Goal: Answer question/provide support

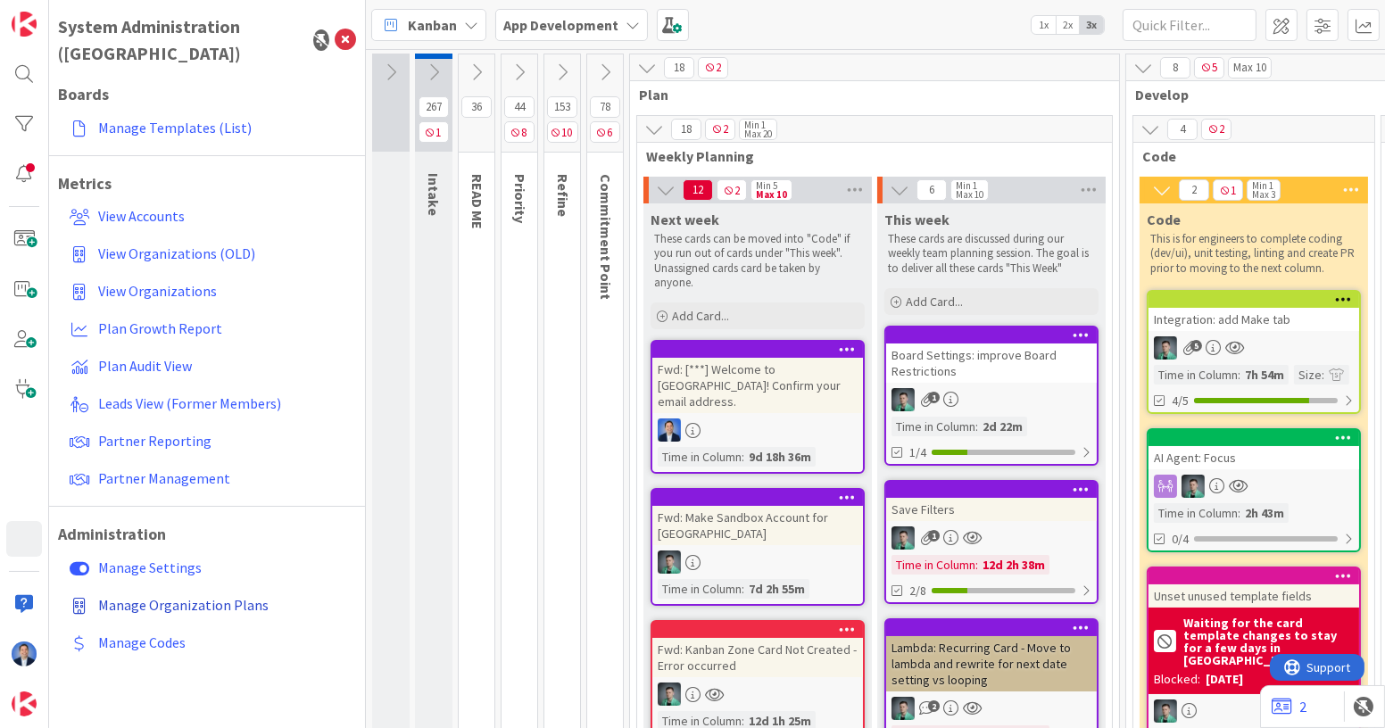
click at [171, 596] on span "Manage Organization Plans" at bounding box center [183, 605] width 170 height 18
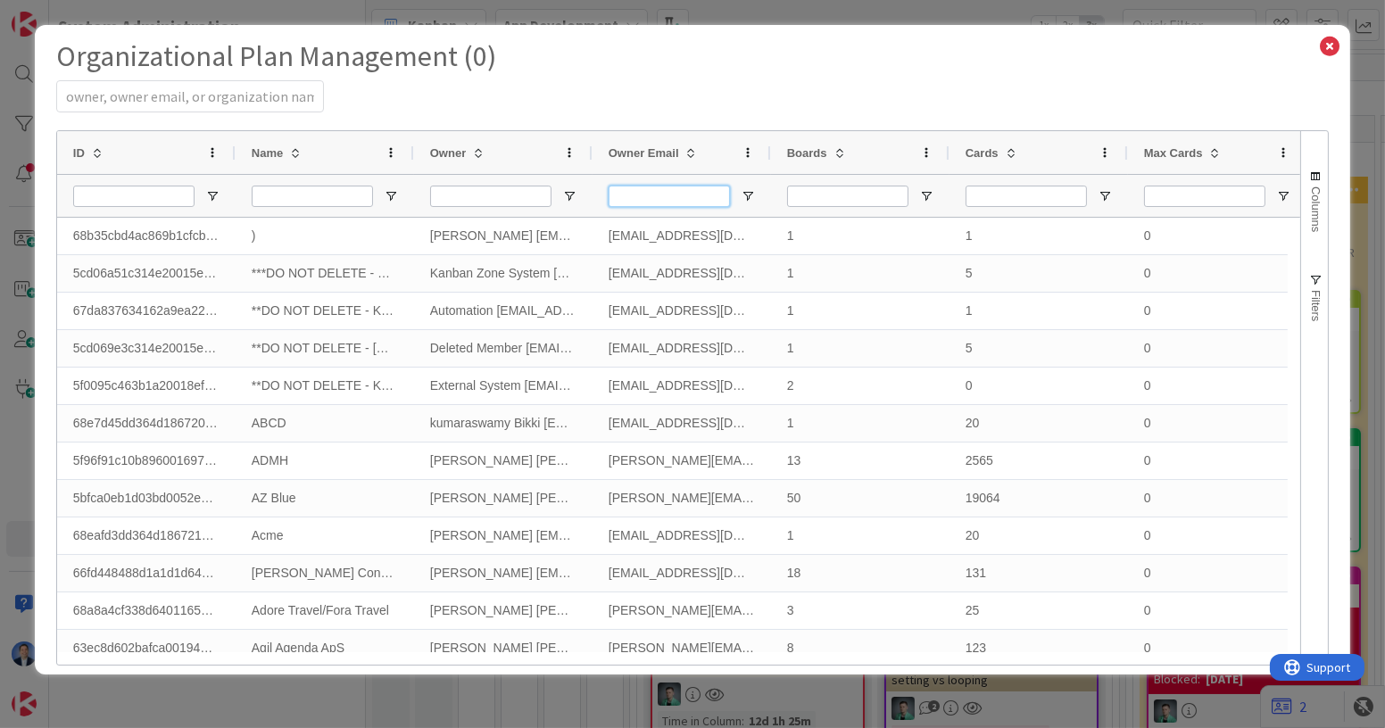
click at [630, 191] on input "Owner Email Filter Input" at bounding box center [669, 196] width 121 height 21
paste input "[EMAIL_ADDRESS][DOMAIN_NAME]"
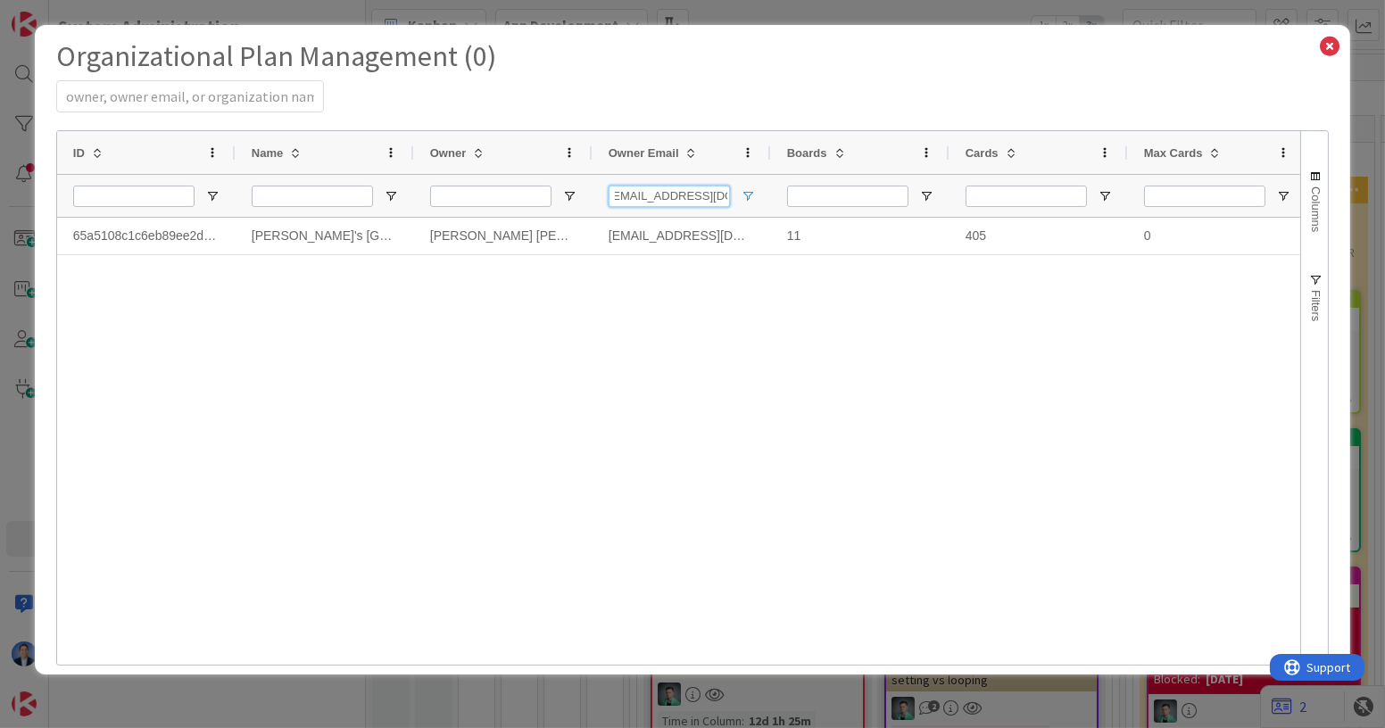
type input "[EMAIL_ADDRESS][DOMAIN_NAME]"
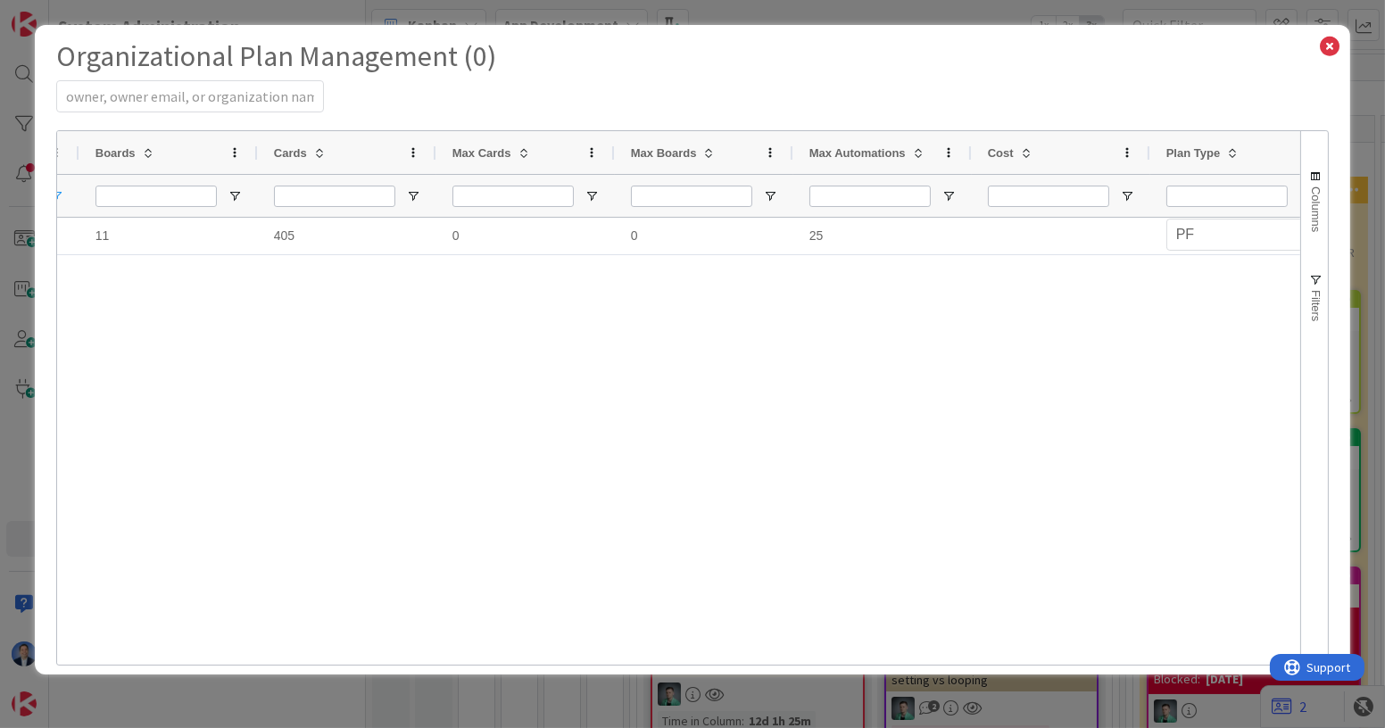
scroll to position [0, 0]
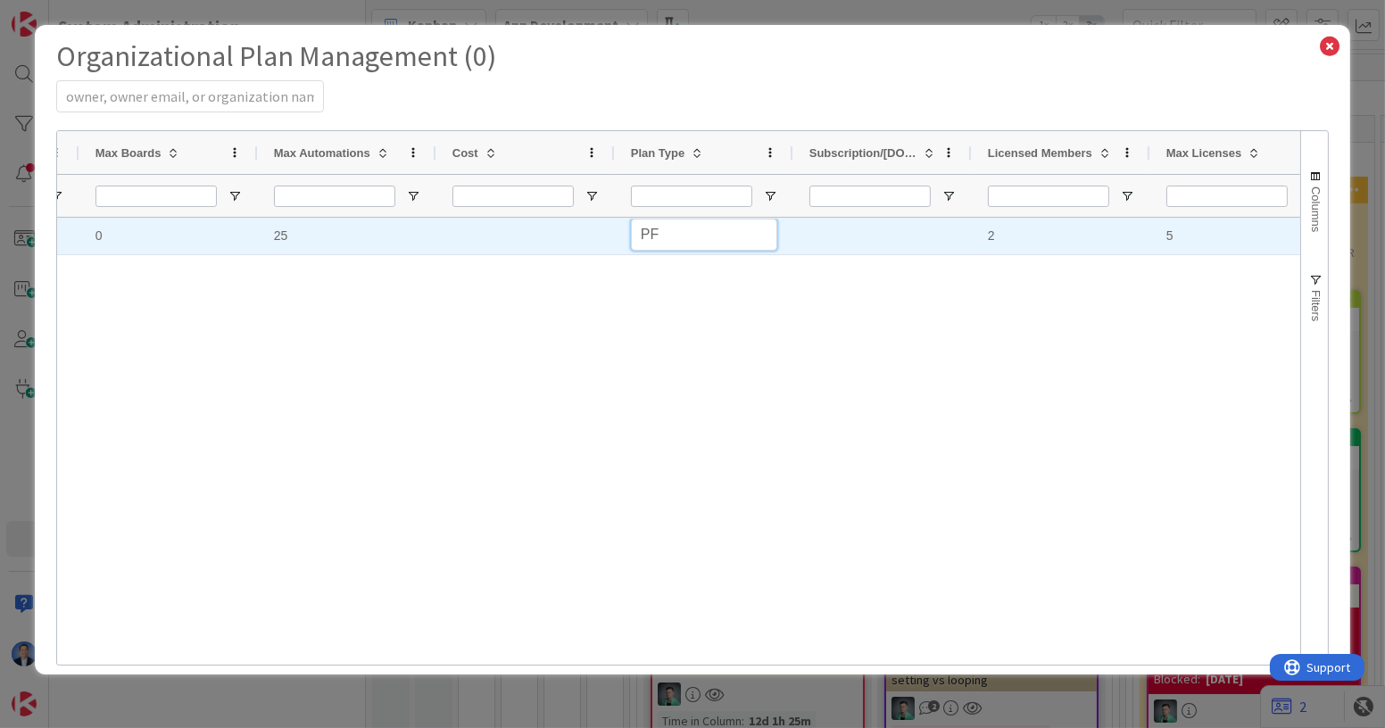
click at [660, 227] on select "PS PF EN Personal Professional Enterprise" at bounding box center [704, 235] width 146 height 32
click at [631, 219] on select "PS PF EN Personal Professional Enterprise" at bounding box center [704, 235] width 146 height 32
select select "PF"
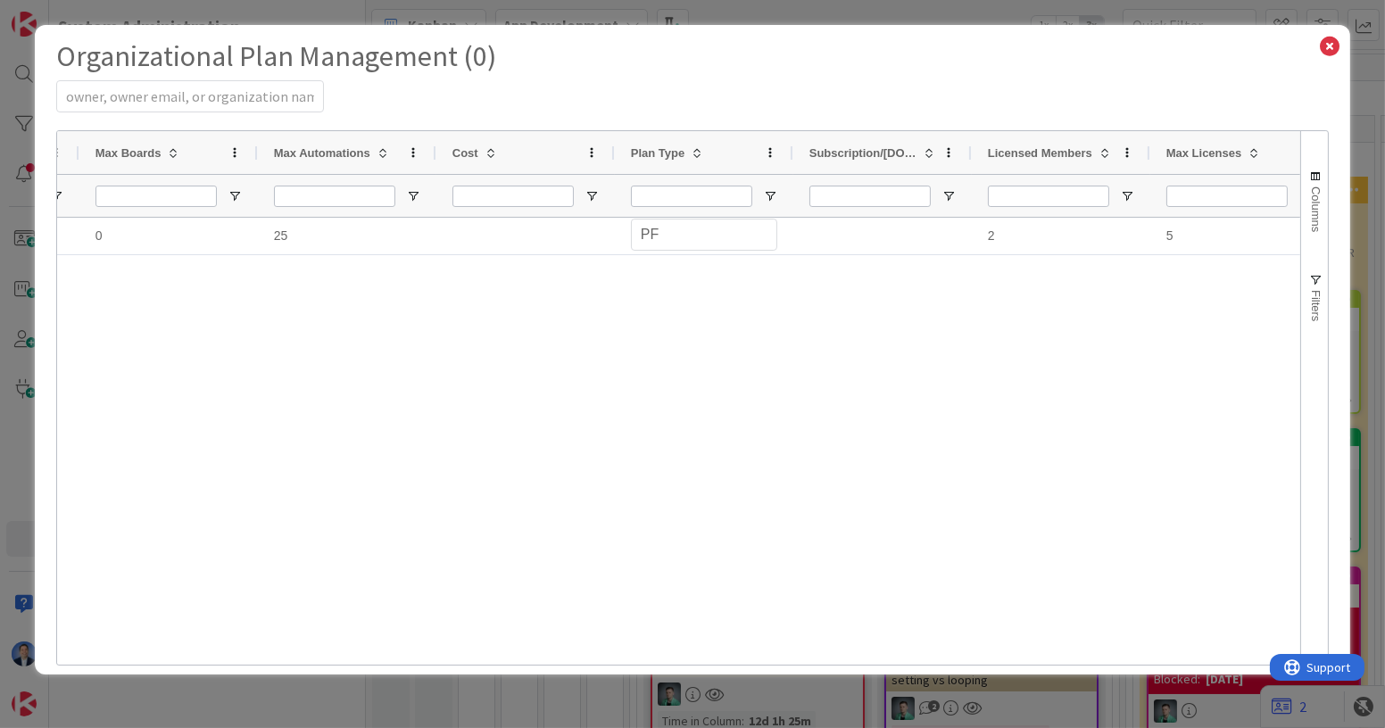
select select "EN"
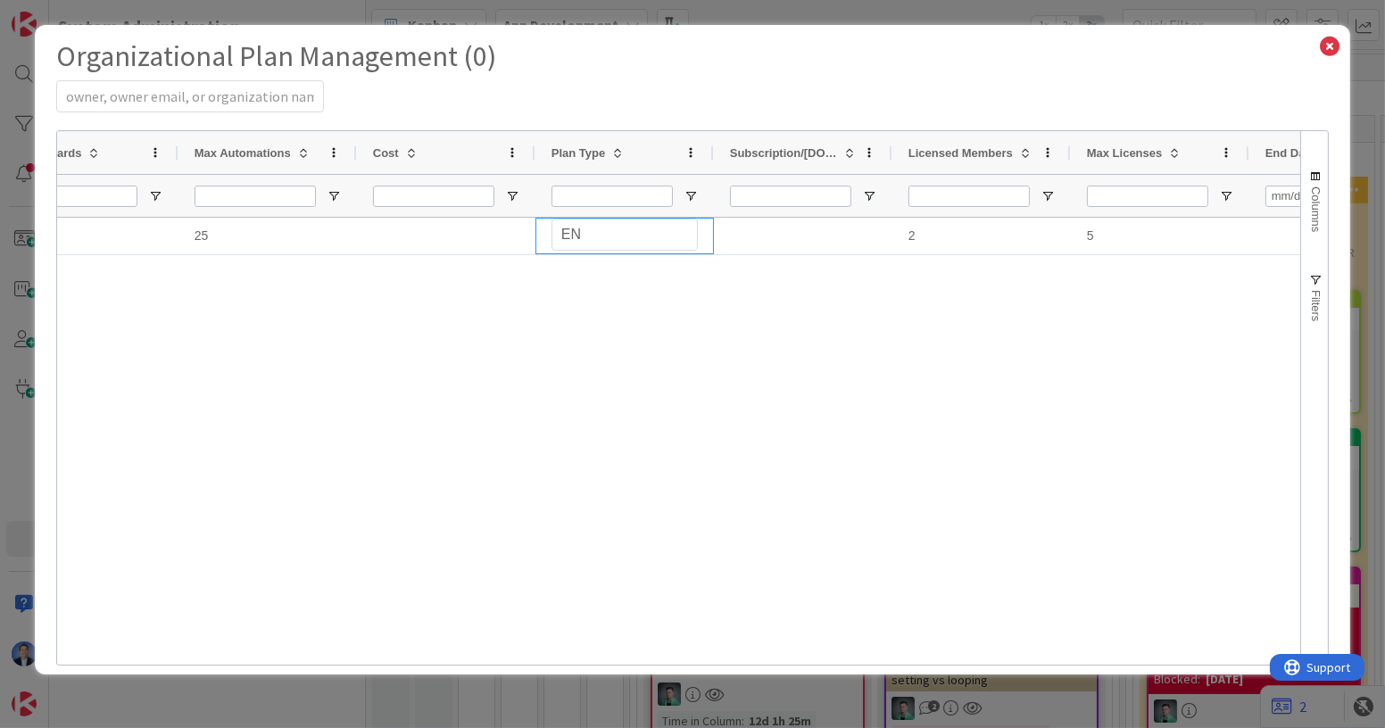
select select "EN"
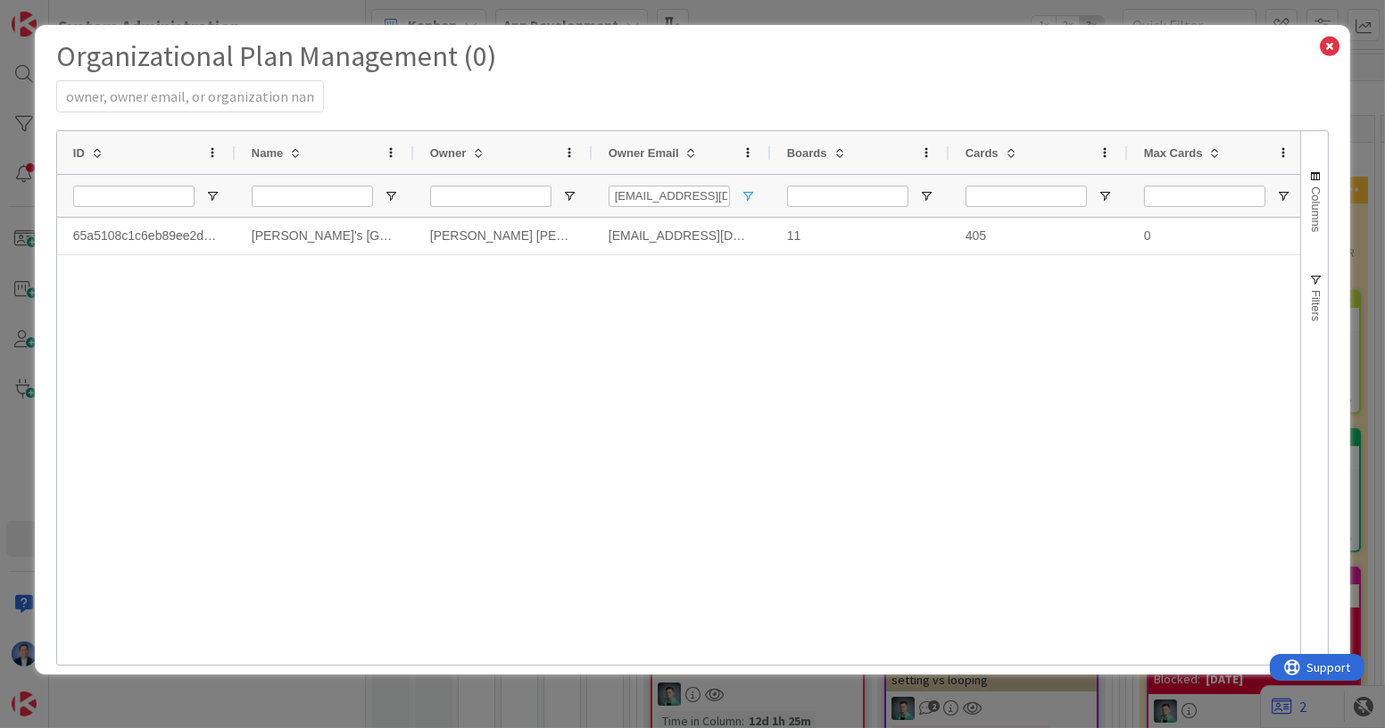
select select "EN"
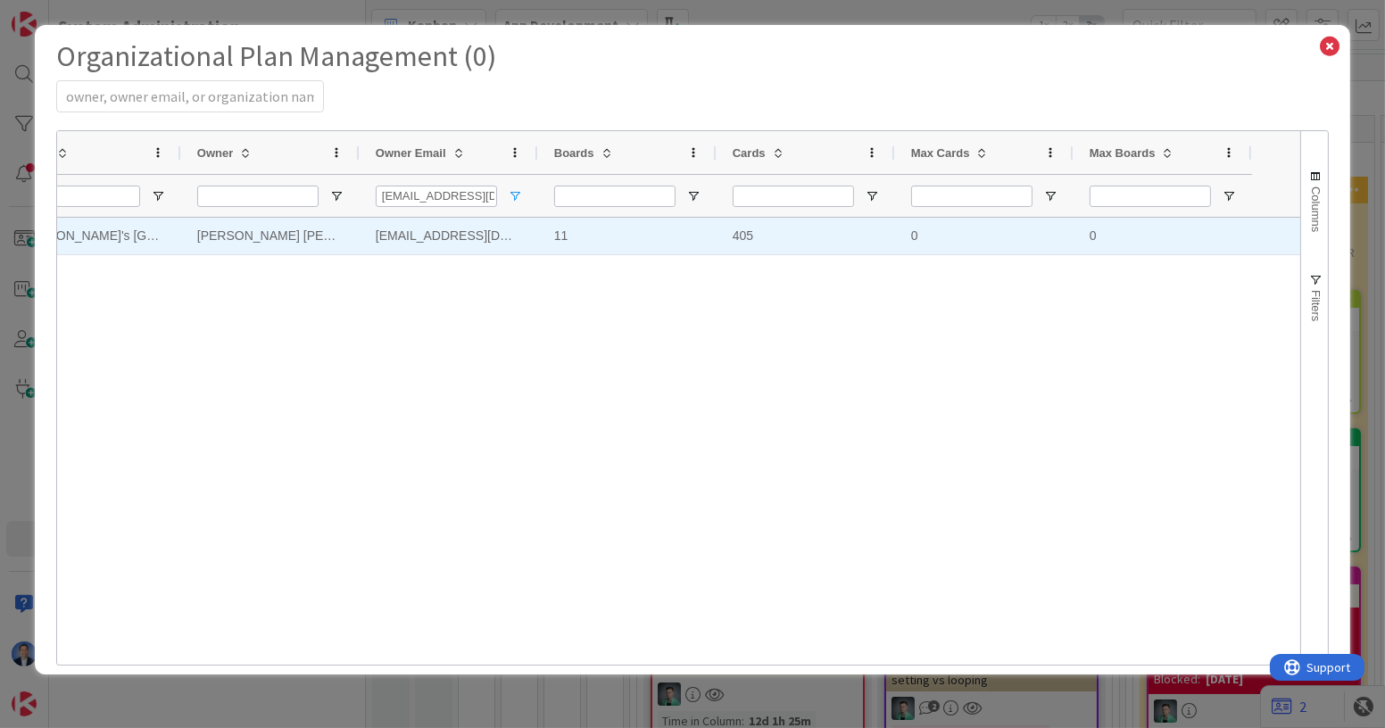
select select "EN"
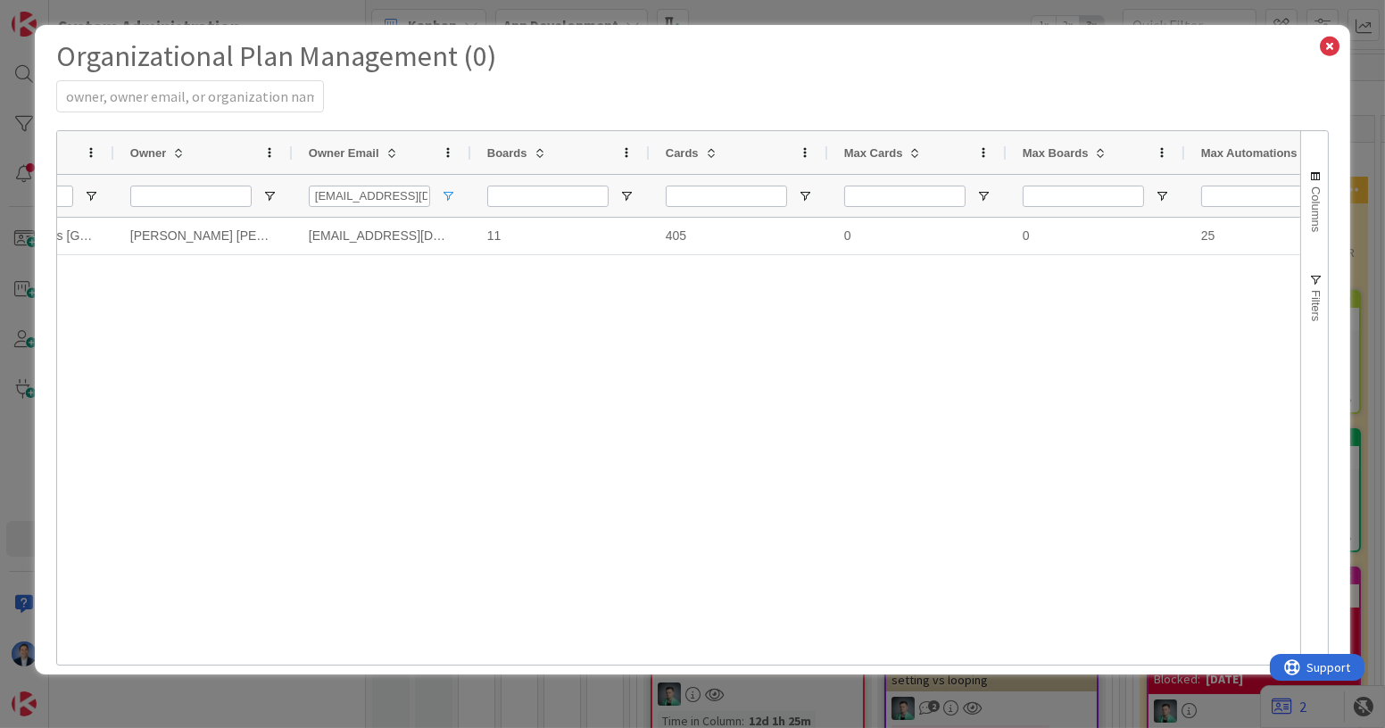
select select "EN"
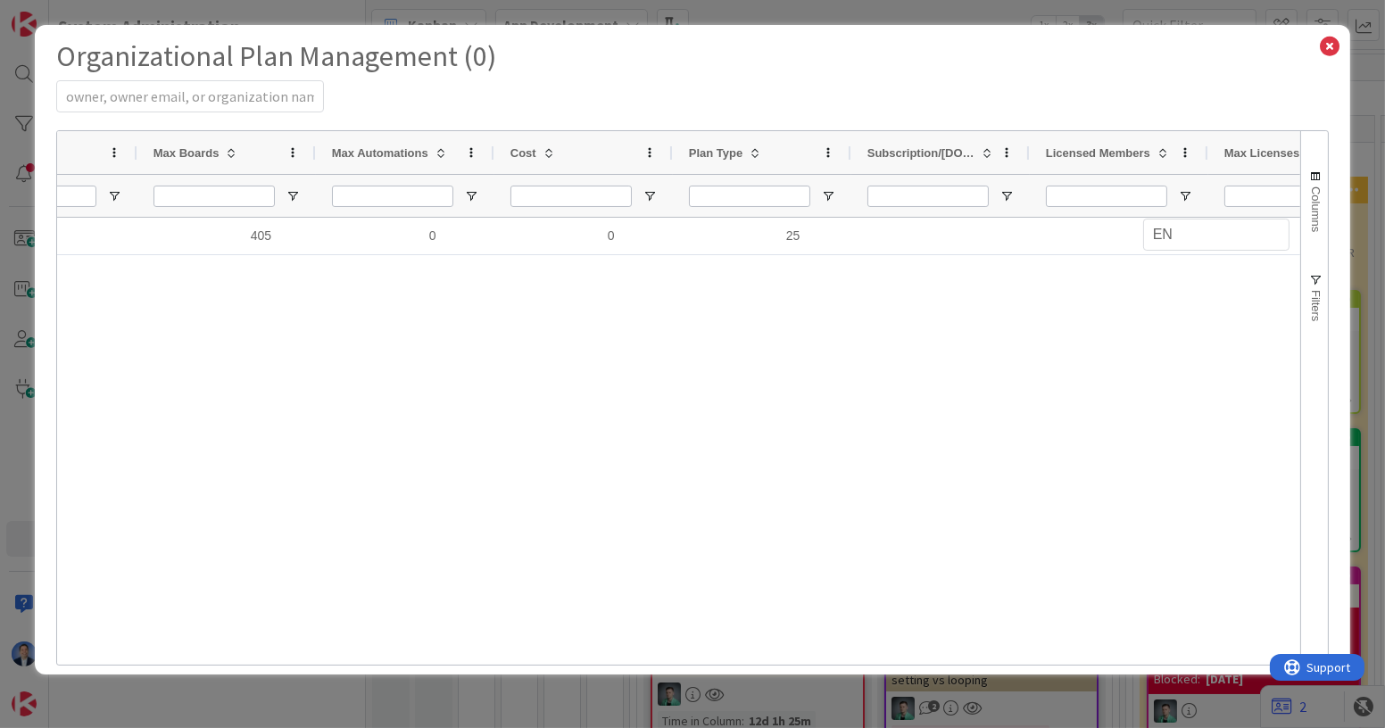
select select "EN"
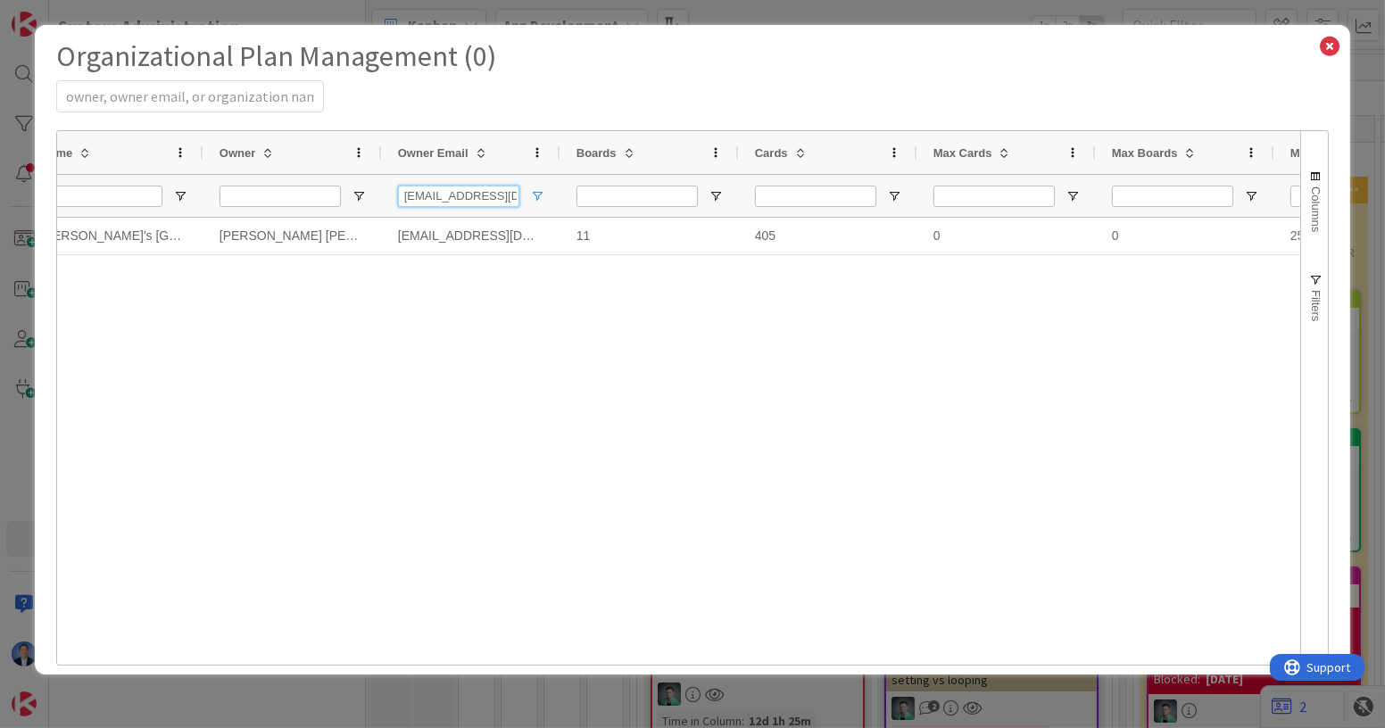
click at [461, 195] on input "[EMAIL_ADDRESS][DOMAIN_NAME]" at bounding box center [458, 196] width 121 height 21
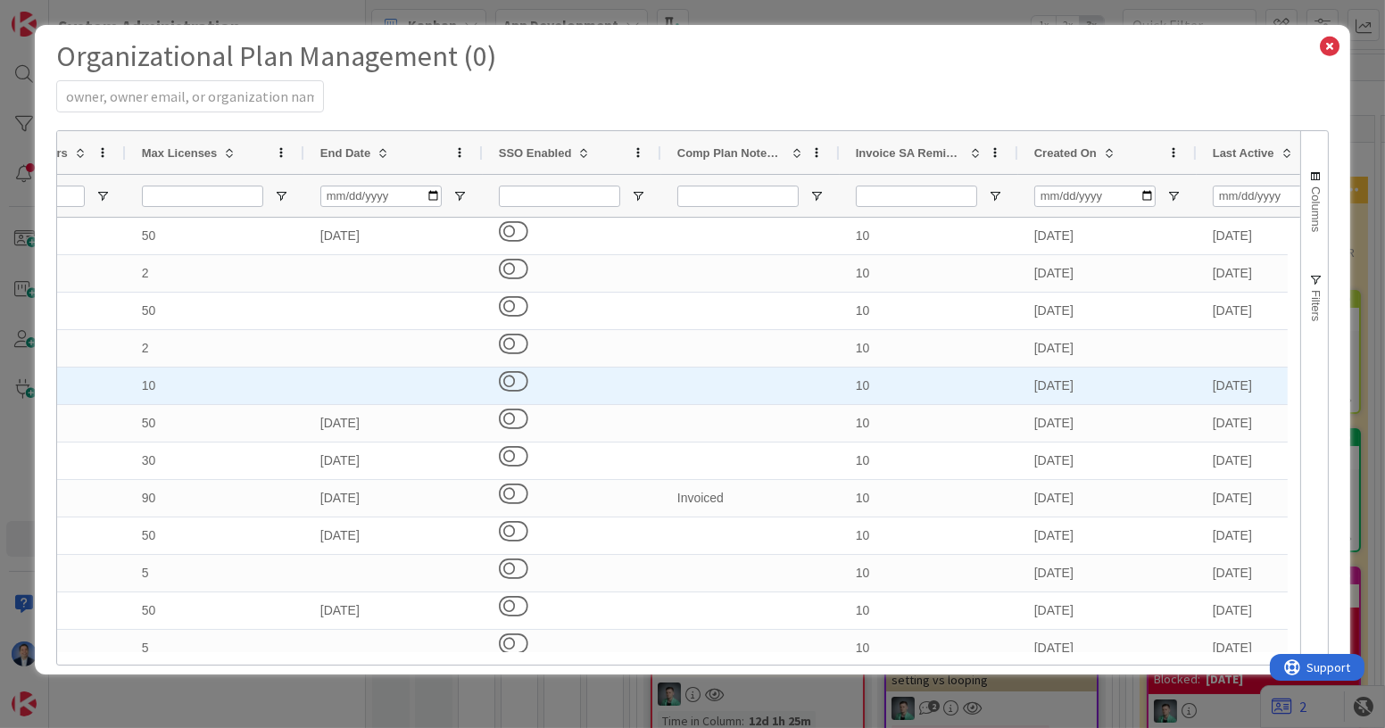
select select "3"
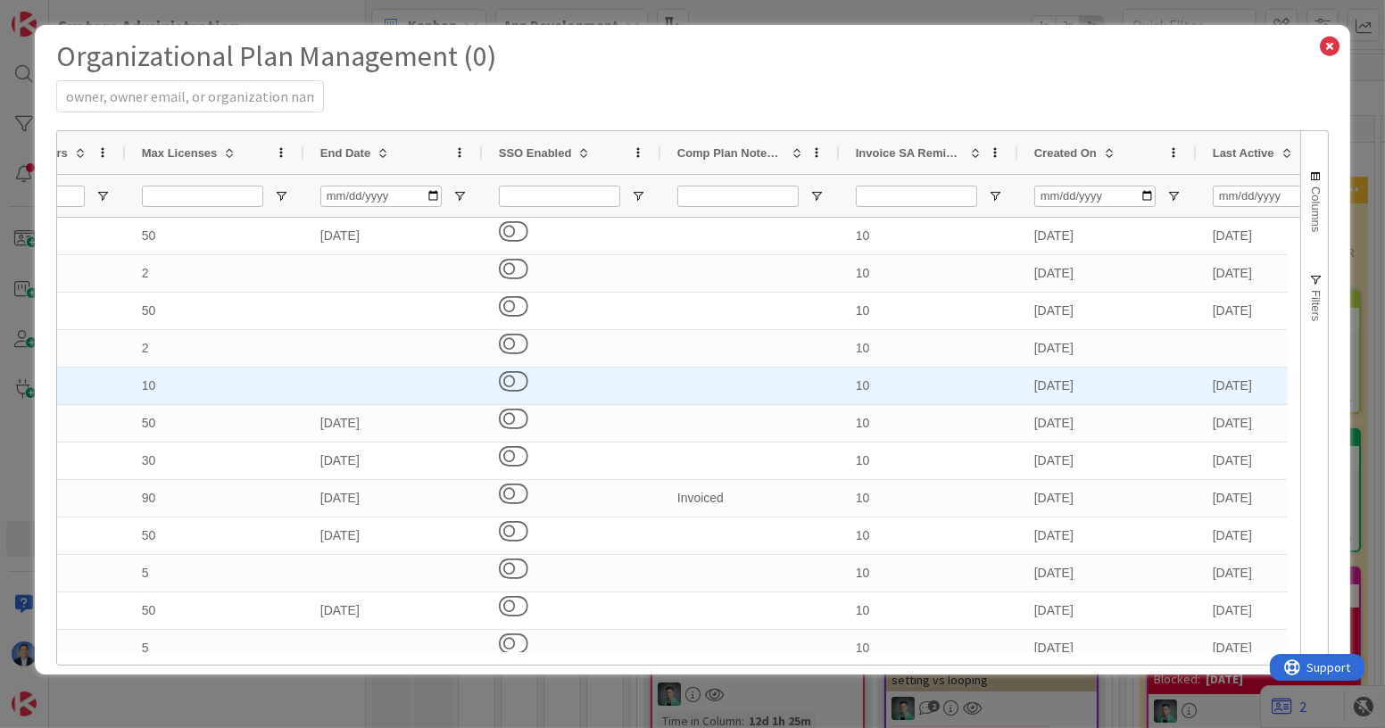
select select "3"
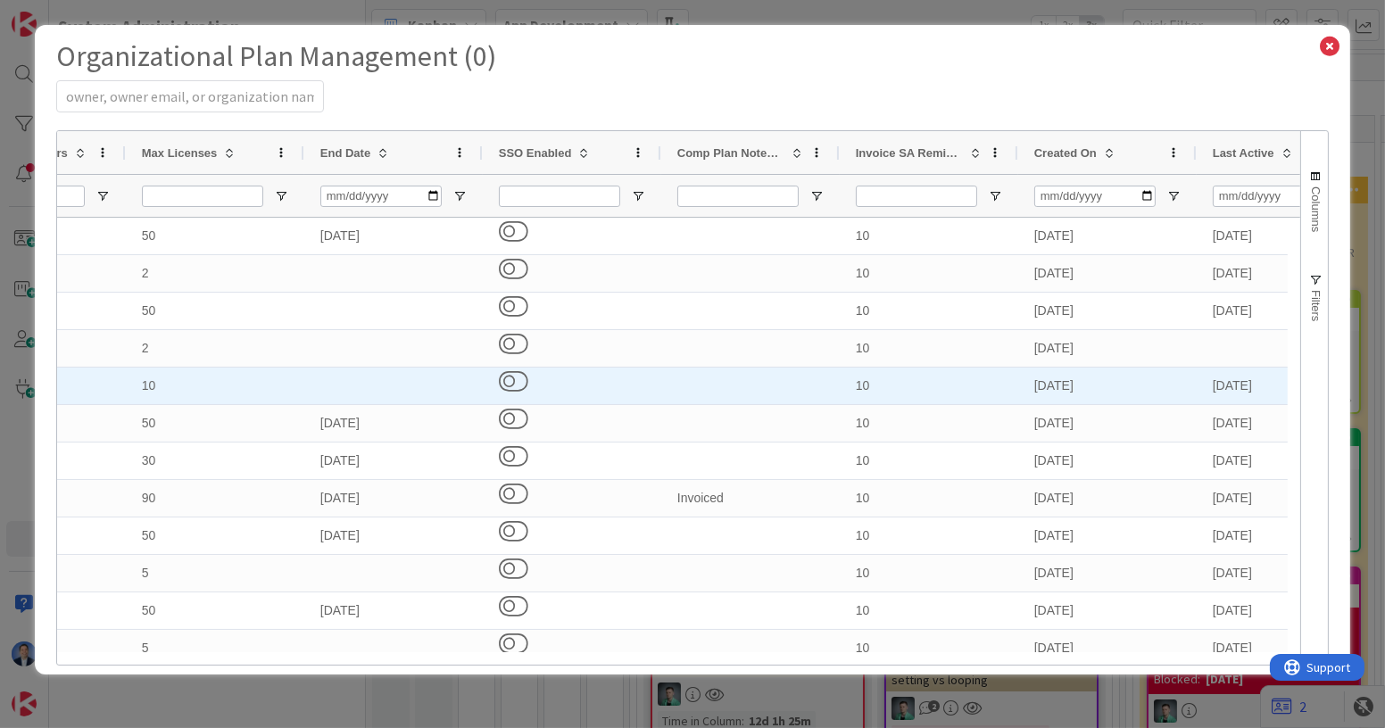
select select "3"
select select "2"
select select "3"
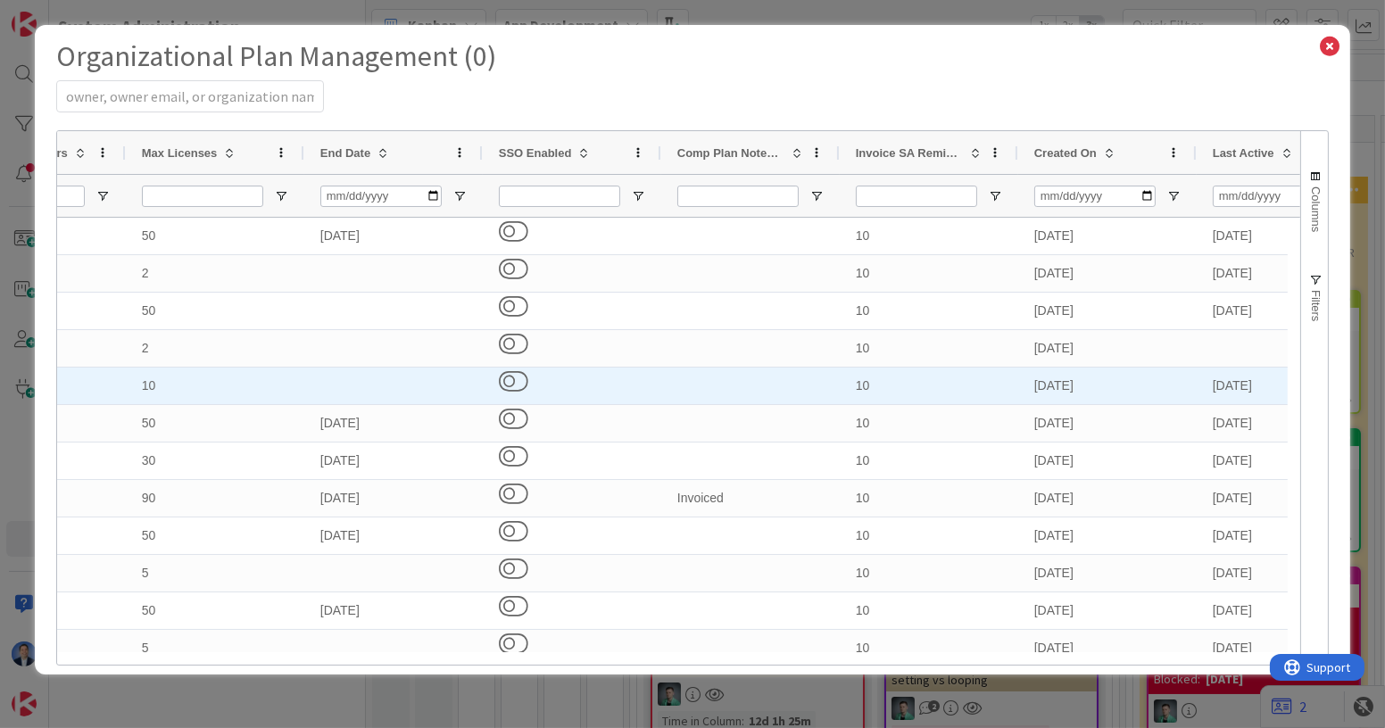
select select "3"
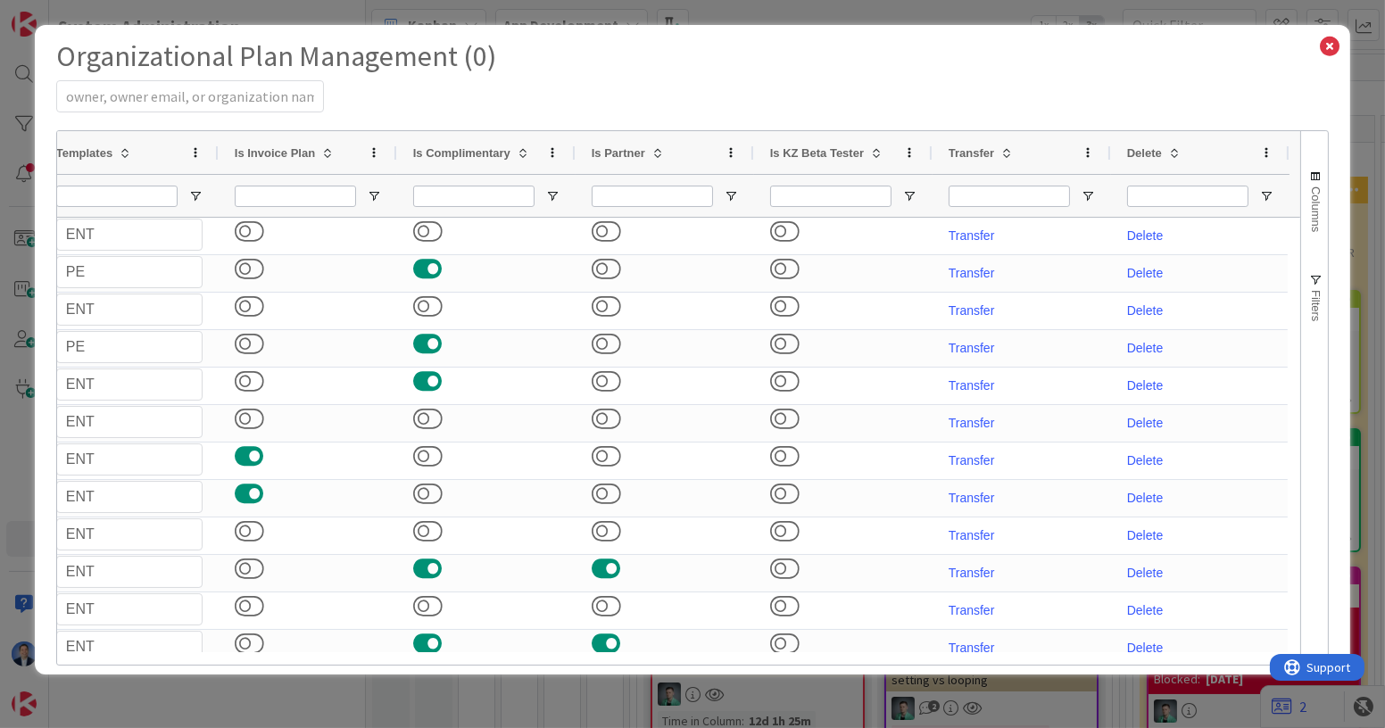
click at [657, 155] on span at bounding box center [658, 152] width 14 height 14
select select "3"
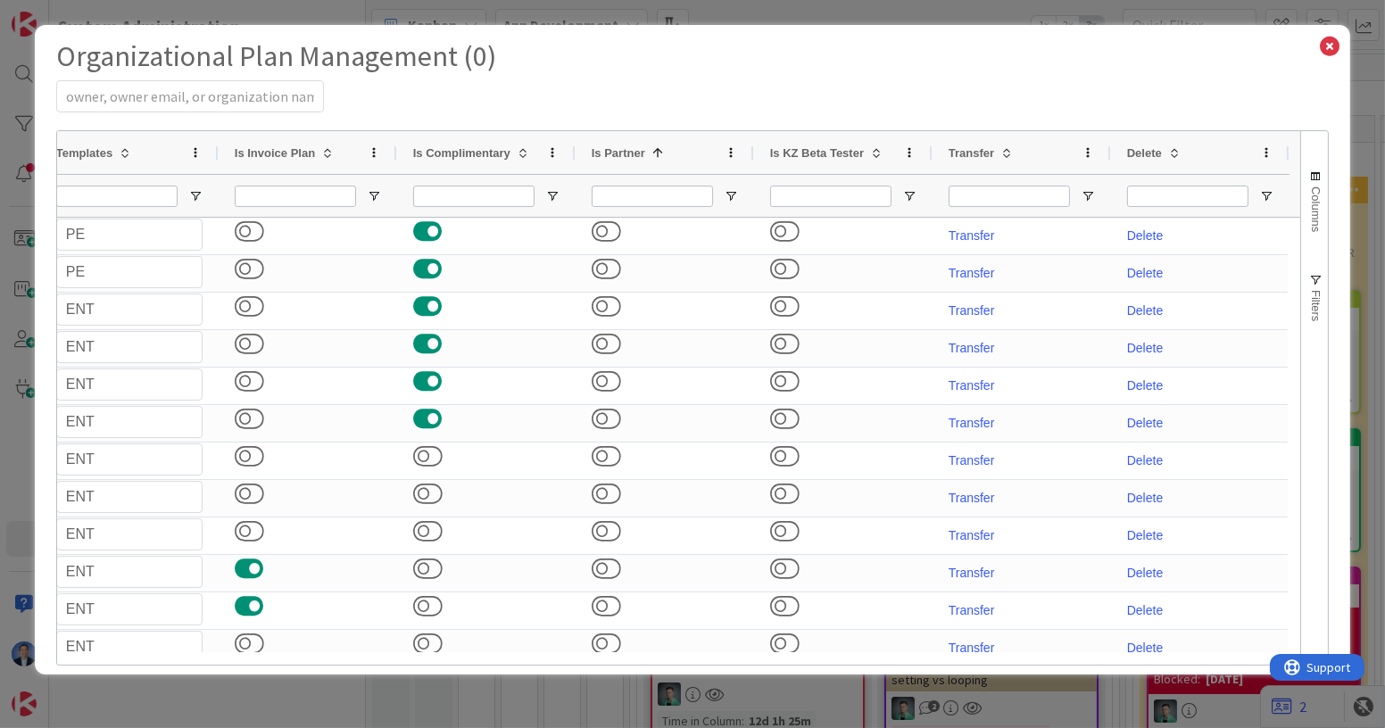
click at [657, 155] on span at bounding box center [658, 152] width 14 height 14
select select "3"
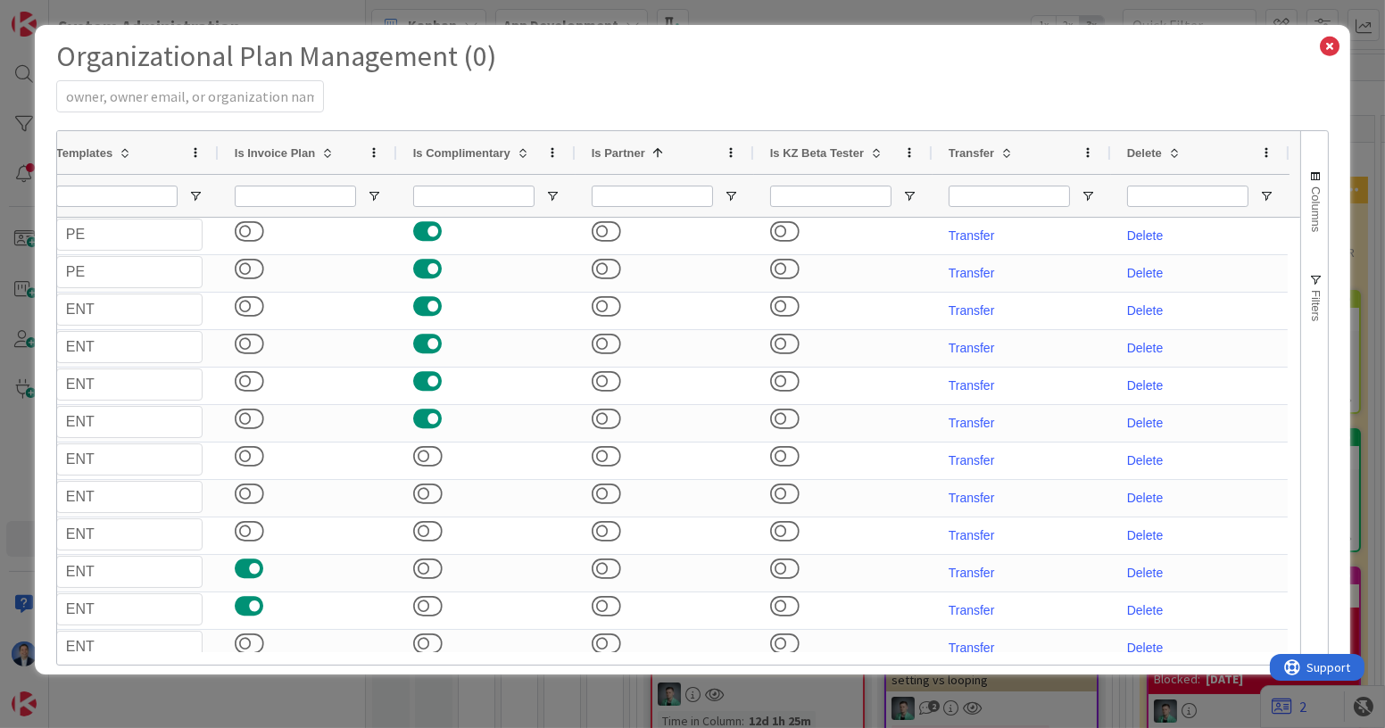
select select "3"
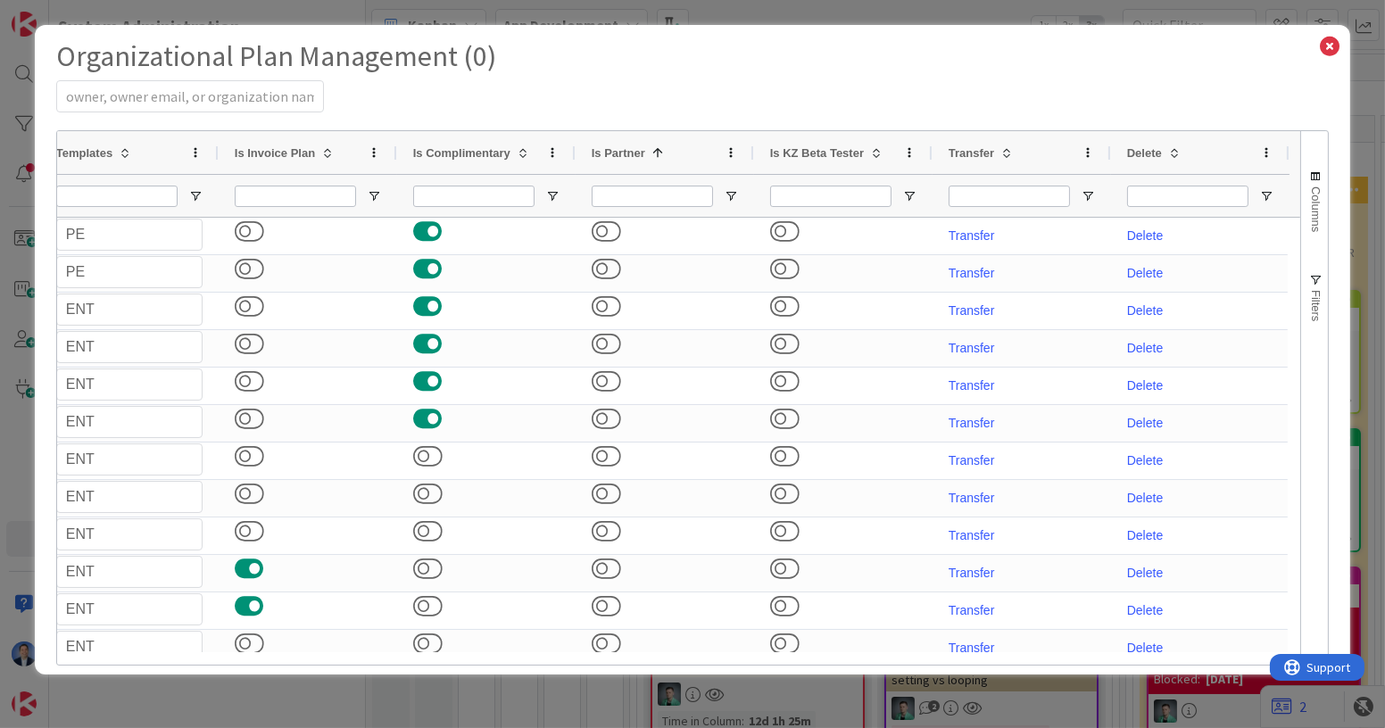
select select "3"
select select "2"
select select "3"
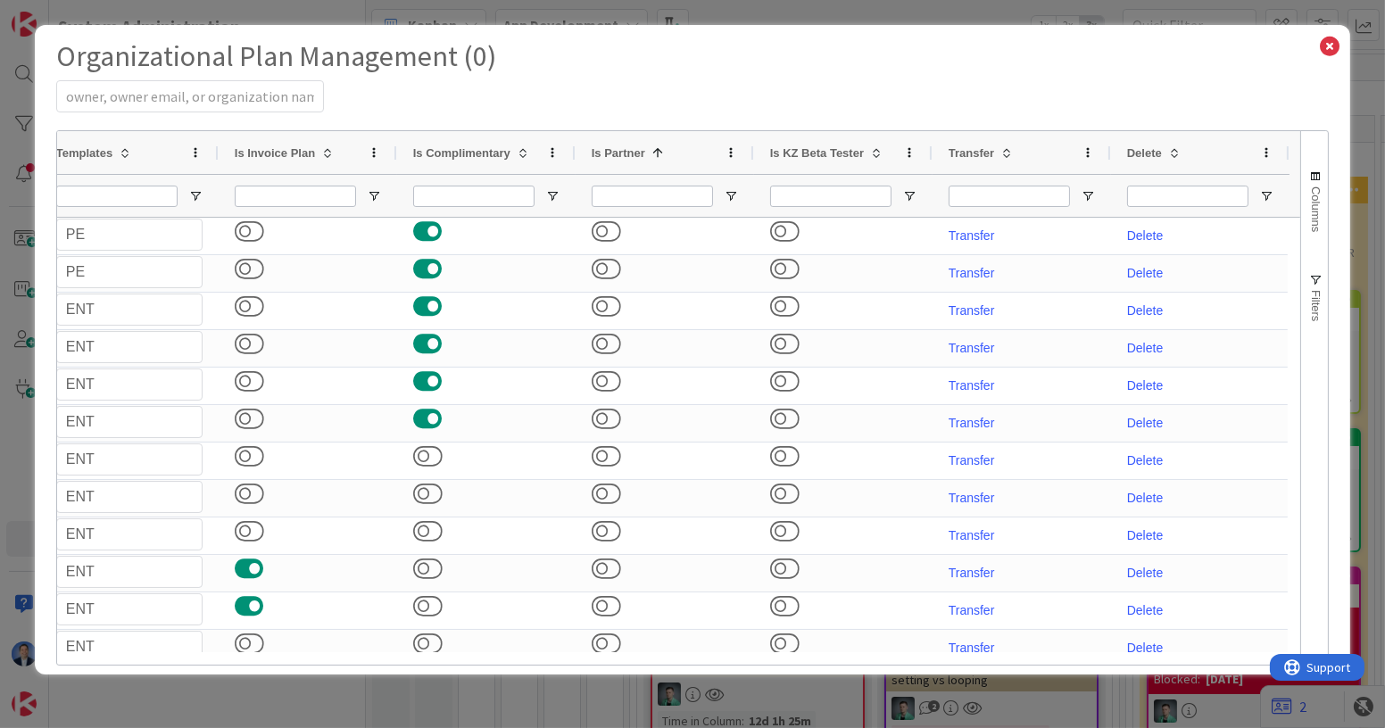
select select "3"
select select "4"
select select "3"
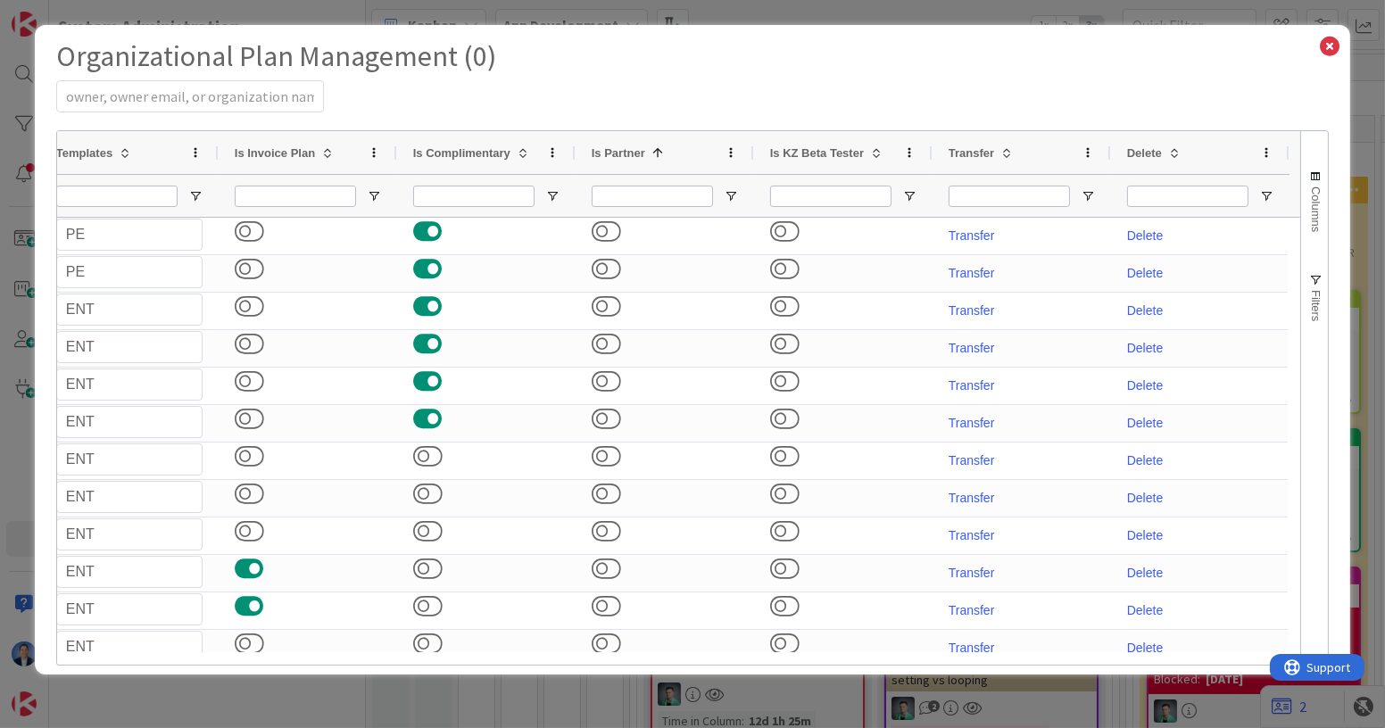
select select "3"
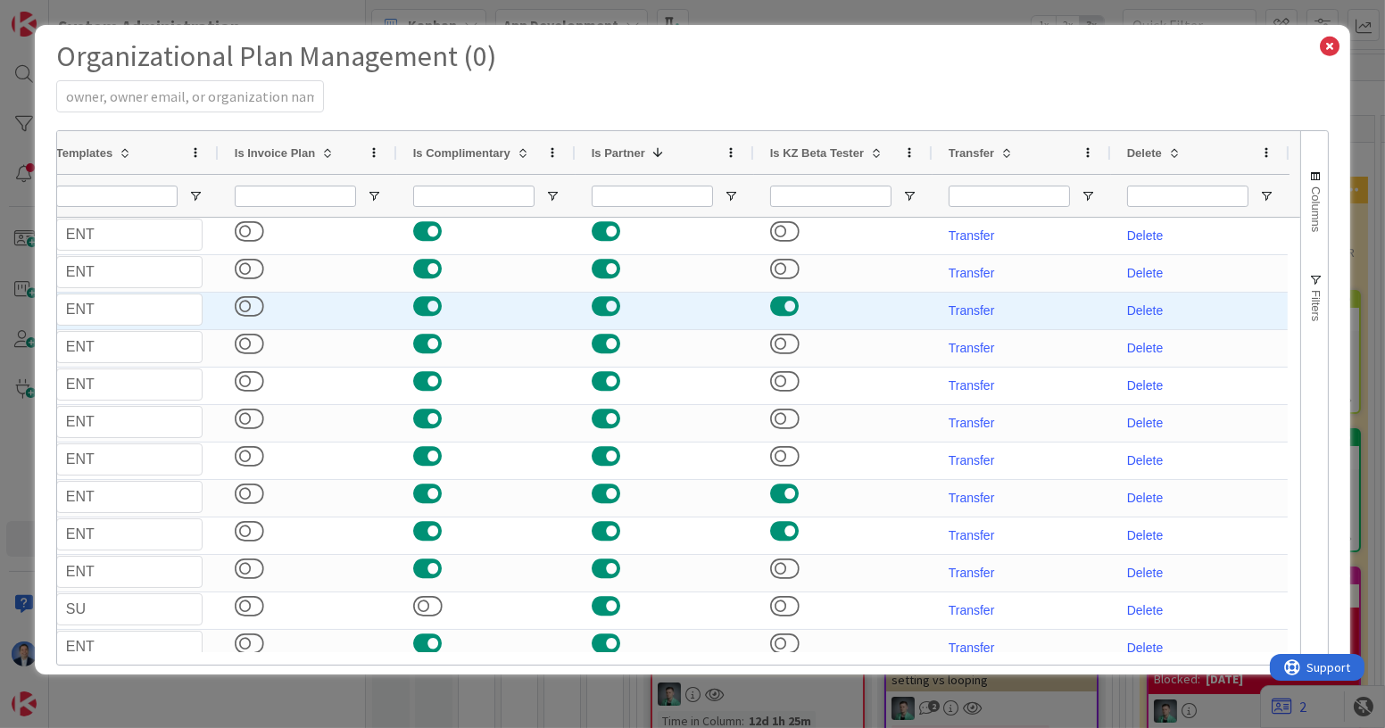
select select "3"
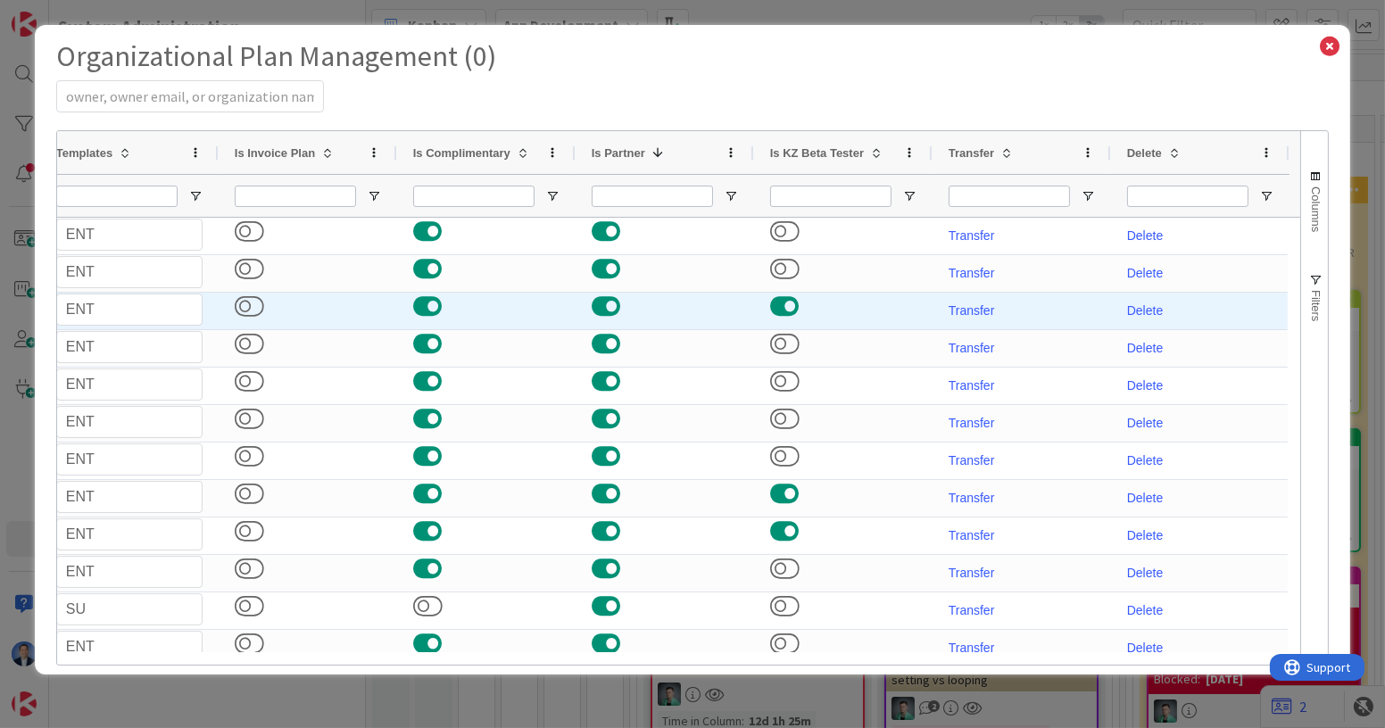
select select "3"
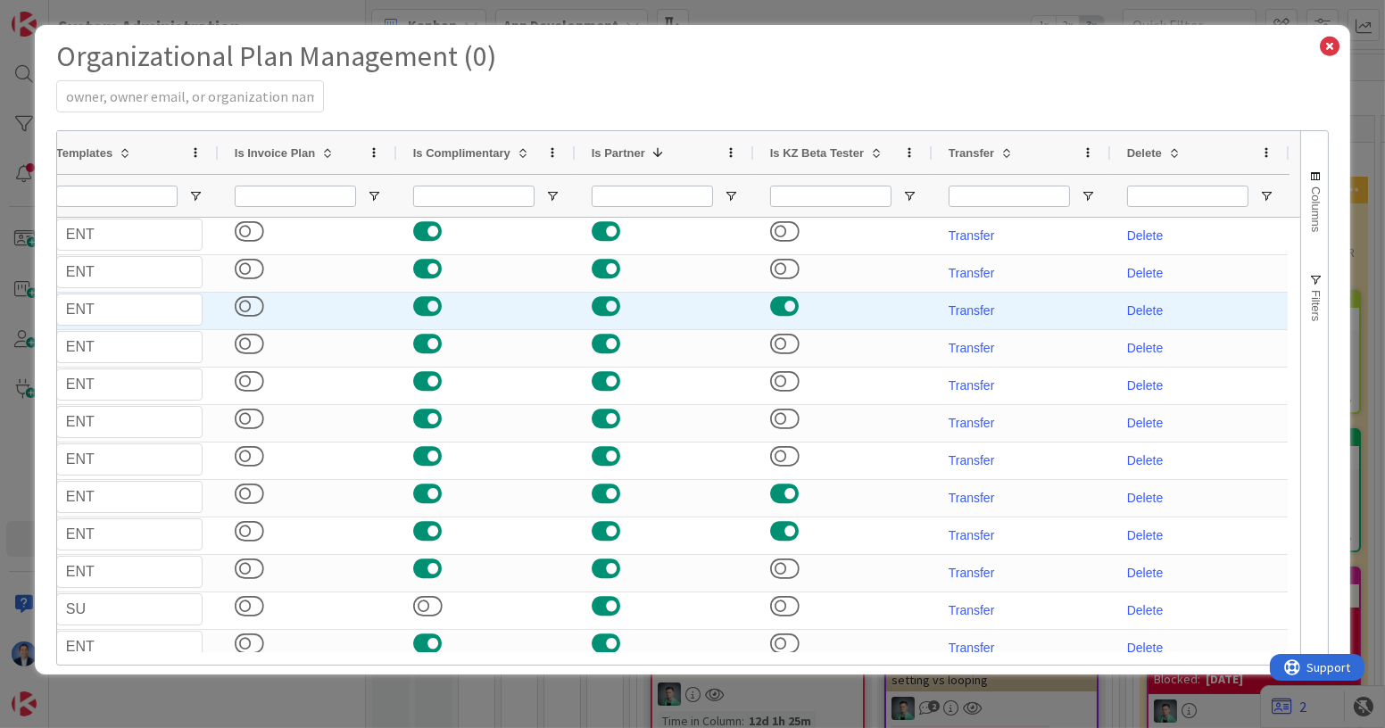
select select "2"
select select "3"
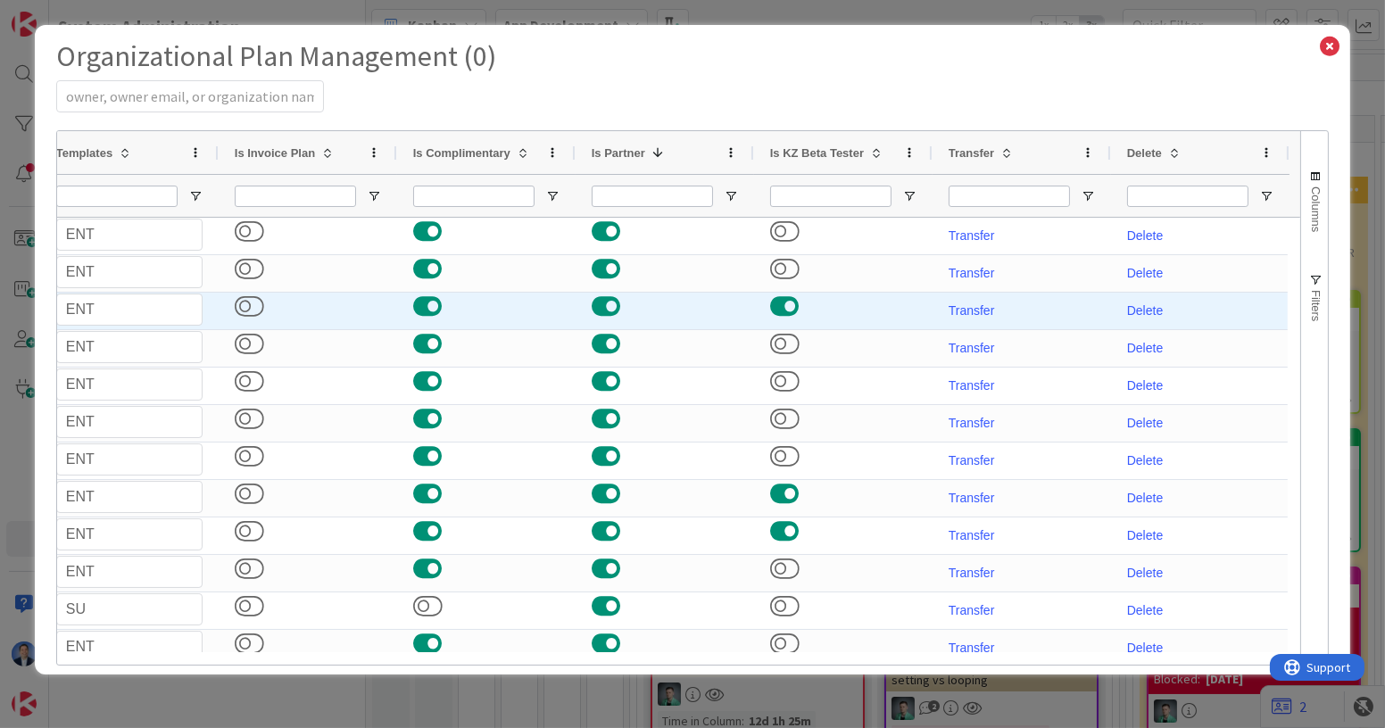
select select "4"
select select "3"
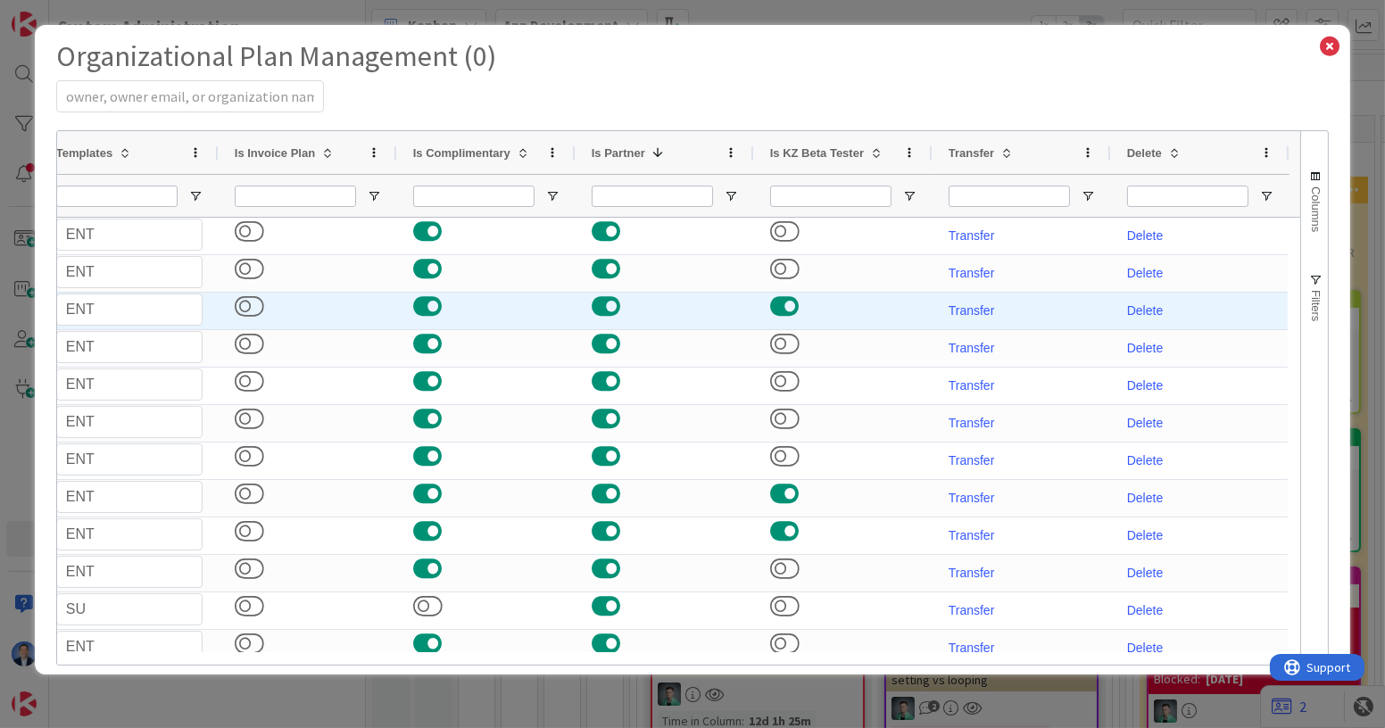
select select "3"
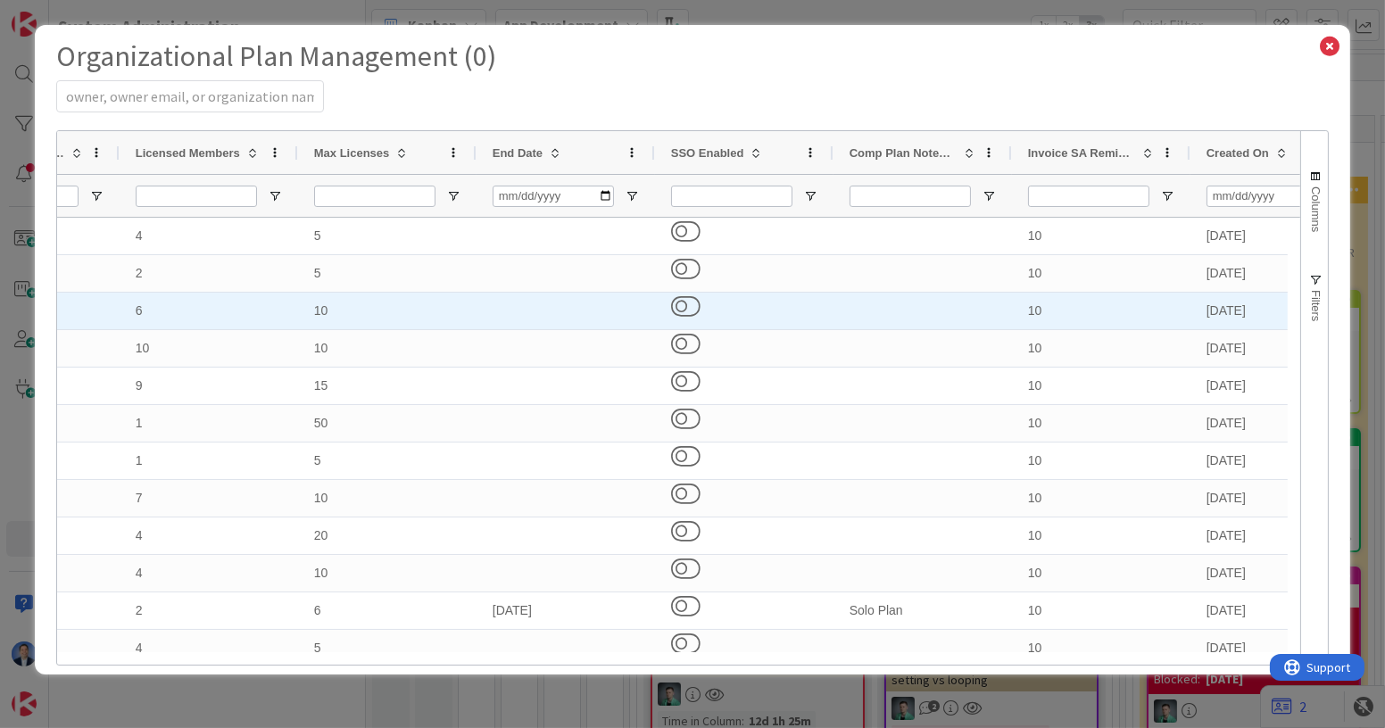
select select "EN"
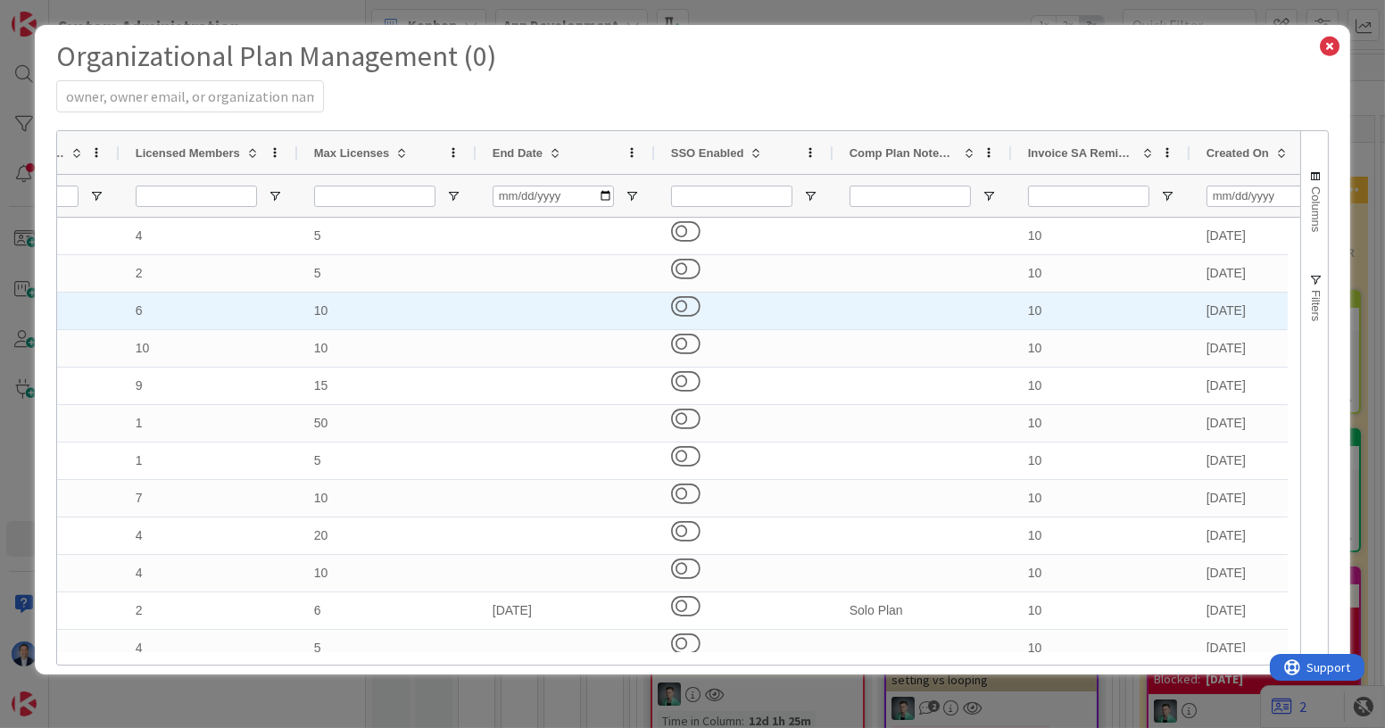
select select "EN"
select select "PF"
select select "EN"
select select "PF"
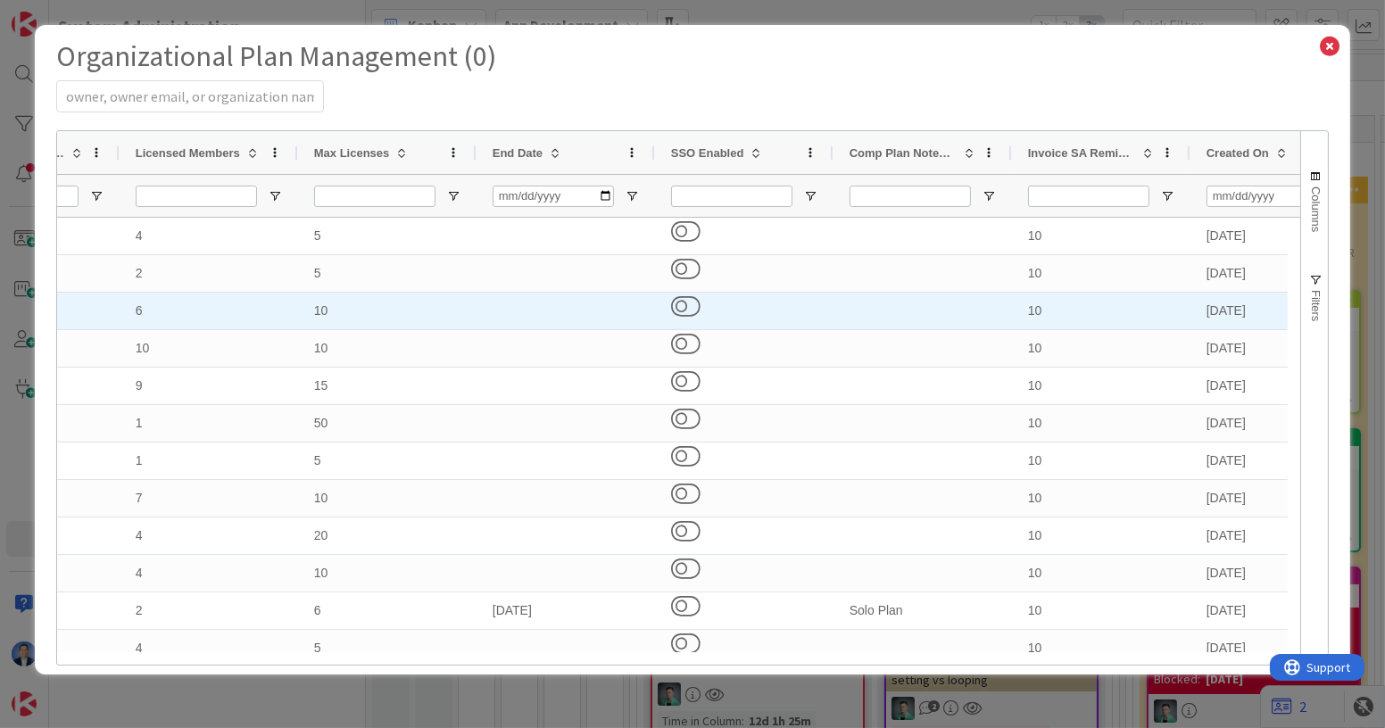
select select "PERSONAL"
select select "PF"
select select "EN"
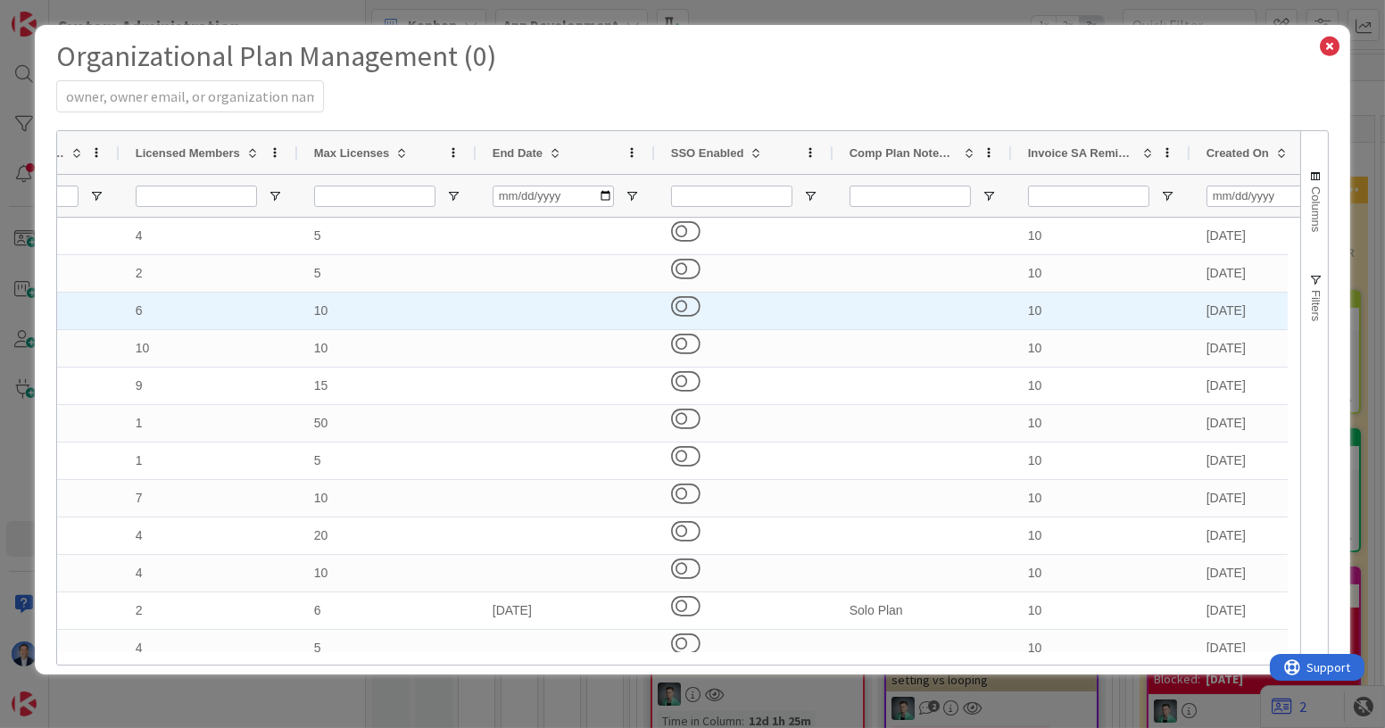
select select "EN"
select select "PF"
select select "EN"
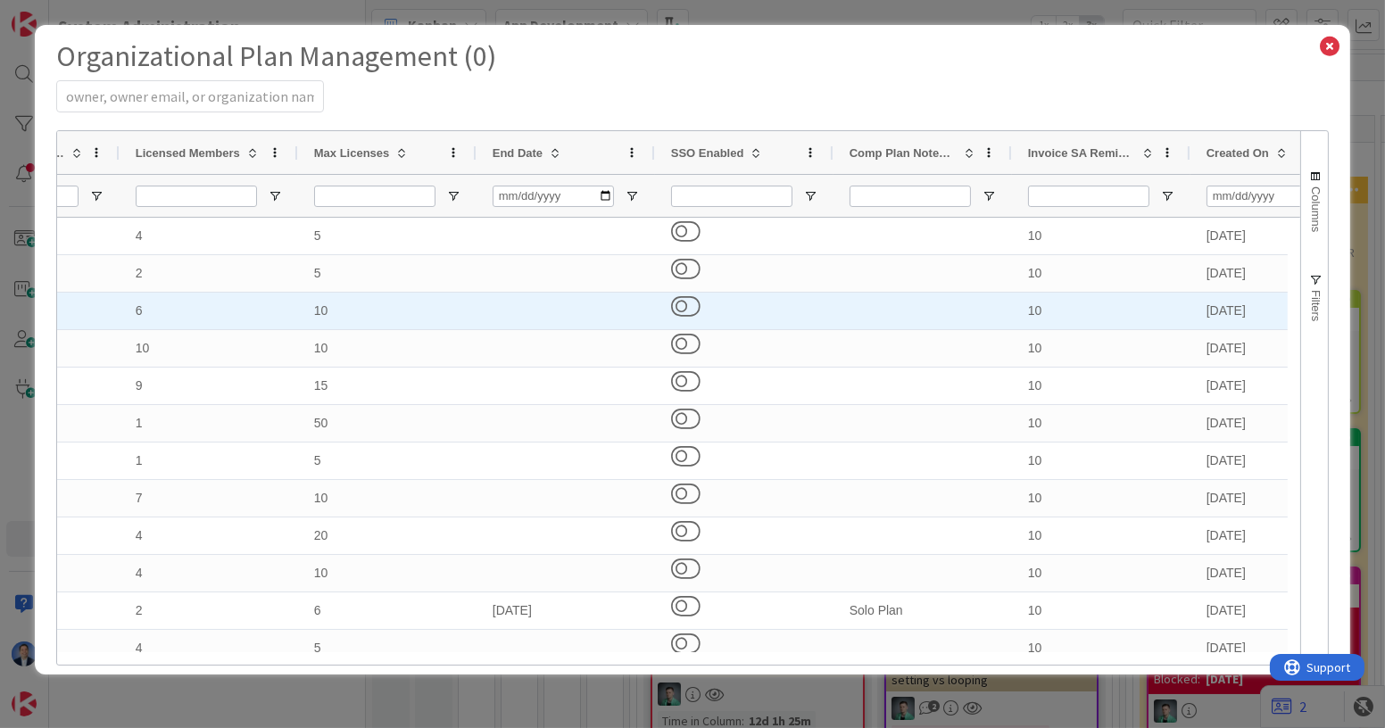
select select "PF"
select select "EN"
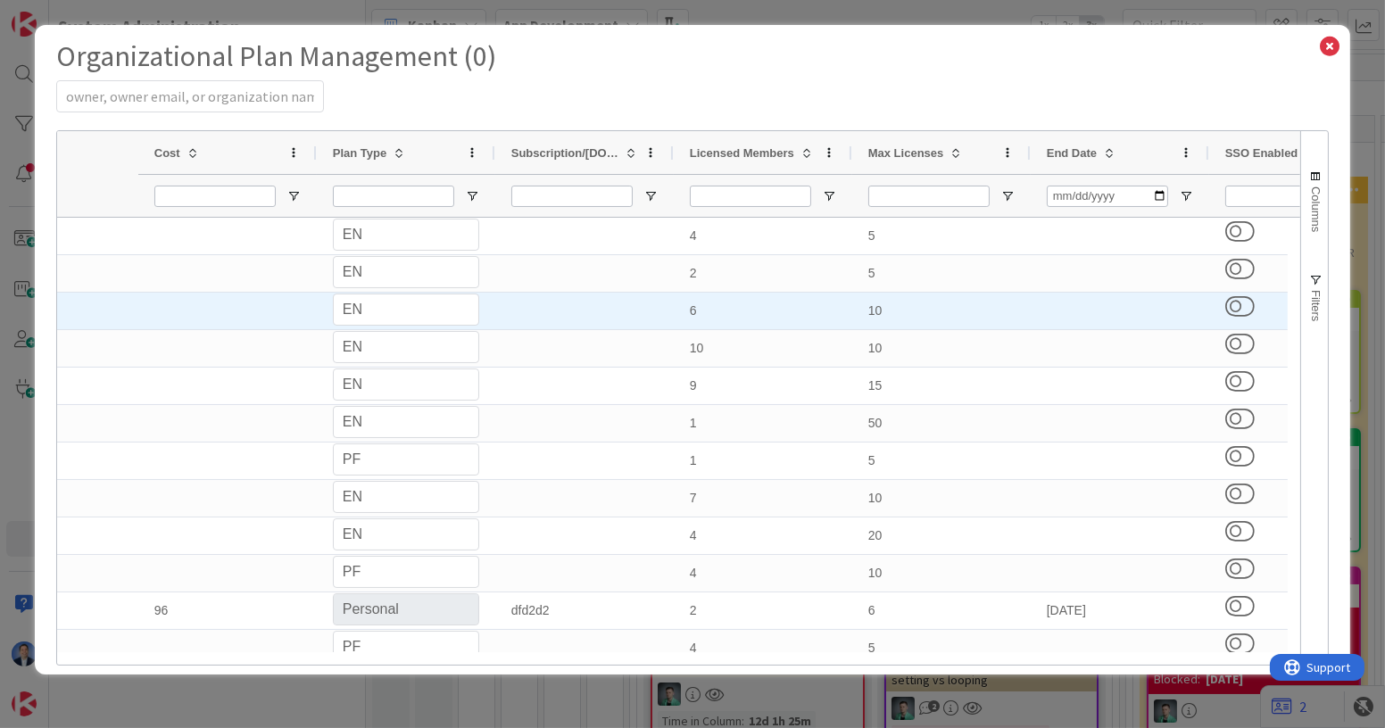
select select "EN"
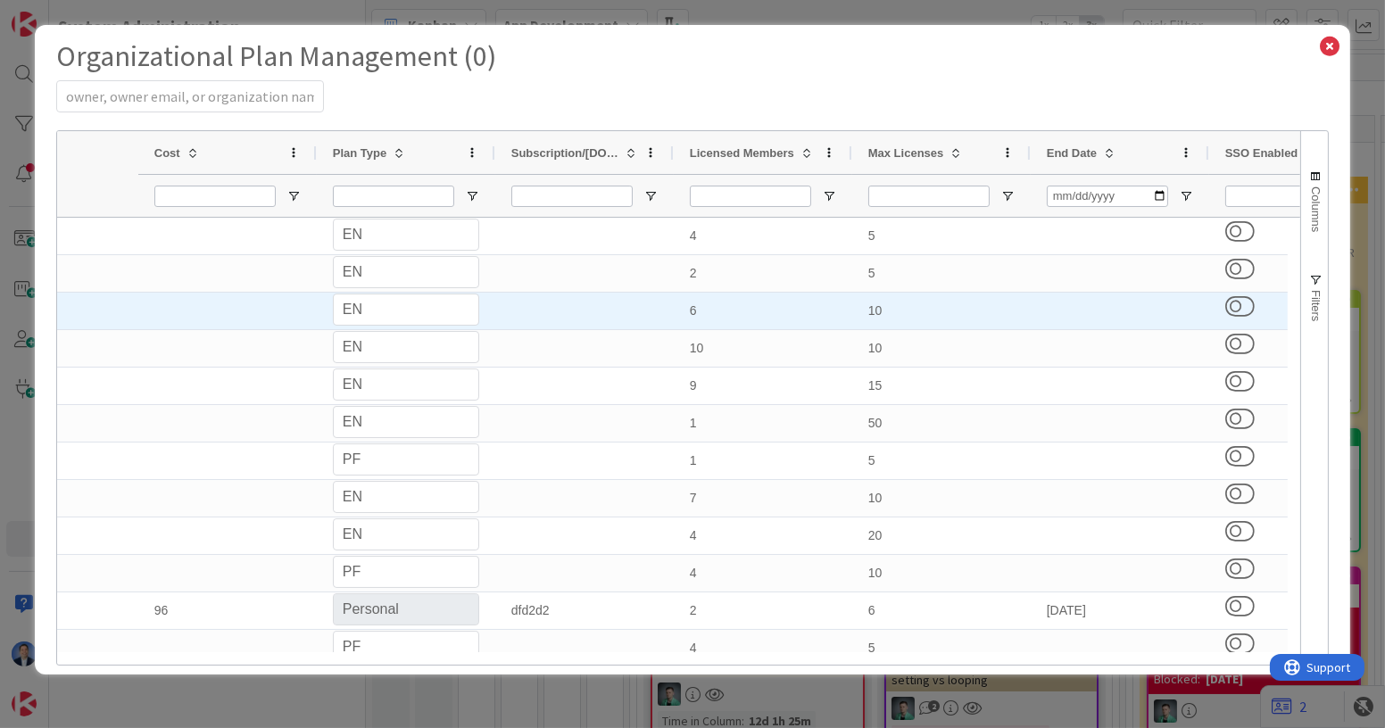
select select "EN"
select select "PF"
select select "EN"
select select "PF"
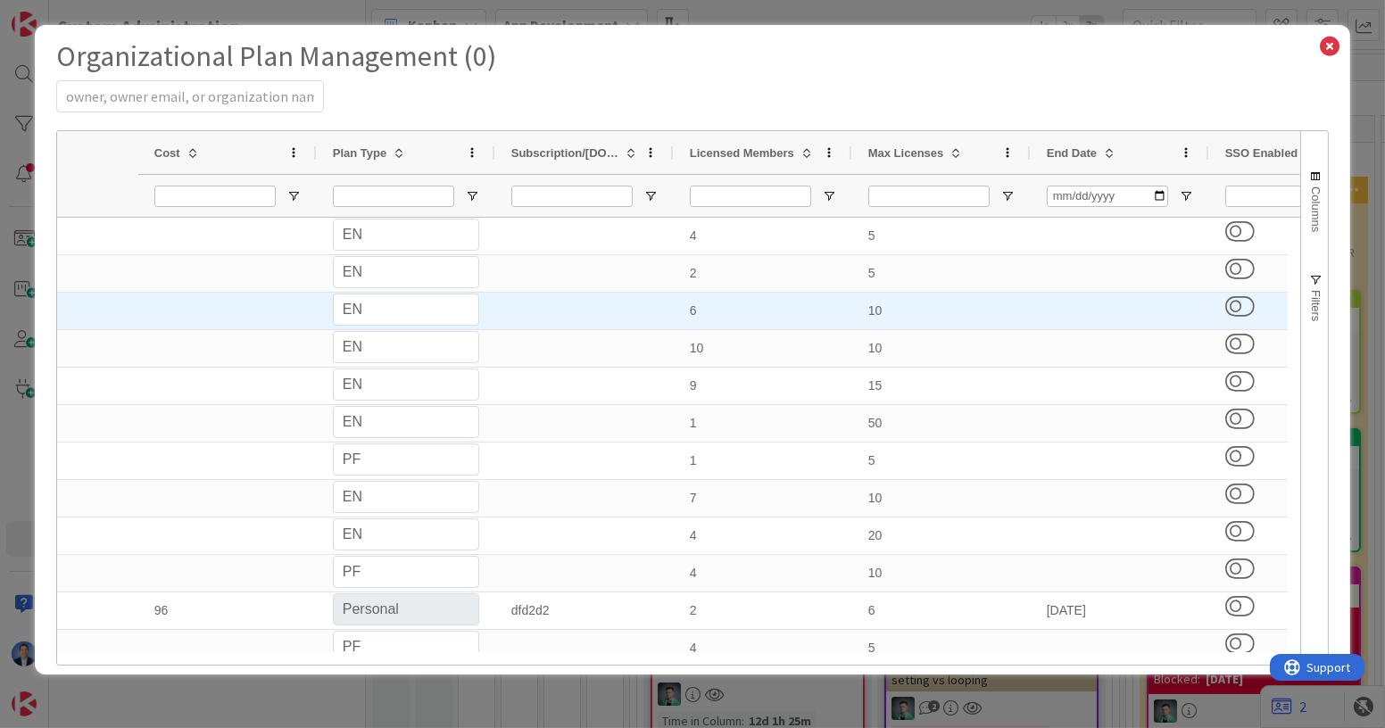
select select "PERSONAL"
select select "PF"
select select "EN"
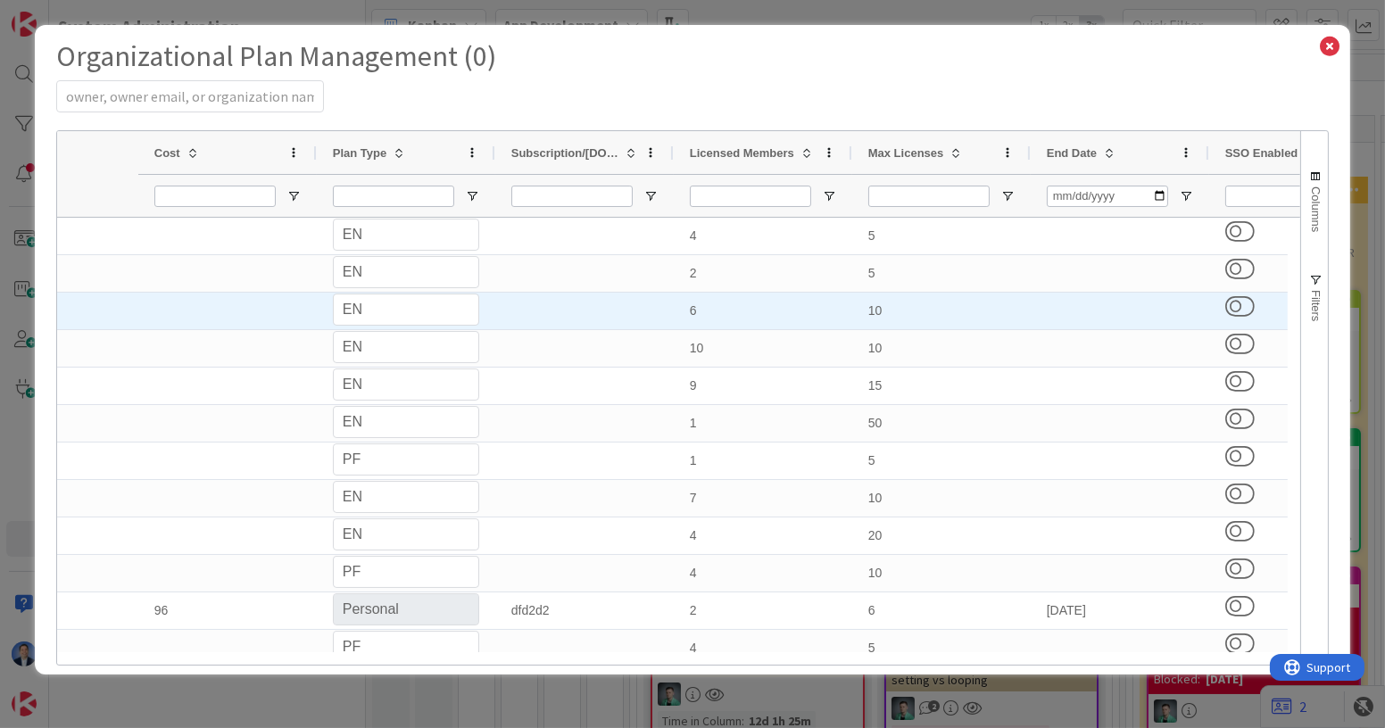
select select "EN"
select select "PF"
select select "EN"
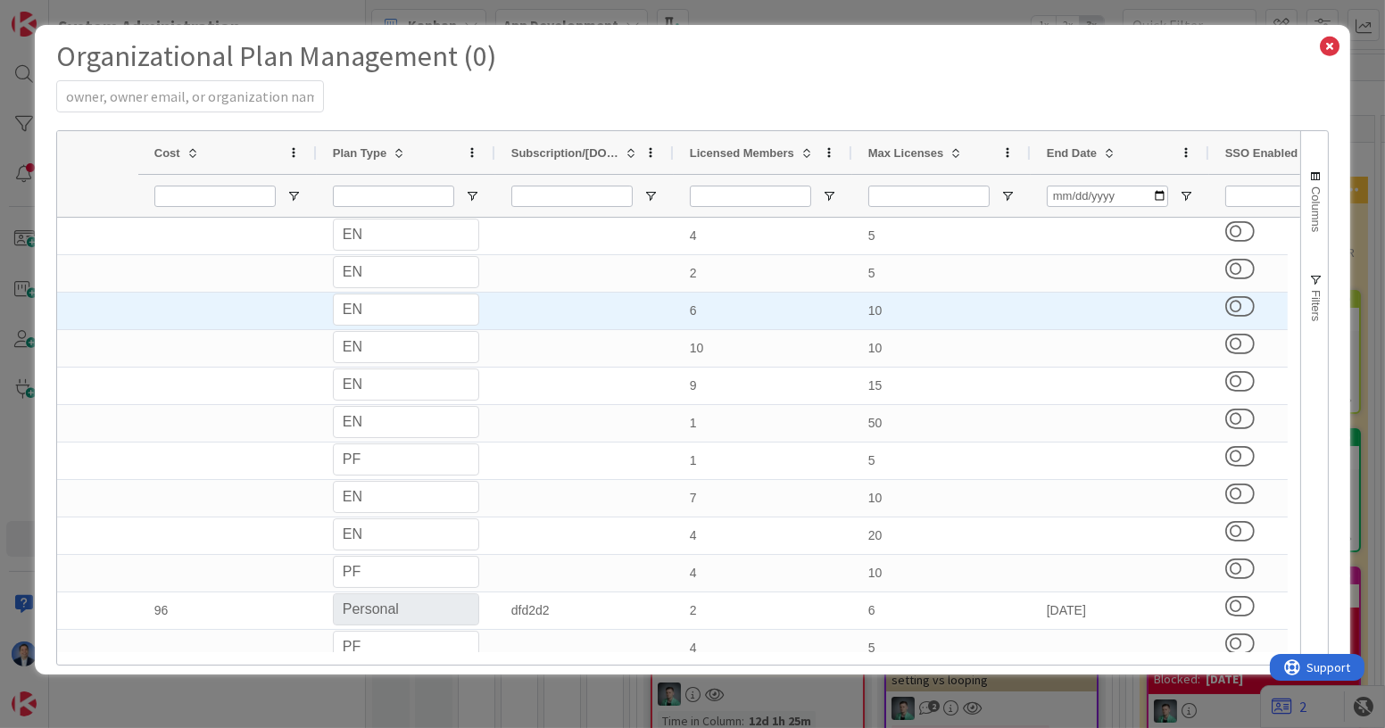
select select "PF"
select select "EN"
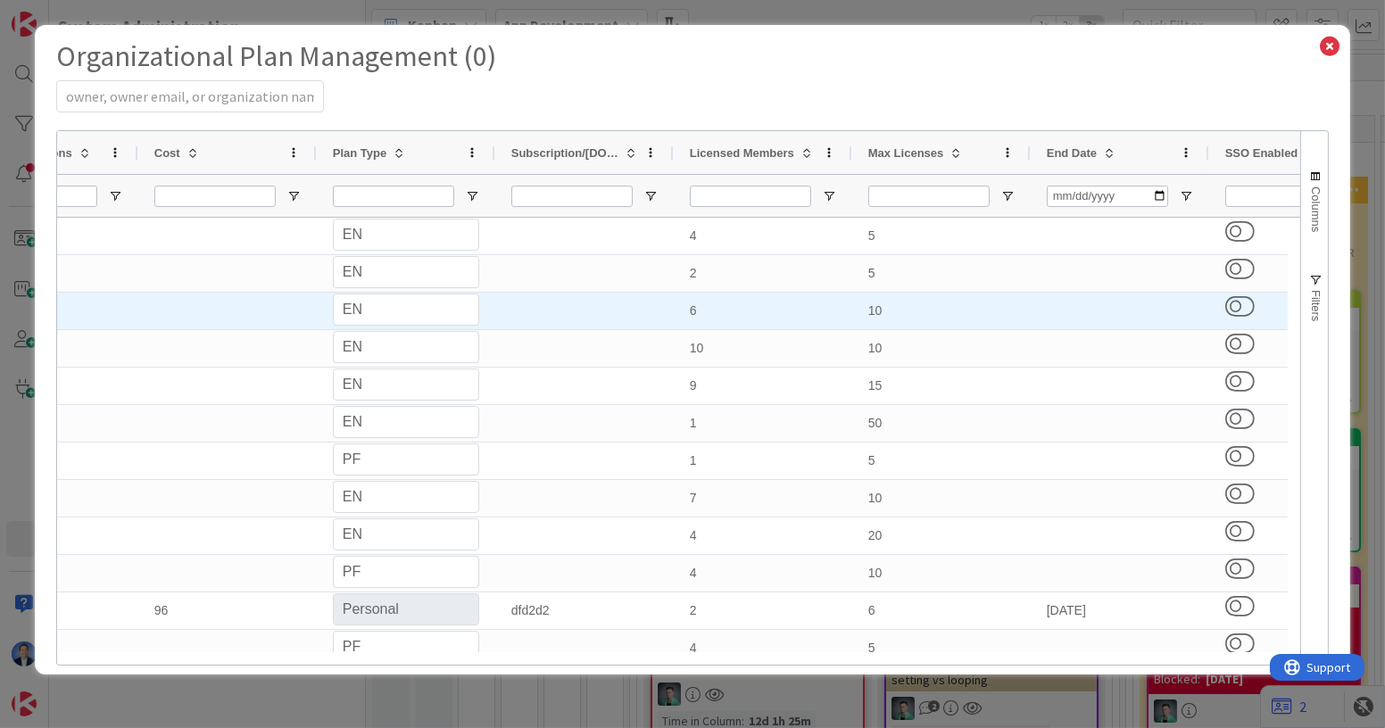
select select "EN"
select select "PF"
select select "EN"
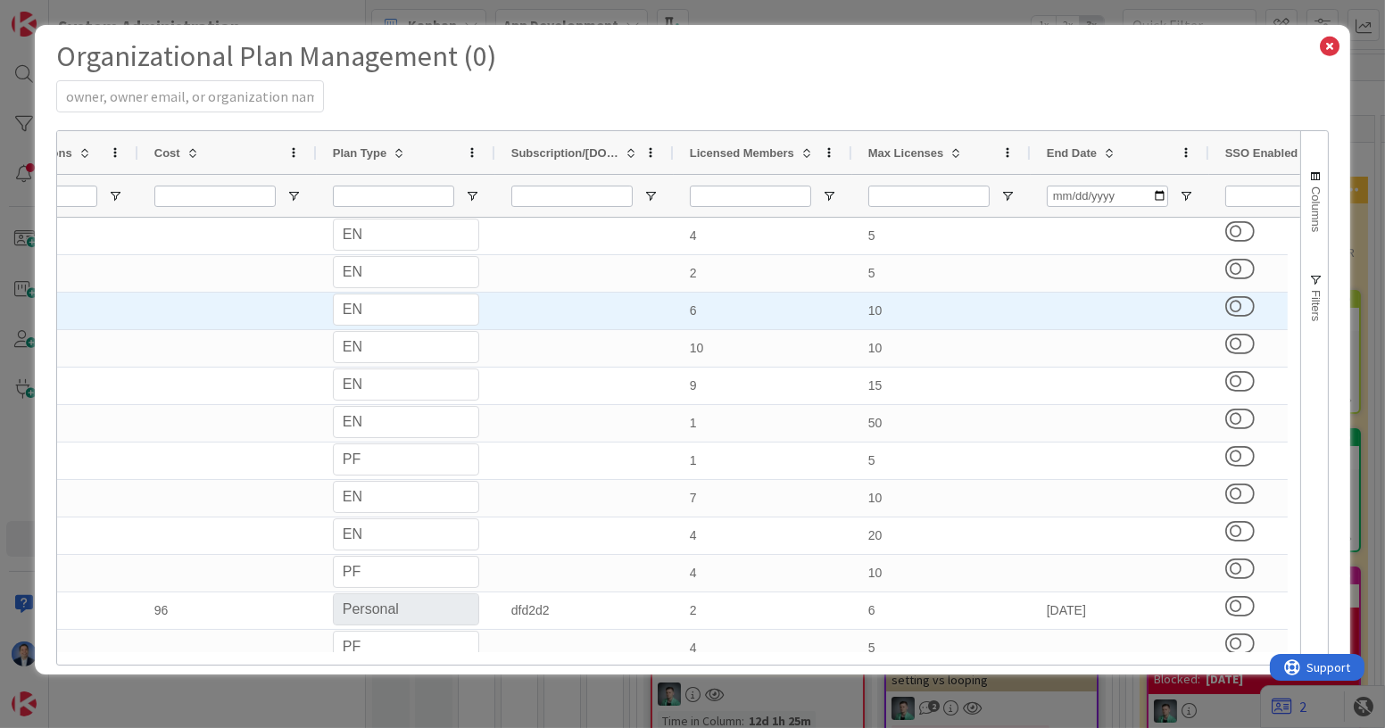
select select "EN"
select select "PF"
select select "PERSONAL"
select select "PF"
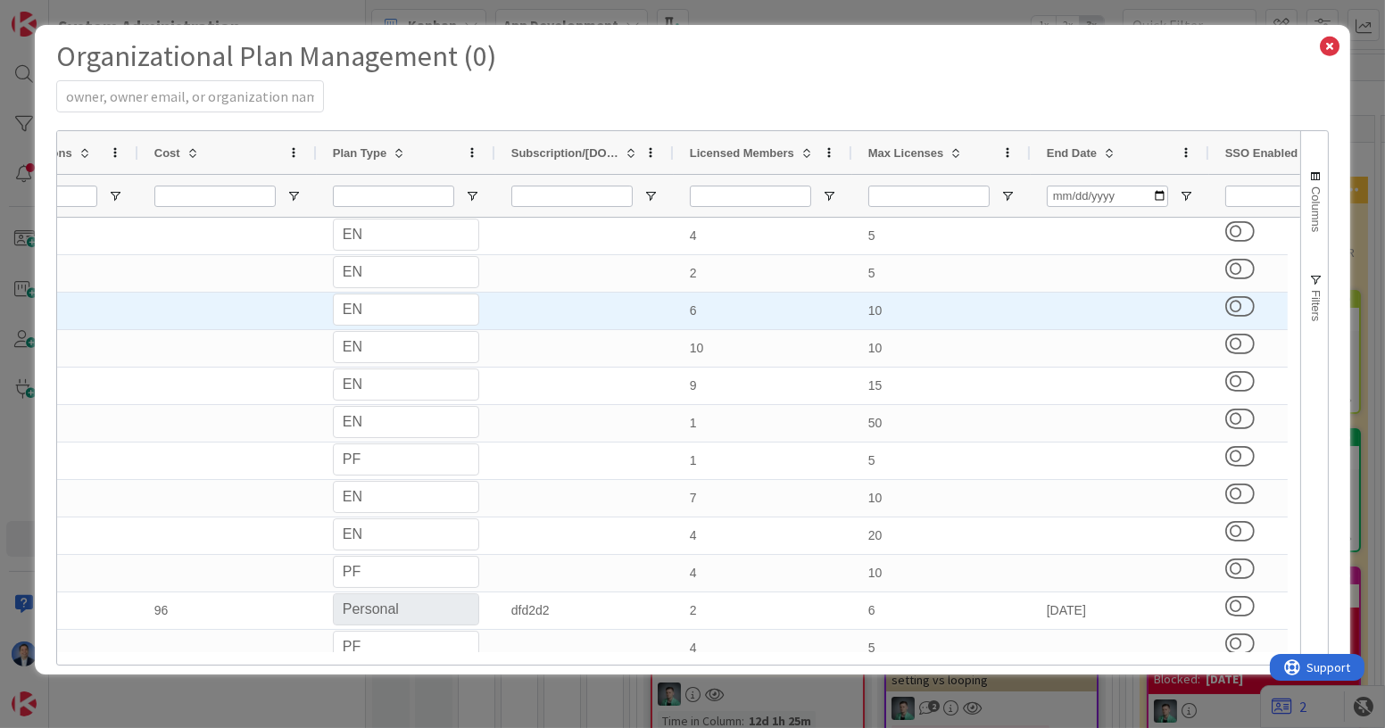
select select "EN"
select select "PF"
select select "EN"
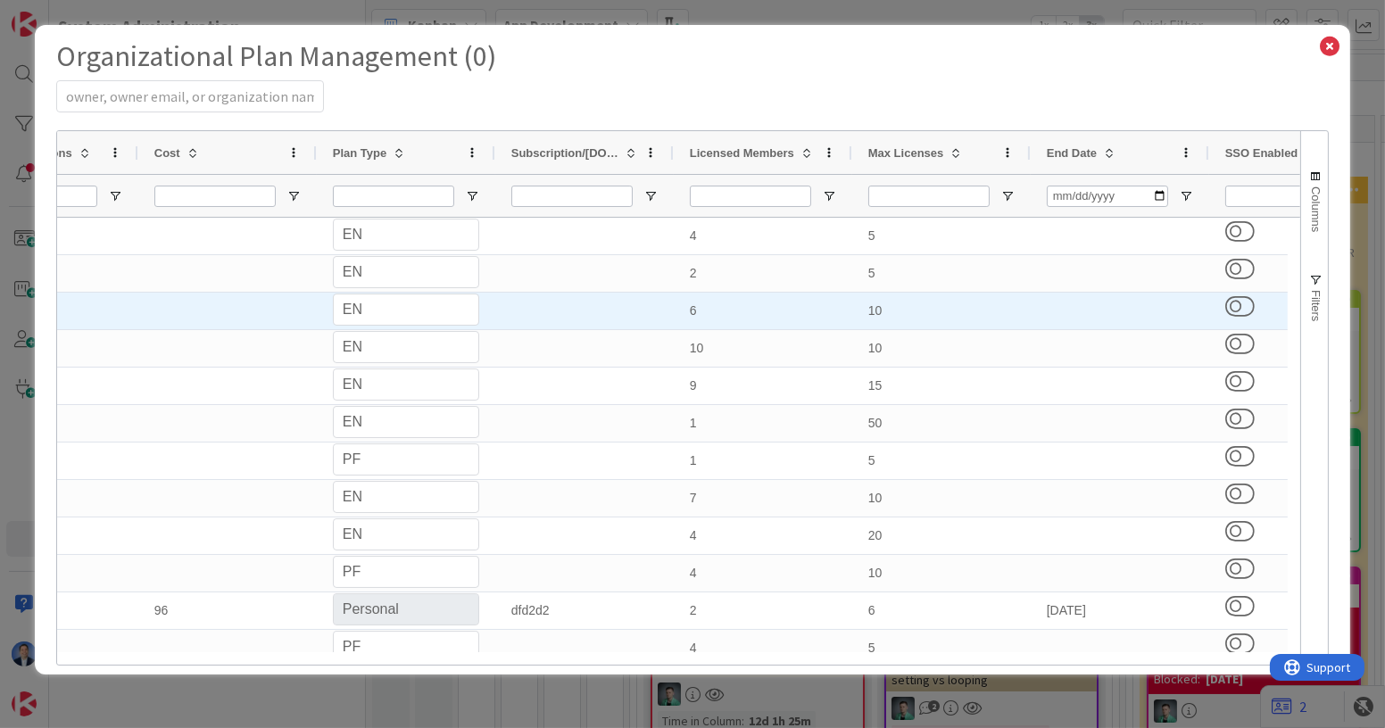
select select "EN"
select select "PF"
select select "EN"
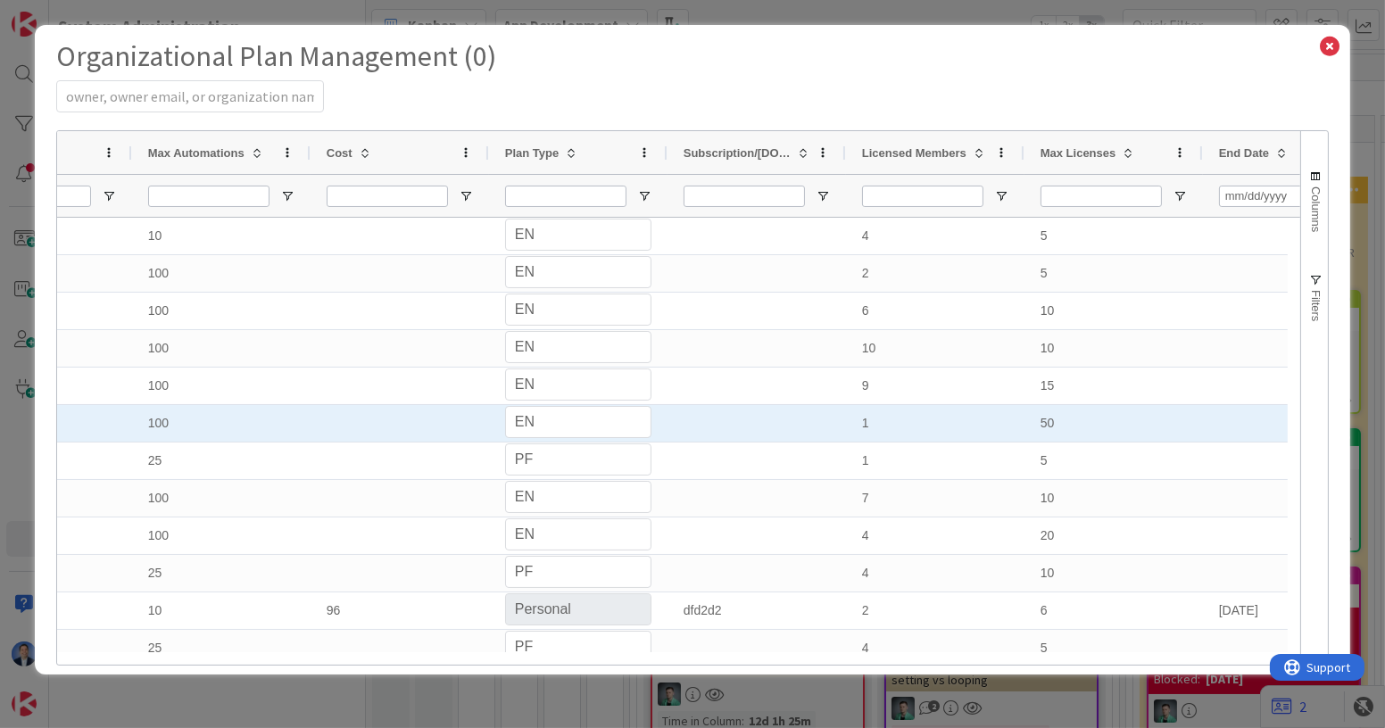
select select "EN"
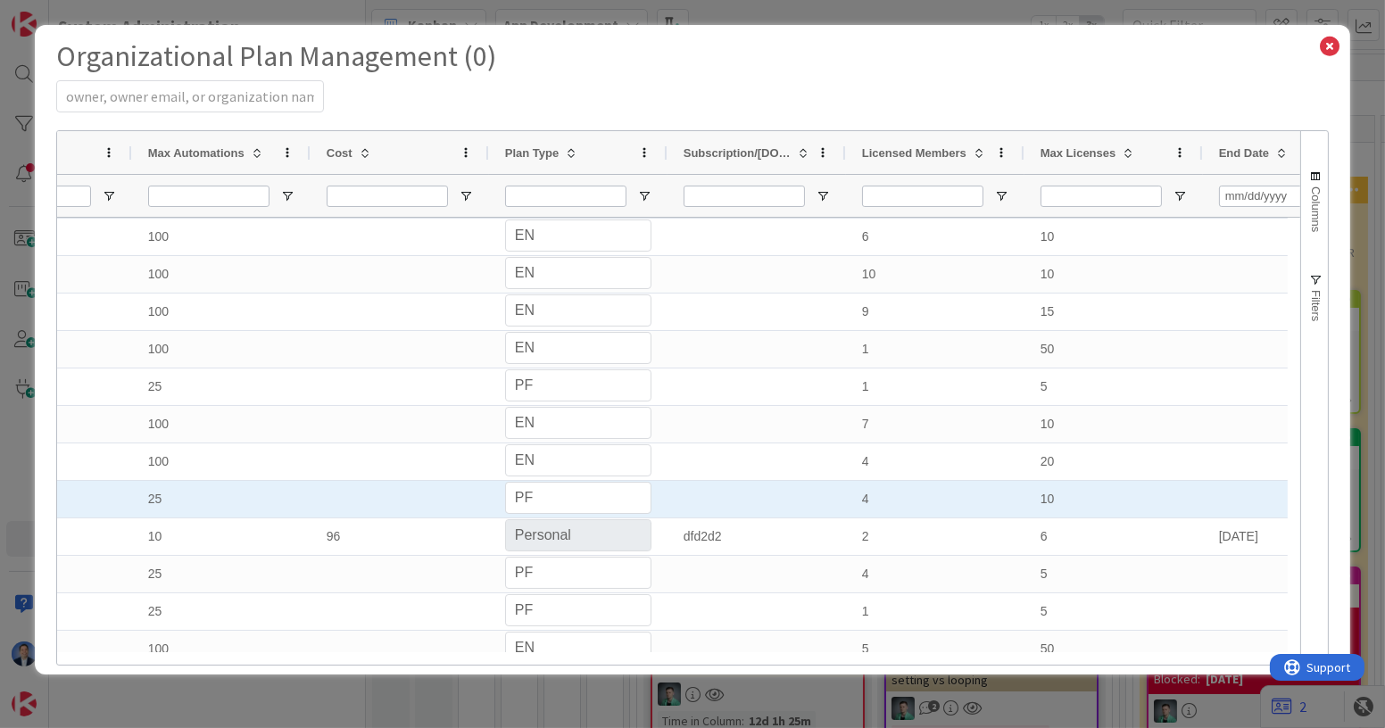
select select "EN"
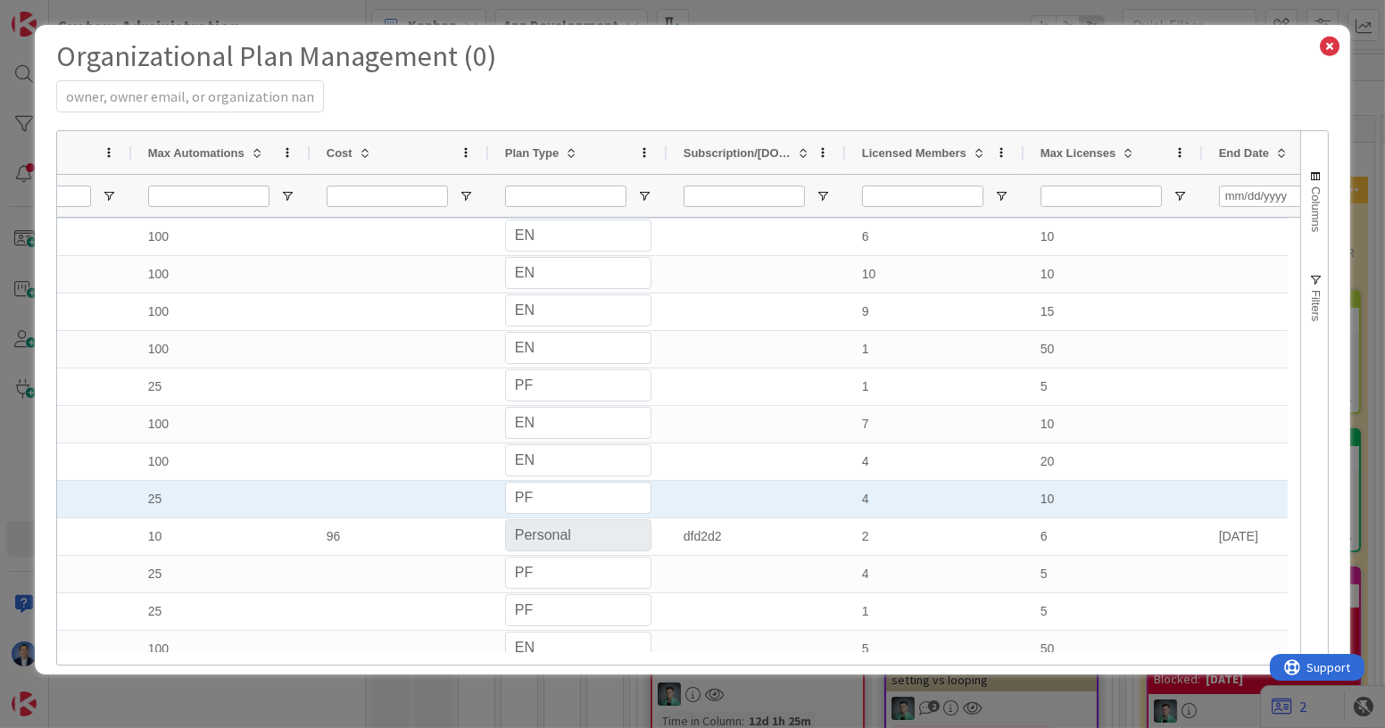
select select "EN"
select select "PF"
select select "EN"
select select "PF"
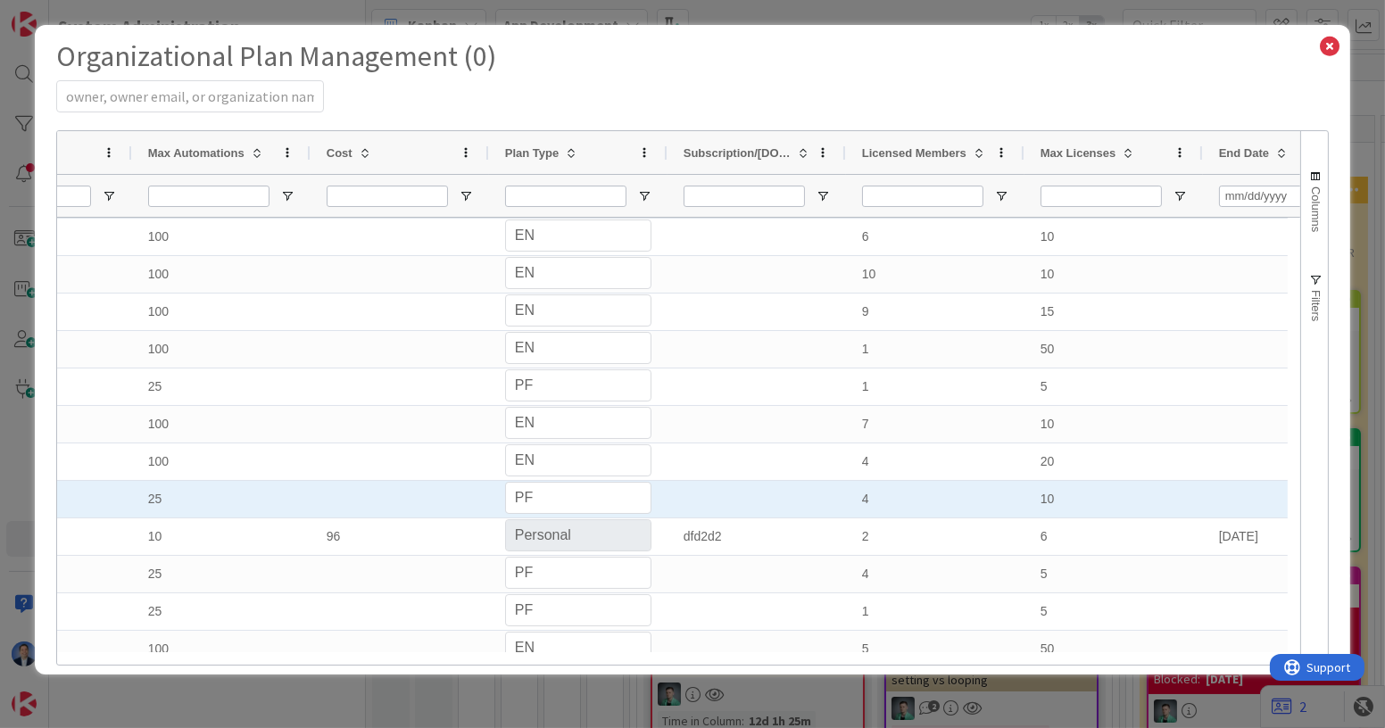
select select "PERSONAL"
select select "PF"
select select "EN"
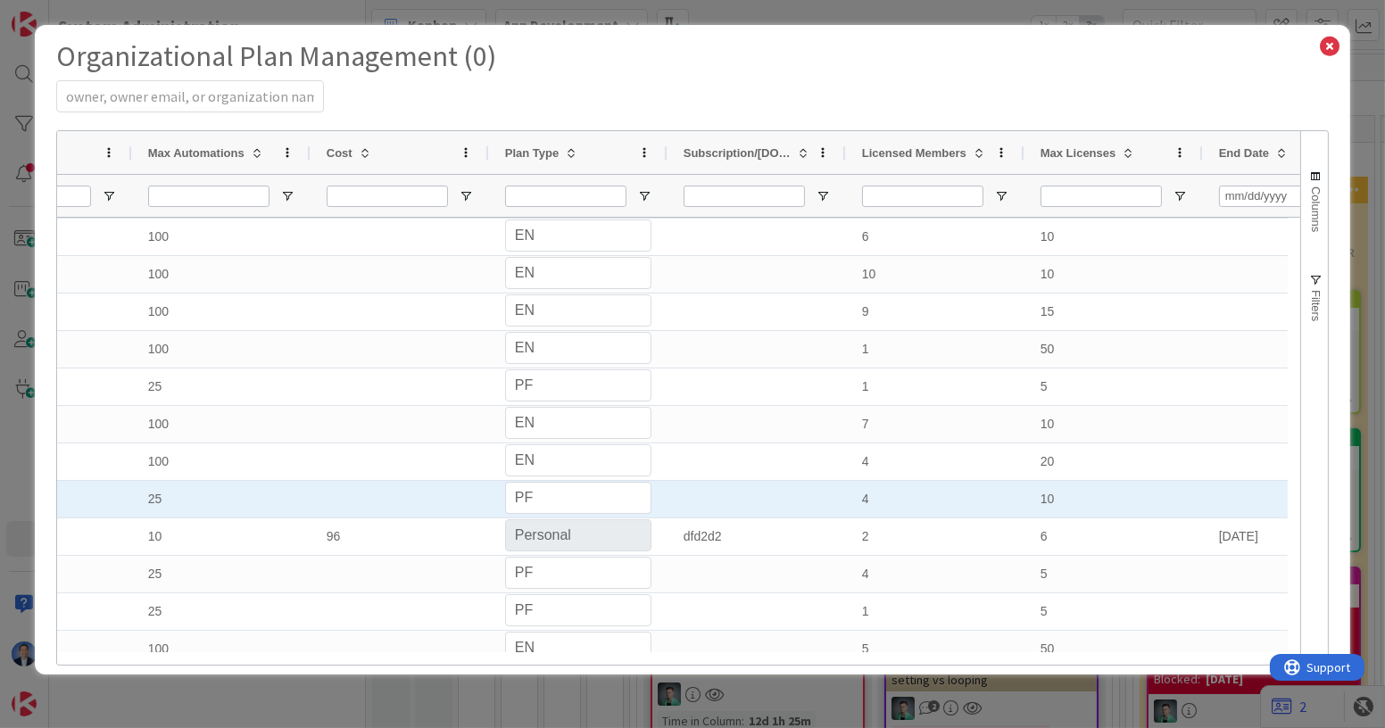
select select "EN"
select select "PF"
select select "EN"
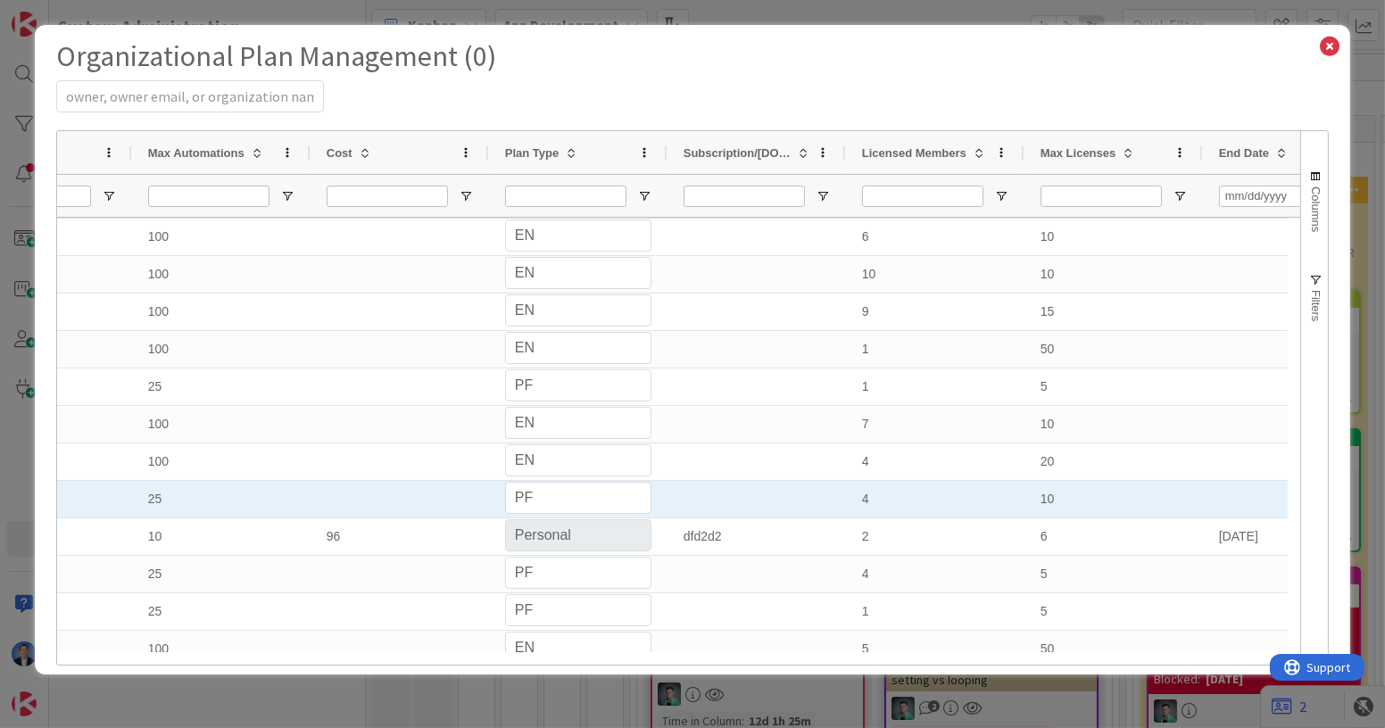
select select "PF"
select select "EN"
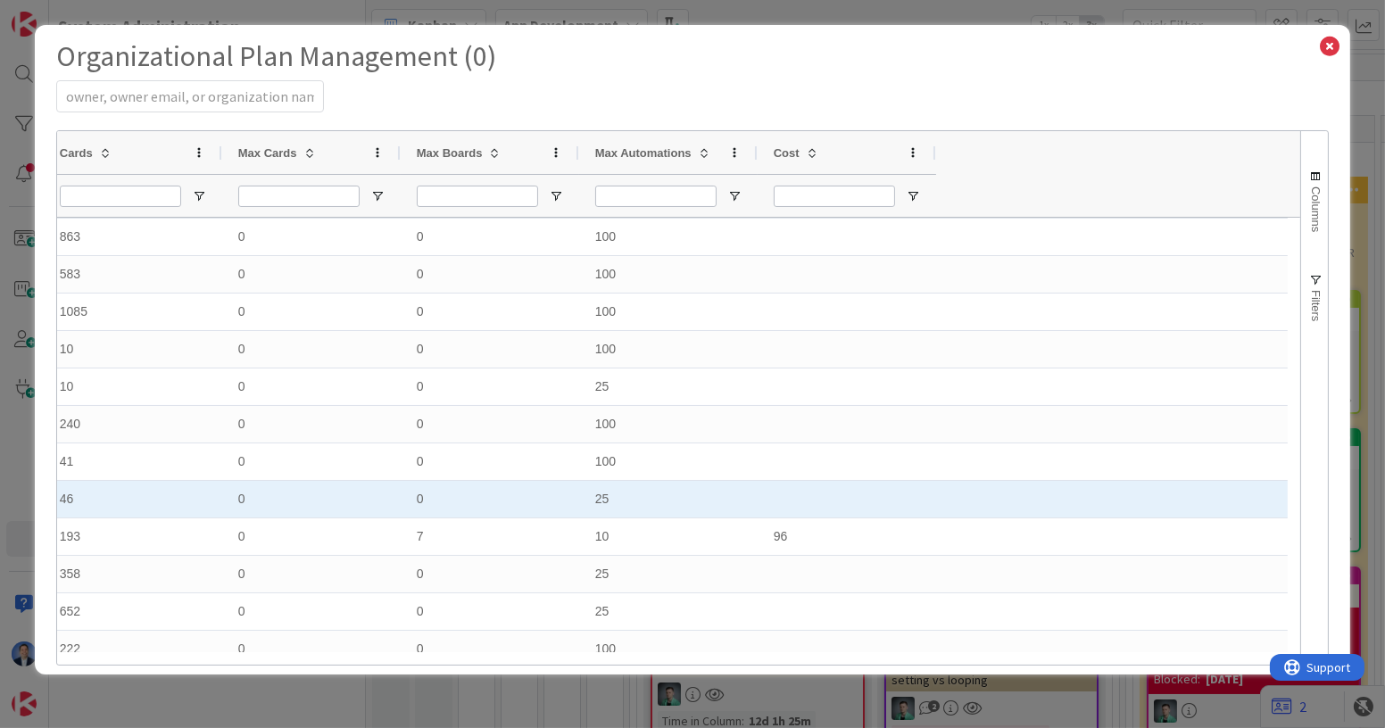
select select "EN"
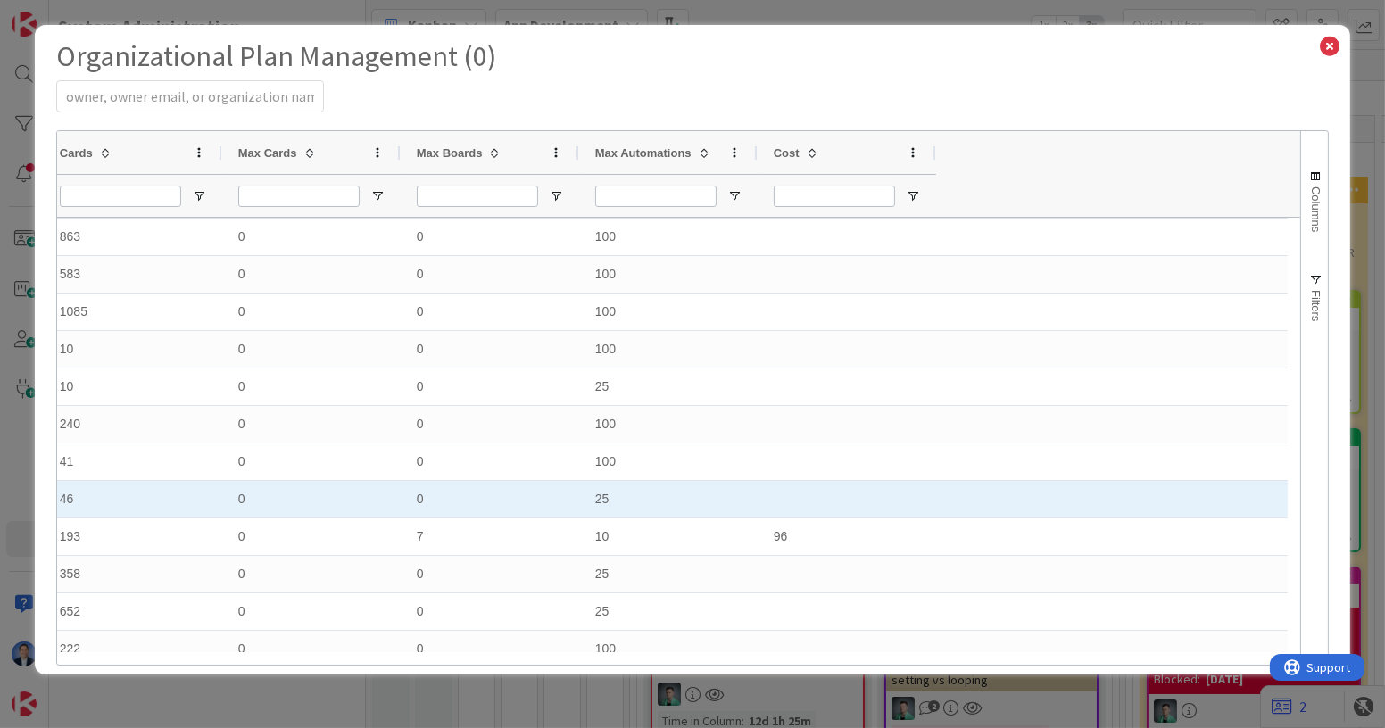
select select "EN"
select select "PF"
select select "EN"
select select "PF"
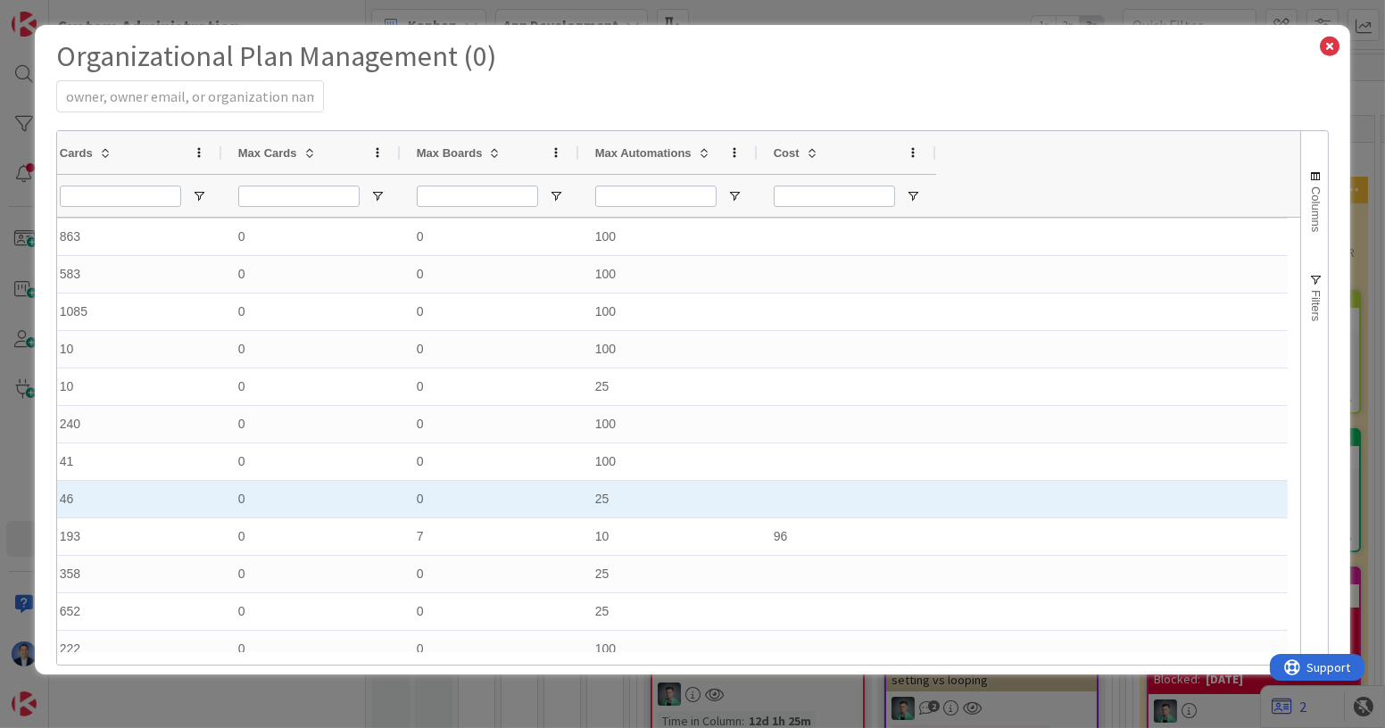
select select "PERSONAL"
select select "PF"
select select "EN"
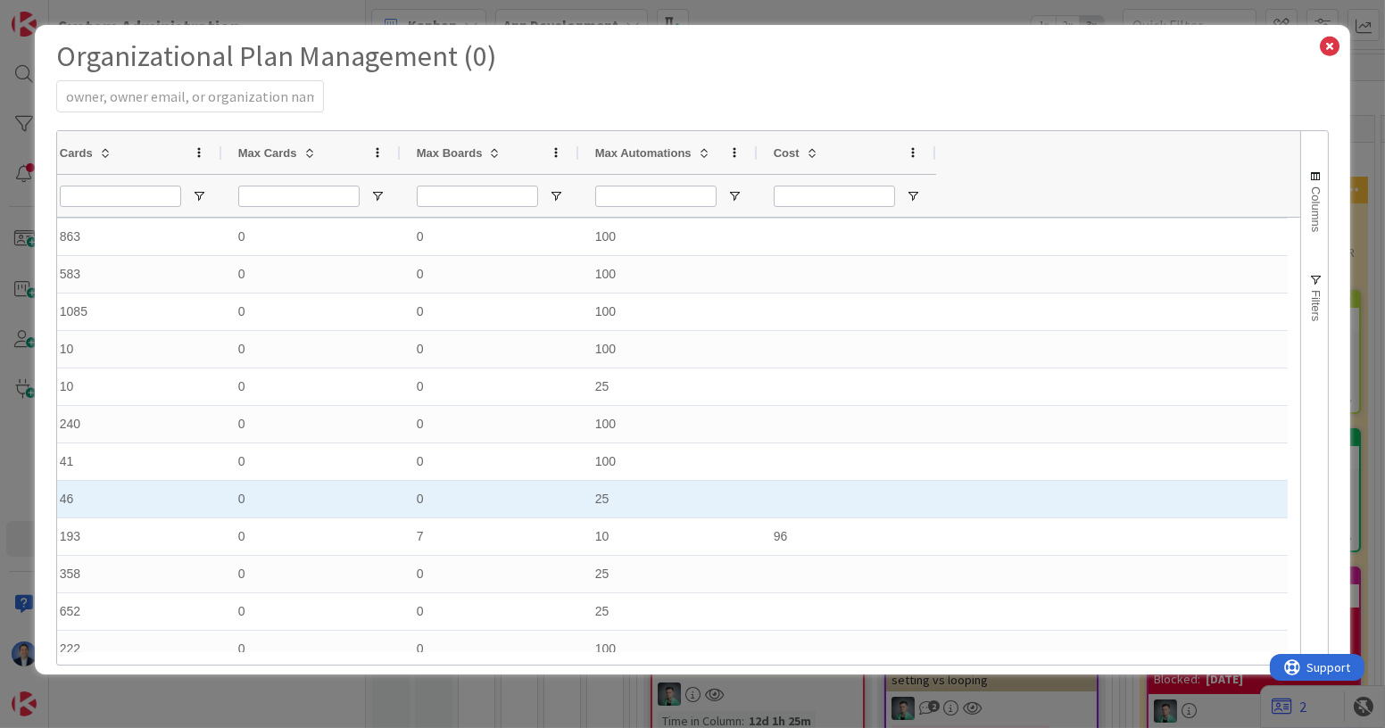
select select "EN"
select select "PF"
select select "EN"
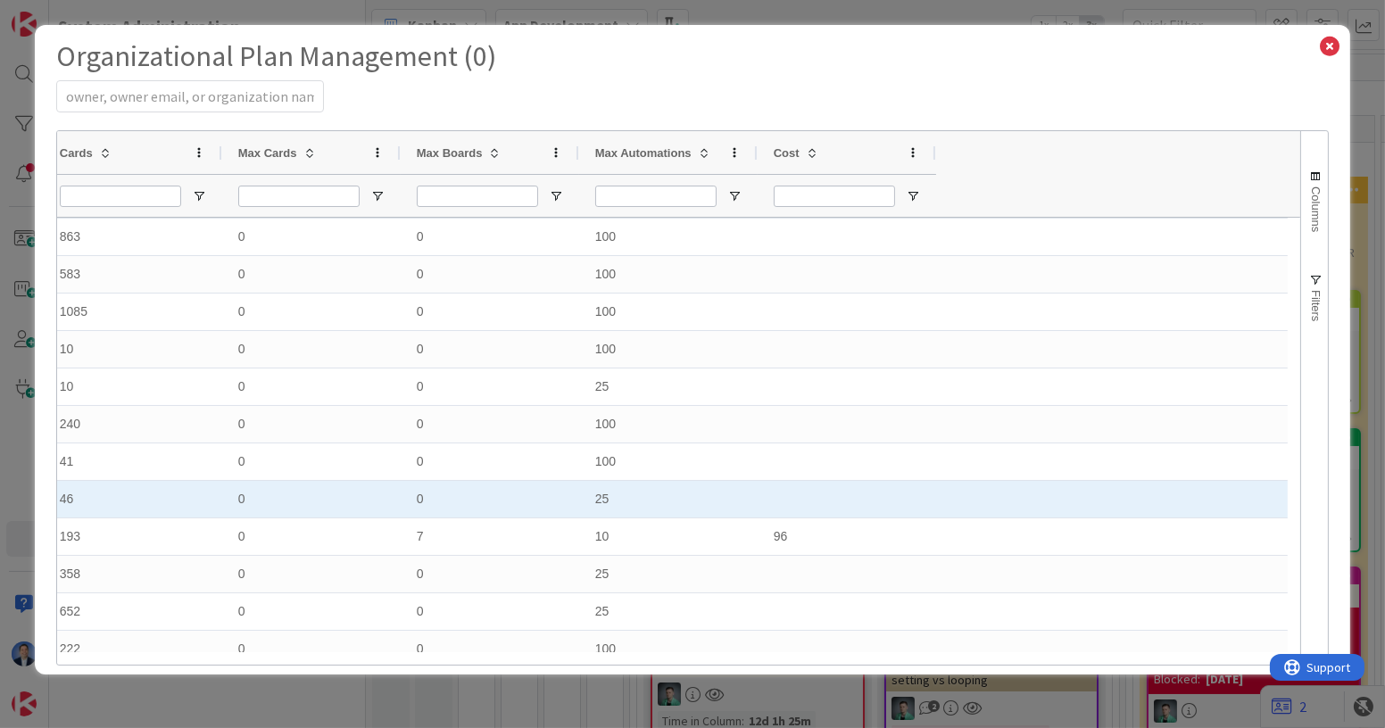
select select "PF"
select select "EN"
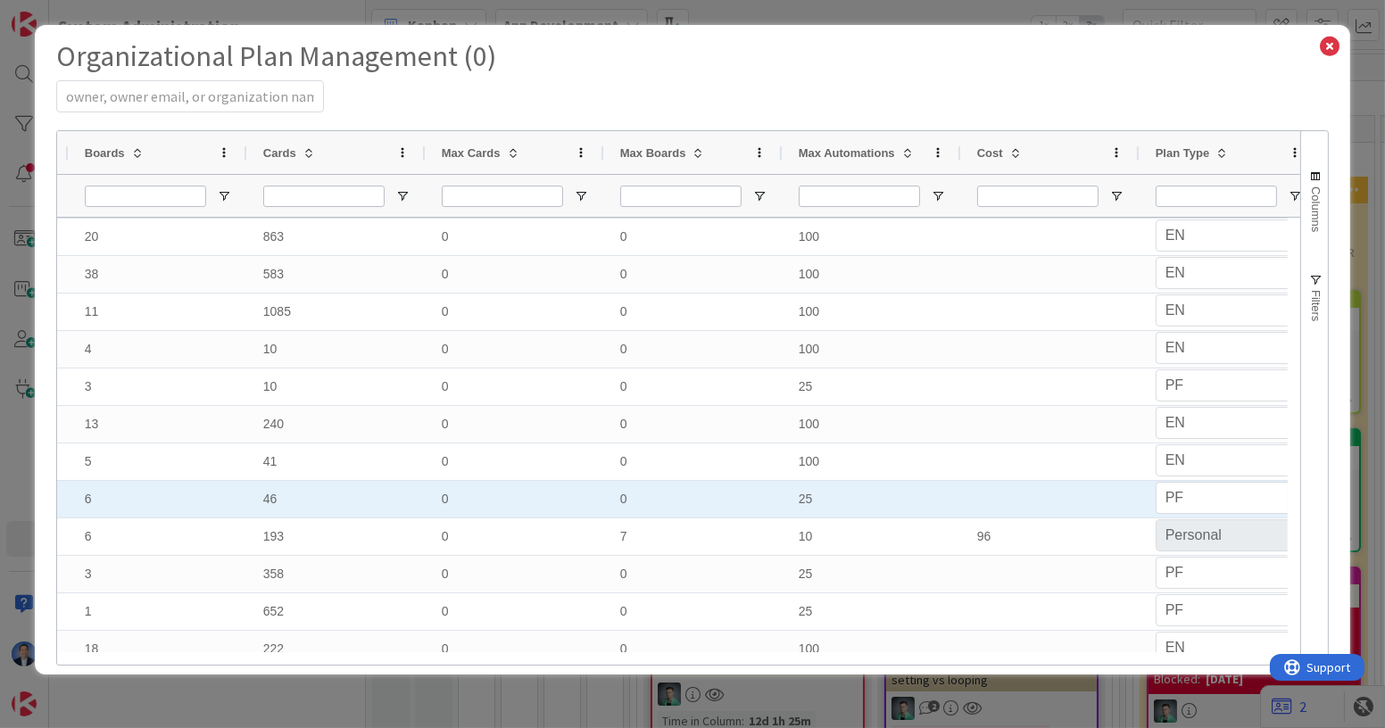
select select "EN"
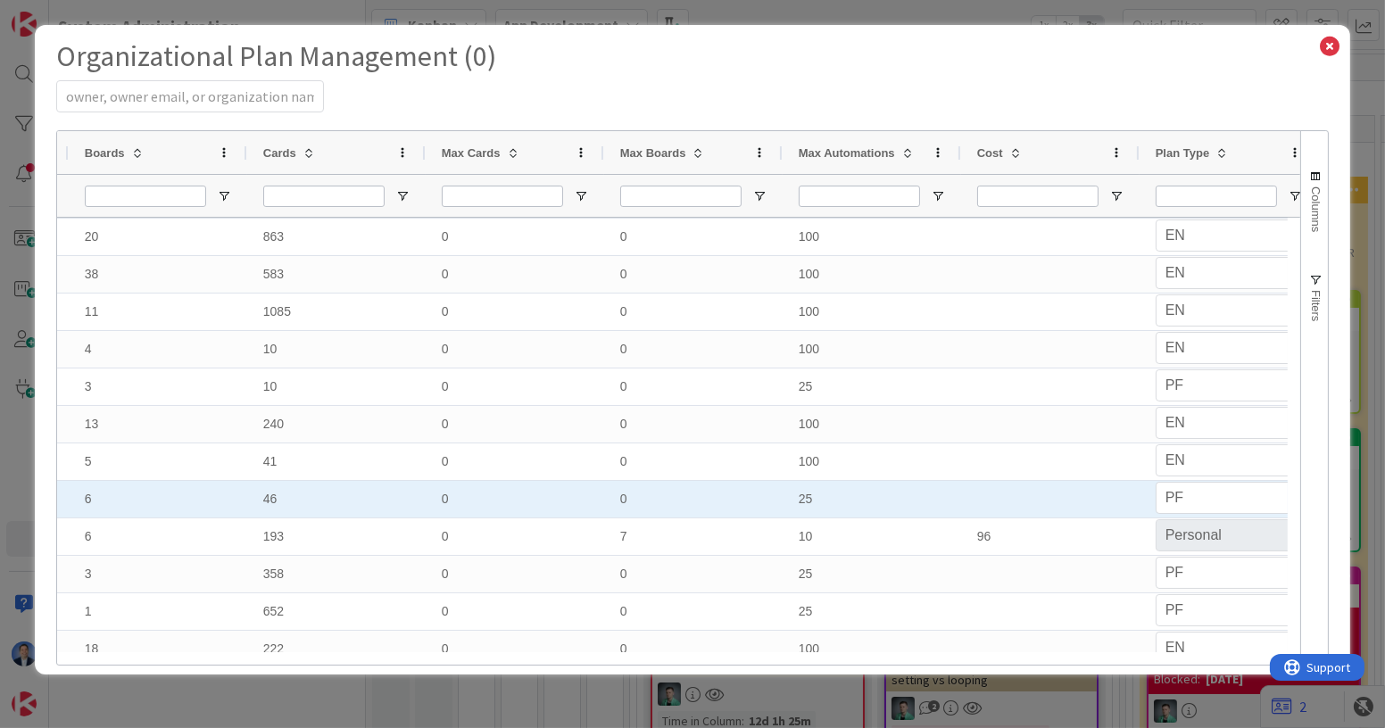
select select "EN"
select select "PF"
select select "EN"
select select "PF"
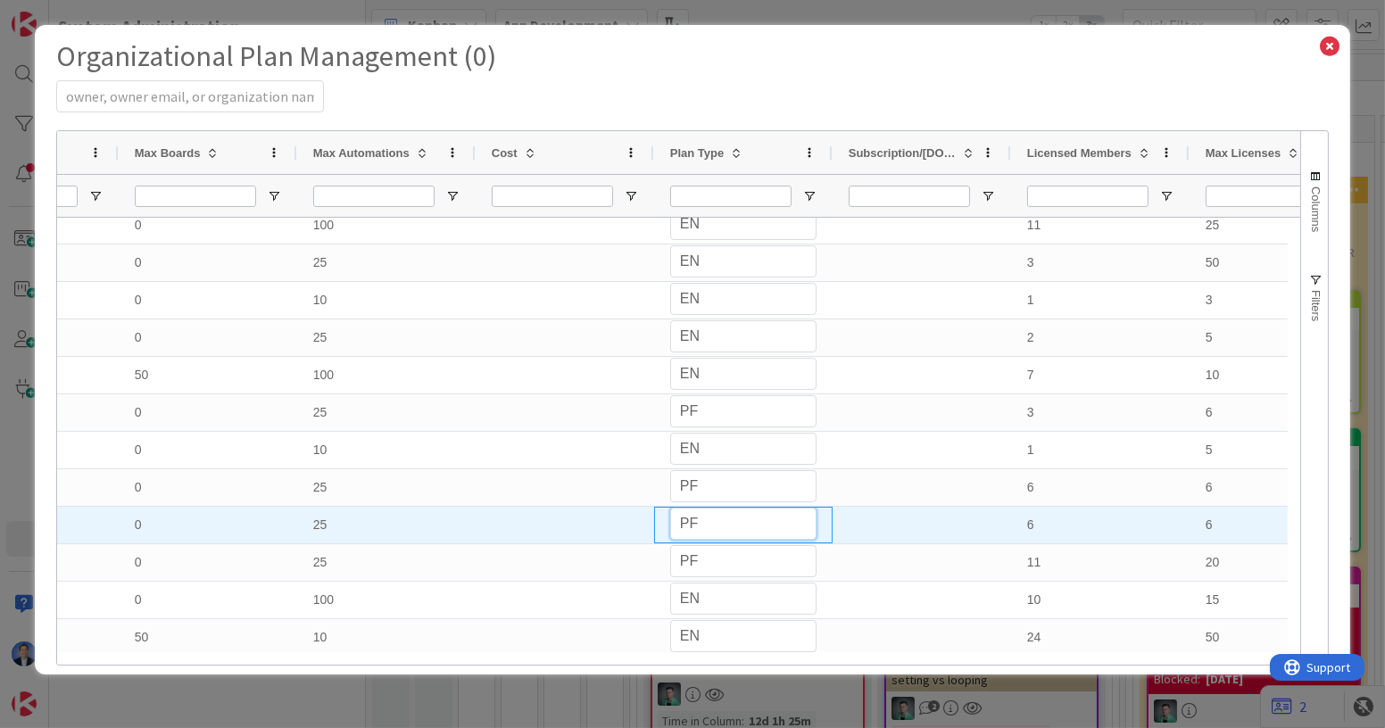
click at [729, 525] on select "PS PF EN Personal Professional Enterprise" at bounding box center [743, 524] width 146 height 32
click at [670, 508] on select "PS PF EN Personal Professional Enterprise" at bounding box center [743, 524] width 146 height 32
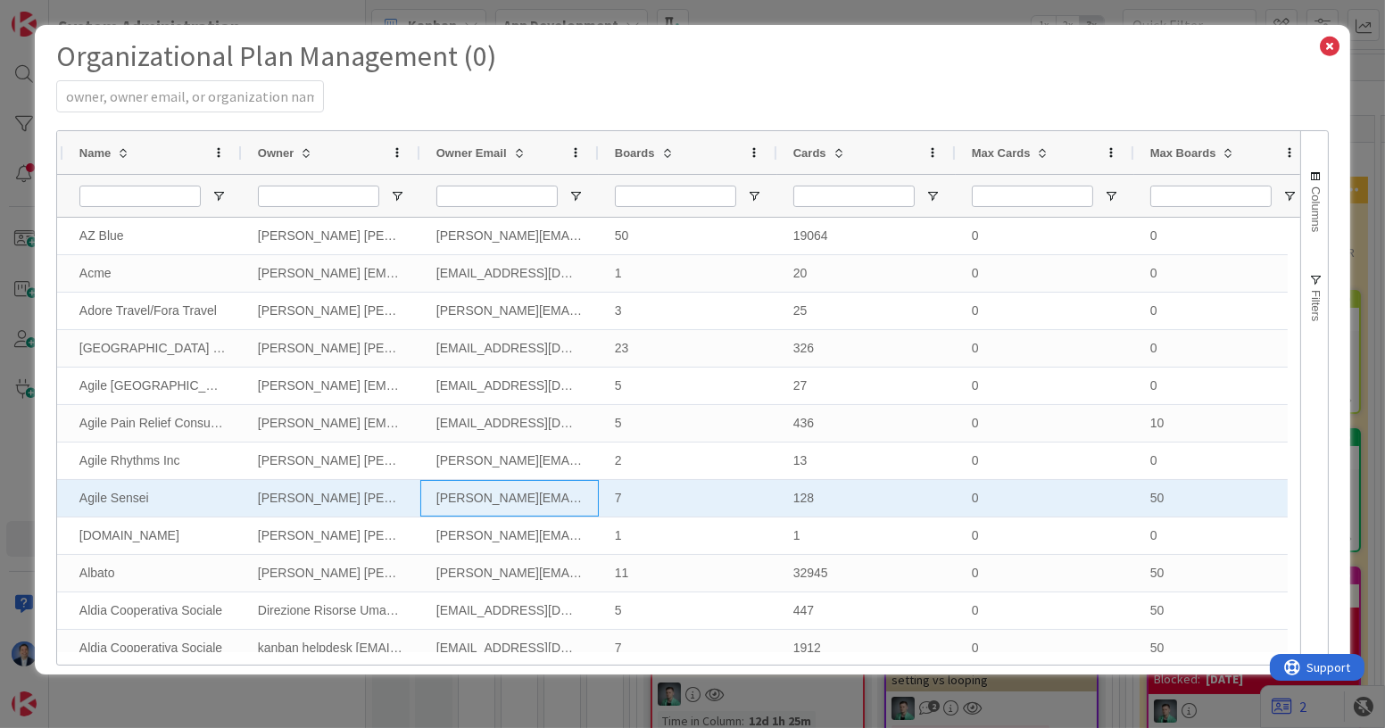
click at [523, 508] on div "[PERSON_NAME][EMAIL_ADDRESS][DOMAIN_NAME]" at bounding box center [509, 498] width 178 height 37
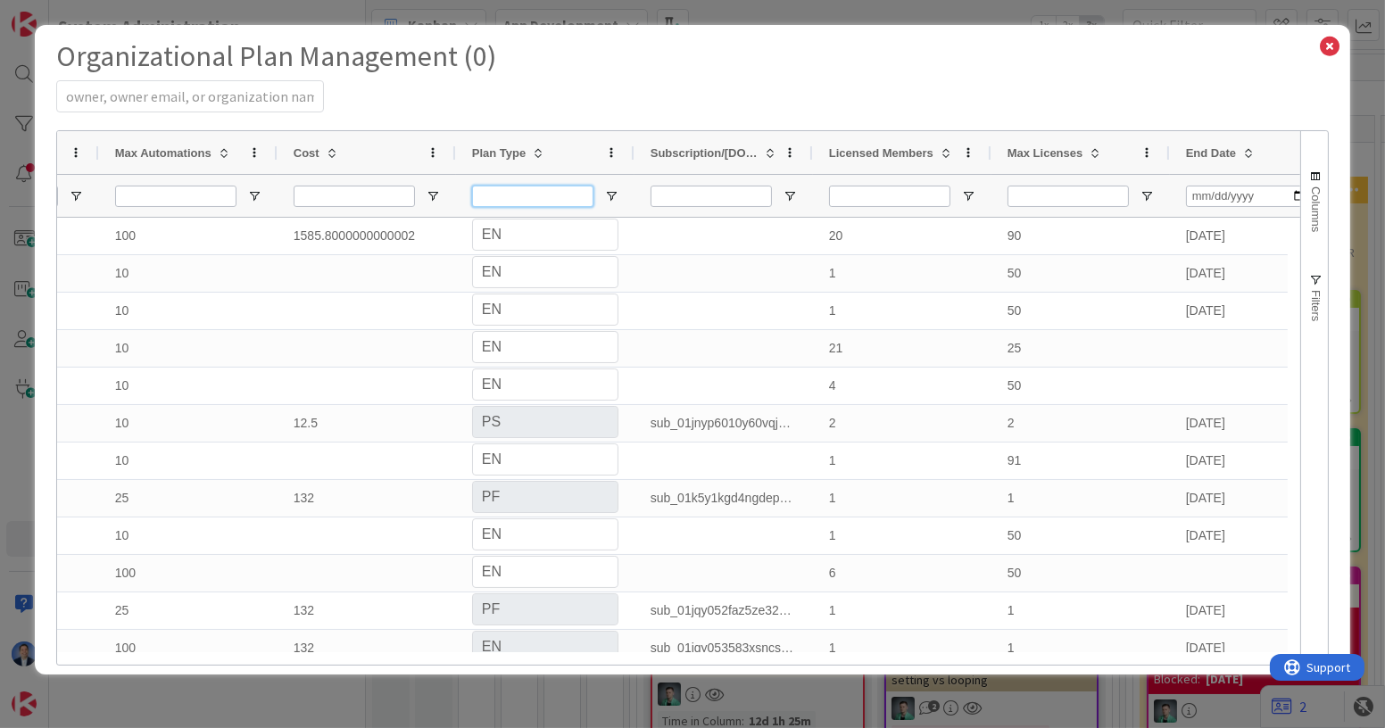
click at [570, 191] on input "Plan Type Filter Input" at bounding box center [532, 196] width 121 height 21
click at [610, 193] on span "Open Filter Menu" at bounding box center [611, 196] width 14 height 14
click at [686, 224] on div "Contains" at bounding box center [674, 217] width 132 height 13
click at [527, 195] on input "Plan Type Filter Input" at bounding box center [532, 196] width 121 height 21
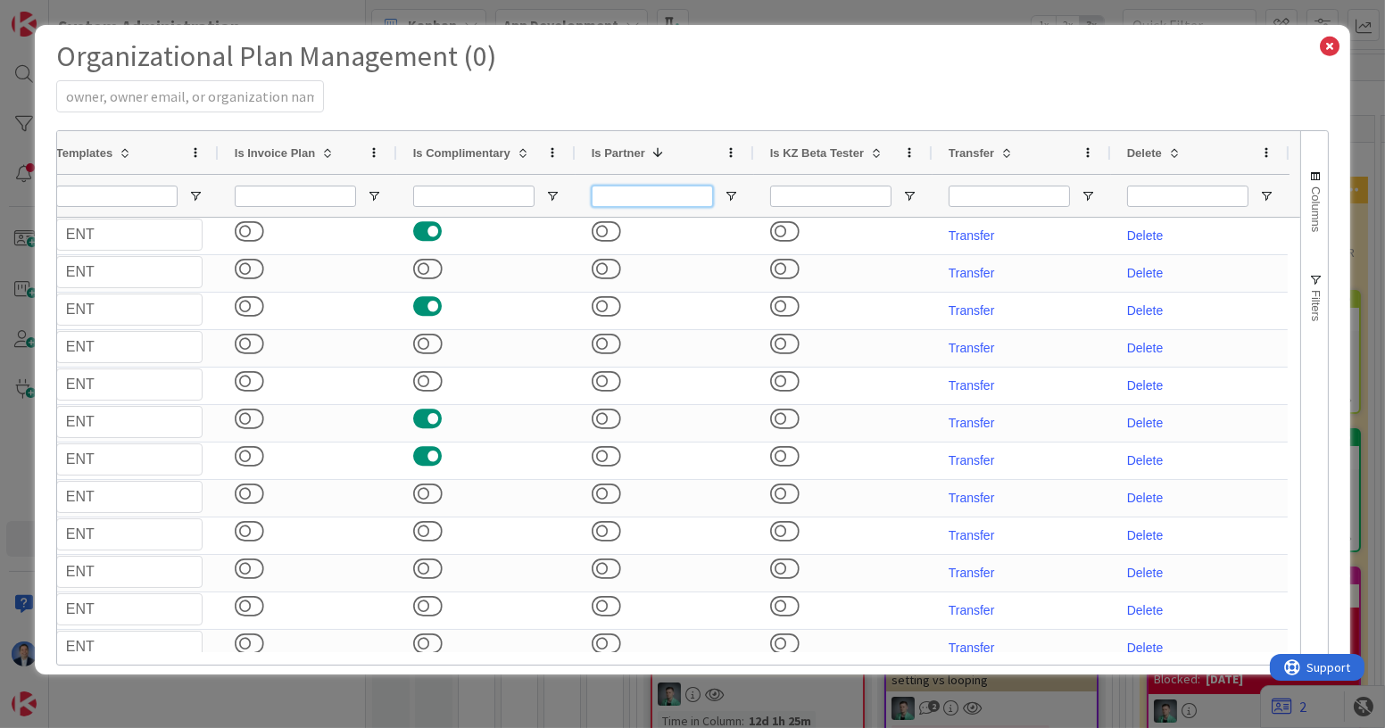
click at [622, 195] on input "Is Partner Filter Input" at bounding box center [652, 196] width 121 height 21
click at [728, 192] on span "Open Filter Menu" at bounding box center [731, 196] width 14 height 14
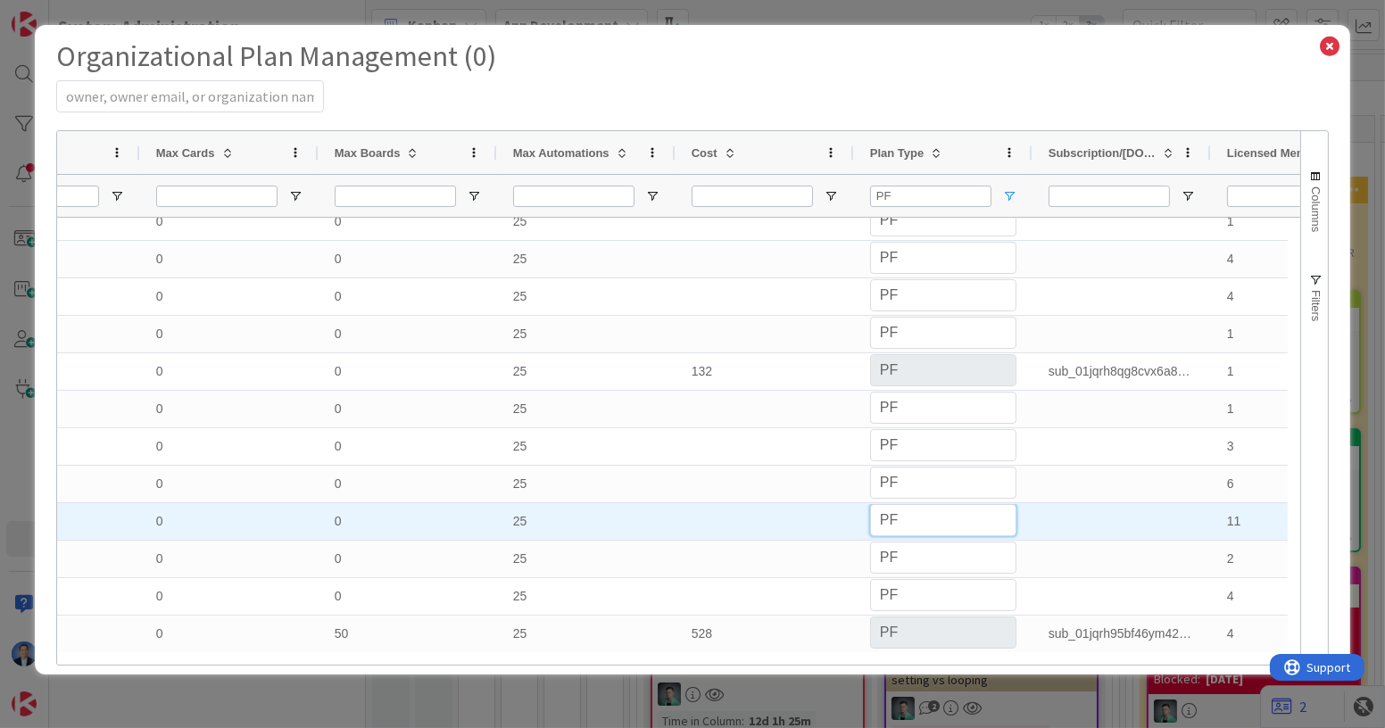
click at [905, 514] on select "PS PF EN Personal Professional Enterprise" at bounding box center [943, 520] width 146 height 32
click at [870, 517] on select "PS PF EN Personal Professional Enterprise" at bounding box center [943, 520] width 146 height 32
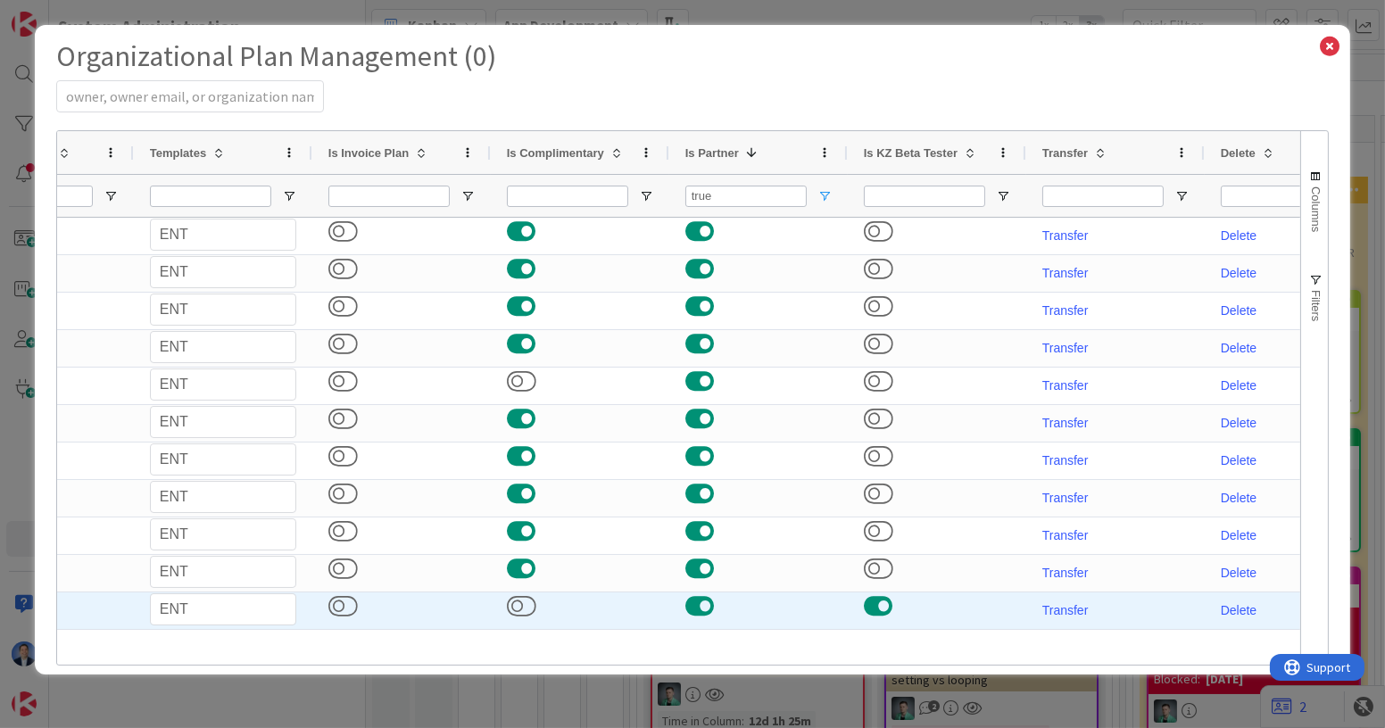
click at [873, 607] on button at bounding box center [878, 605] width 29 height 23
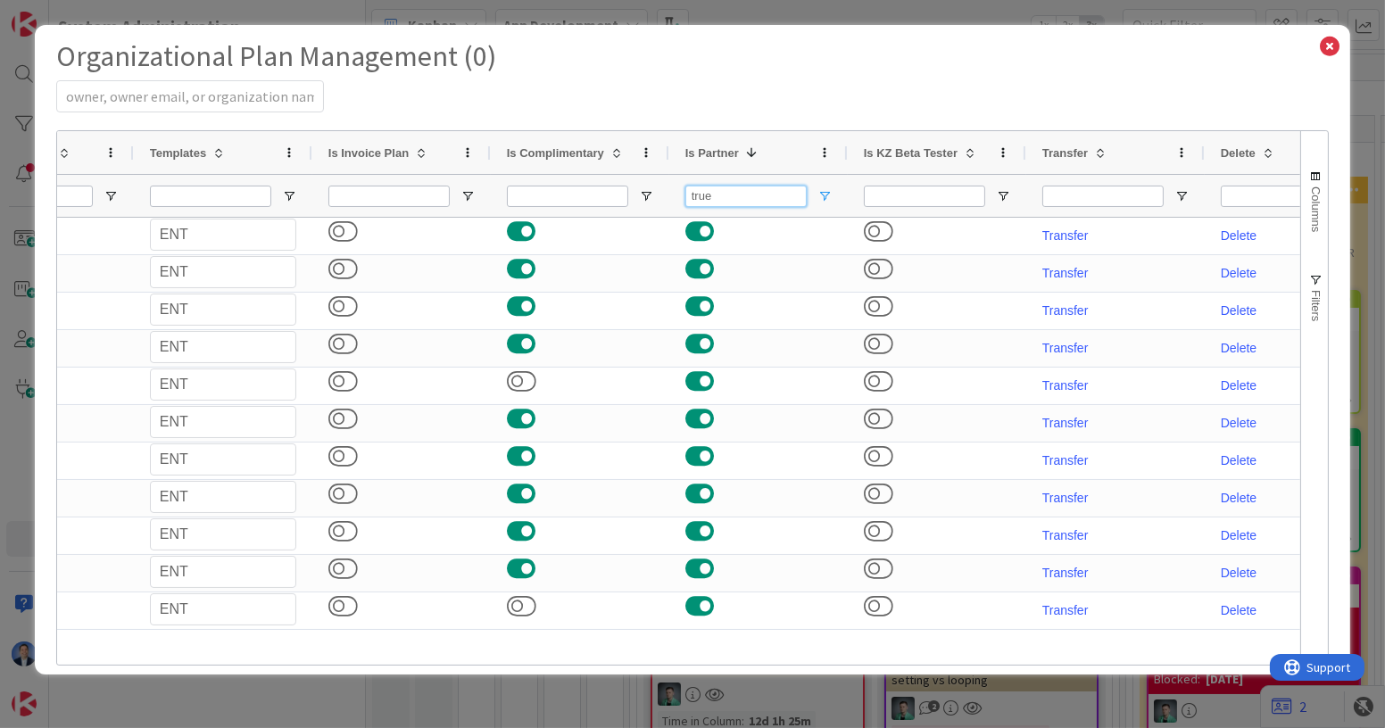
click at [725, 196] on input "true" at bounding box center [745, 196] width 121 height 21
click at [899, 190] on input "Is KZ Beta Tester Filter Input" at bounding box center [924, 196] width 121 height 21
paste input "true"
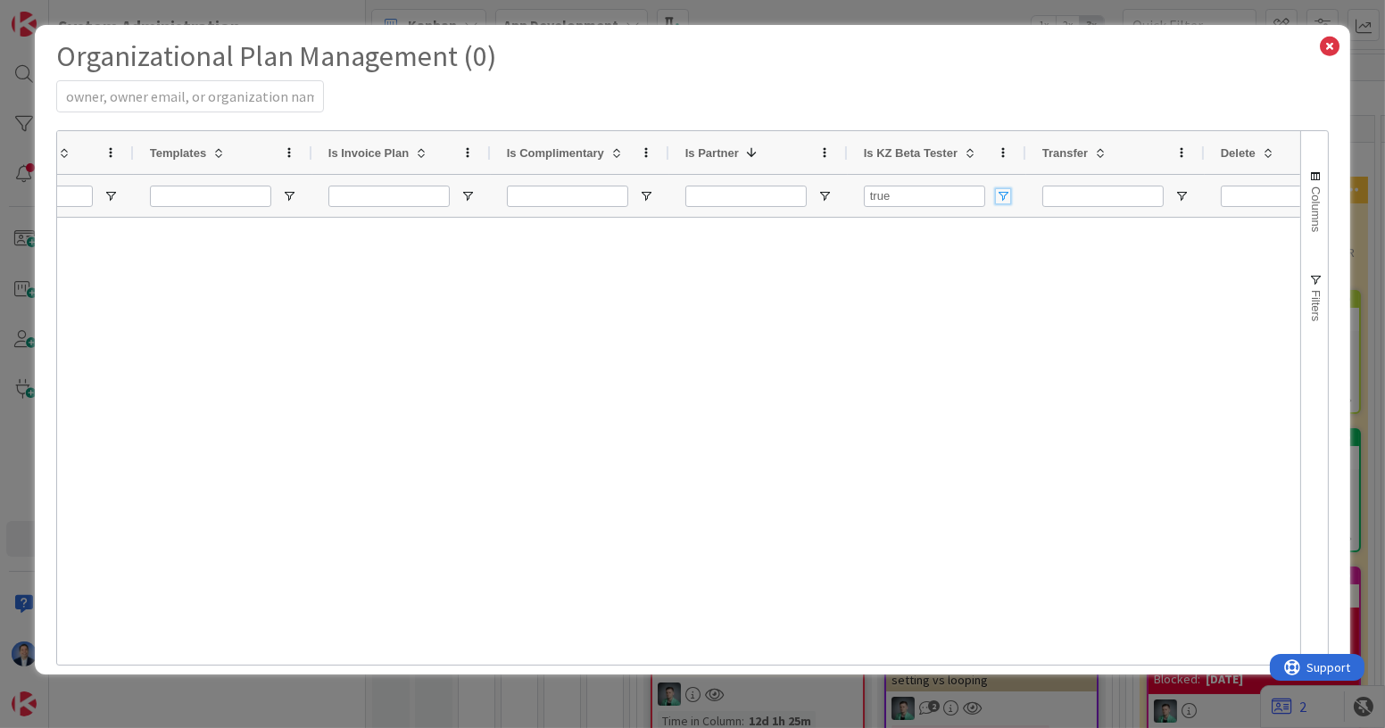
click at [999, 199] on span "Open Filter Menu" at bounding box center [1003, 196] width 14 height 14
click at [1062, 224] on div "Contains" at bounding box center [1066, 217] width 132 height 13
click at [1034, 258] on input "true" at bounding box center [1072, 247] width 160 height 21
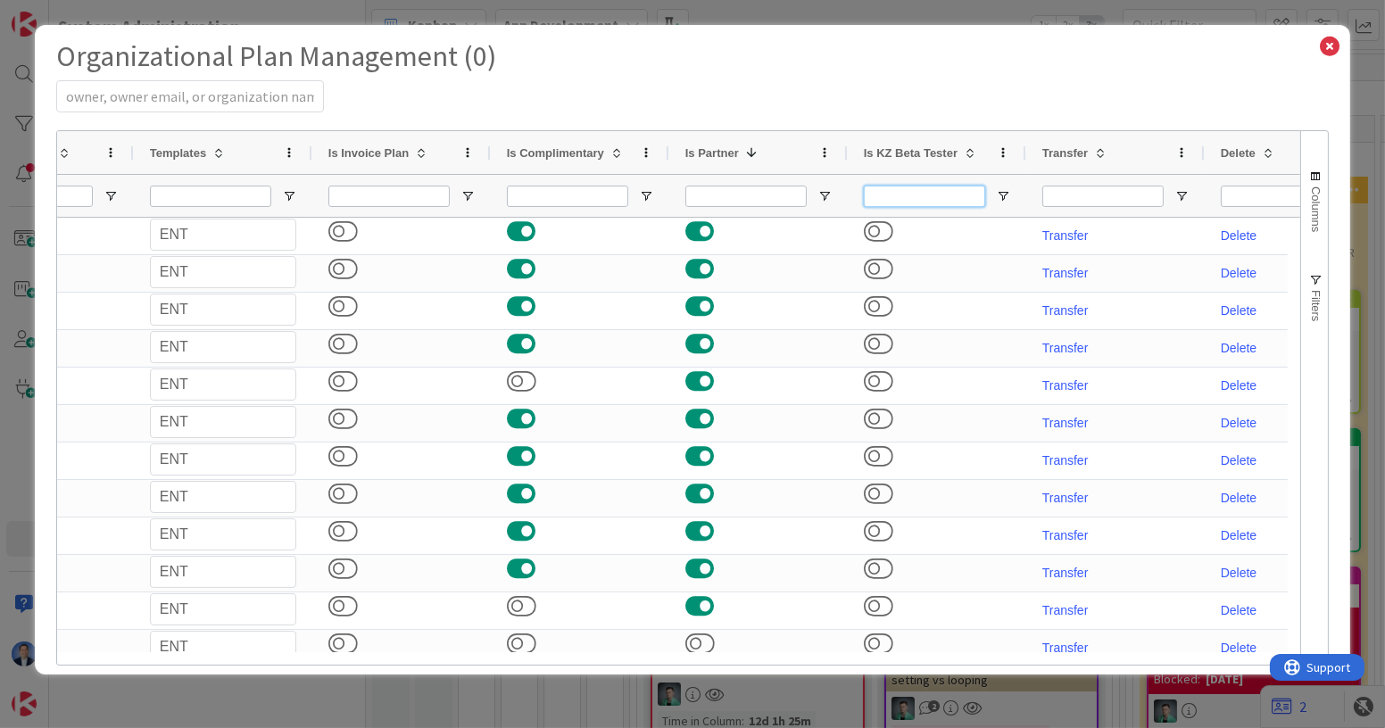
click at [899, 192] on input "Is KZ Beta Tester Filter Input" at bounding box center [924, 196] width 121 height 21
click at [1001, 199] on span "Open Filter Menu" at bounding box center [1003, 196] width 14 height 14
click at [1048, 222] on div "Contains" at bounding box center [1066, 217] width 132 height 13
click at [1065, 255] on input "Filter Value" at bounding box center [1072, 247] width 160 height 21
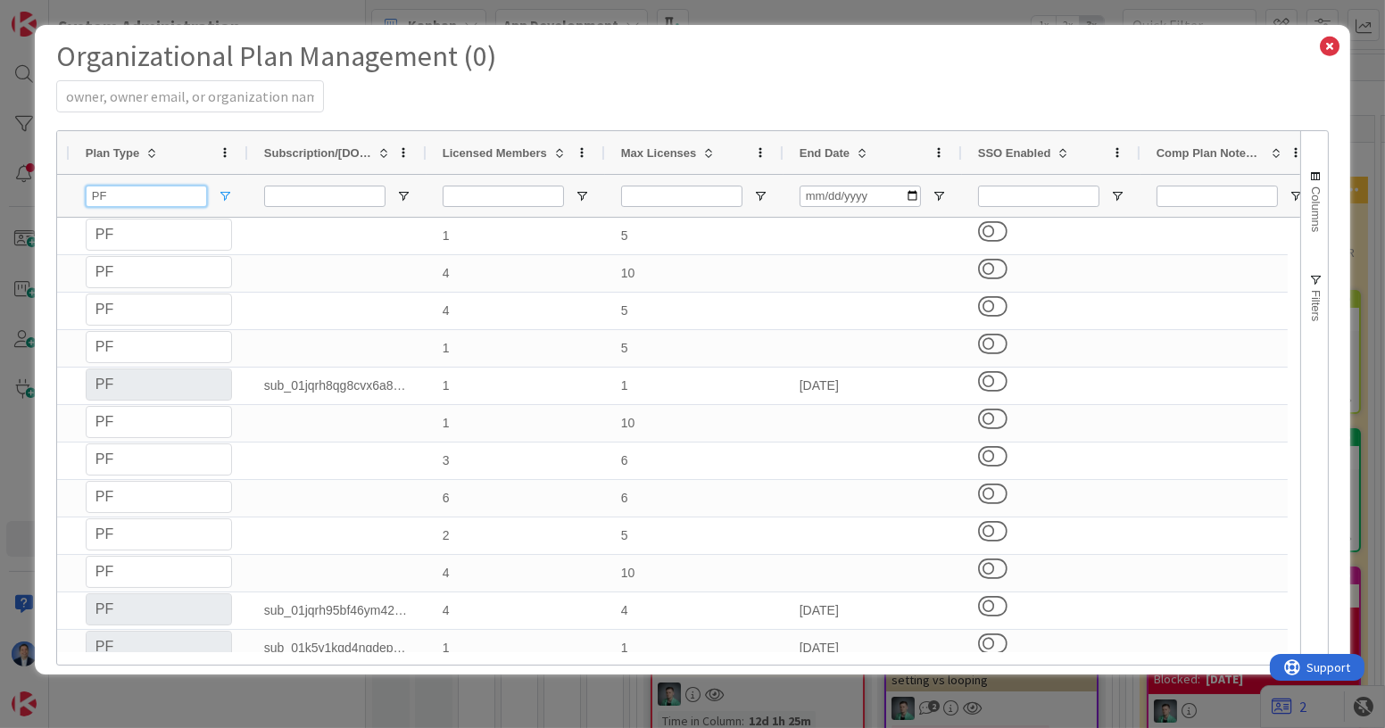
click at [105, 191] on input "PF" at bounding box center [146, 196] width 121 height 21
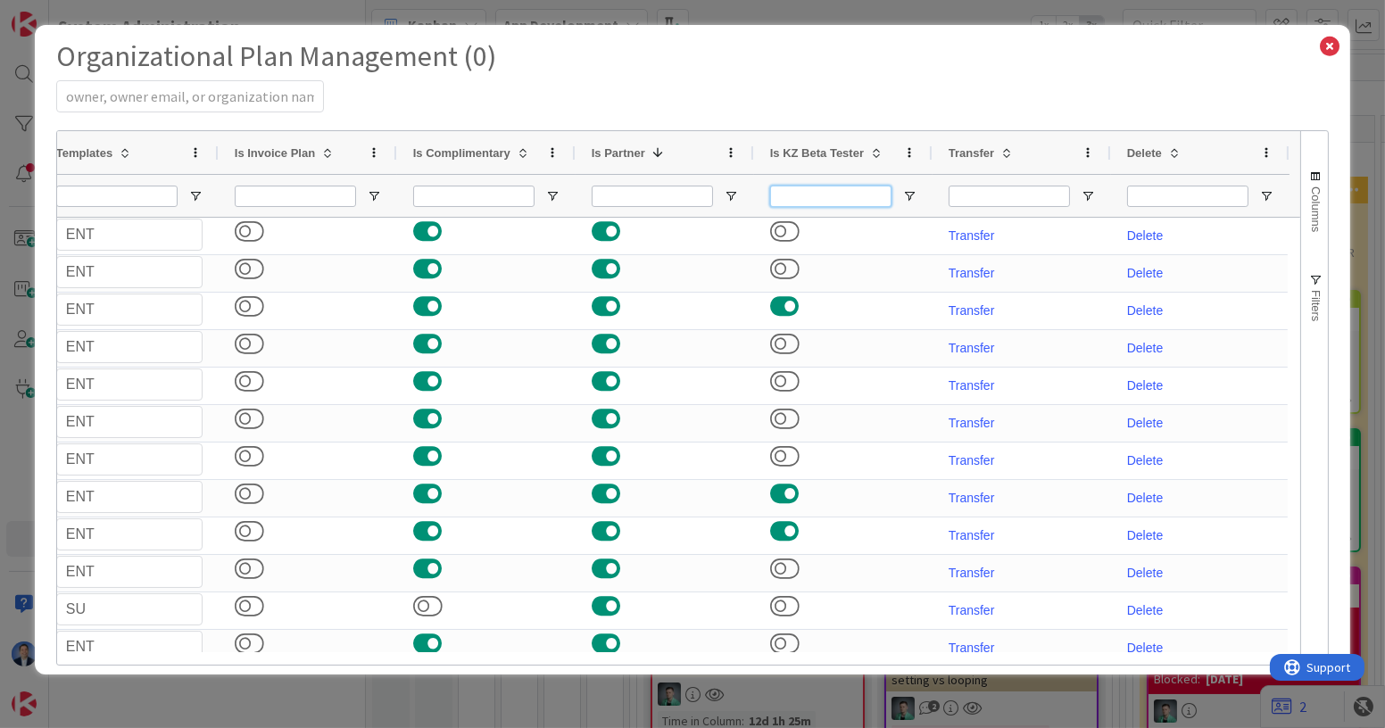
click at [845, 198] on input "Is KZ Beta Tester Filter Input" at bounding box center [830, 196] width 121 height 21
click at [910, 196] on span "Open Filter Menu" at bounding box center [909, 196] width 14 height 14
click at [937, 252] on input "Filter Value" at bounding box center [978, 247] width 160 height 21
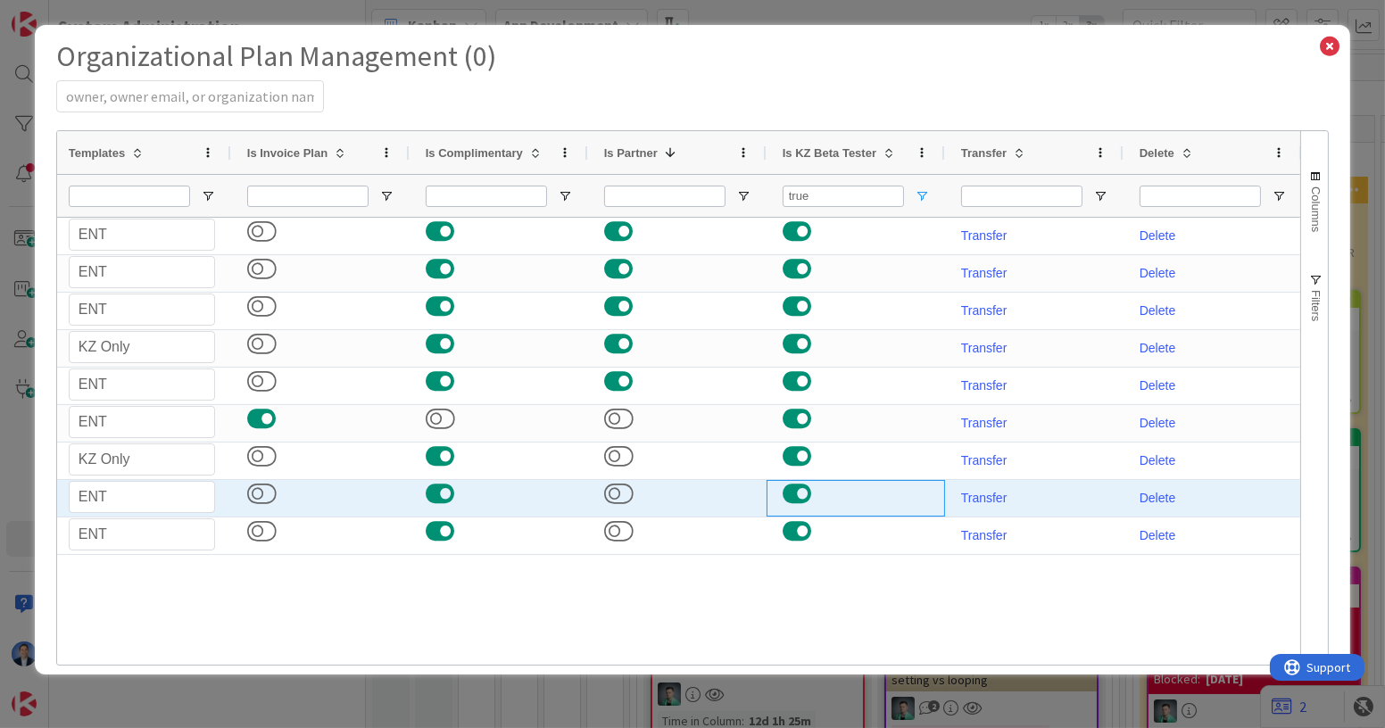
click at [794, 494] on button at bounding box center [797, 493] width 29 height 23
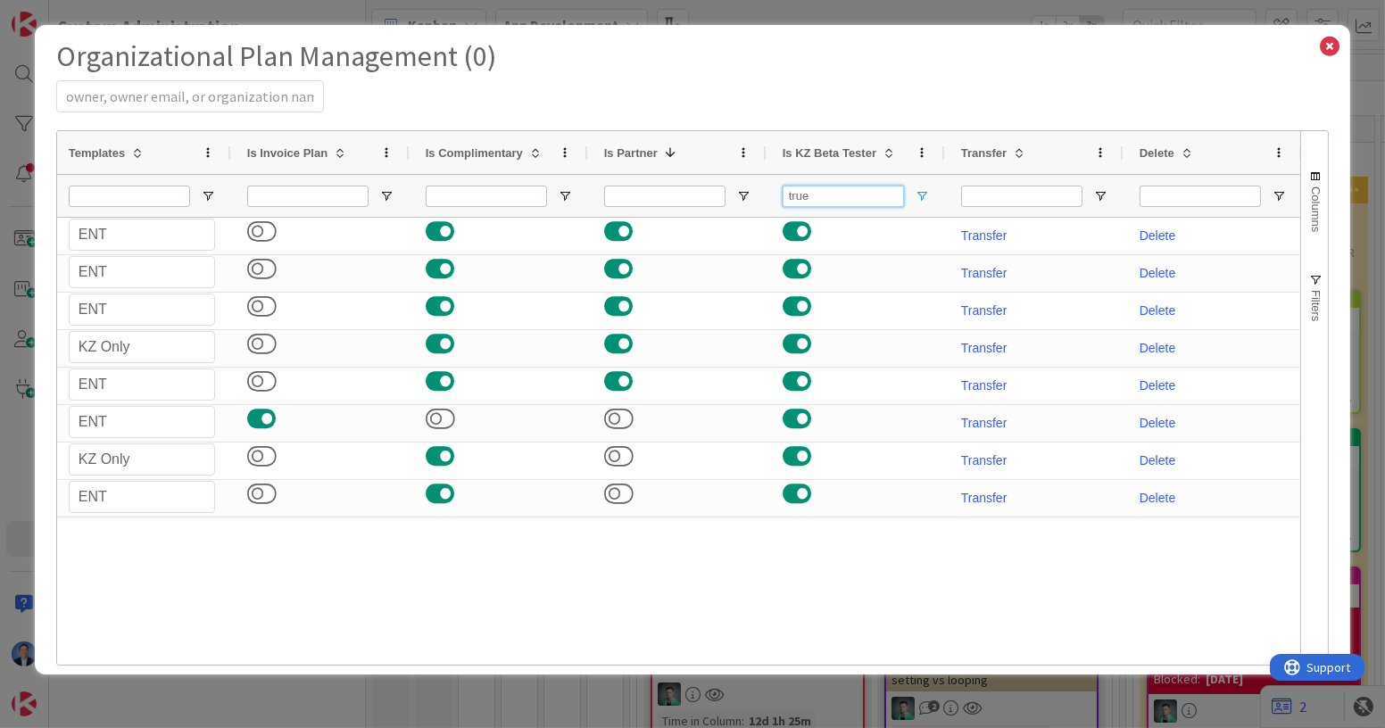
click at [848, 194] on input "true" at bounding box center [843, 196] width 121 height 21
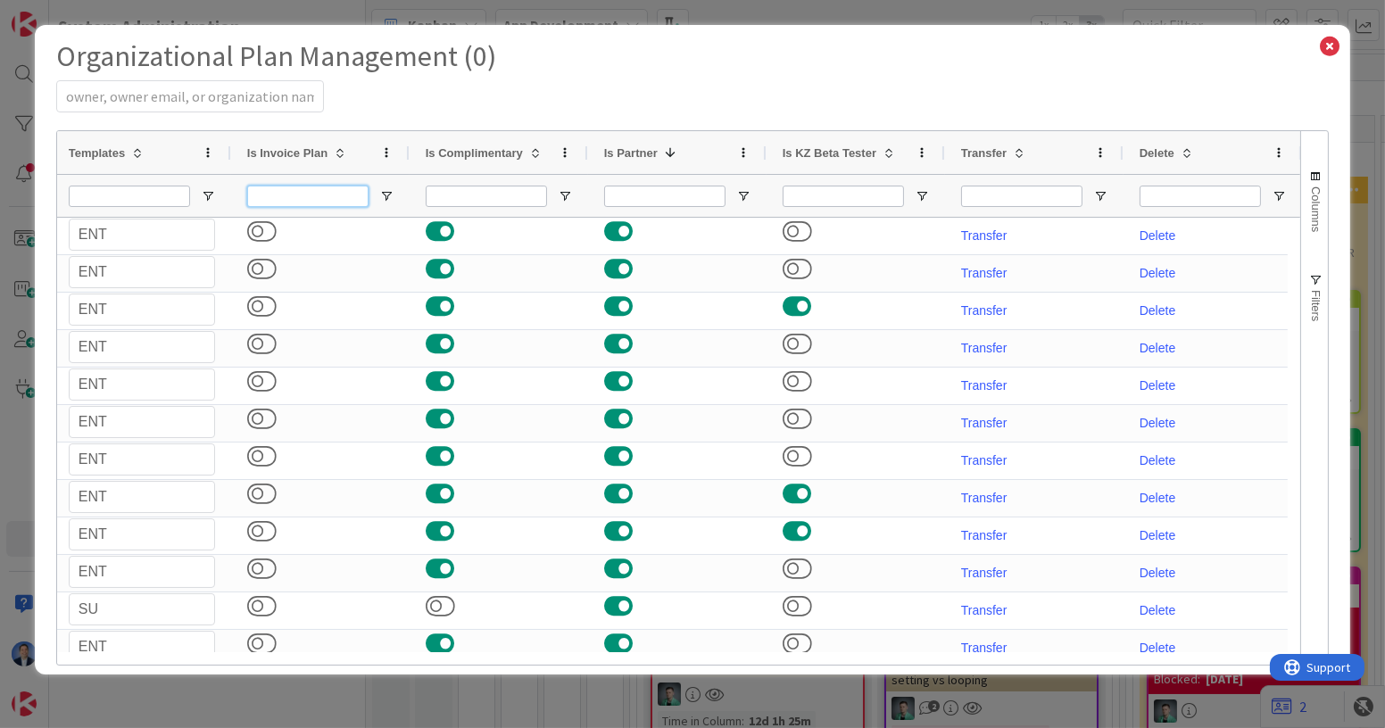
click at [329, 193] on input "Is Invoice Plan Filter Input" at bounding box center [307, 196] width 121 height 21
paste input "true"
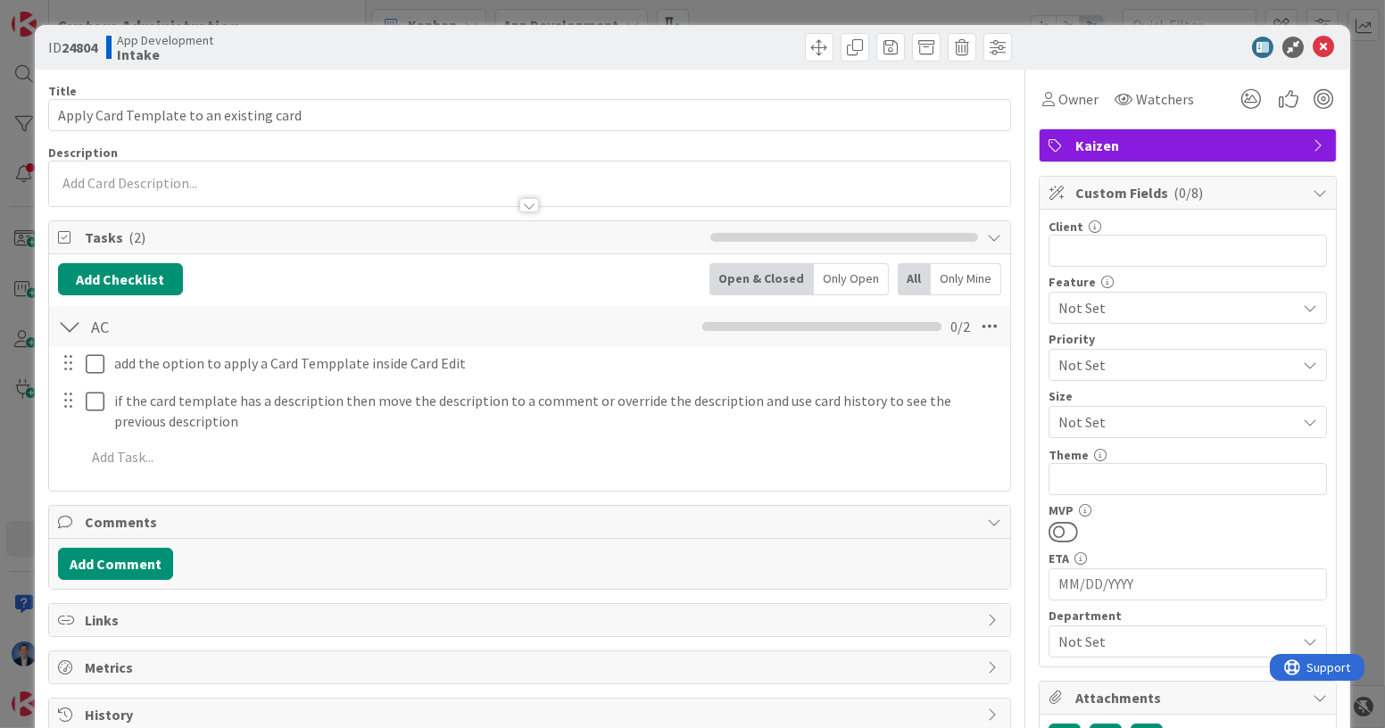
click at [1314, 43] on icon at bounding box center [1323, 47] width 21 height 21
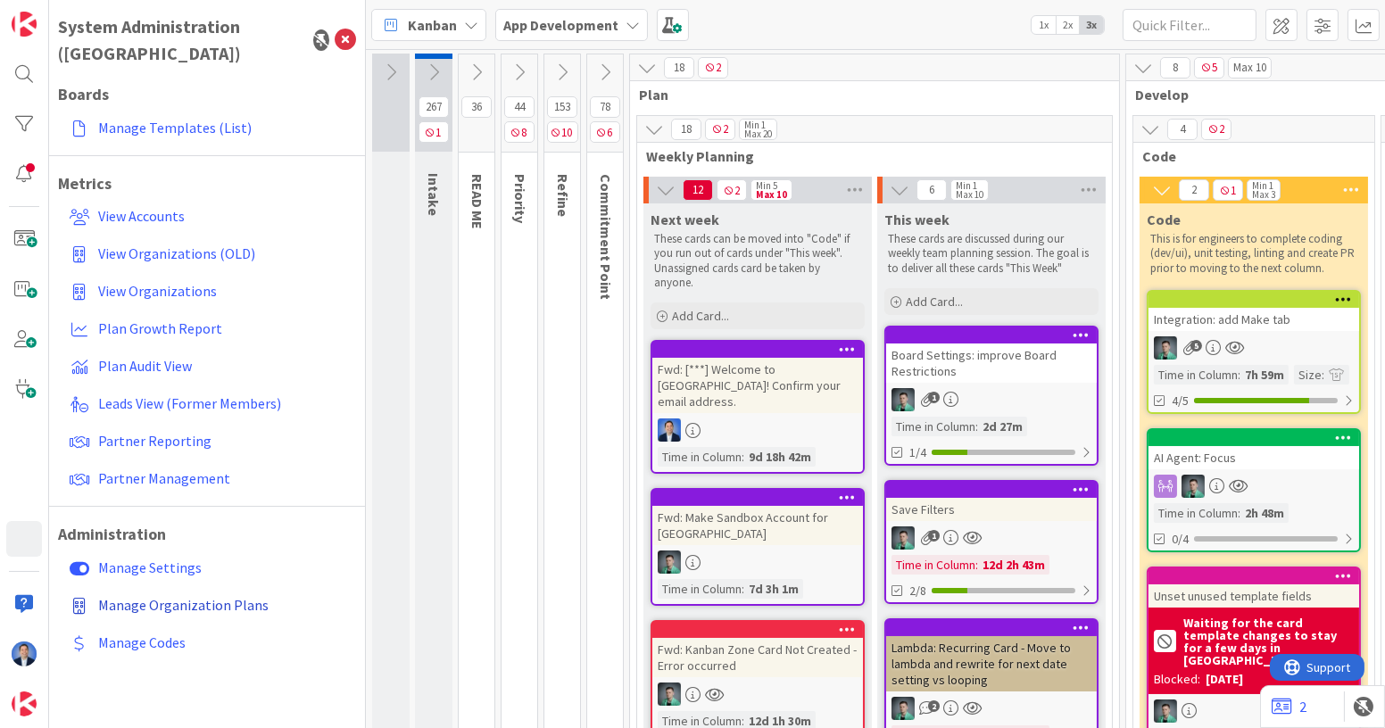
click at [144, 596] on span "Manage Organization Plans" at bounding box center [183, 605] width 170 height 18
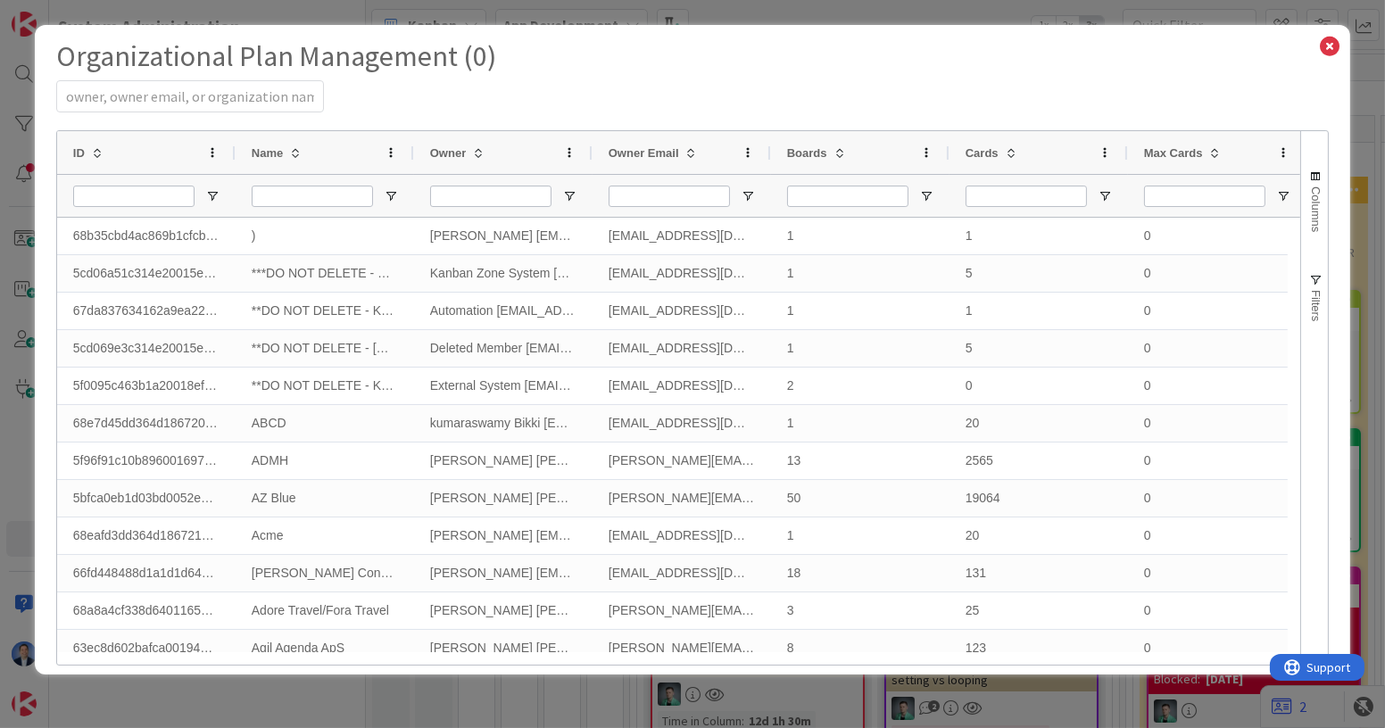
scroll to position [0, 987]
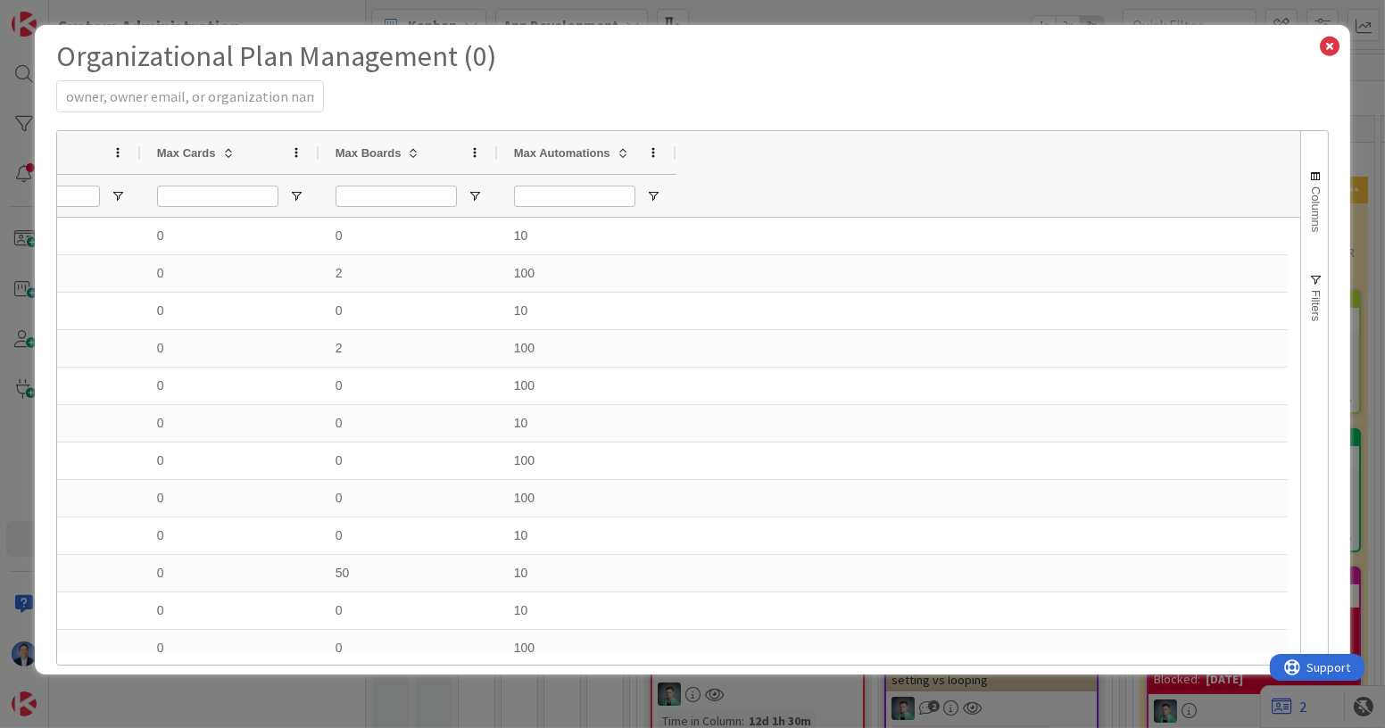
select select "EN"
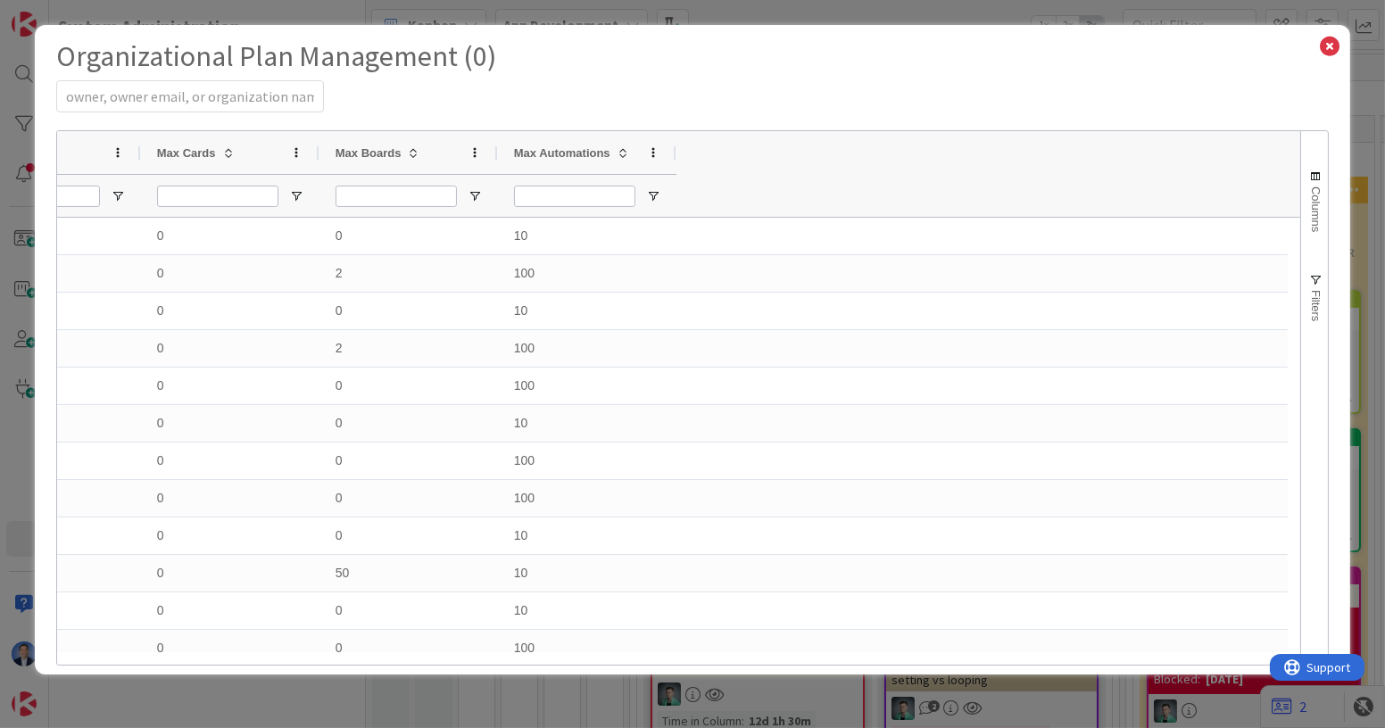
select select "EN"
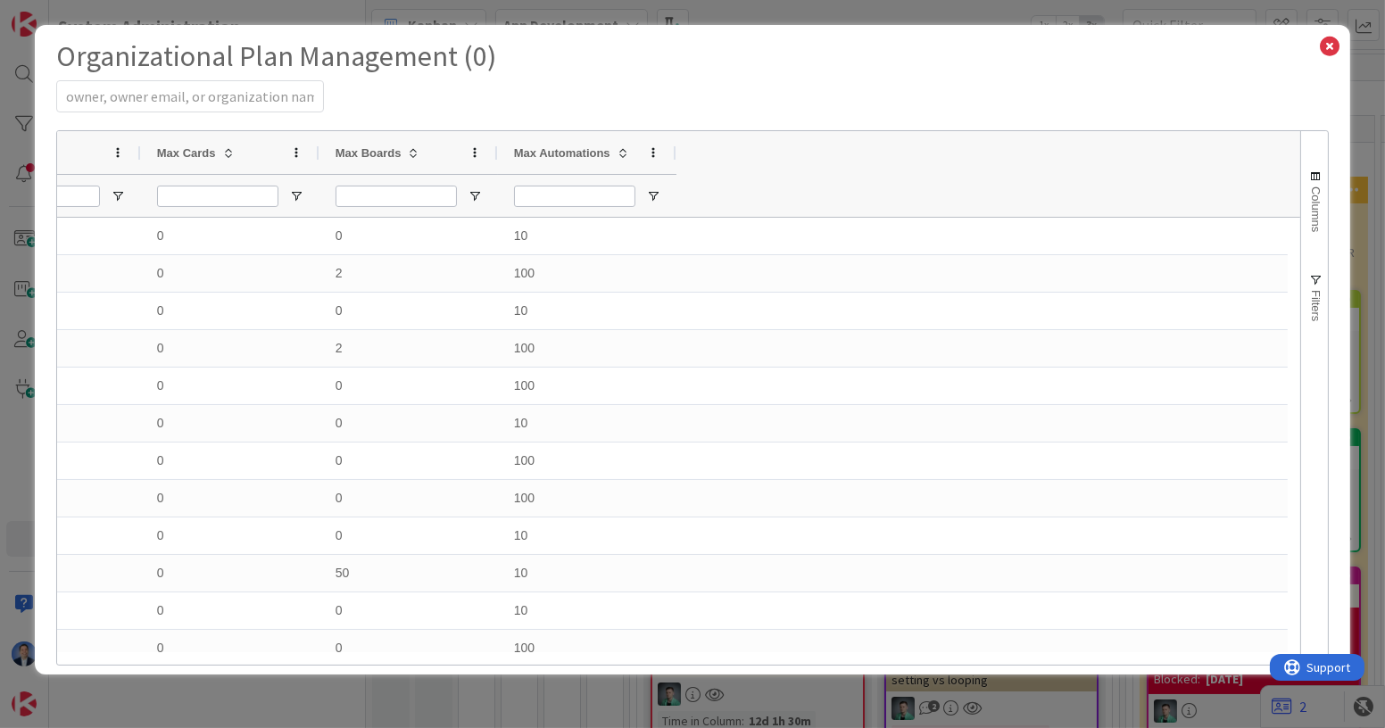
select select "EN"
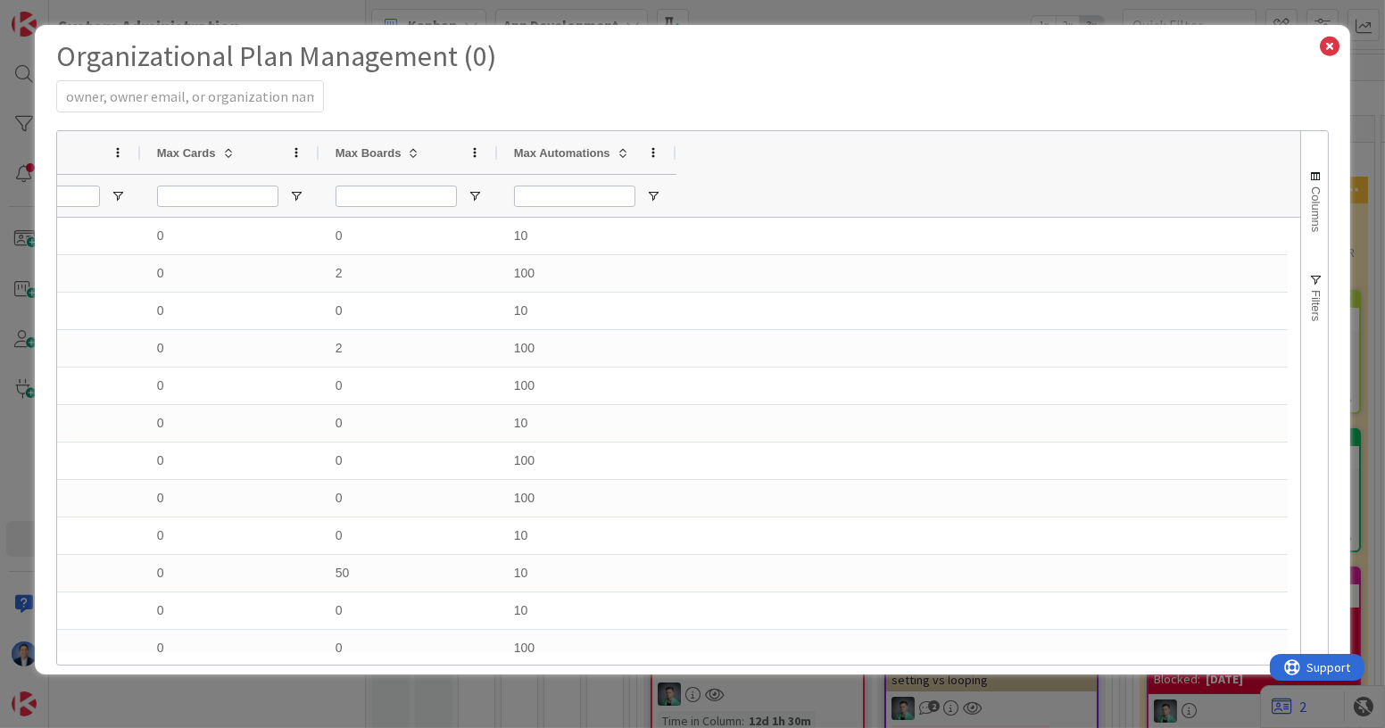
select select "EN"
select select "PF"
select select "EN"
select select "PF"
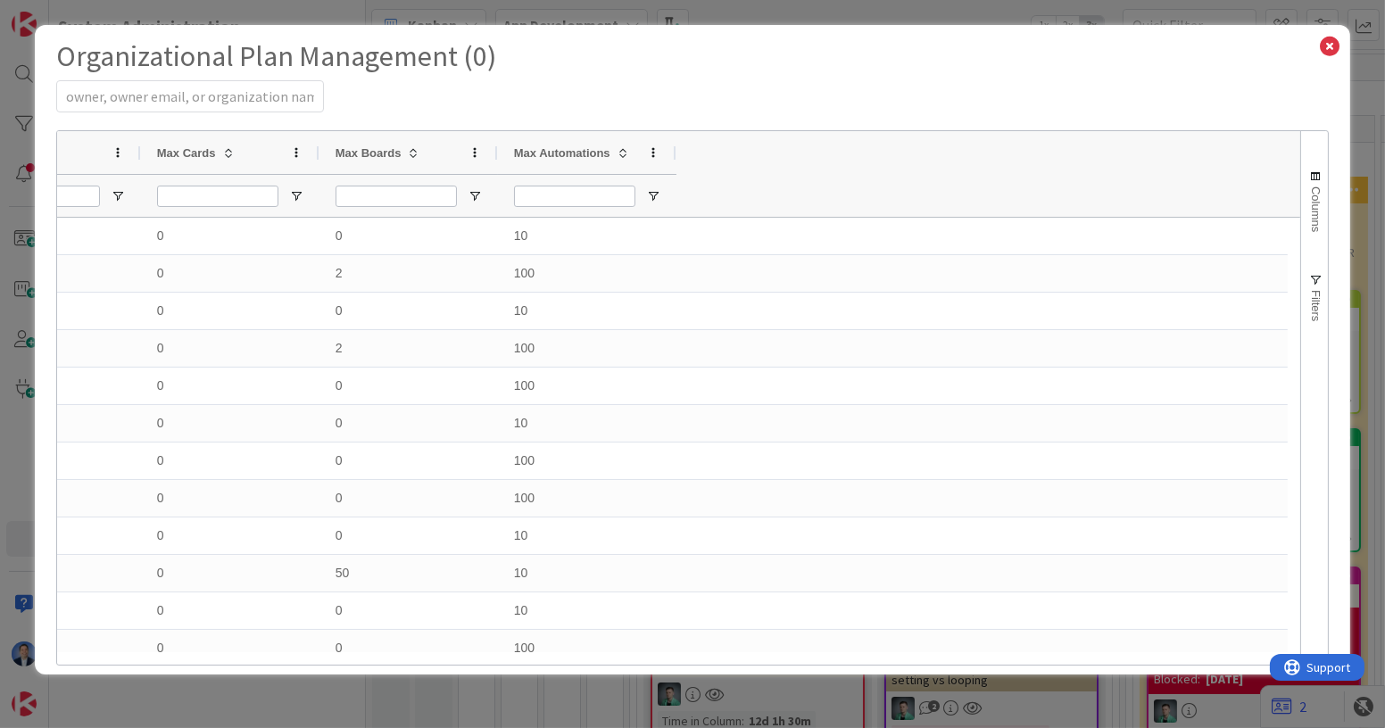
select select "EN"
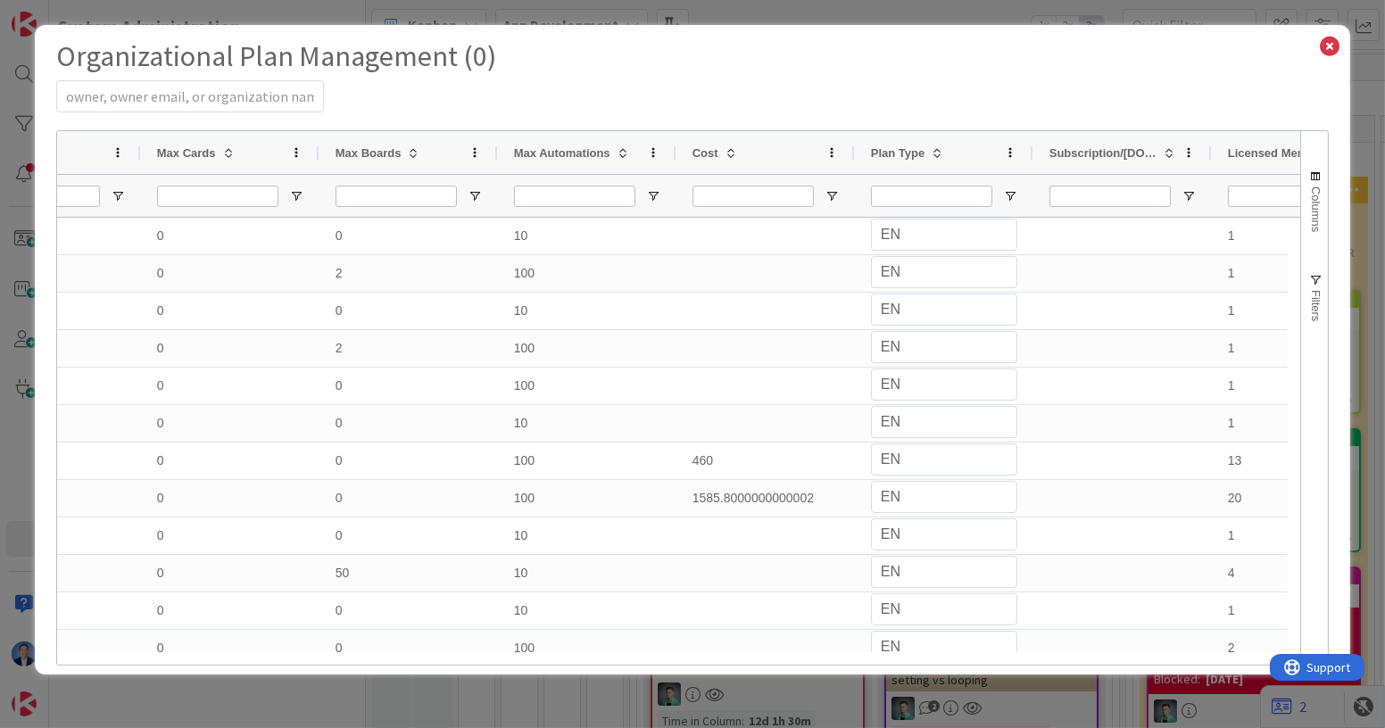
scroll to position [0, 0]
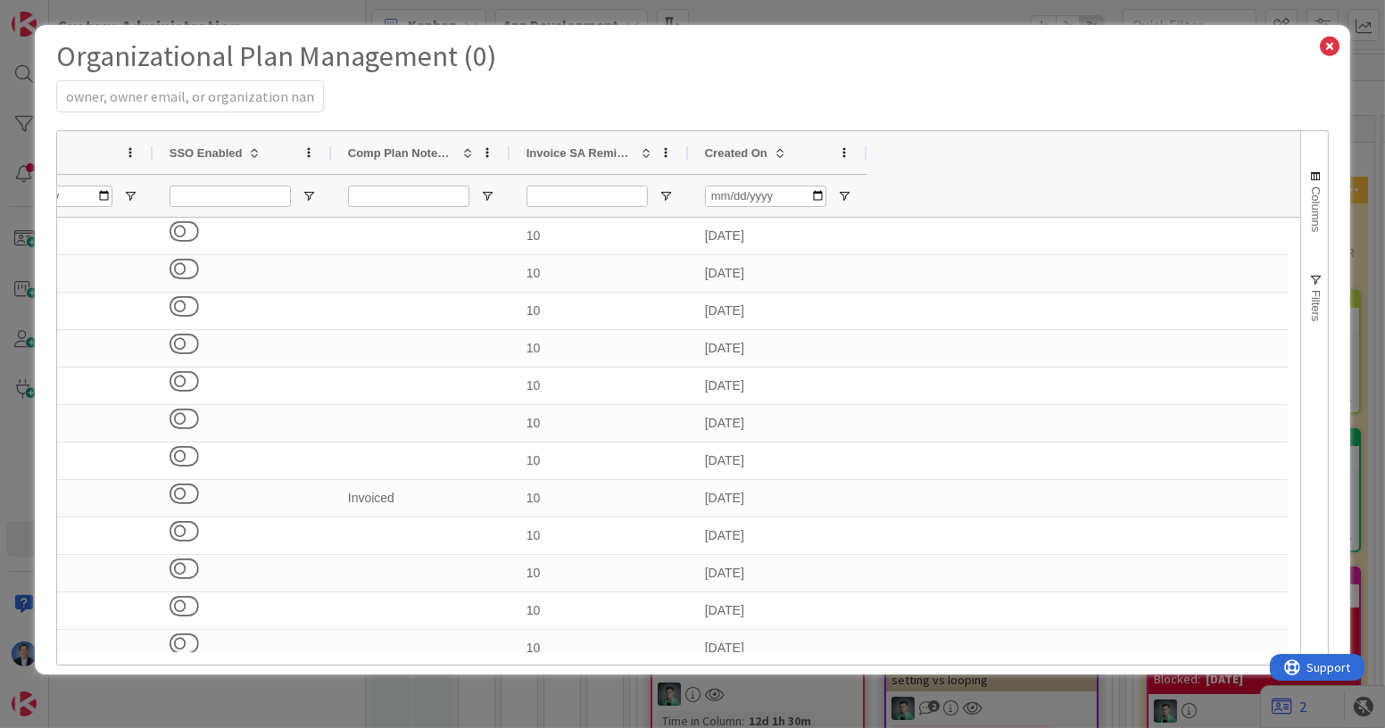
select select "3"
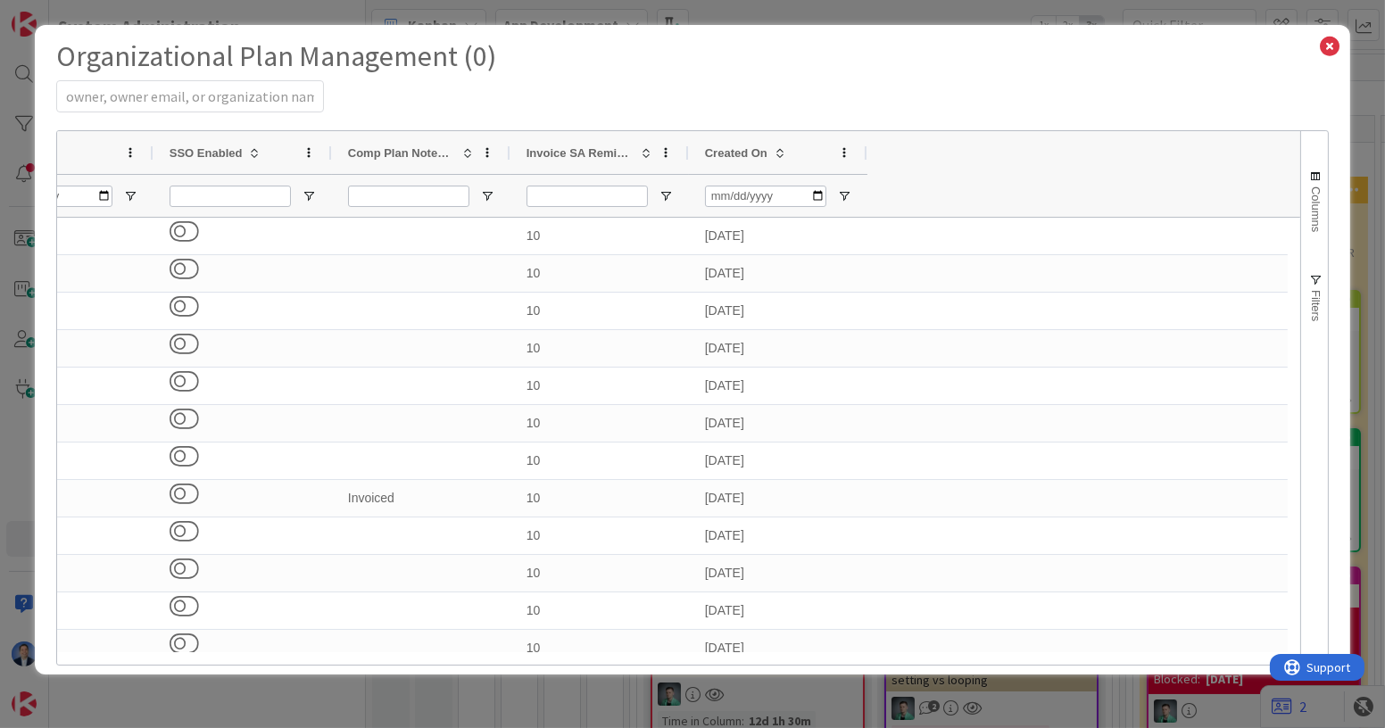
select select "3"
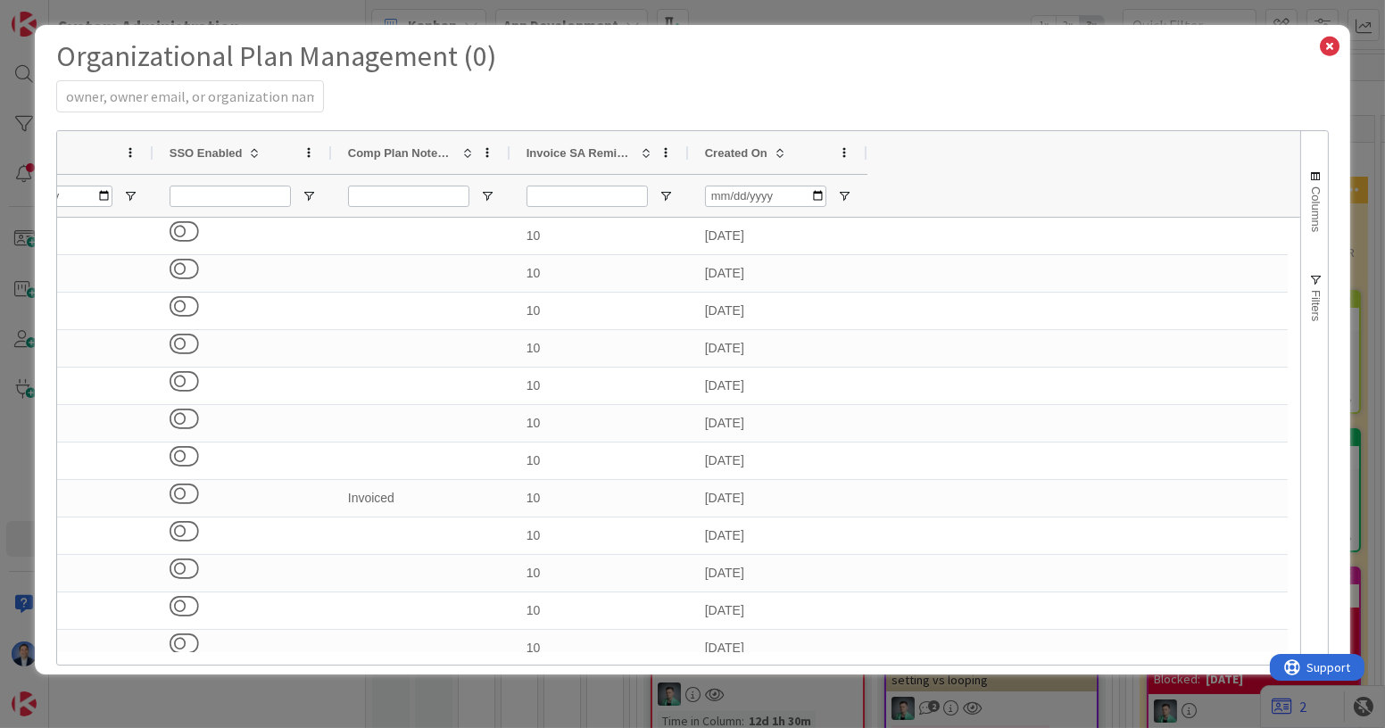
select select "3"
select select "2"
select select "3"
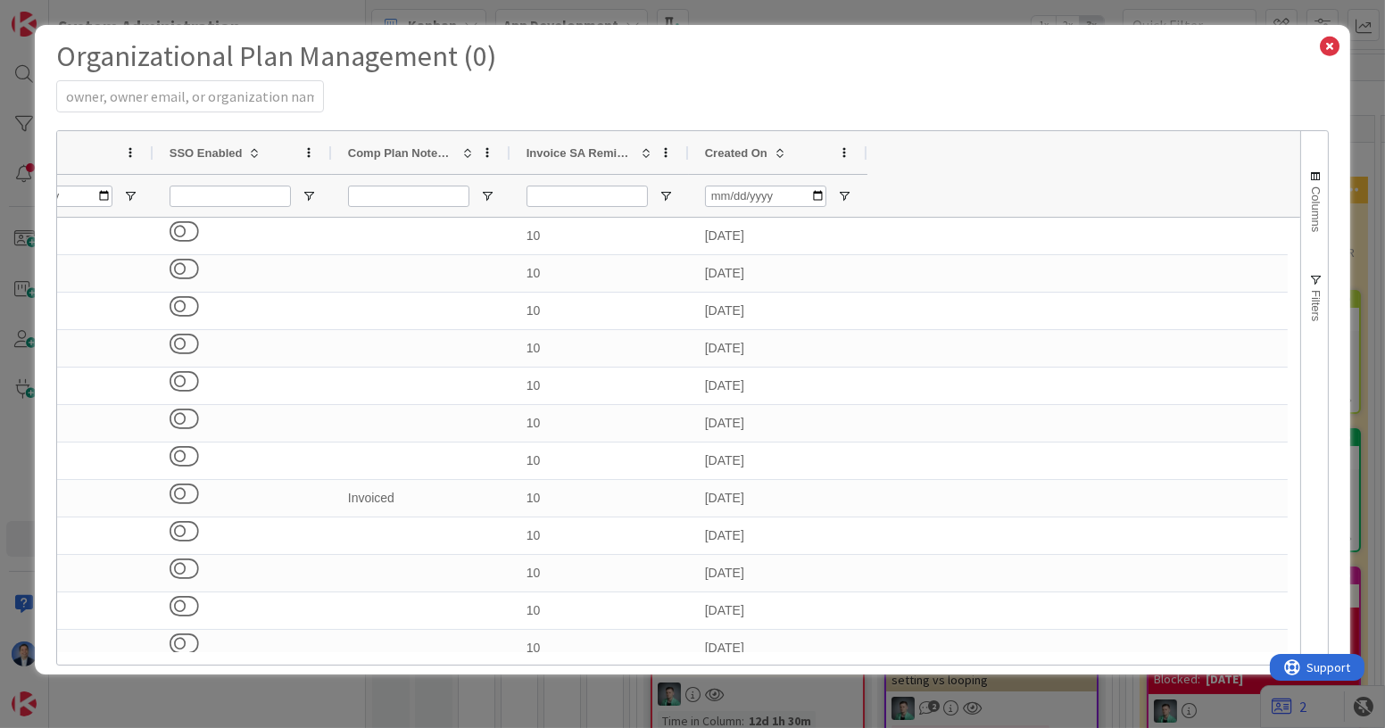
select select "3"
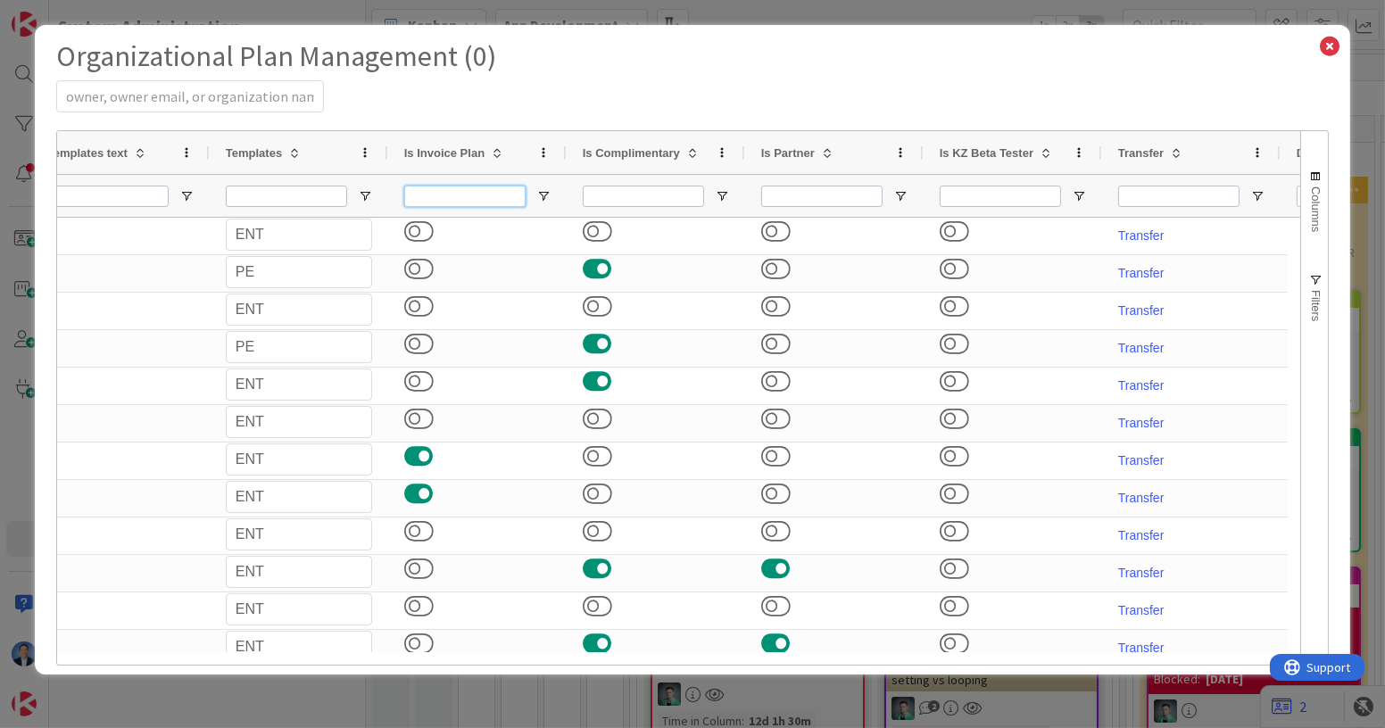
click at [517, 191] on input "Is Invoice Plan Filter Input" at bounding box center [464, 196] width 121 height 21
type input "true"
select select "3"
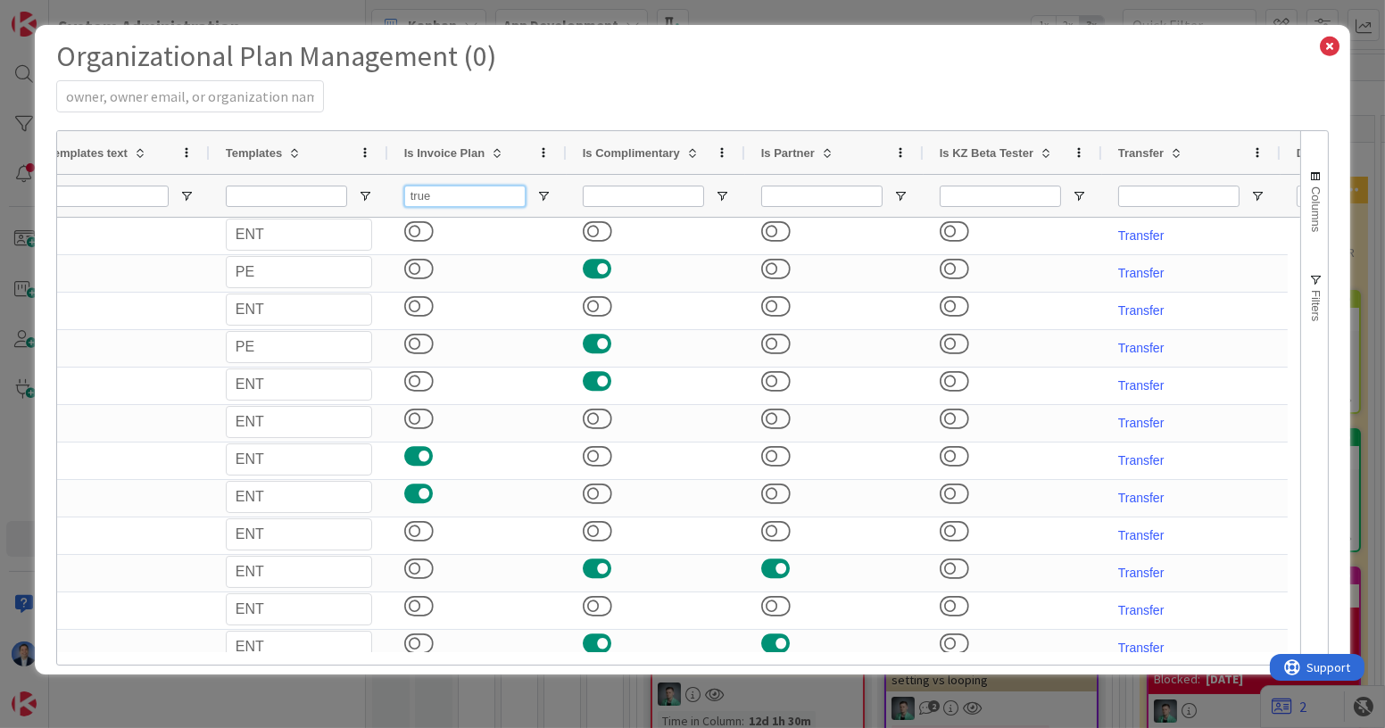
select select "3"
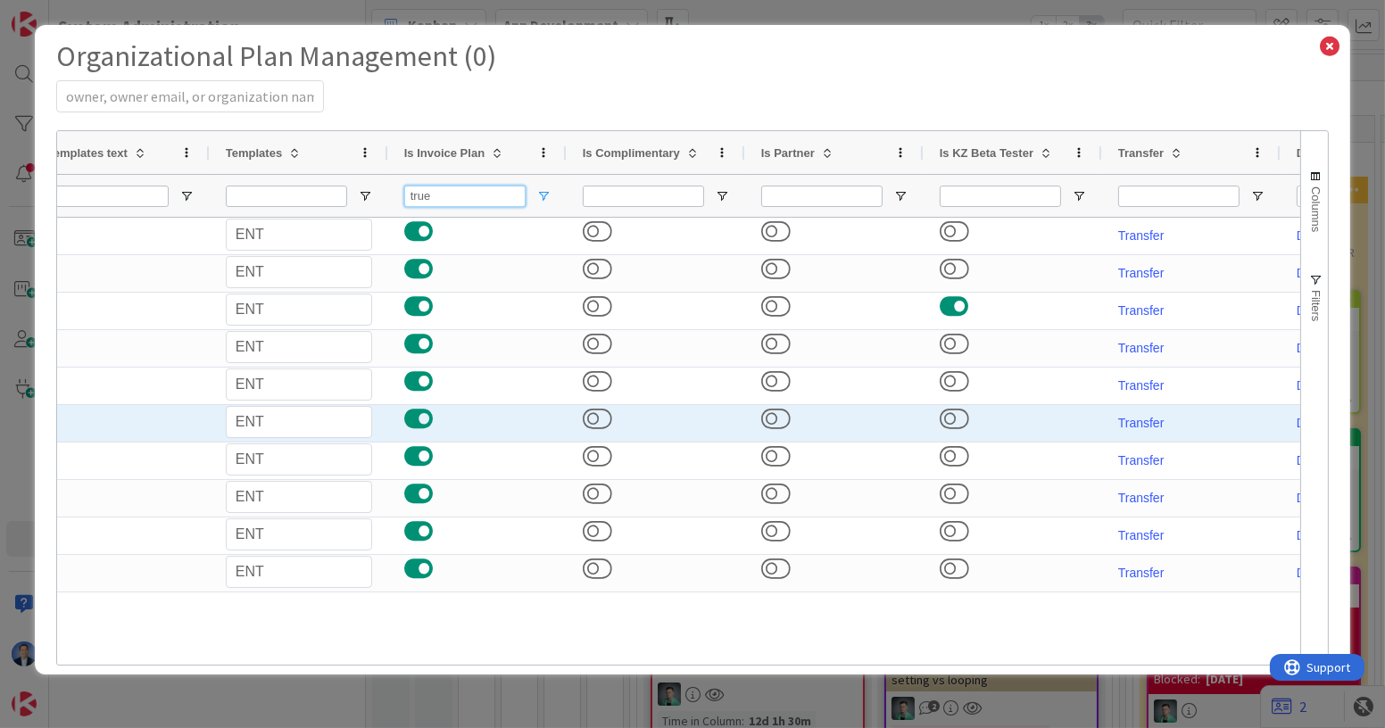
type input "true"
select select "3"
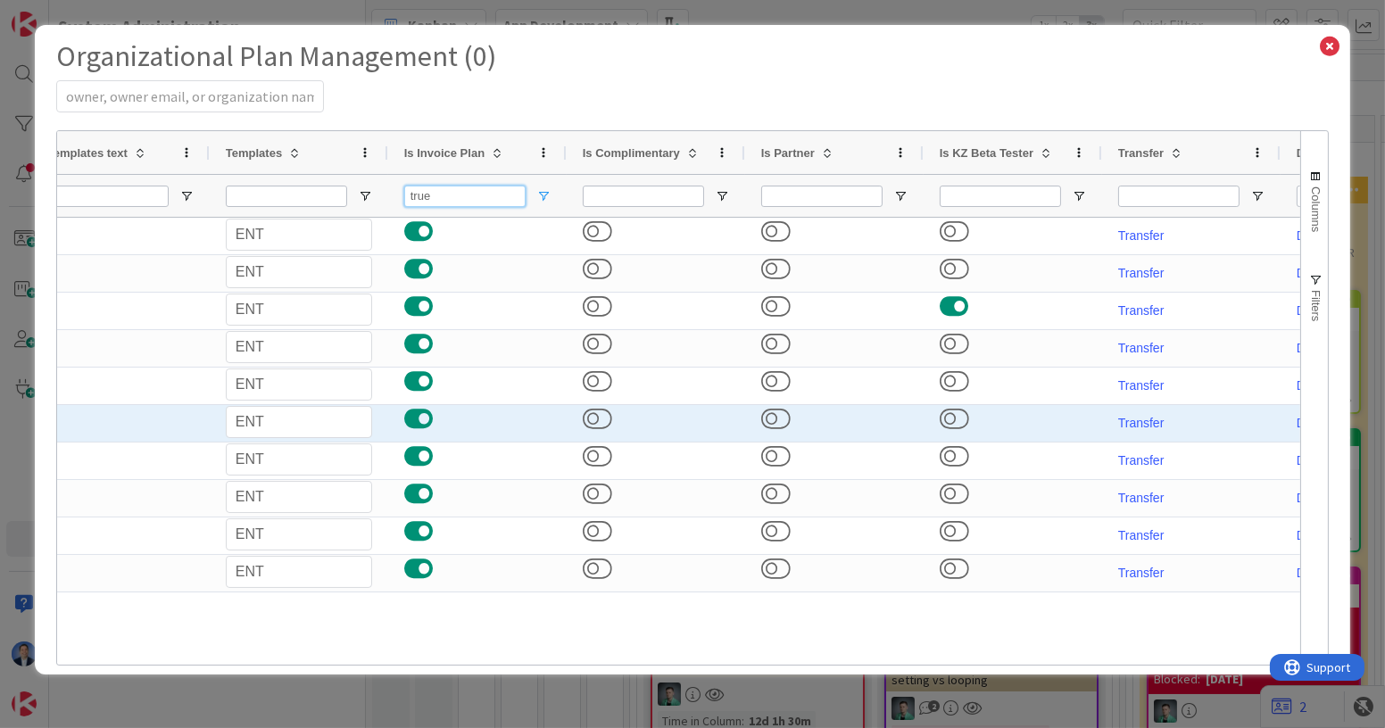
select select "3"
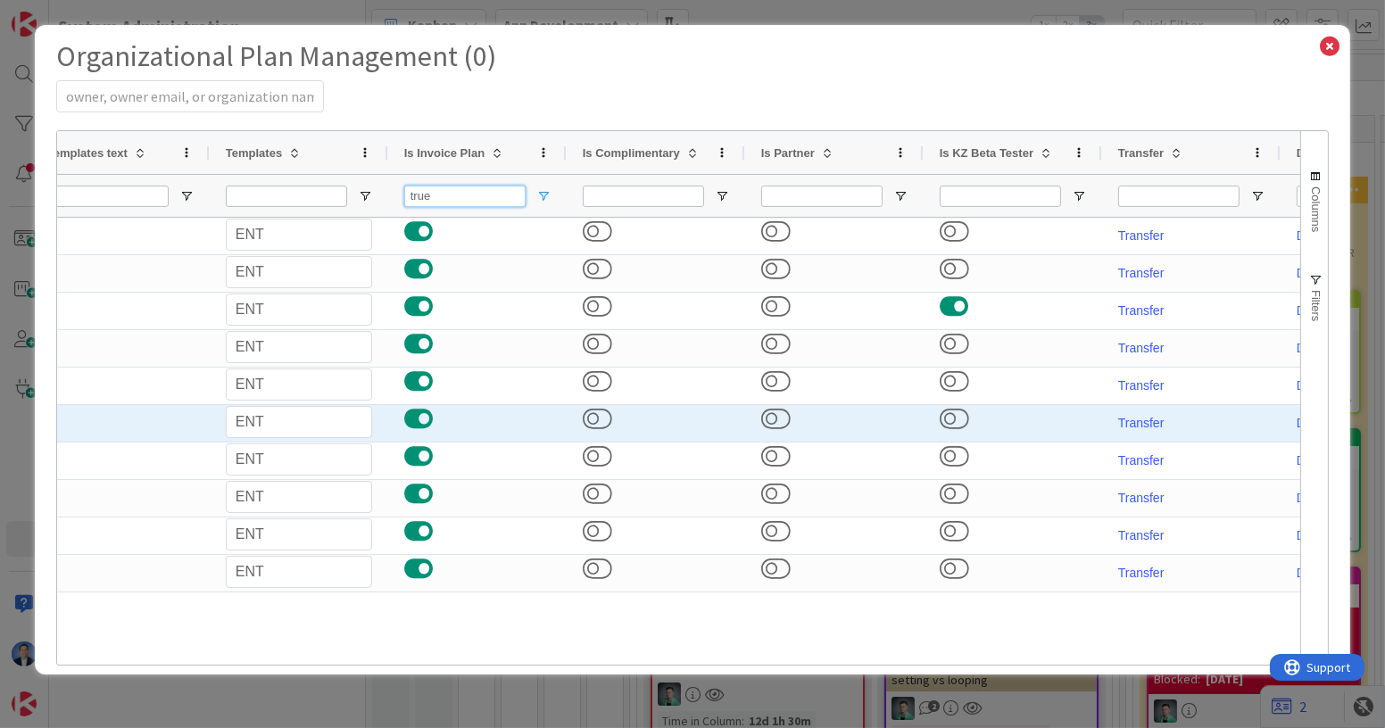
select select "3"
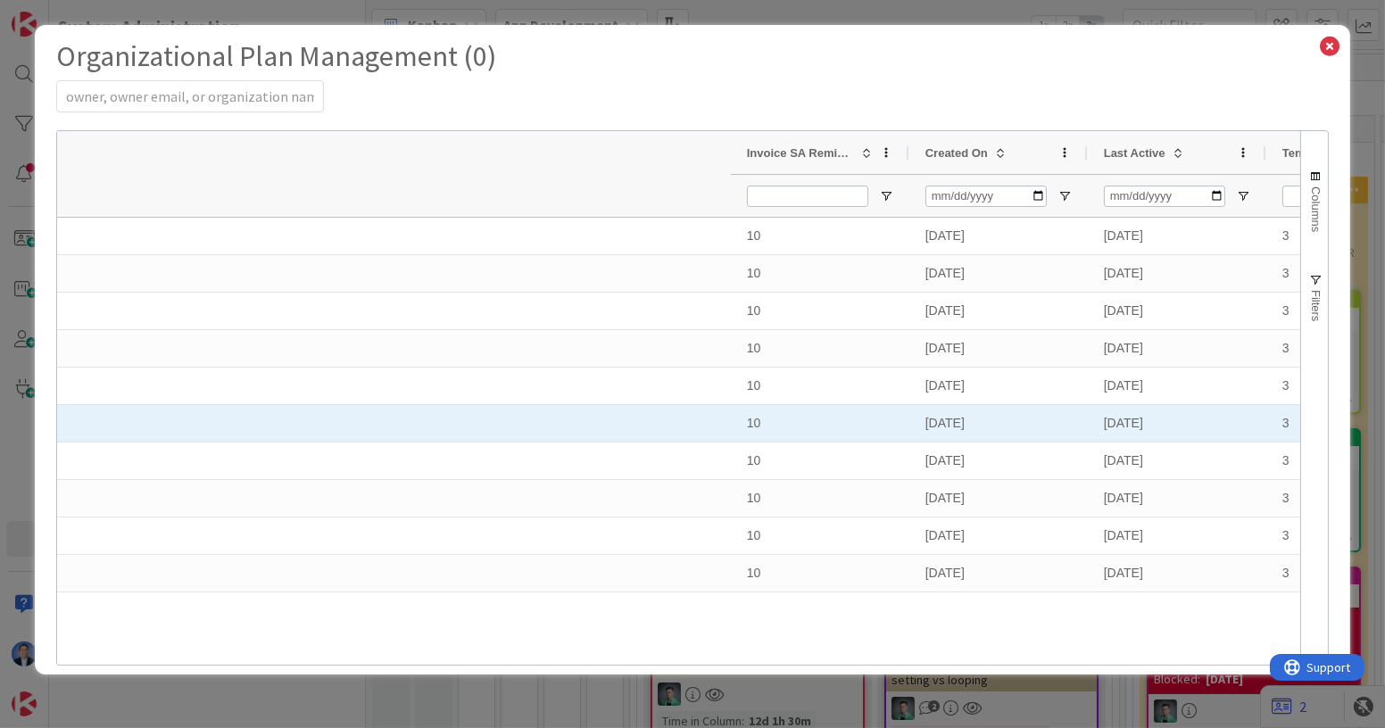
select select "EN"
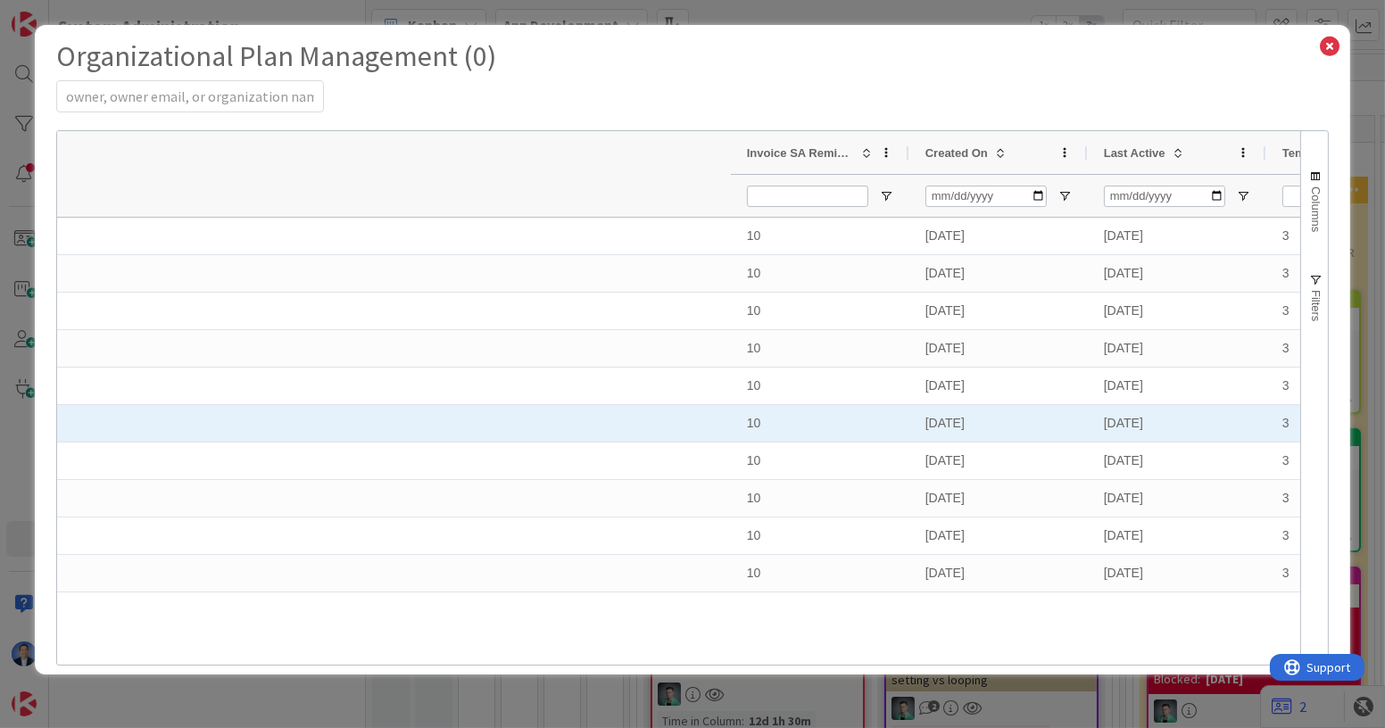
select select "EN"
select select "PF"
select select "EN"
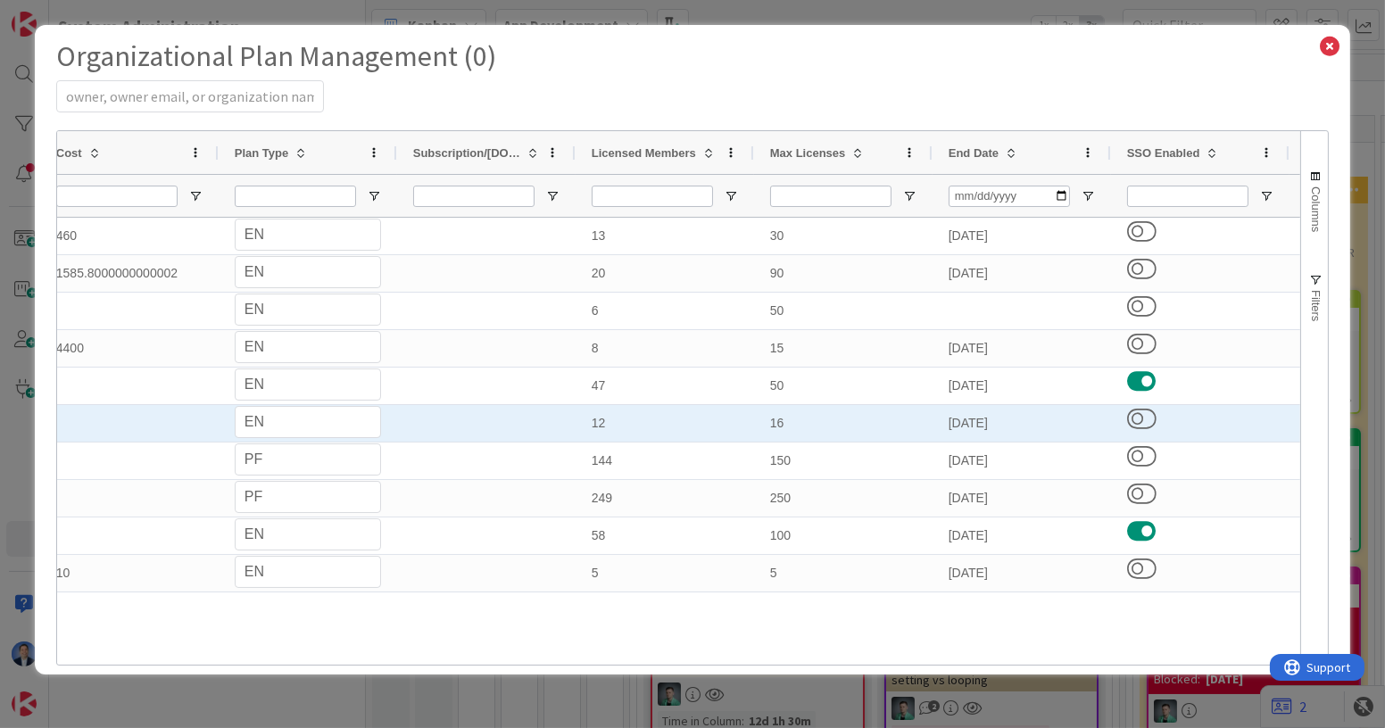
select select "EN"
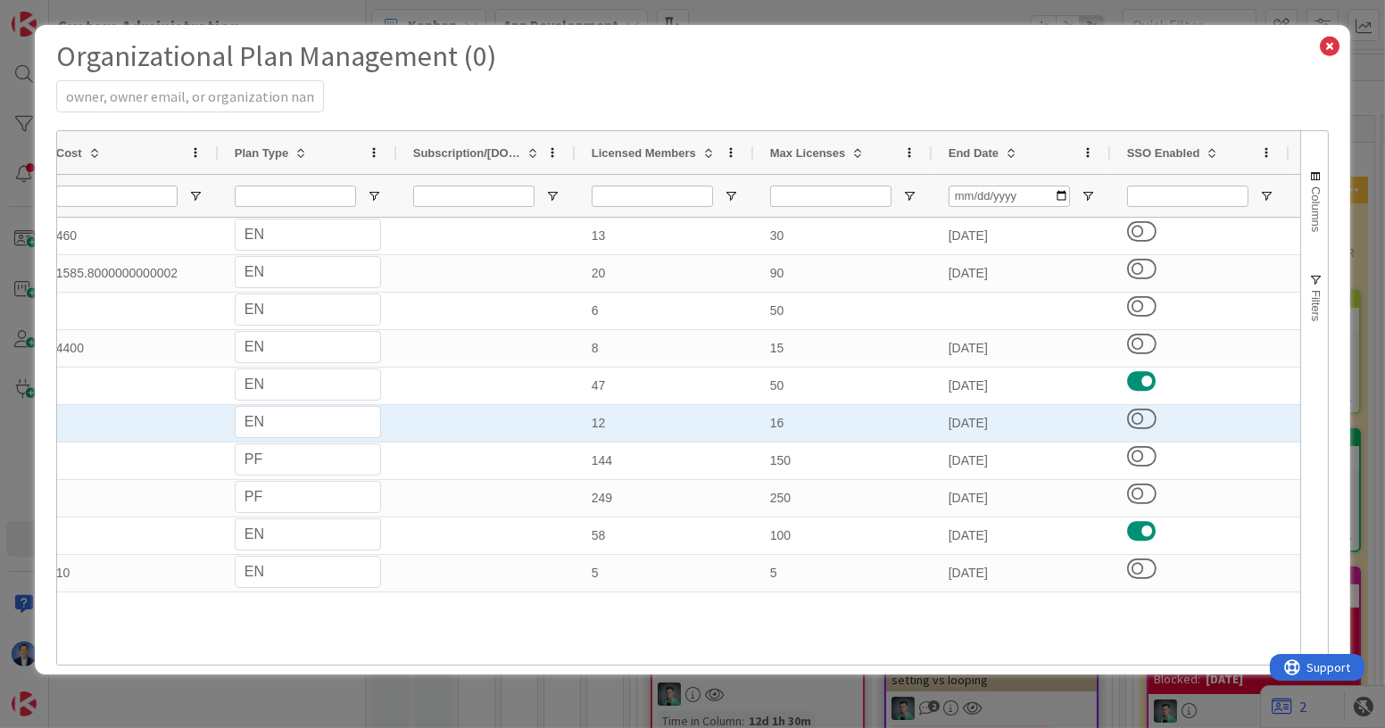
select select "EN"
select select "PF"
select select "EN"
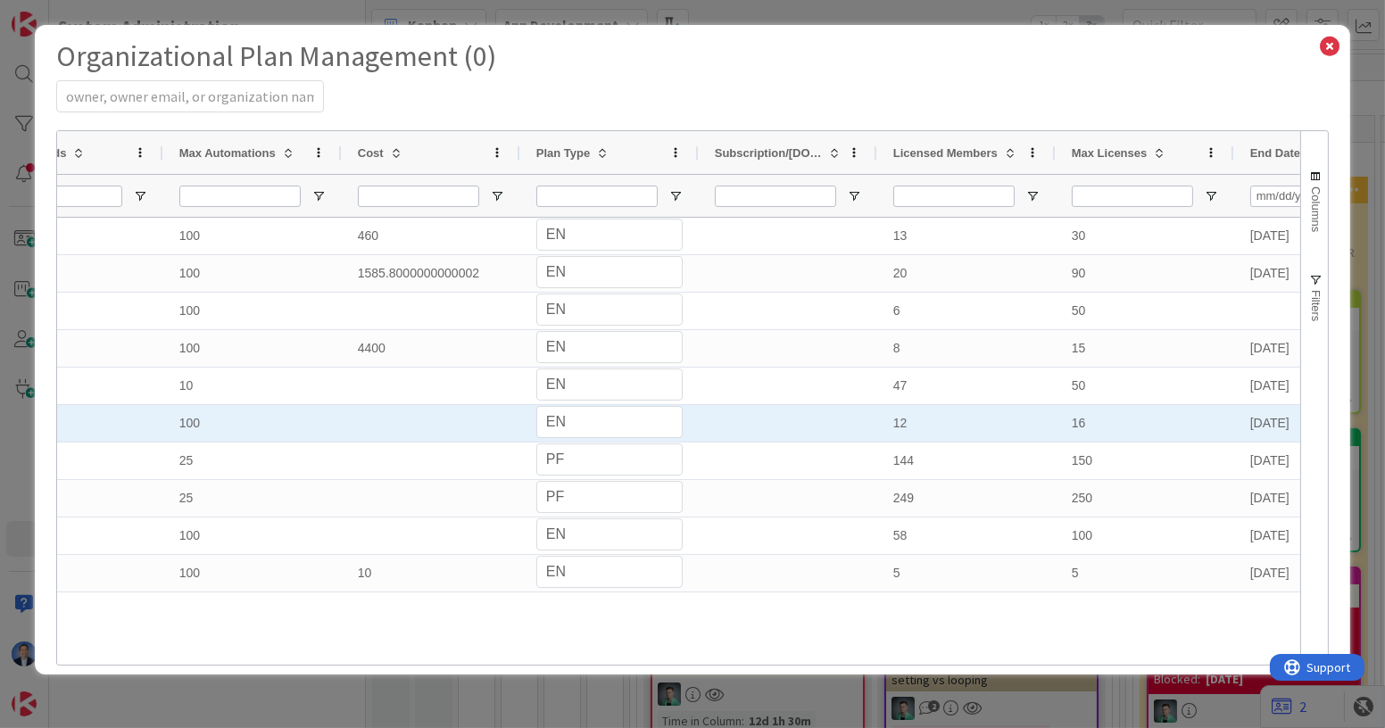
select select "EN"
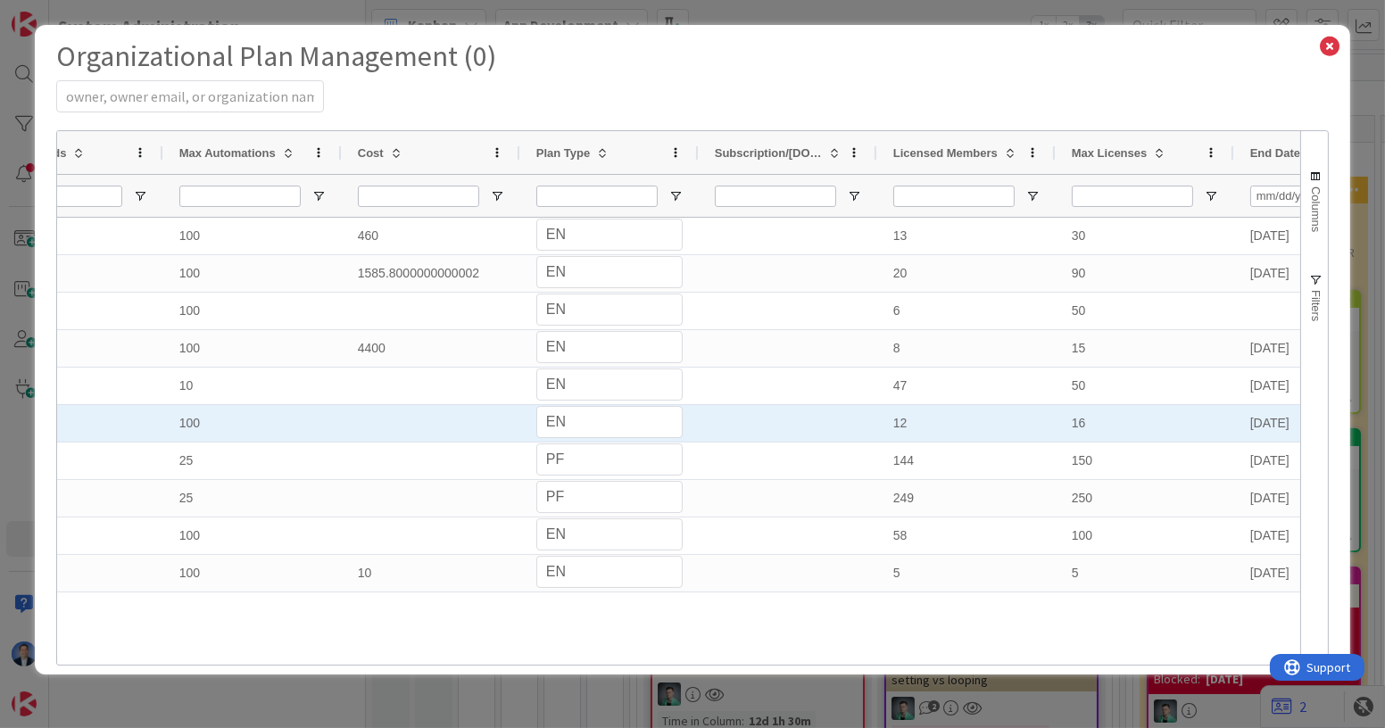
select select "EN"
select select "PF"
select select "EN"
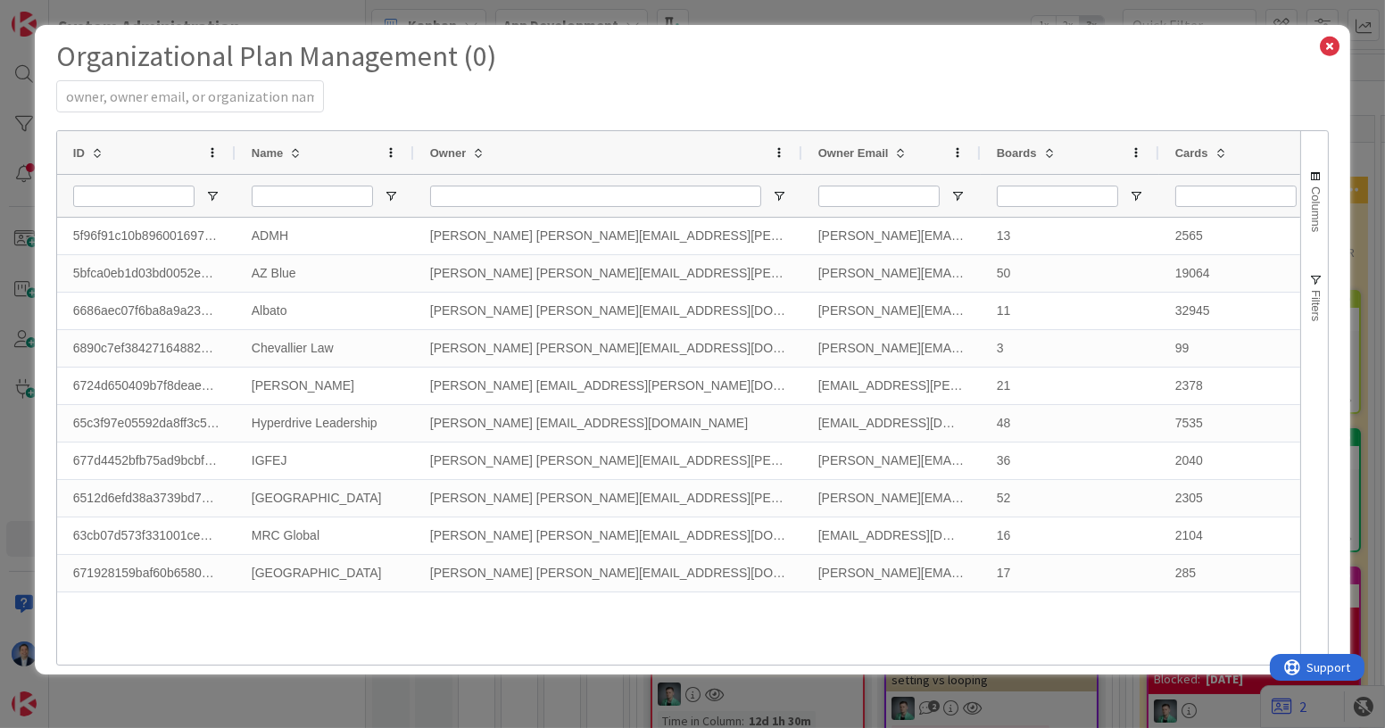
drag, startPoint x: 590, startPoint y: 153, endPoint x: 800, endPoint y: 160, distance: 209.9
click at [800, 160] on div at bounding box center [801, 152] width 7 height 43
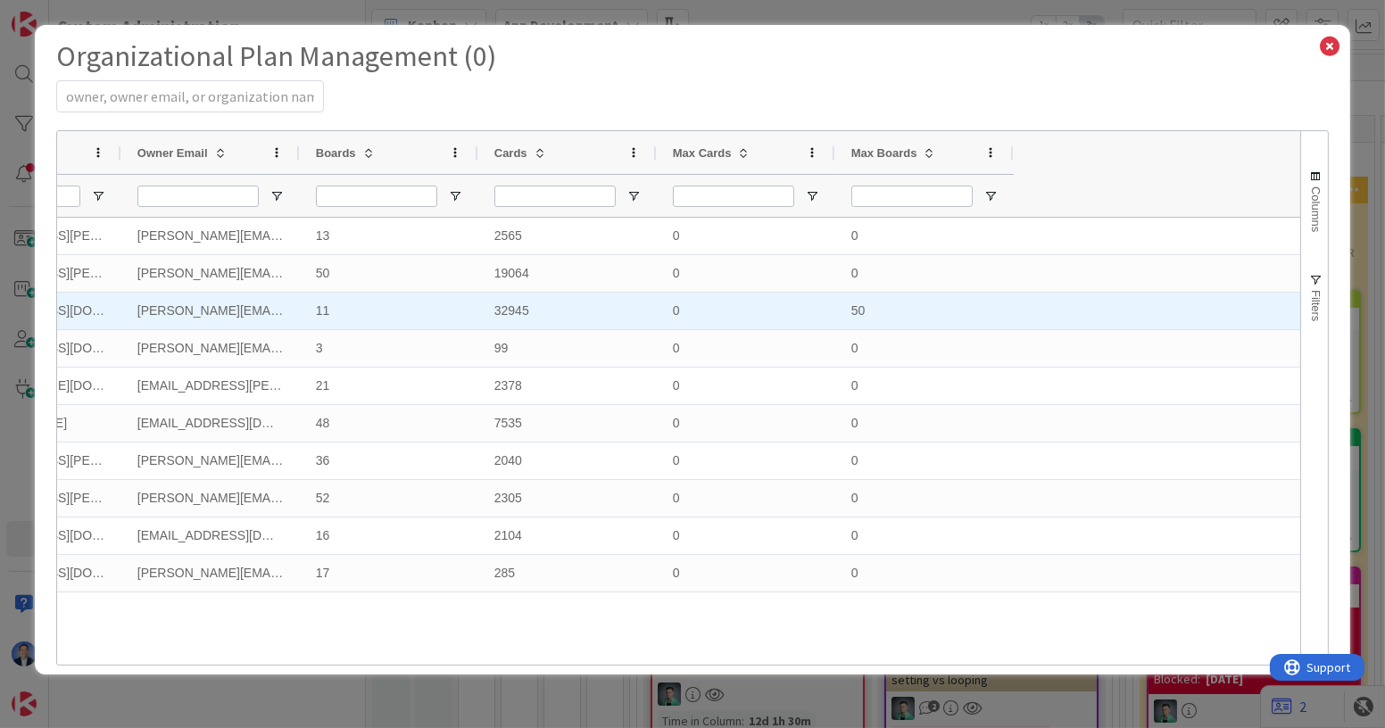
select select "EN"
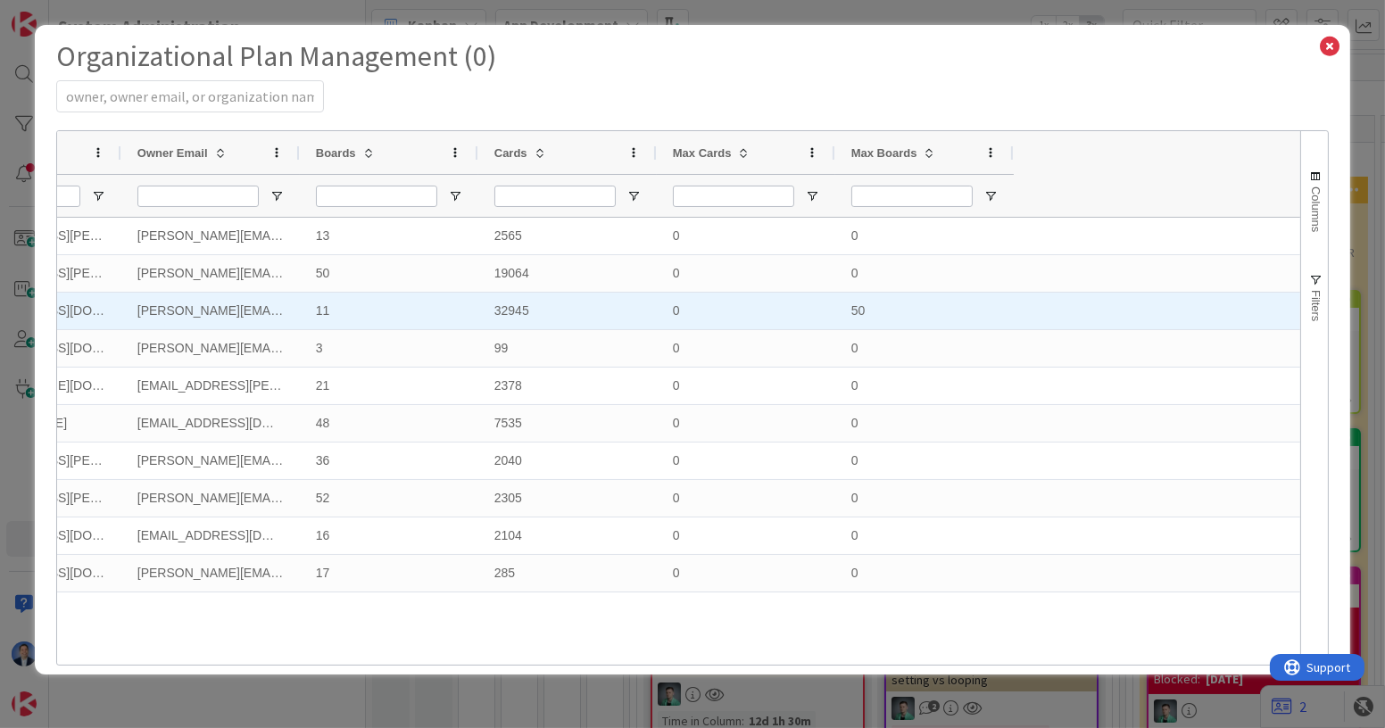
select select "EN"
select select "PF"
select select "EN"
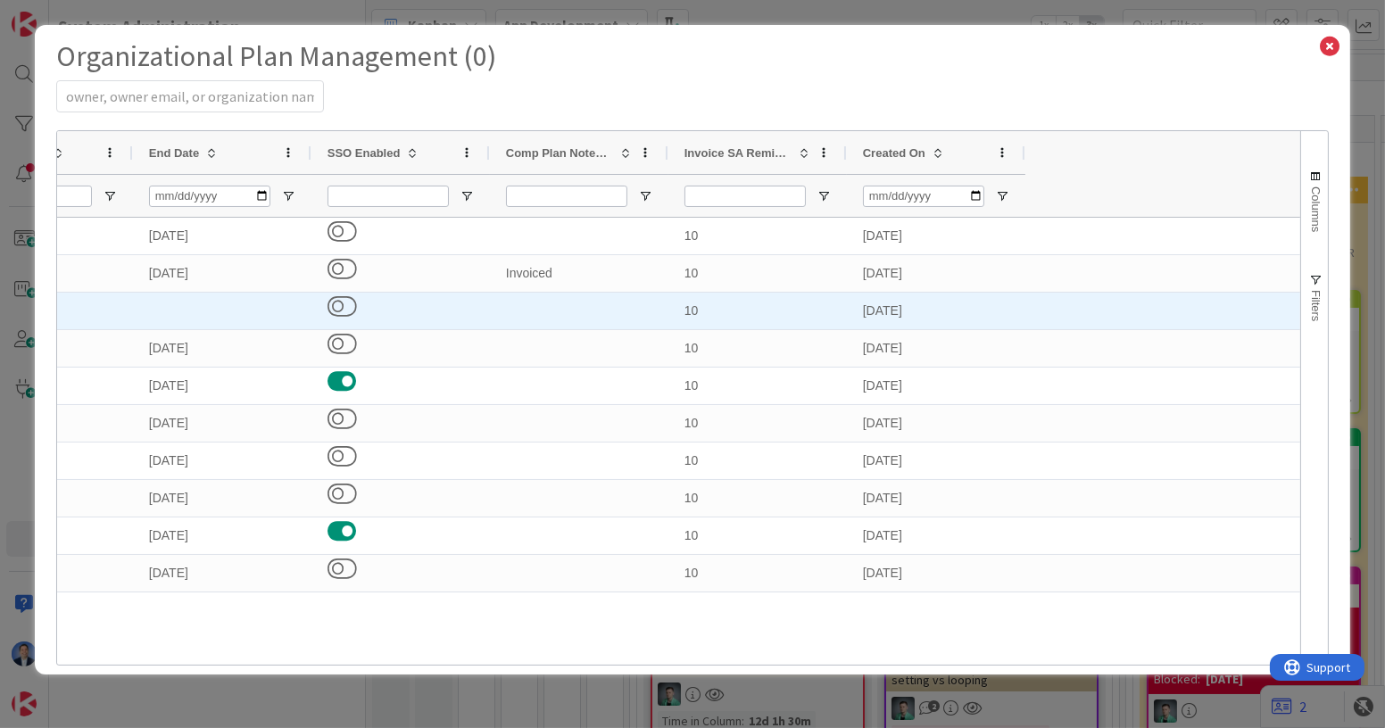
select select "3"
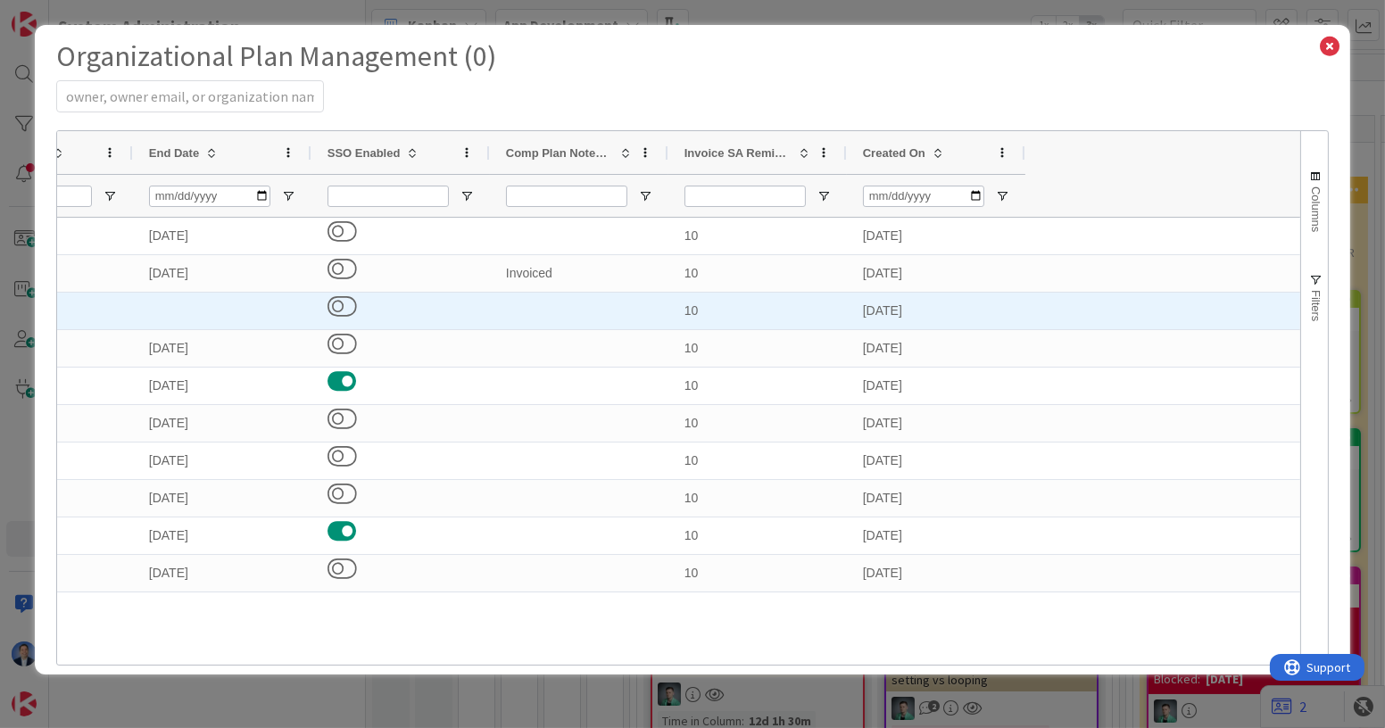
select select "3"
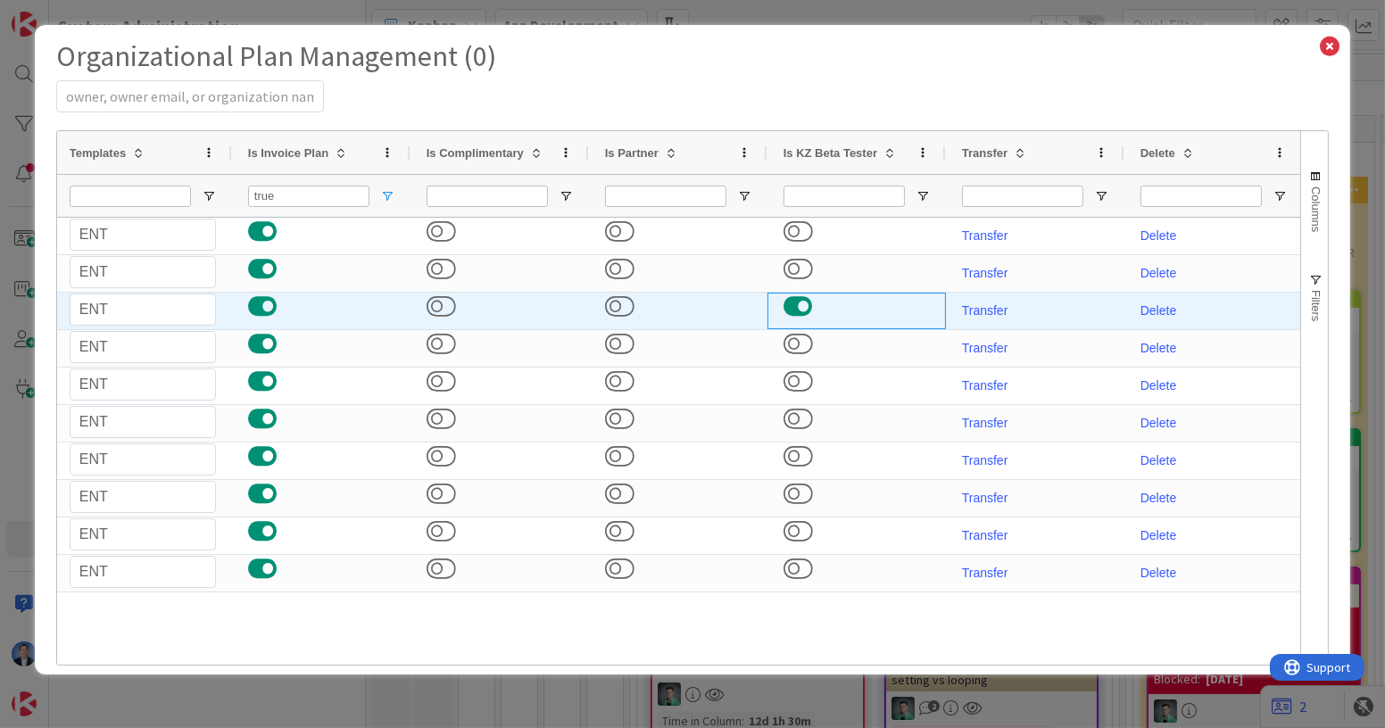
click at [791, 311] on button at bounding box center [798, 306] width 29 height 23
select select "3"
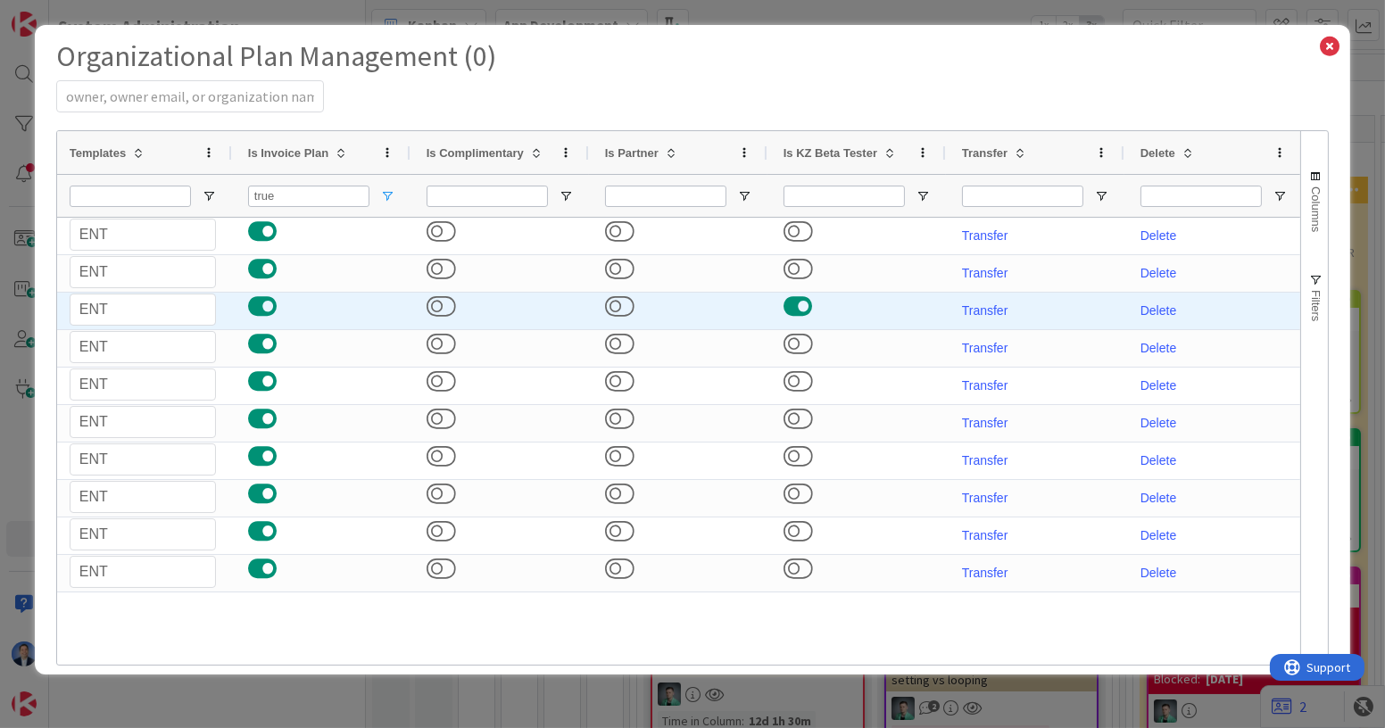
select select "3"
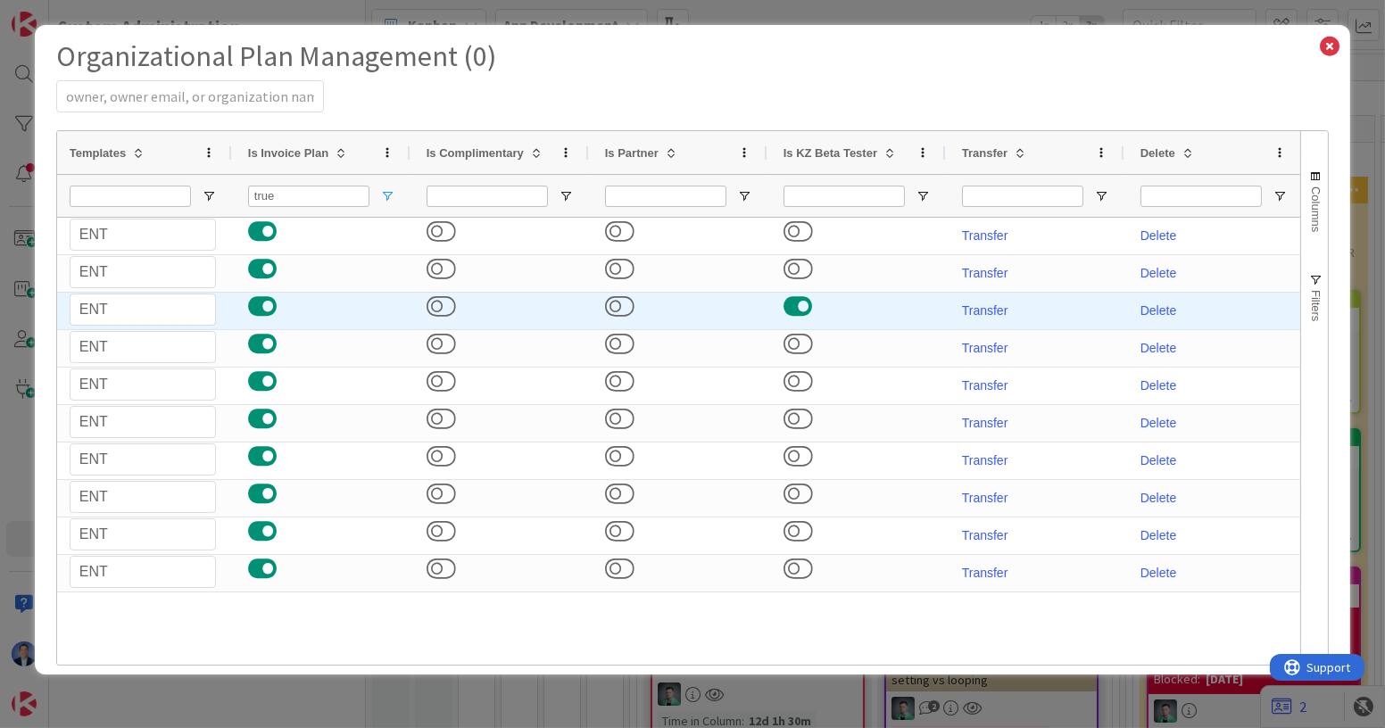
select select "3"
click at [266, 303] on button at bounding box center [262, 306] width 29 height 23
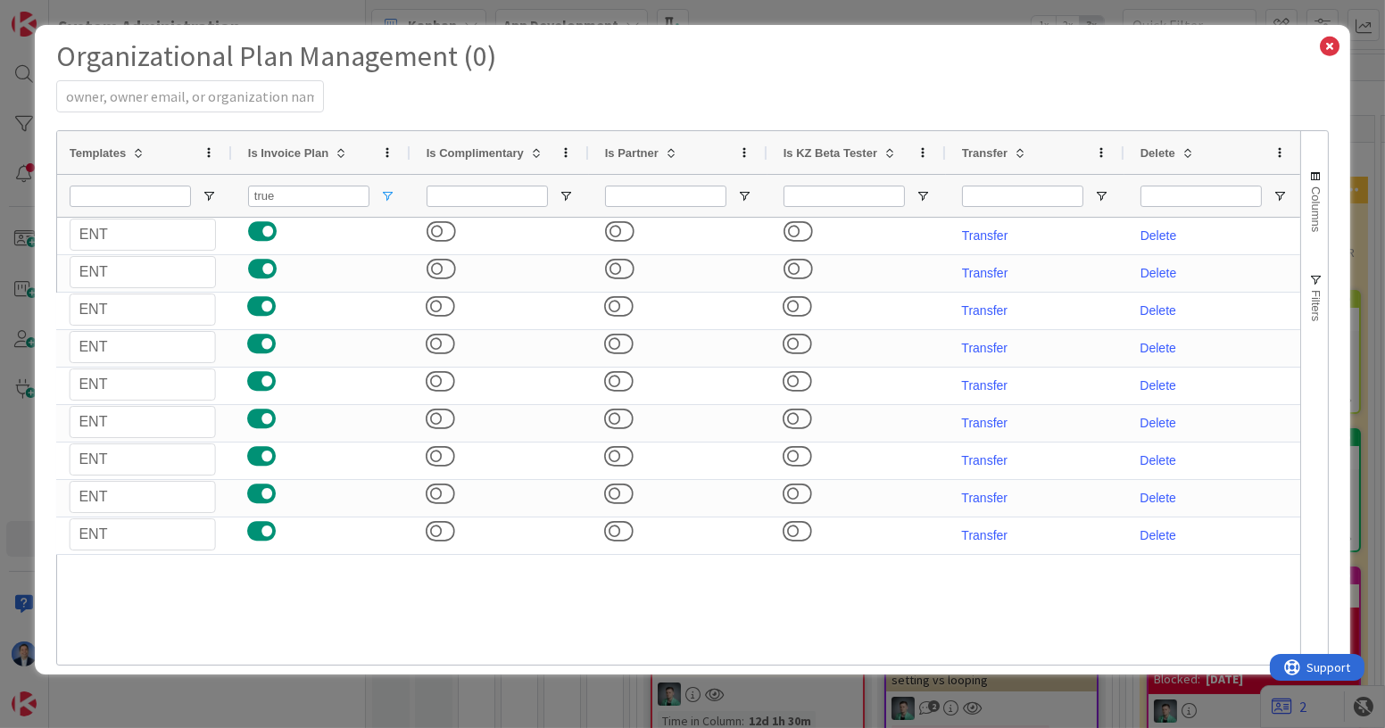
select select "3"
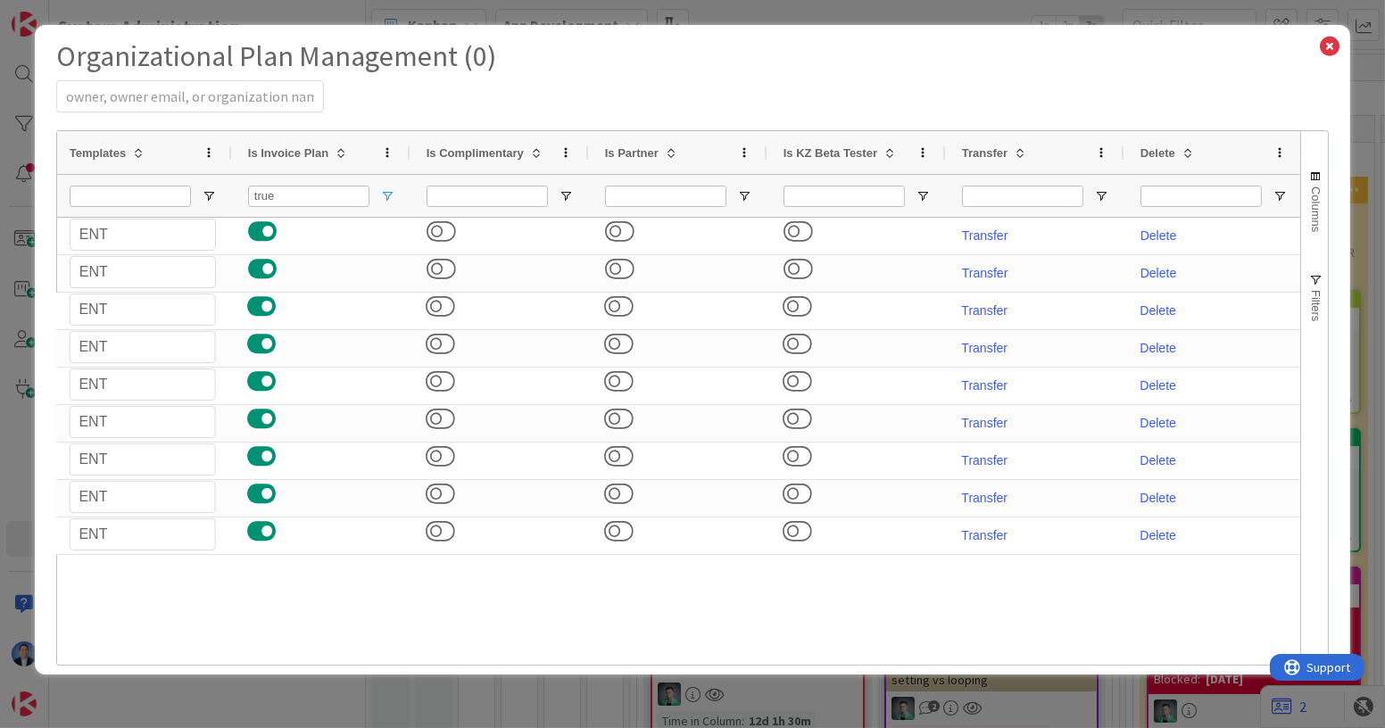
select select "3"
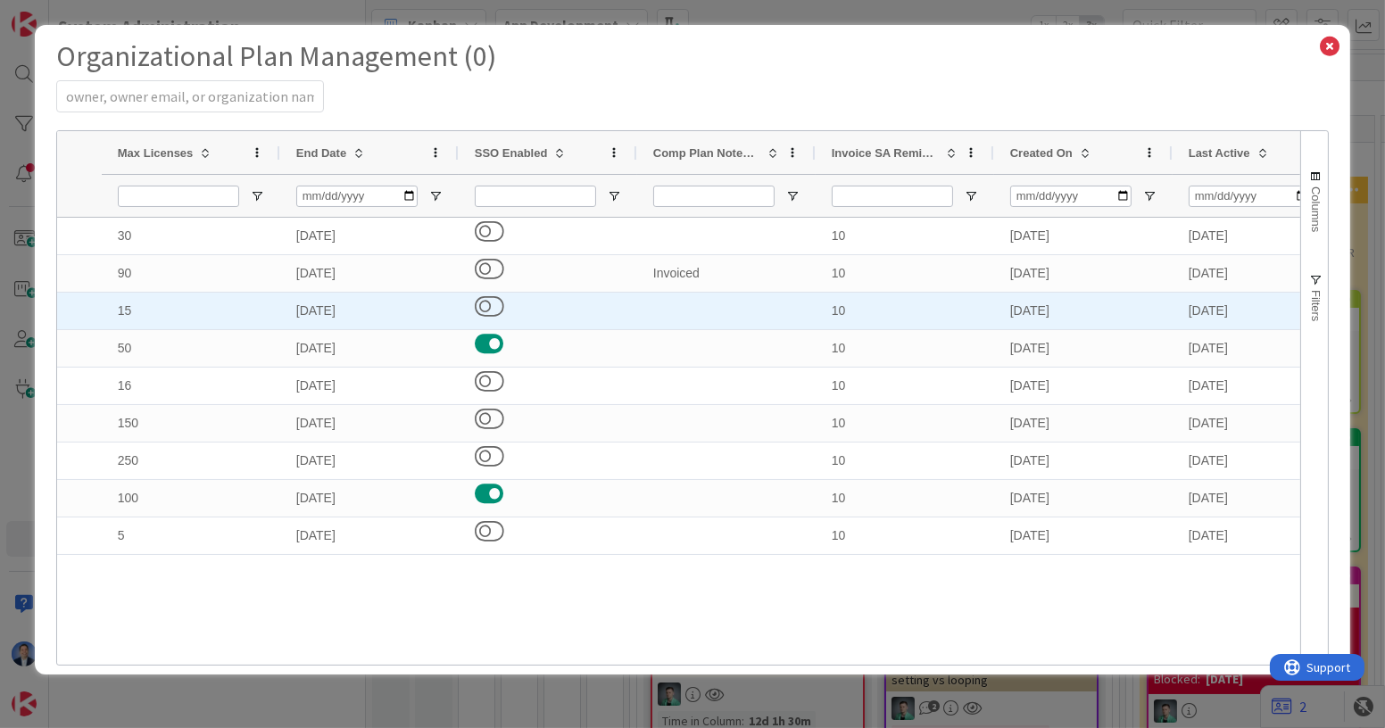
select select "EN"
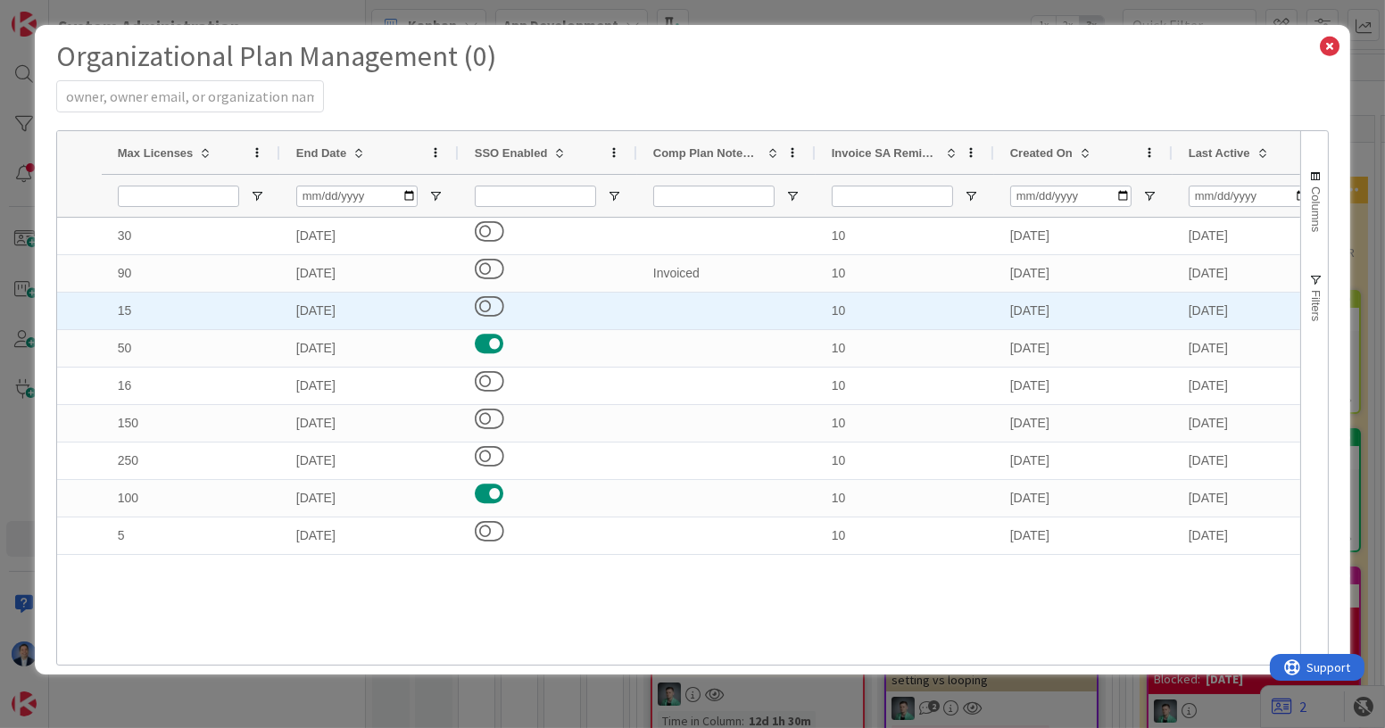
select select "PF"
select select "EN"
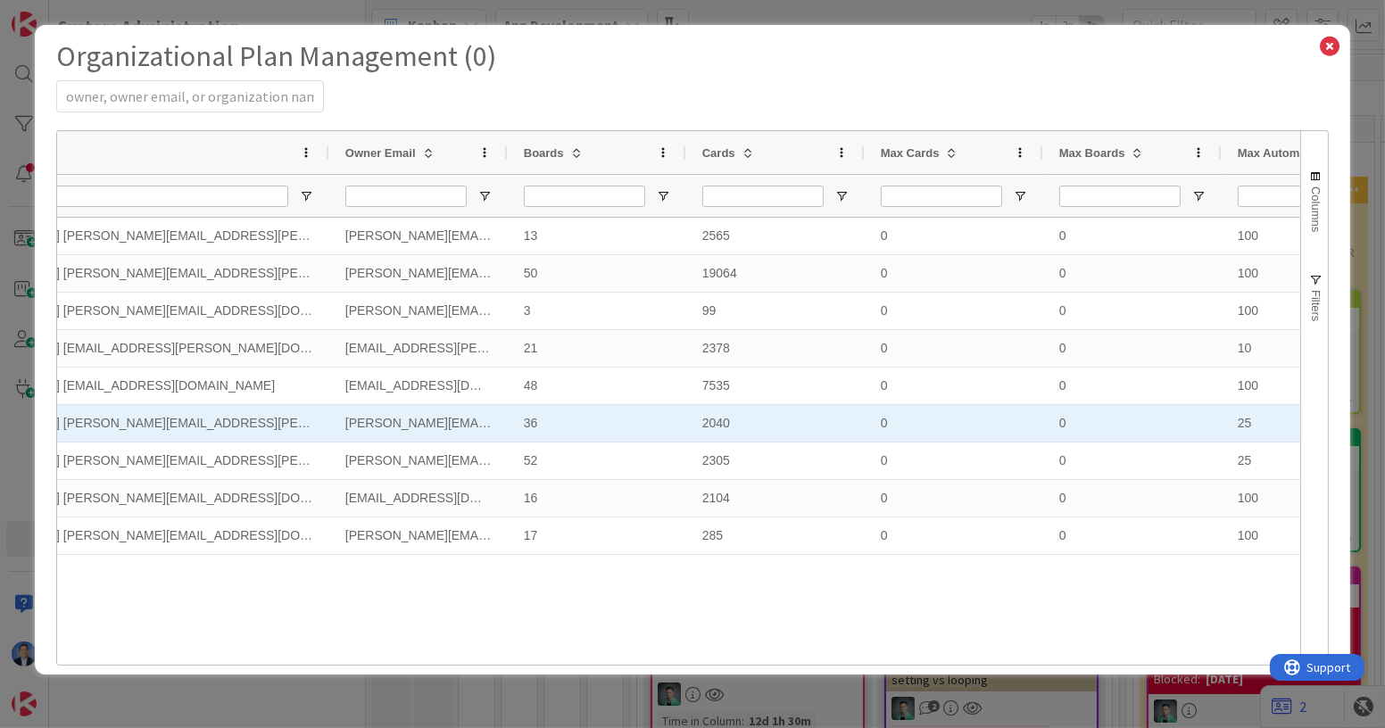
scroll to position [0, 622]
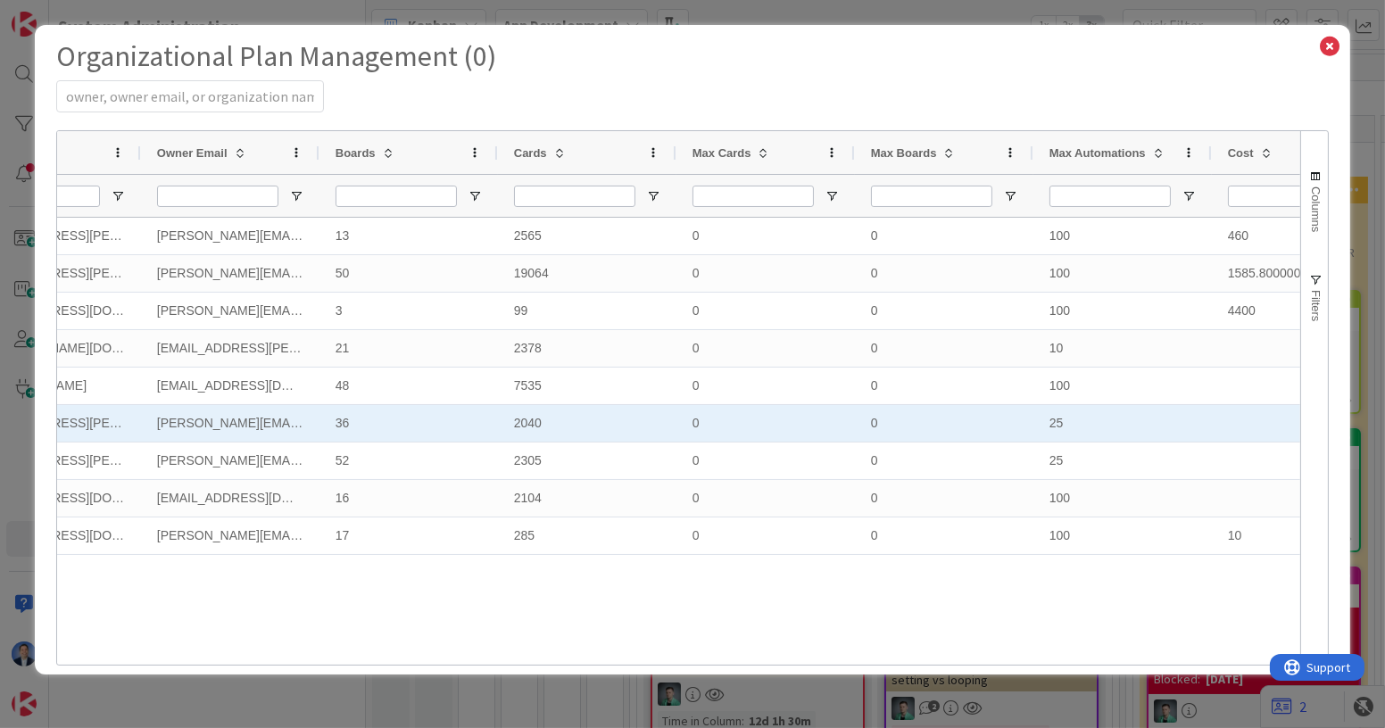
select select "EN"
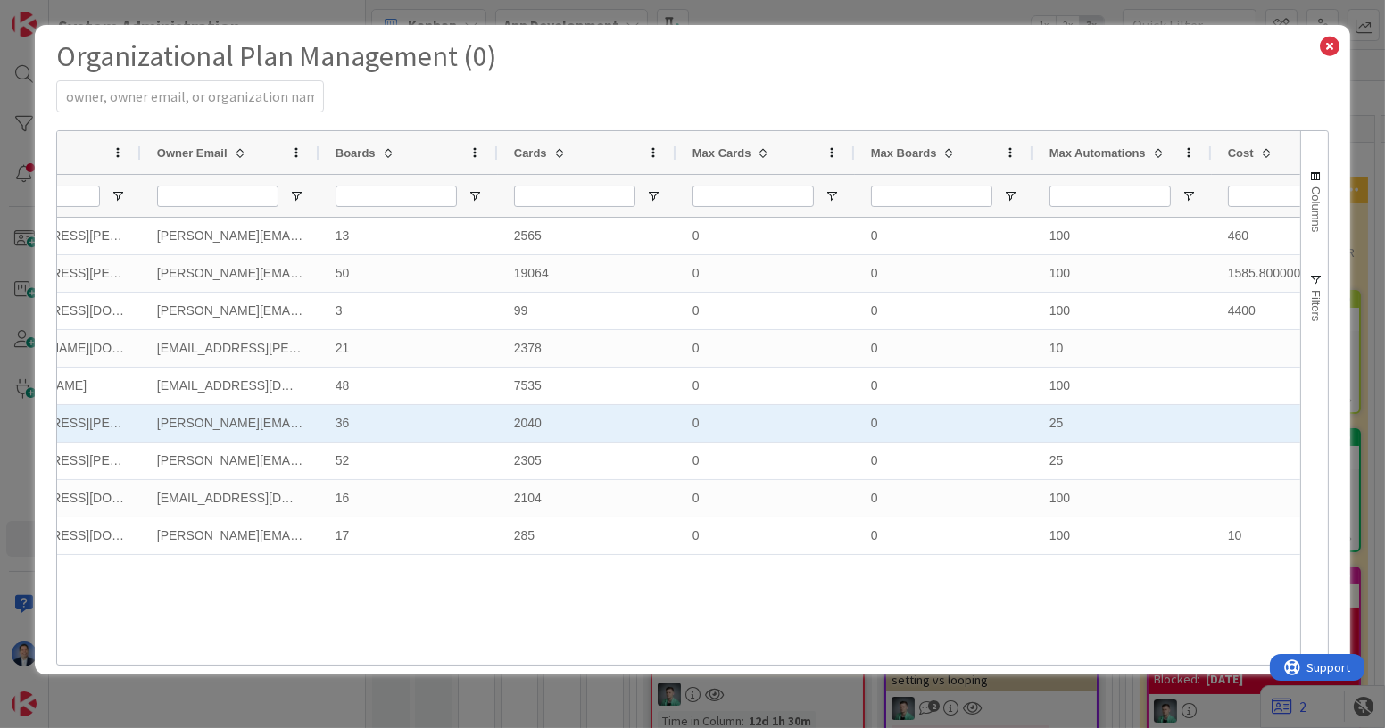
select select "PF"
select select "EN"
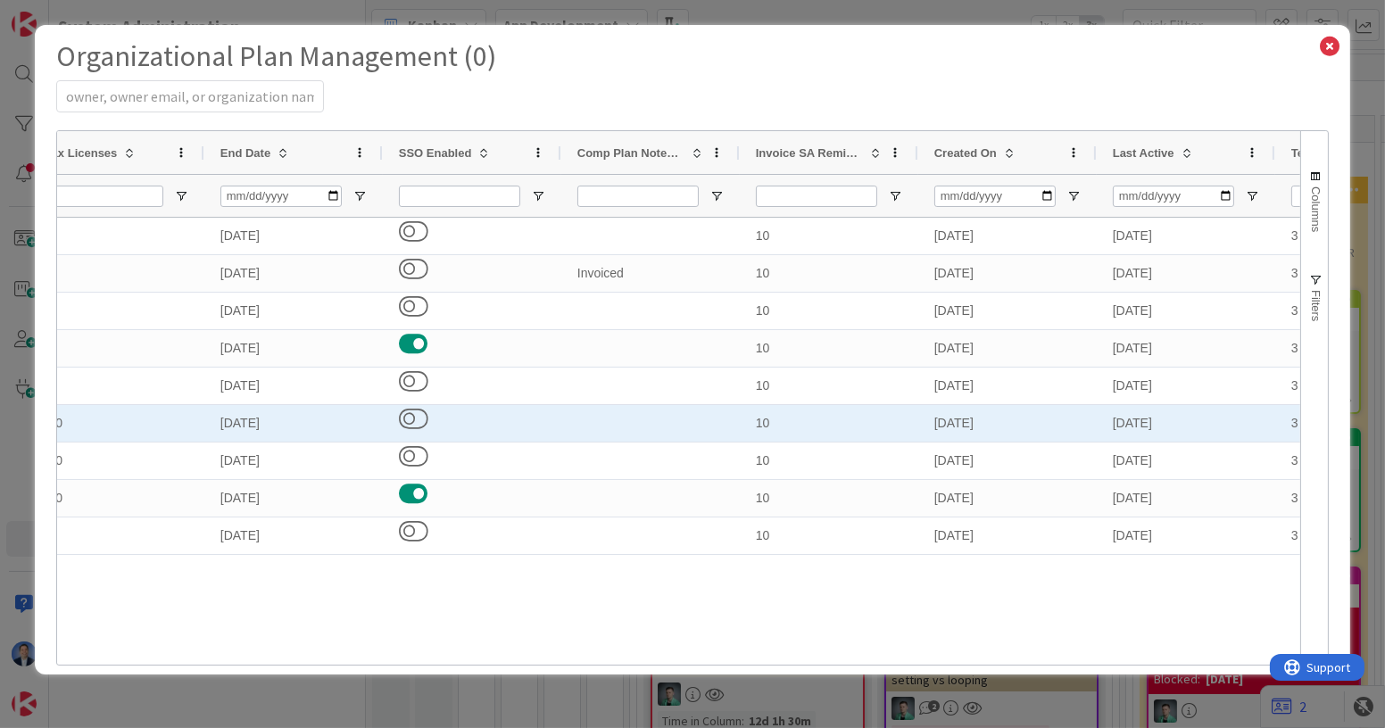
select select "3"
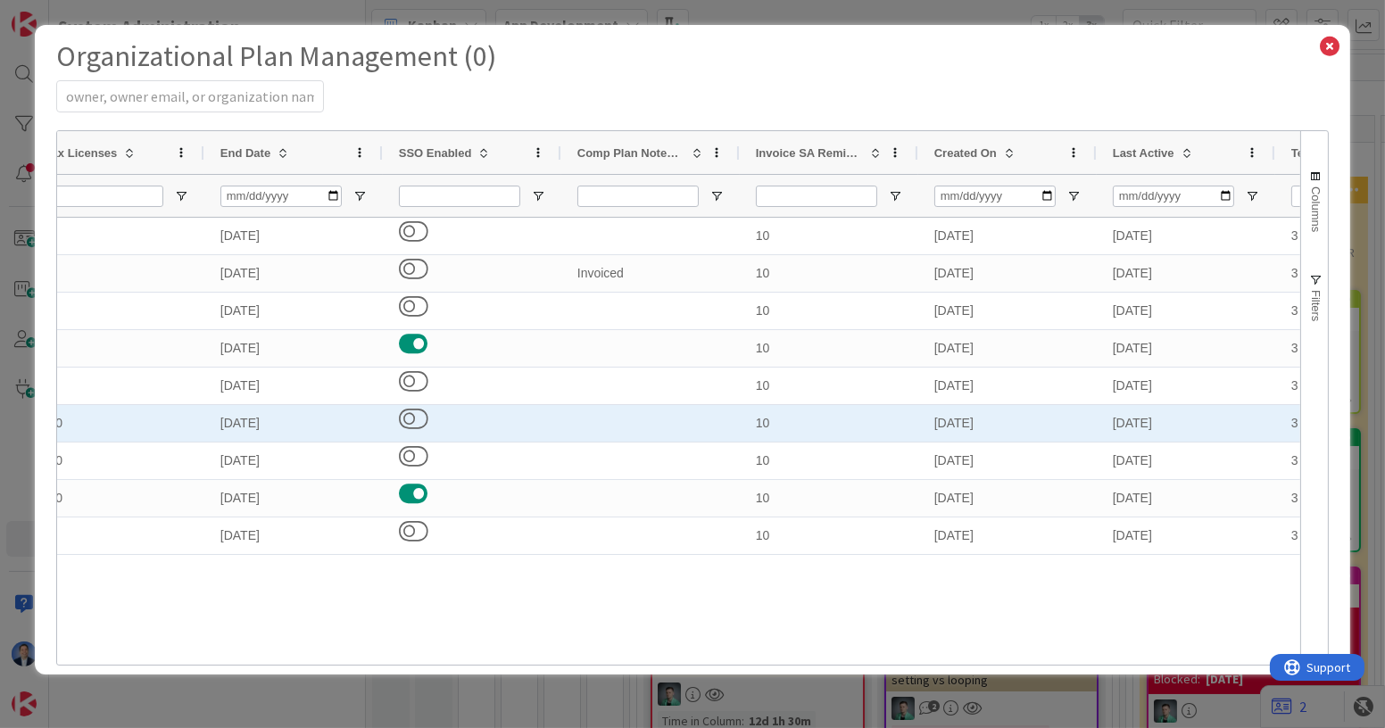
select select "3"
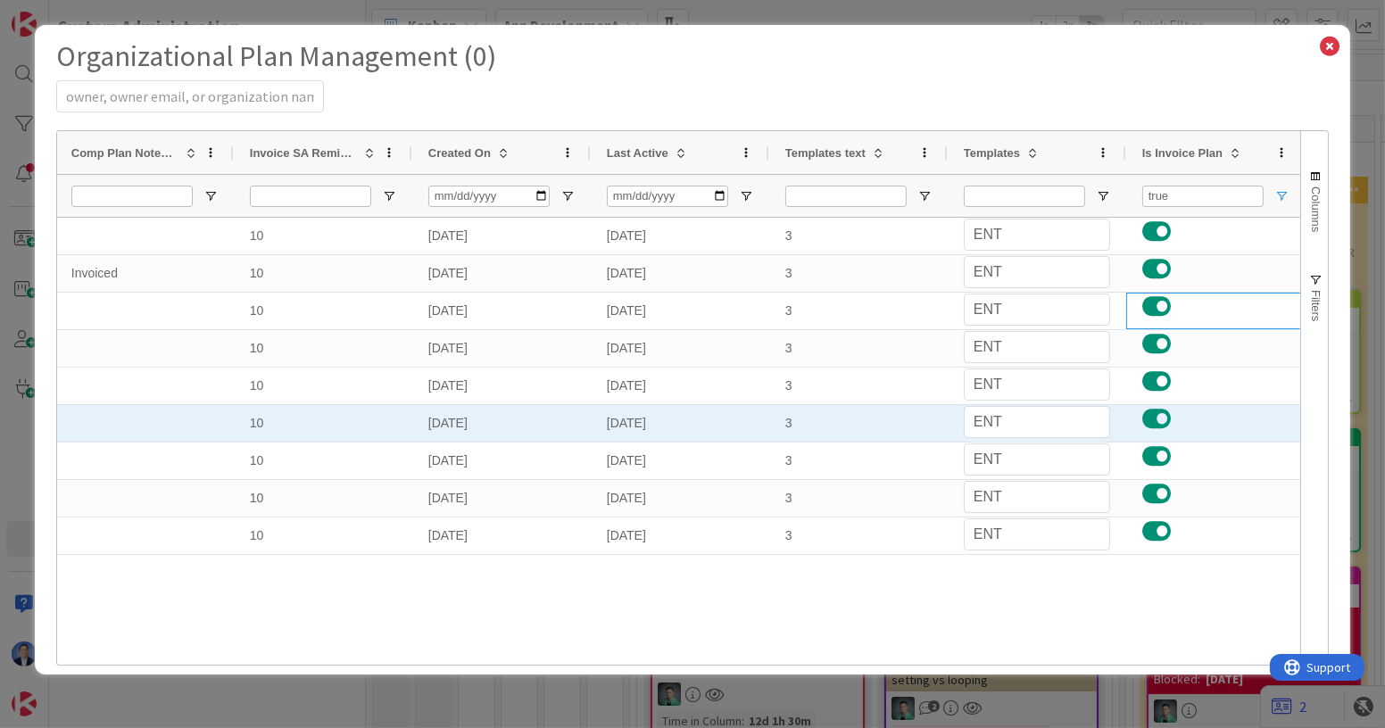
select select "3"
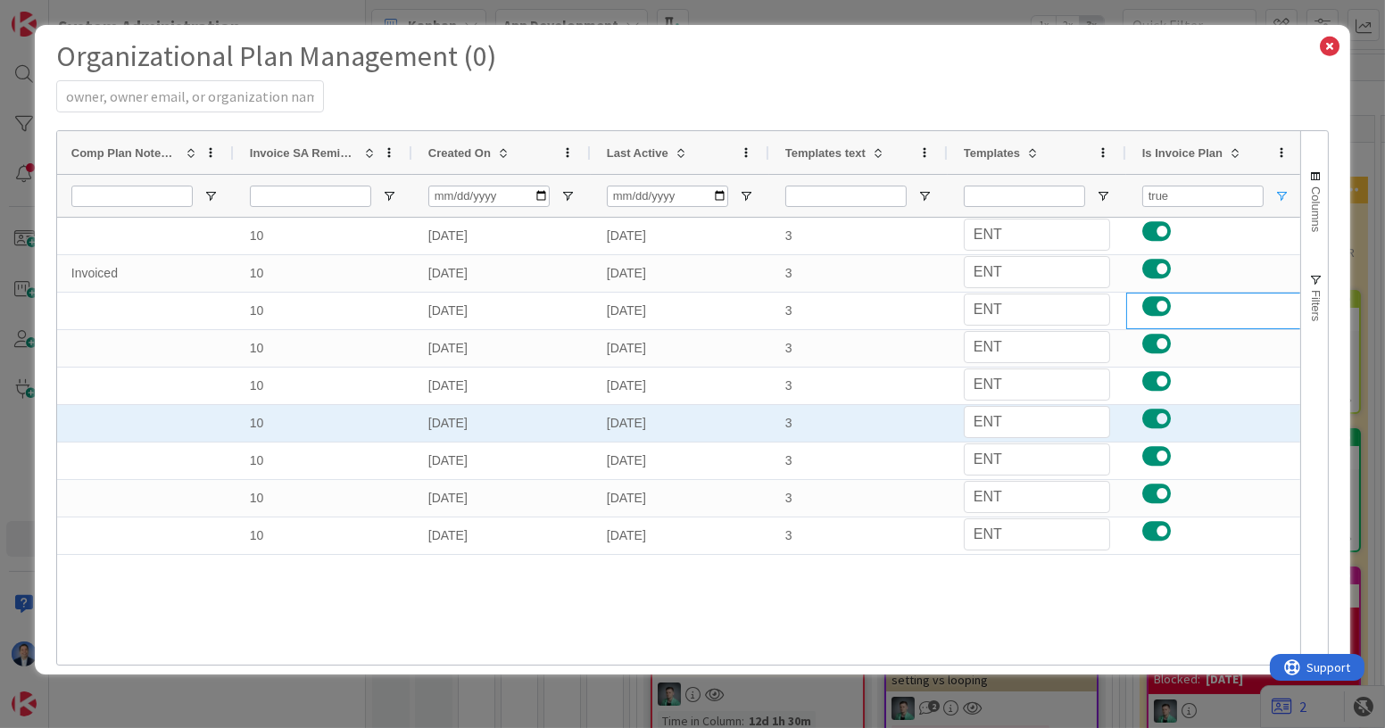
select select "3"
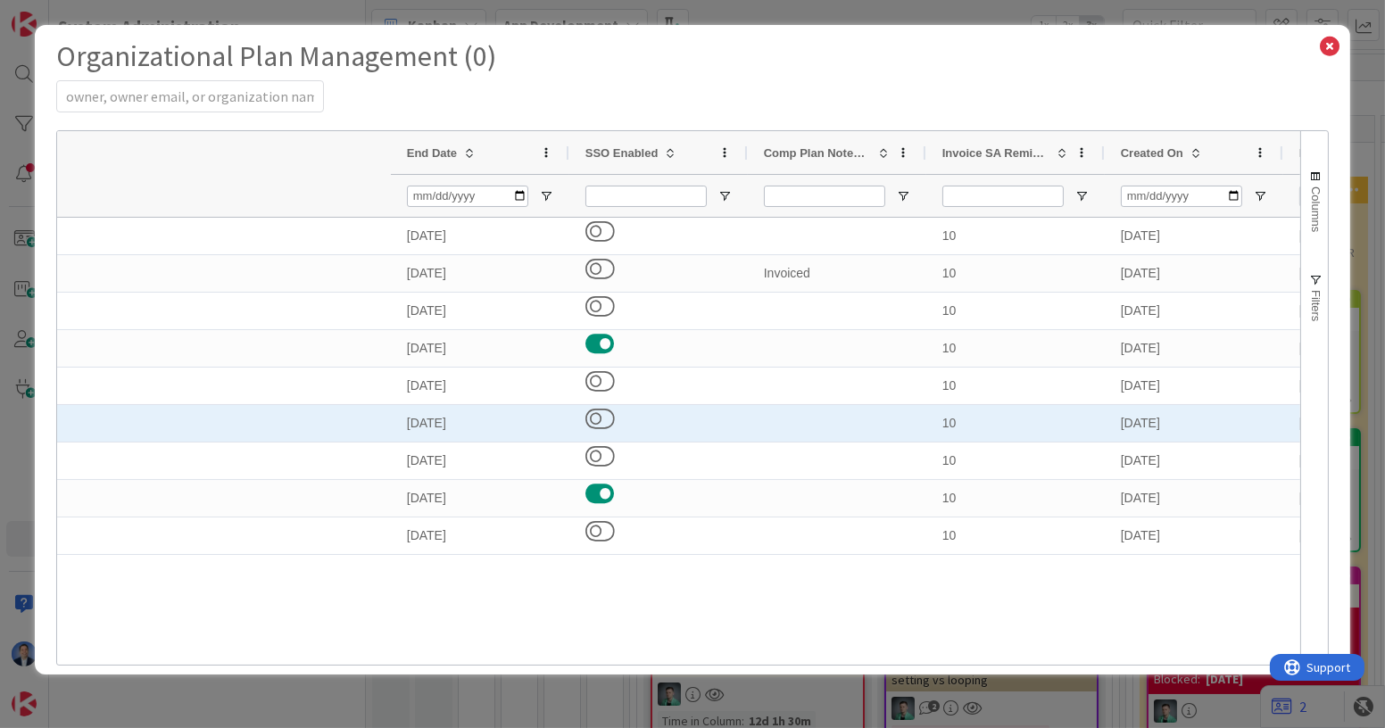
select select "EN"
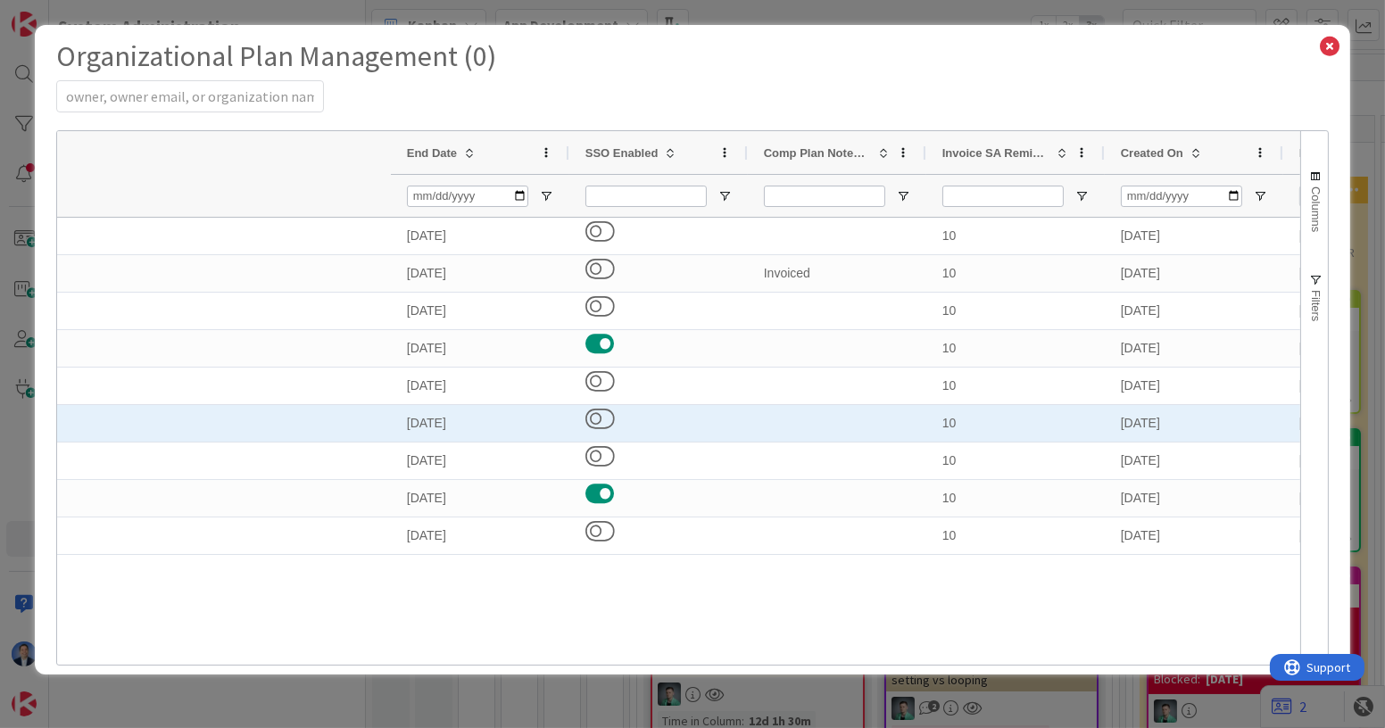
select select "PF"
select select "EN"
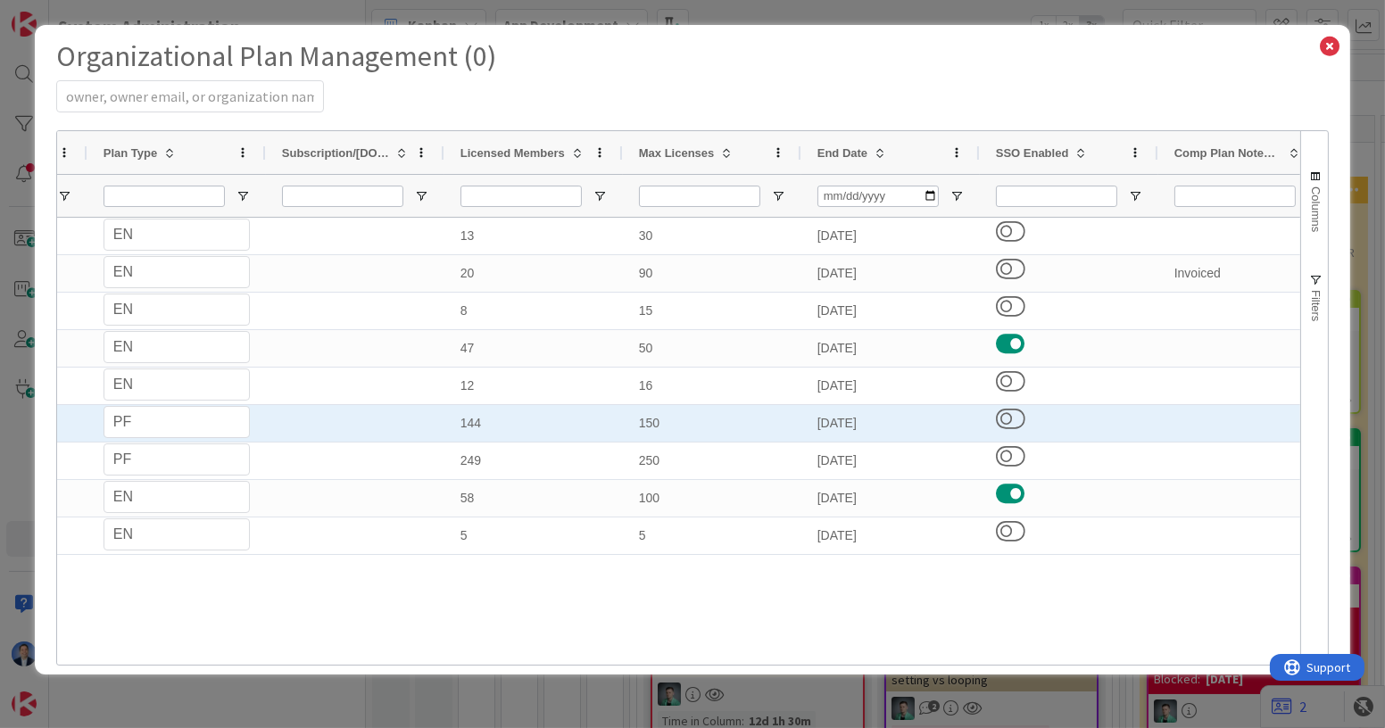
select select "EN"
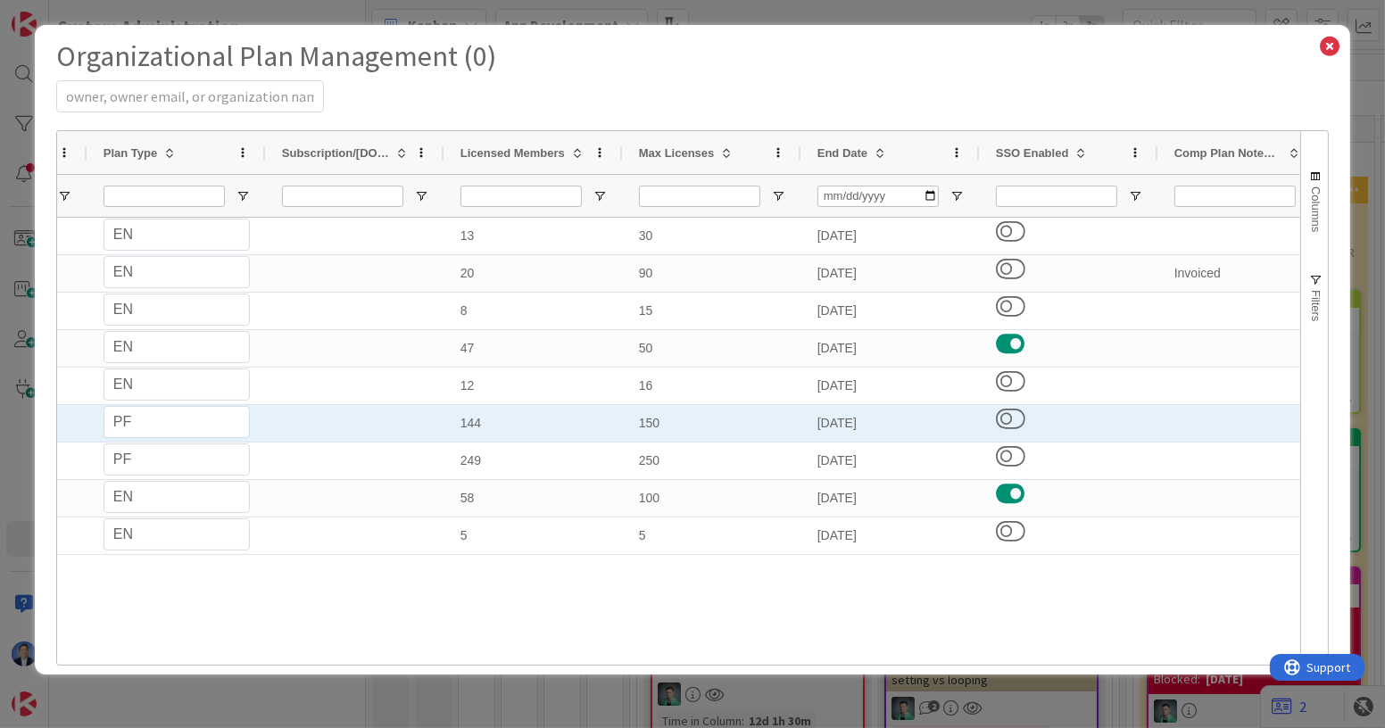
select select "PF"
select select "EN"
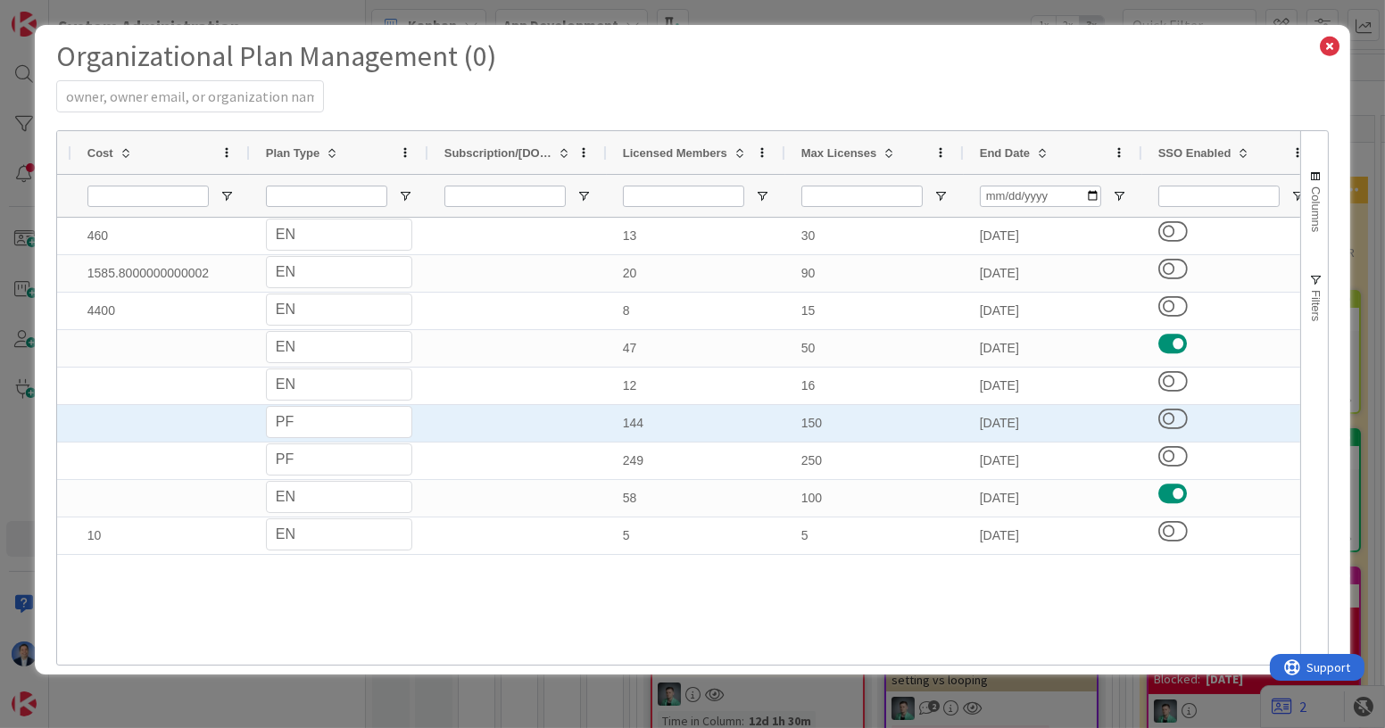
select select "EN"
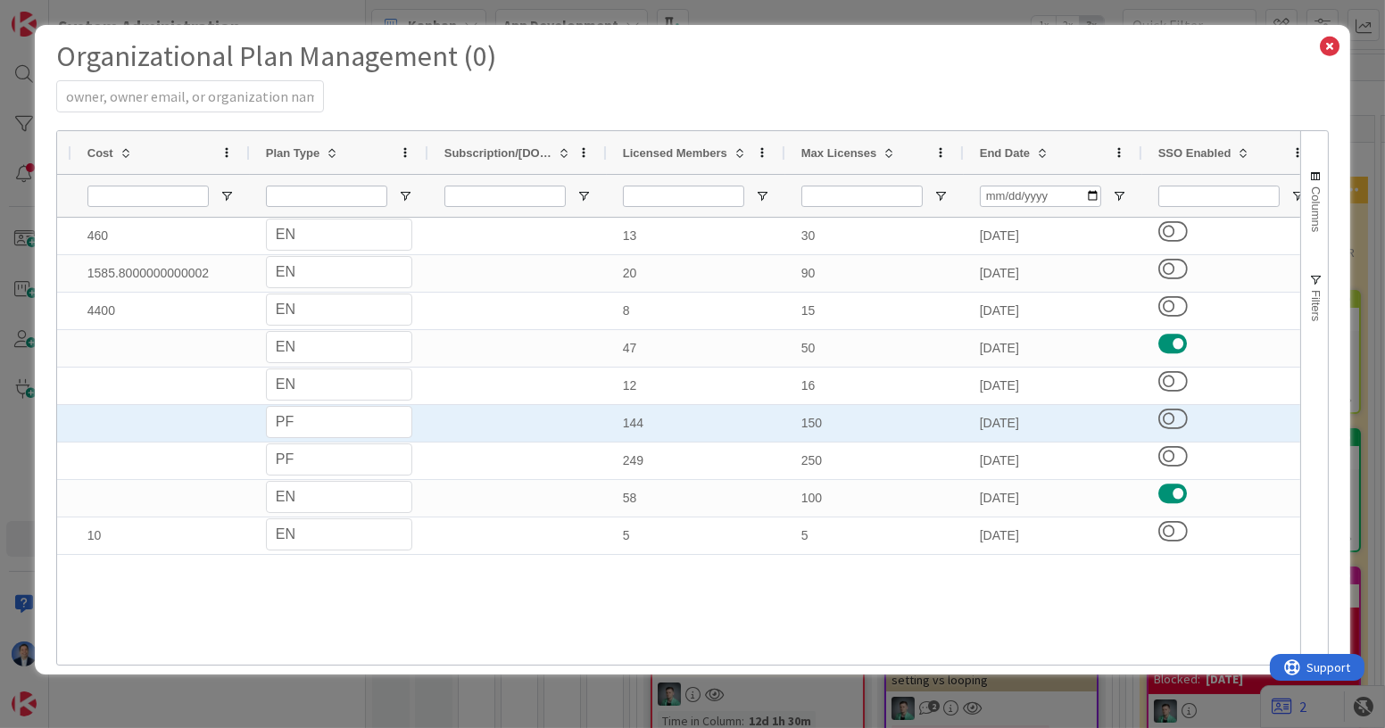
select select "PF"
select select "EN"
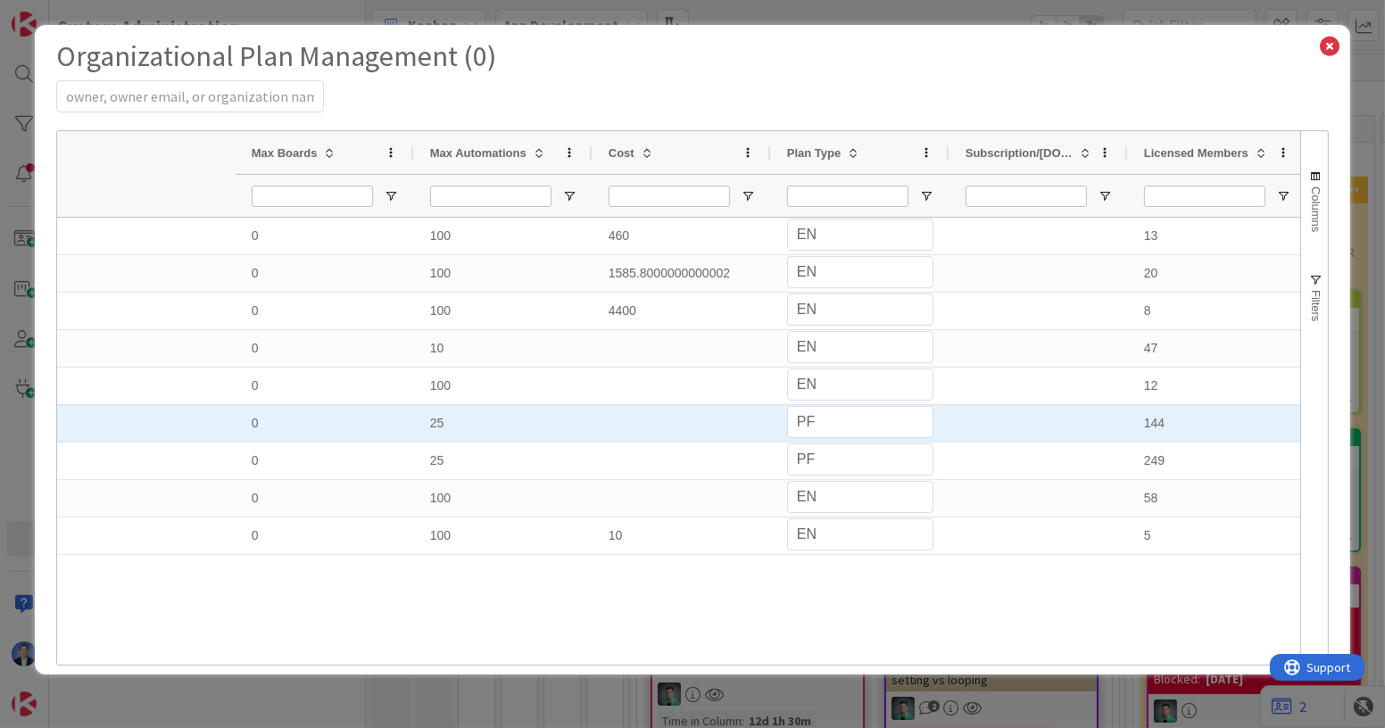
select select "EN"
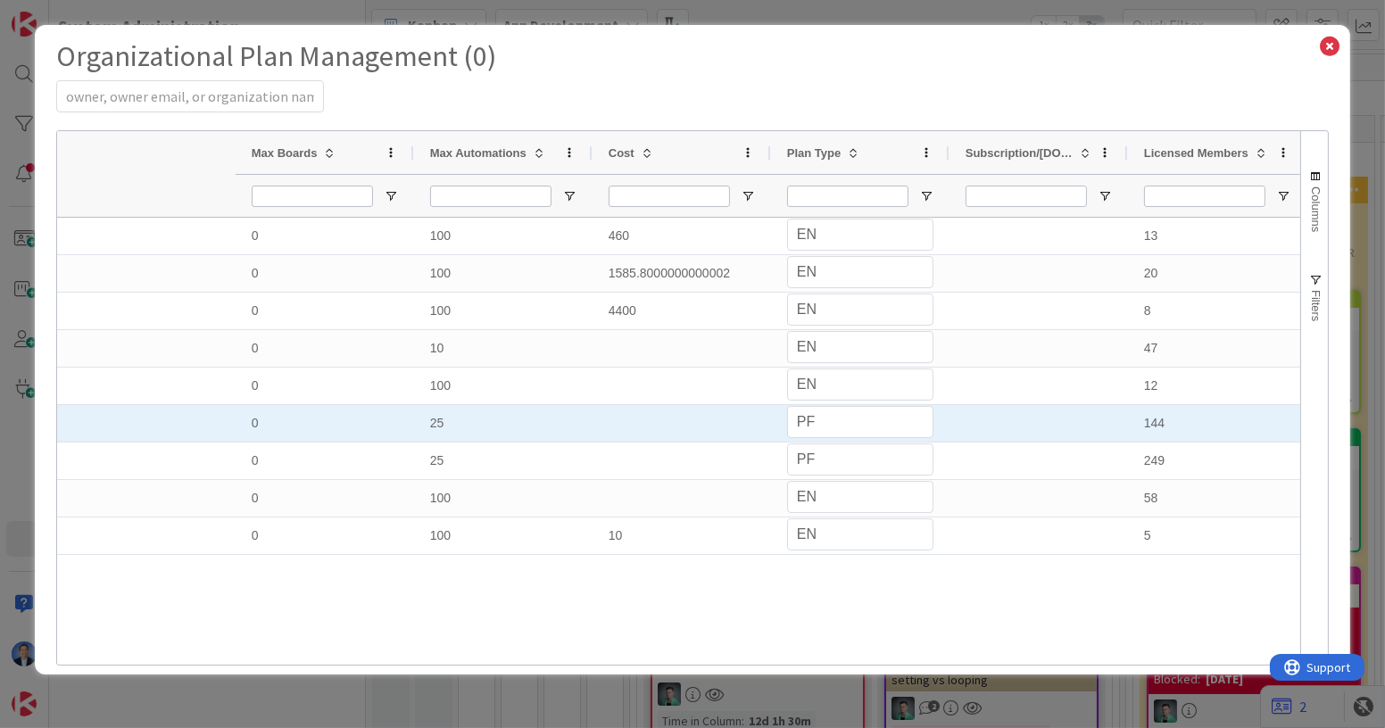
select select "PF"
select select "EN"
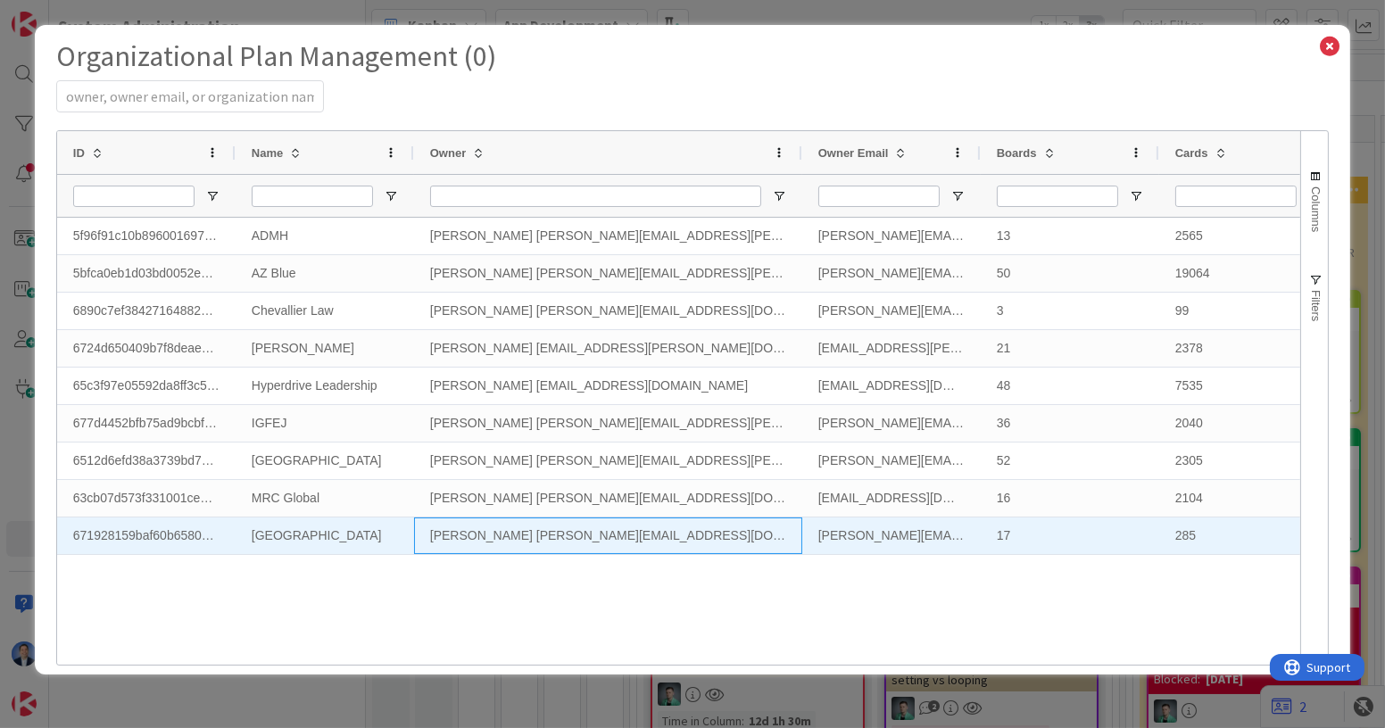
click at [548, 544] on div "[PERSON_NAME] [PERSON_NAME][EMAIL_ADDRESS][DOMAIN_NAME]" at bounding box center [608, 536] width 388 height 37
click at [577, 535] on div "[PERSON_NAME] [PERSON_NAME][EMAIL_ADDRESS][DOMAIN_NAME]" at bounding box center [608, 536] width 388 height 37
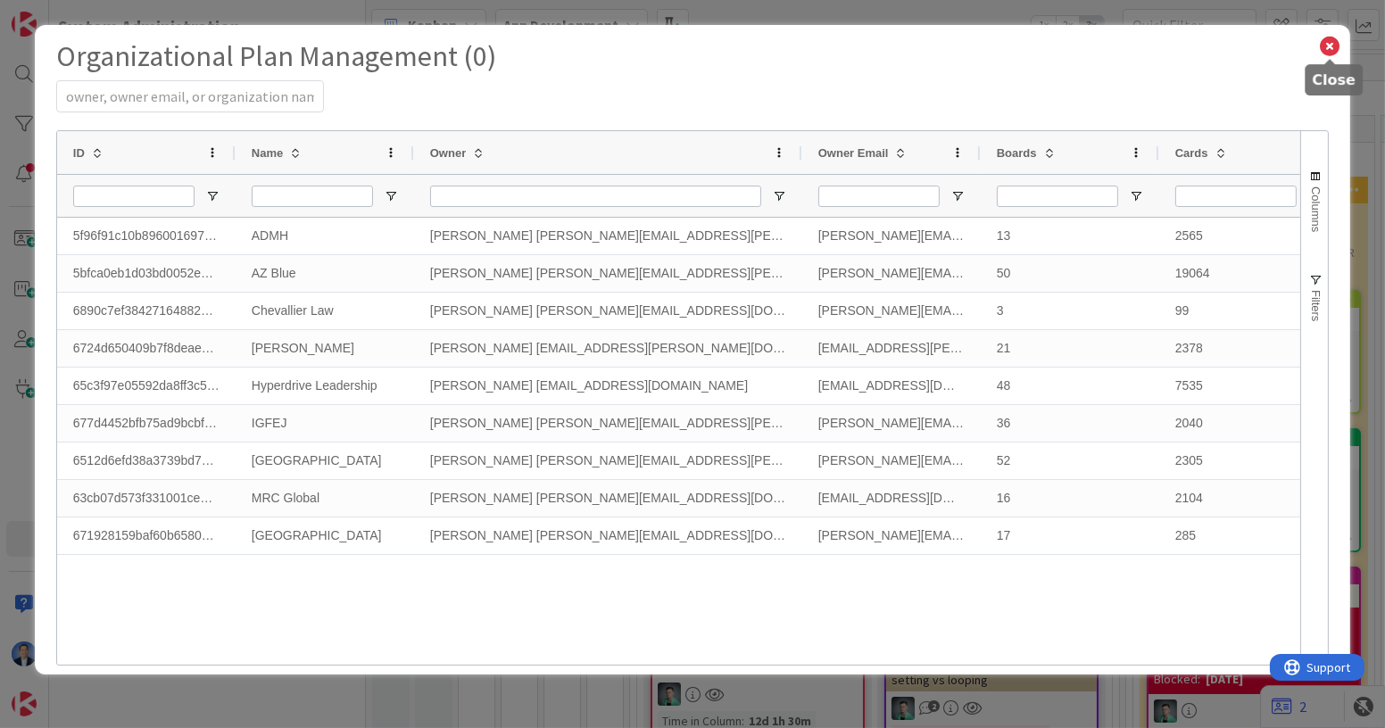
click at [1332, 46] on icon at bounding box center [1329, 46] width 23 height 25
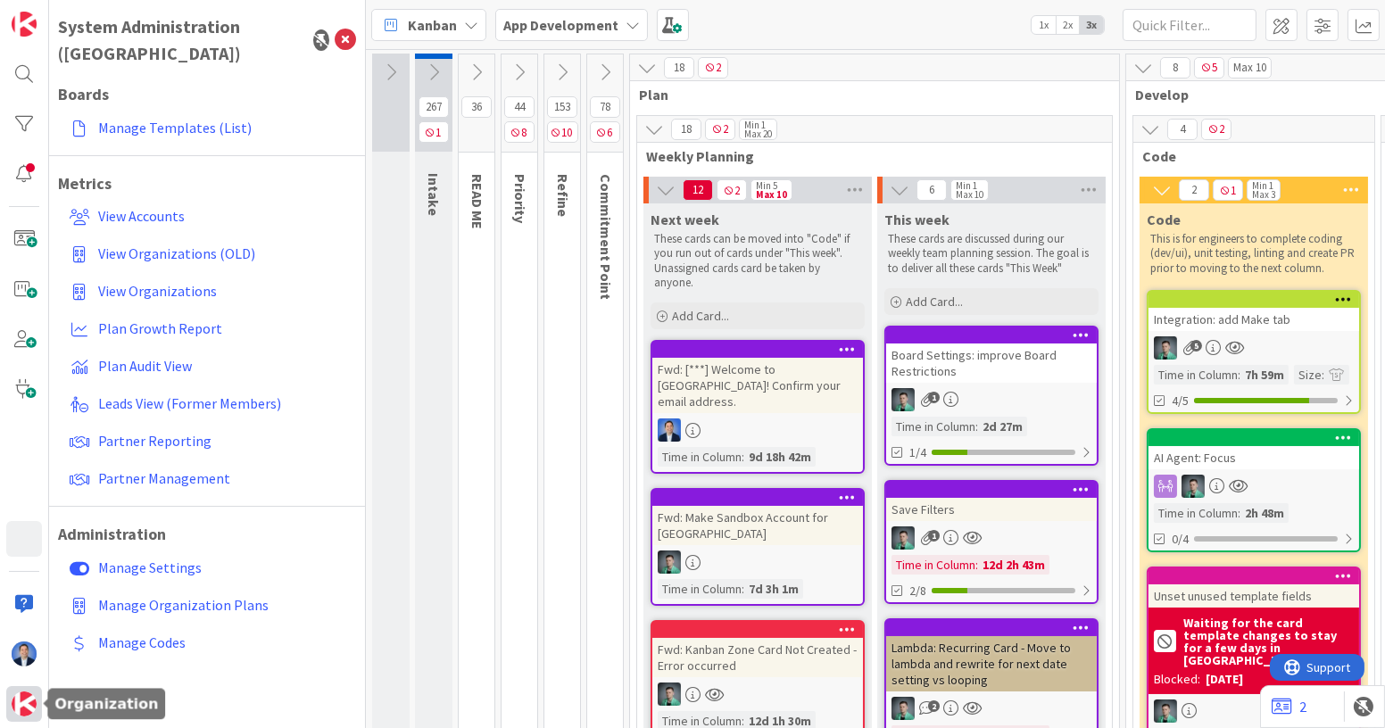
click at [29, 700] on img at bounding box center [24, 704] width 25 height 25
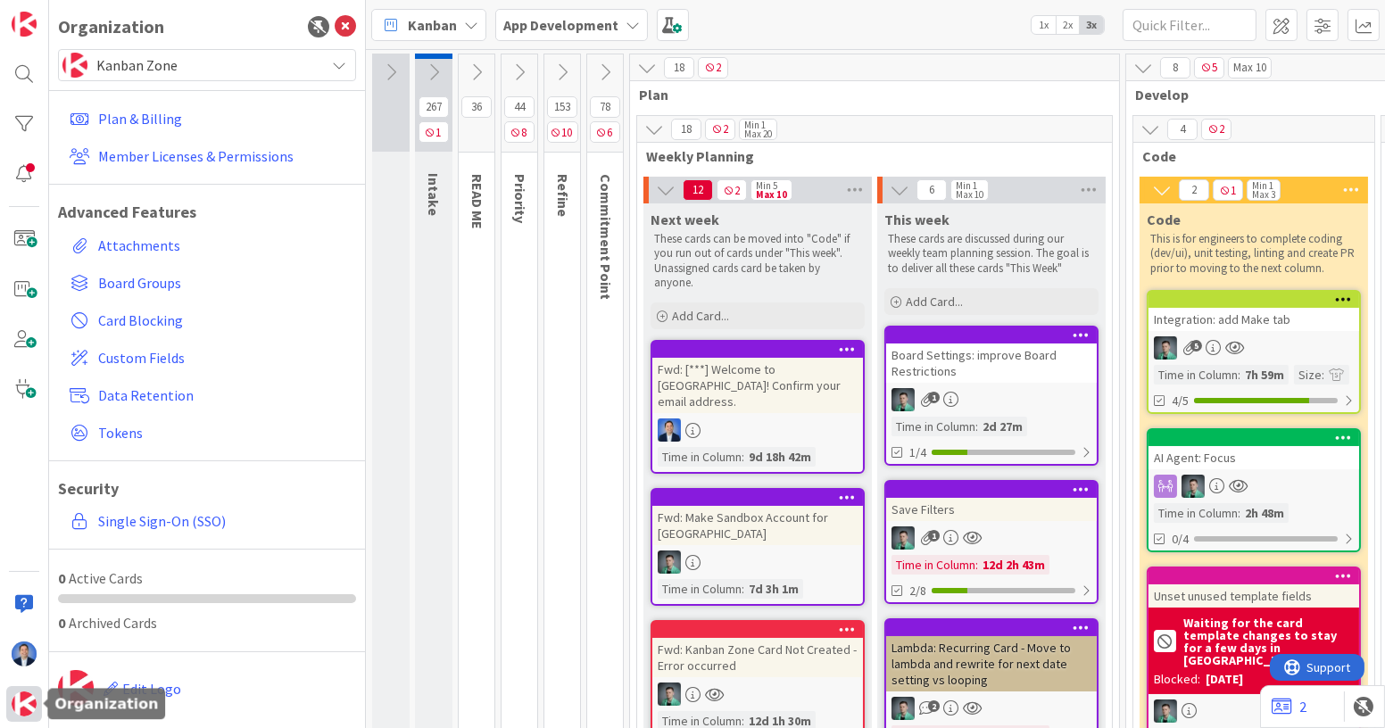
click at [29, 700] on img at bounding box center [24, 704] width 25 height 25
click at [220, 65] on span "Kanban Zone" at bounding box center [206, 65] width 220 height 25
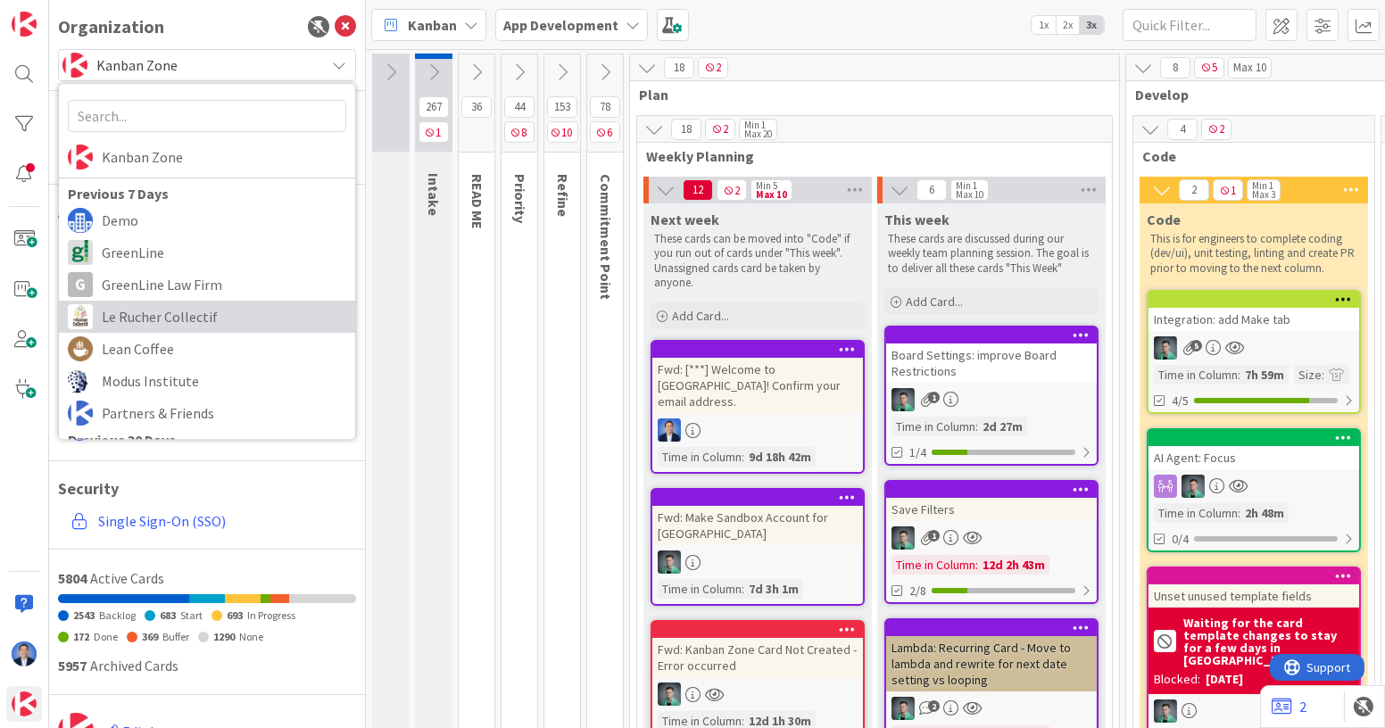
click at [180, 318] on span "Le Rucher Collectif" at bounding box center [224, 316] width 245 height 27
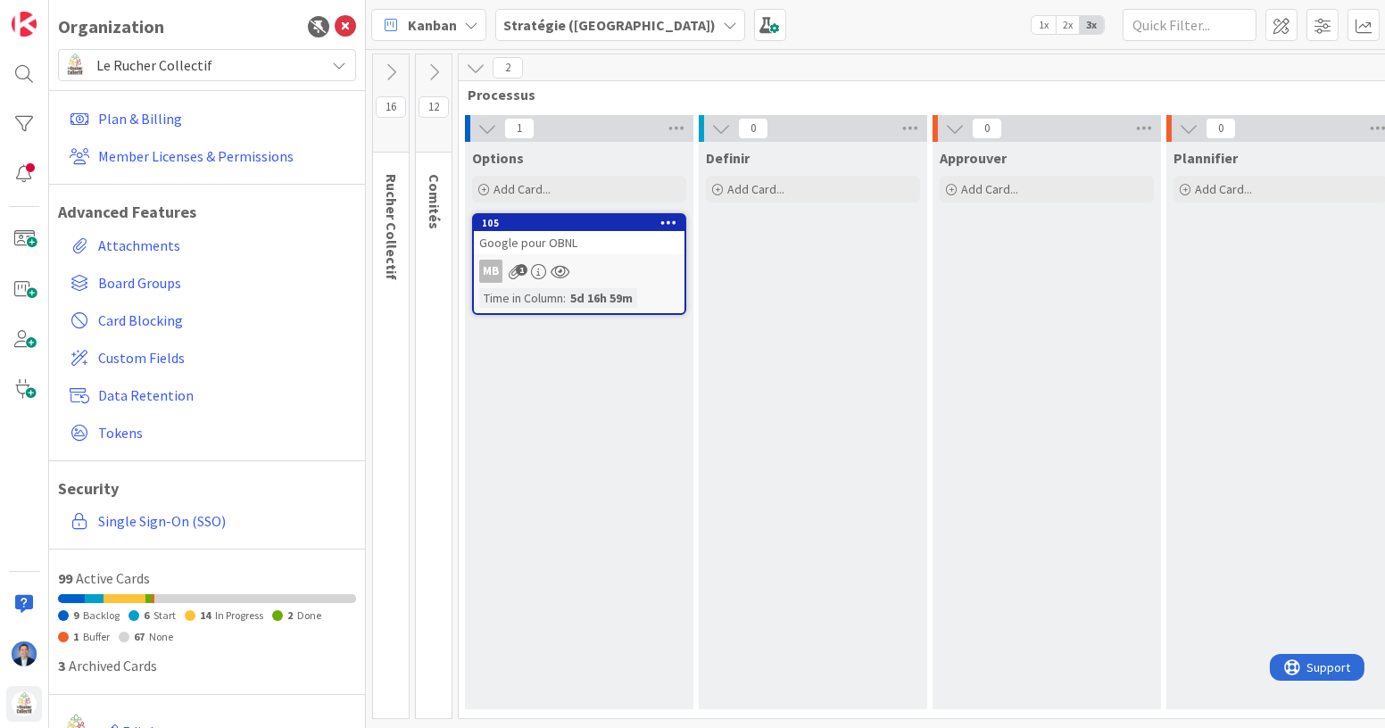
click at [547, 14] on span "Stratégie ([GEOGRAPHIC_DATA])" at bounding box center [609, 24] width 212 height 21
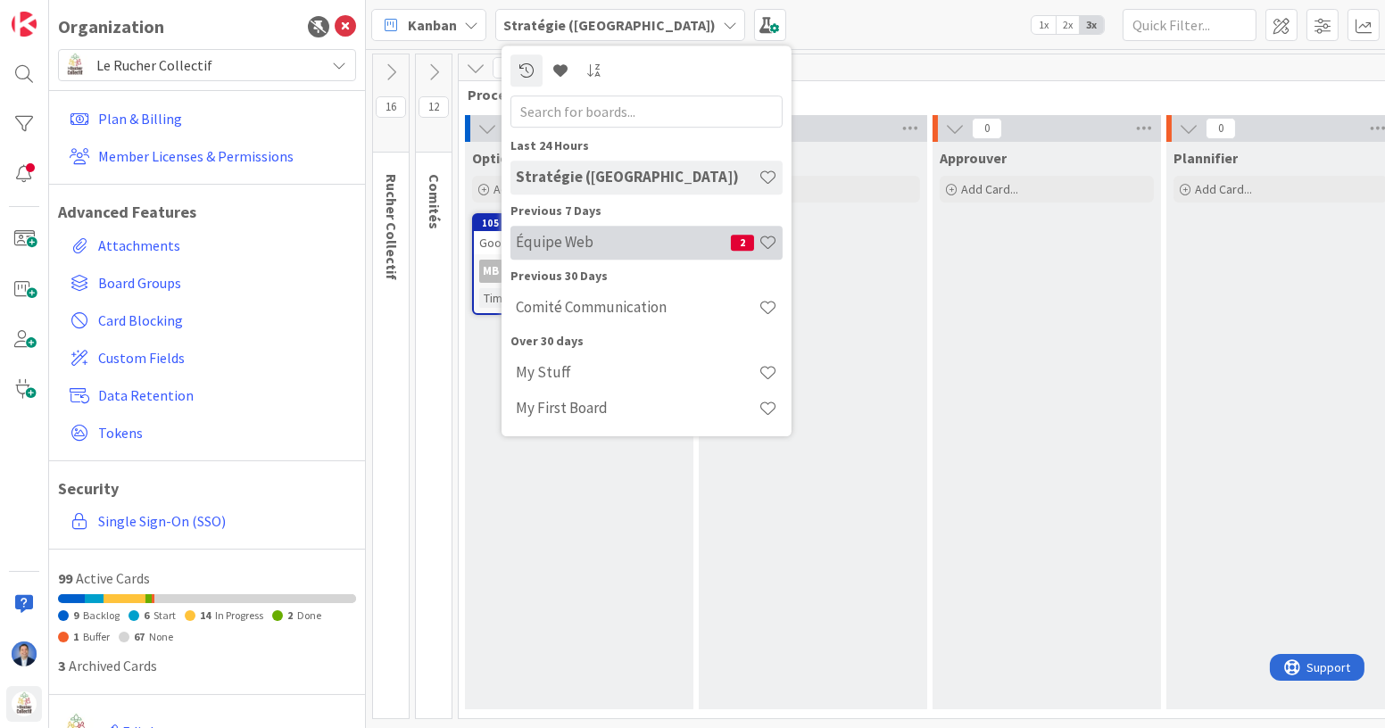
click at [574, 245] on h4 "Équipe Web" at bounding box center [623, 242] width 215 height 18
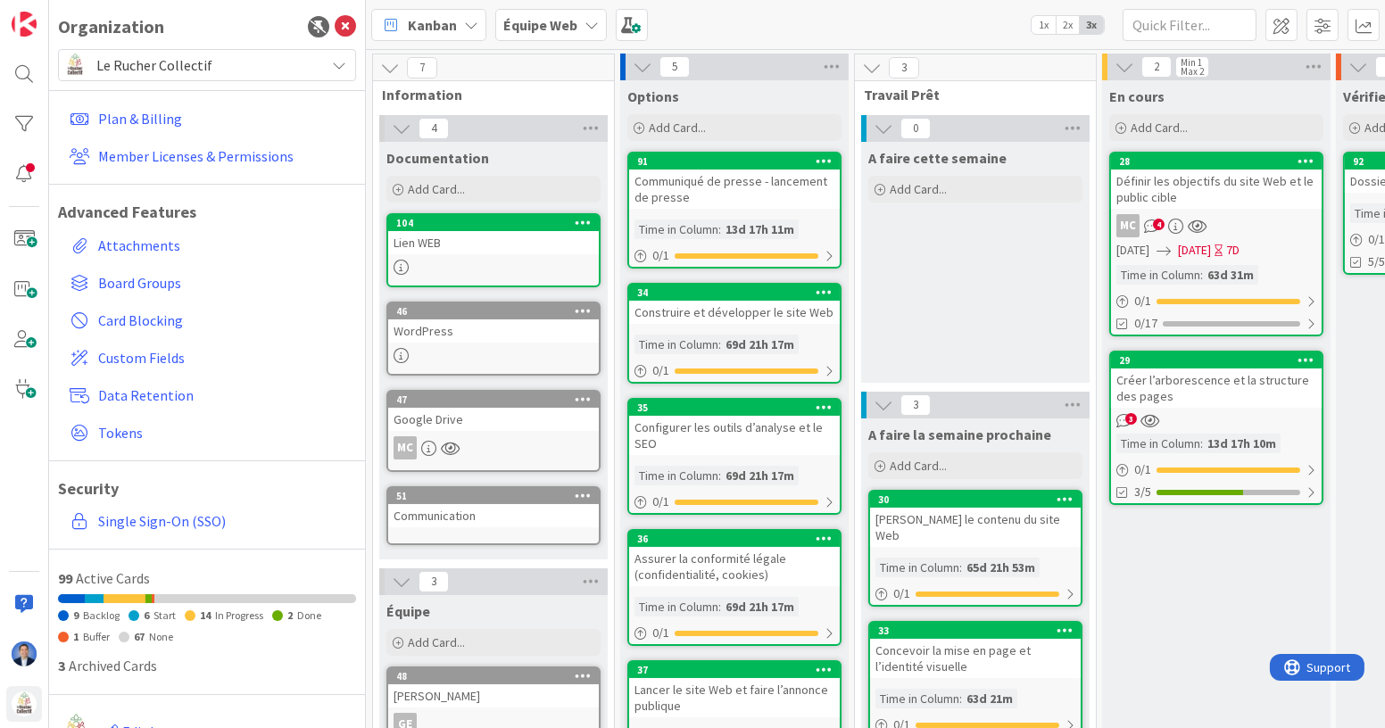
click at [506, 418] on div "Google Drive" at bounding box center [493, 419] width 211 height 23
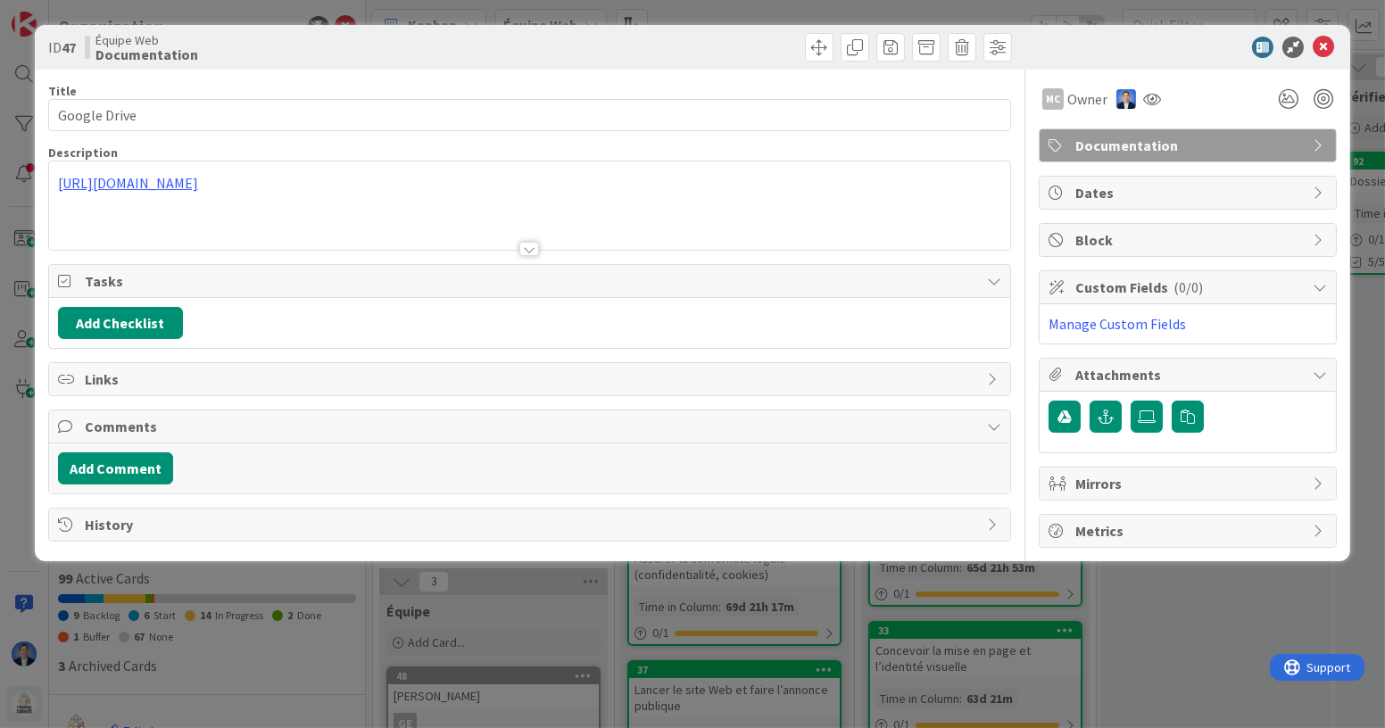
click at [343, 181] on div "[URL][DOMAIN_NAME]" at bounding box center [529, 206] width 961 height 88
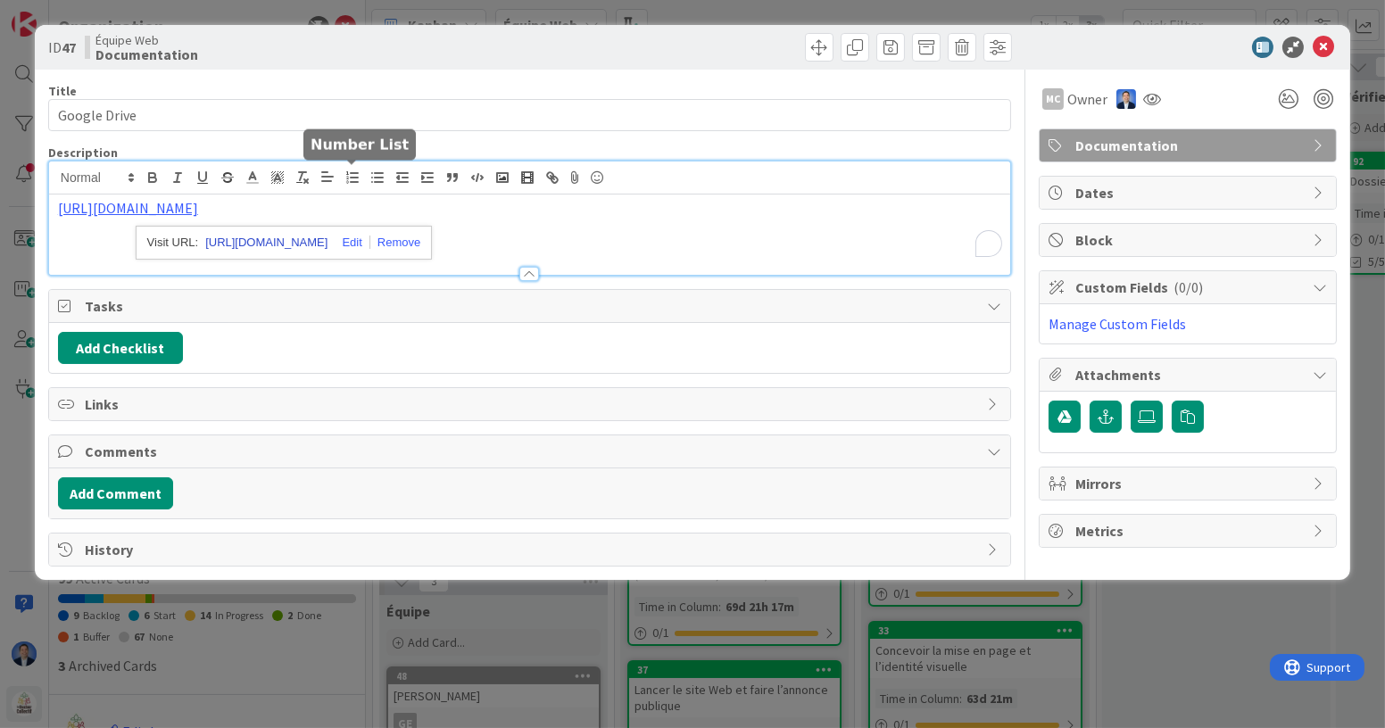
click at [328, 244] on link "[URL][DOMAIN_NAME]" at bounding box center [266, 242] width 122 height 23
click at [1319, 48] on icon at bounding box center [1323, 47] width 21 height 21
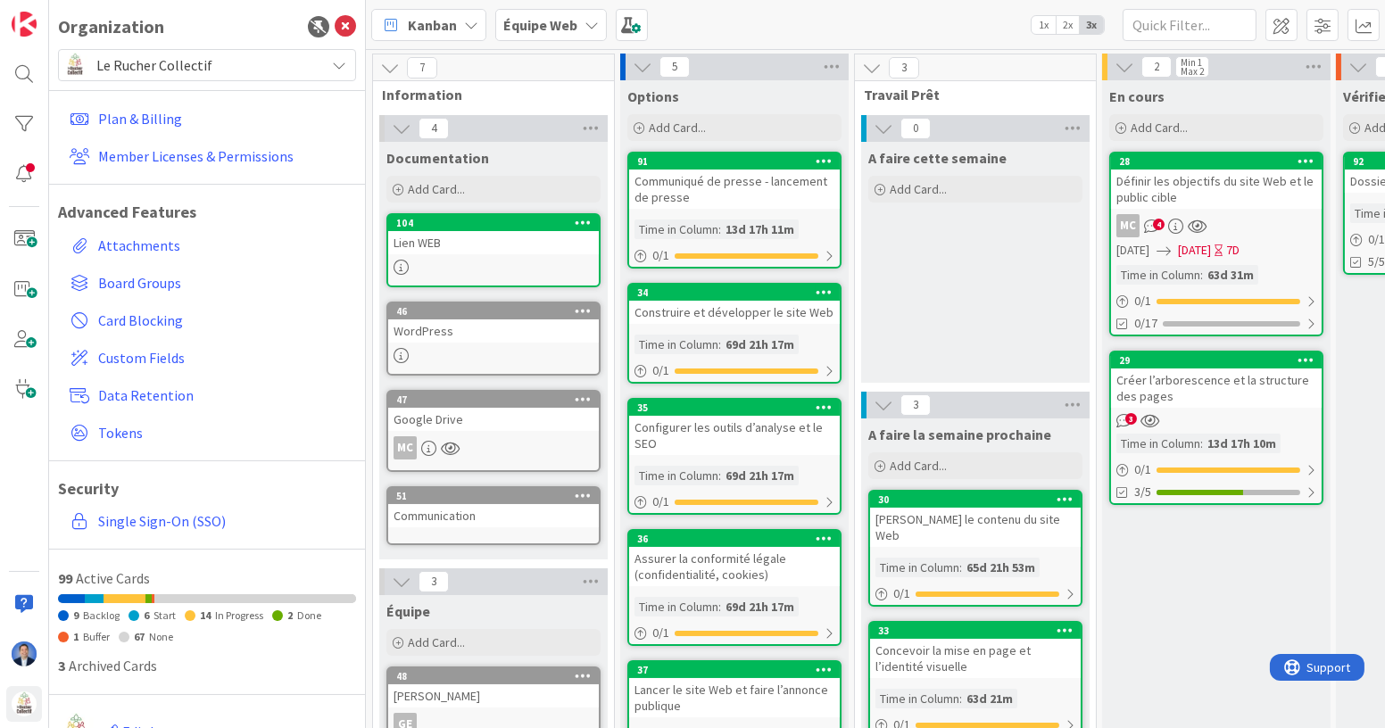
click at [212, 68] on span "Le Rucher Collectif" at bounding box center [206, 65] width 220 height 25
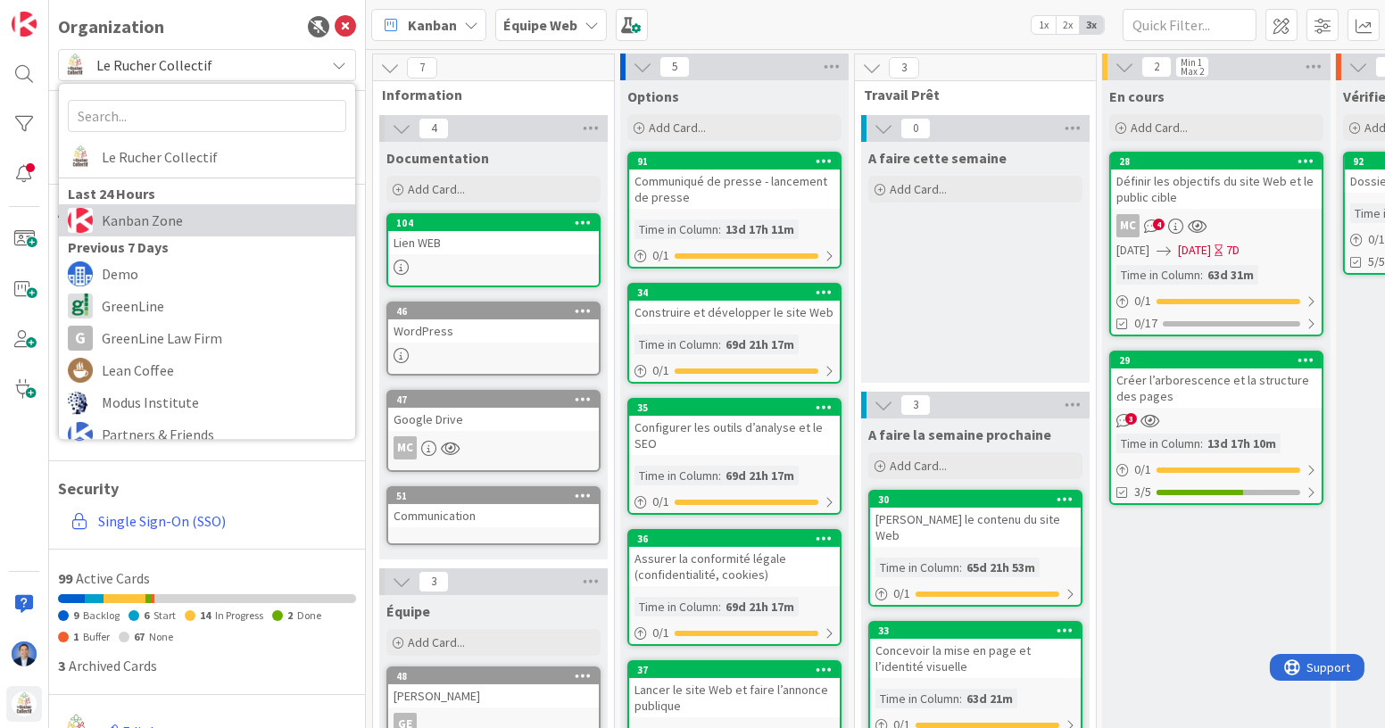
click at [192, 222] on span "Kanban Zone" at bounding box center [224, 220] width 245 height 27
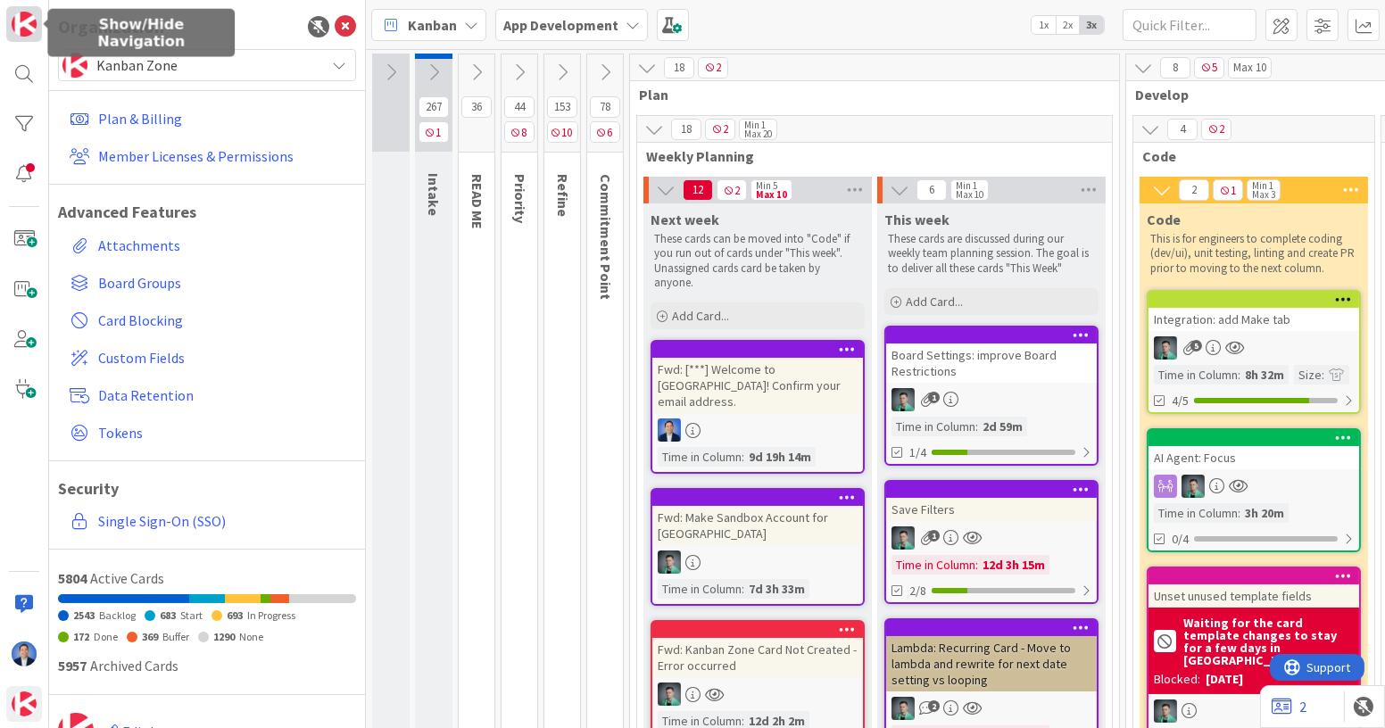
click at [29, 25] on img at bounding box center [24, 24] width 25 height 25
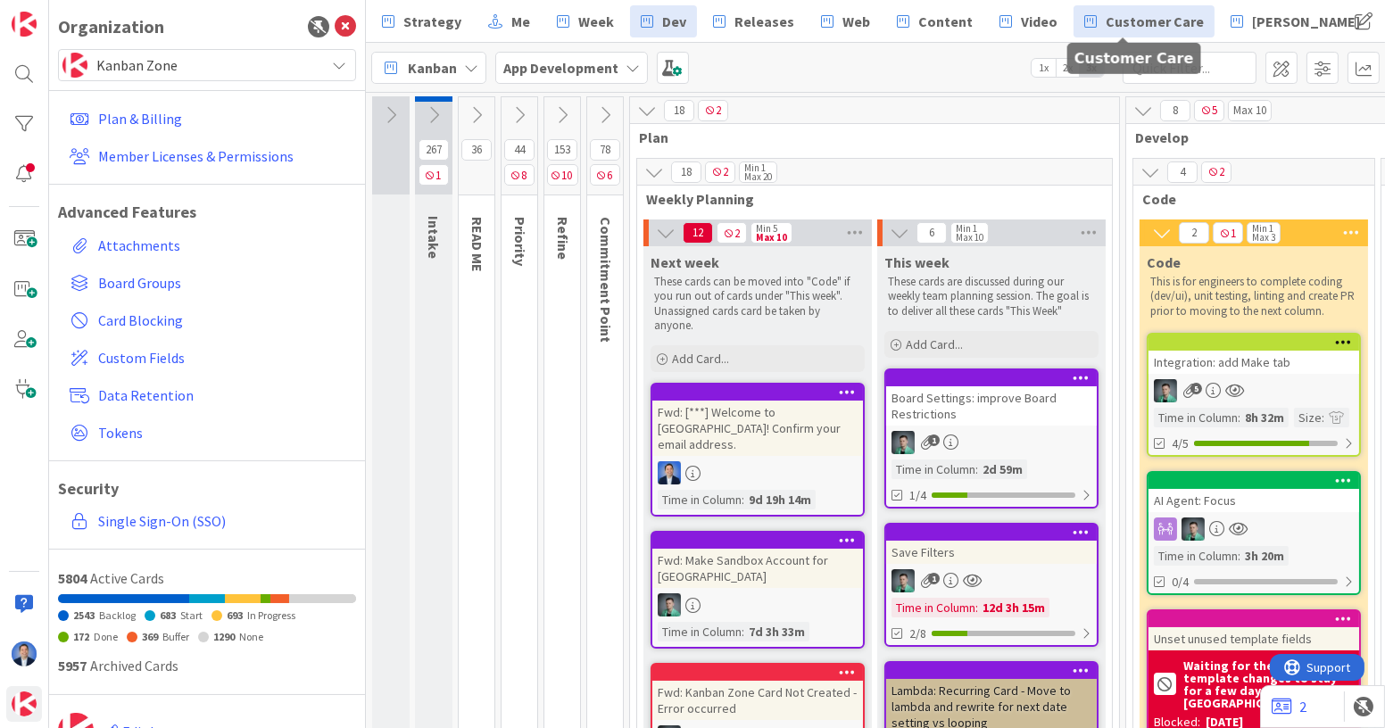
click at [1115, 11] on span "Customer Care" at bounding box center [1155, 21] width 98 height 21
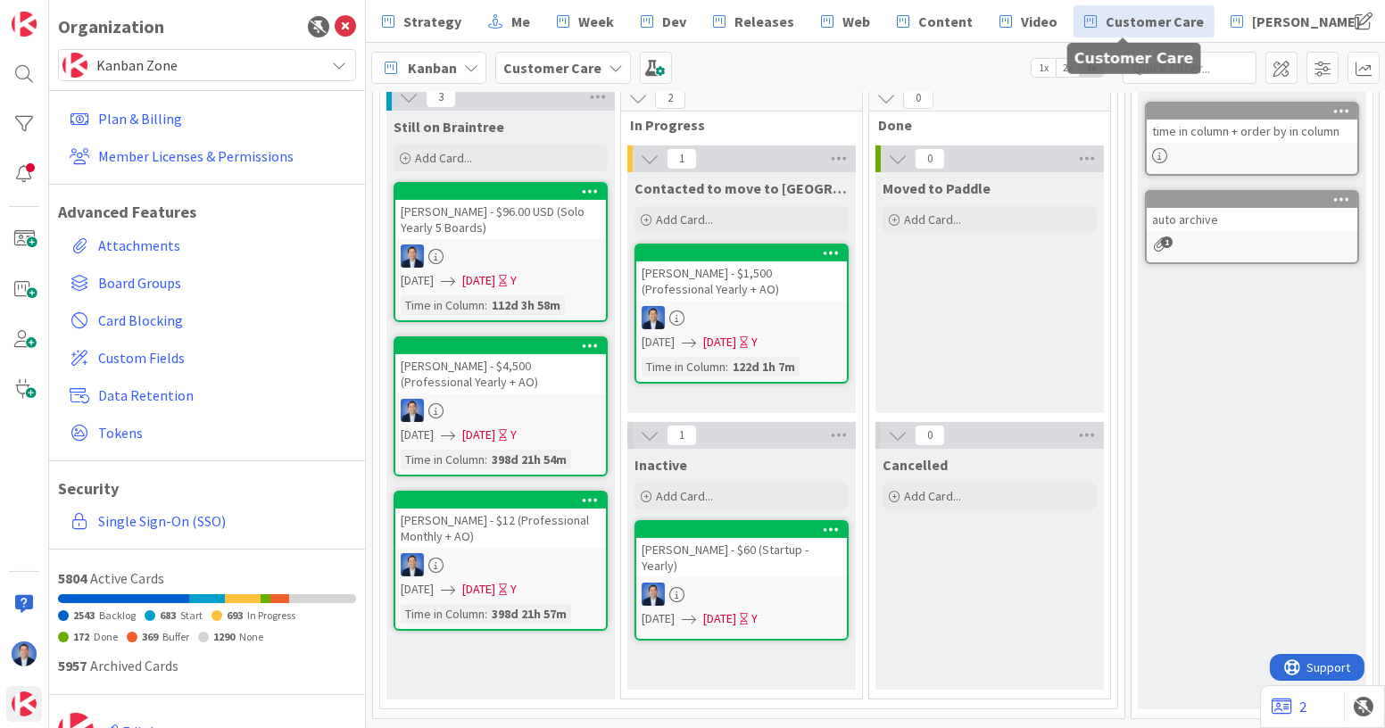
click at [789, 272] on div "[PERSON_NAME] - $1,500 (Professional Yearly + AO)" at bounding box center [741, 280] width 211 height 39
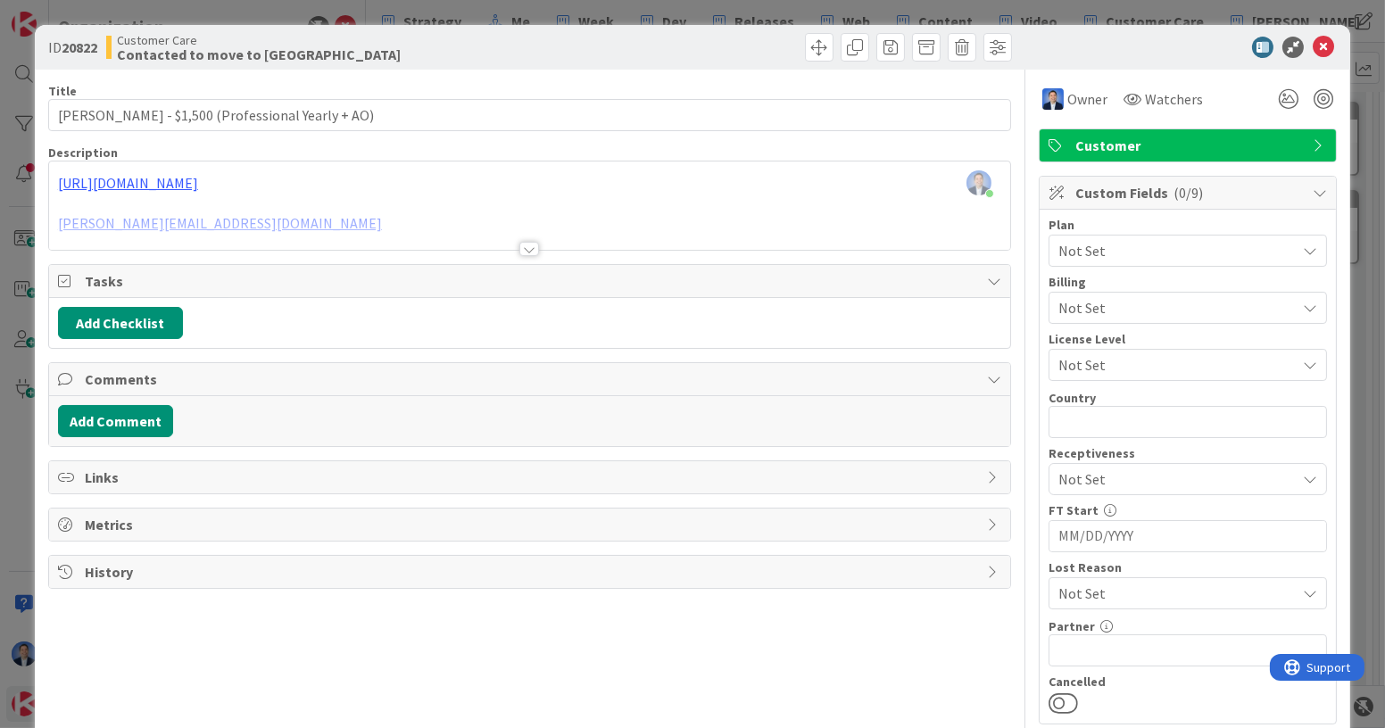
click at [268, 209] on div at bounding box center [529, 227] width 961 height 46
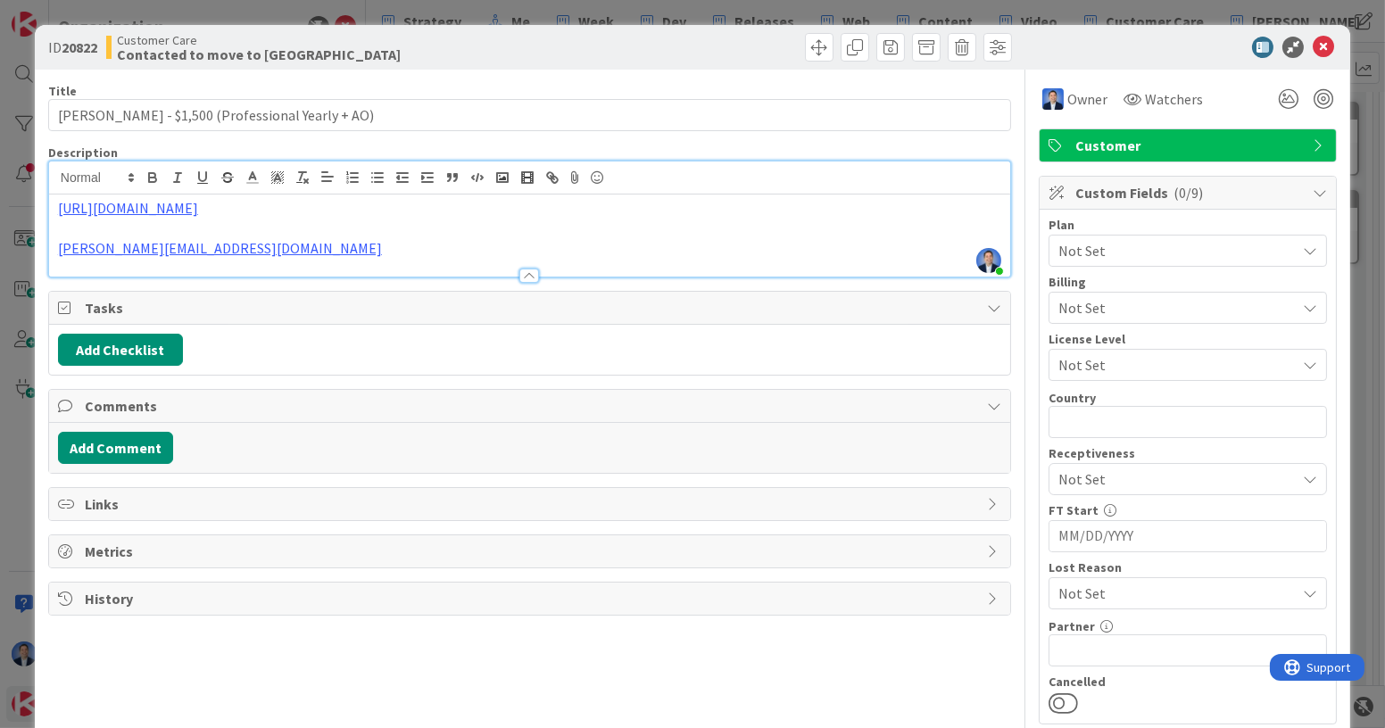
click at [253, 250] on p "[PERSON_NAME][EMAIL_ADDRESS][DOMAIN_NAME]" at bounding box center [529, 248] width 943 height 21
copy link "[PERSON_NAME][EMAIL_ADDRESS][DOMAIN_NAME]"
click at [29, 247] on div "ID 20822 Customer Care Contacted to move to Paddle Title 47 / 128 [PERSON_NAME]…" at bounding box center [692, 364] width 1385 height 728
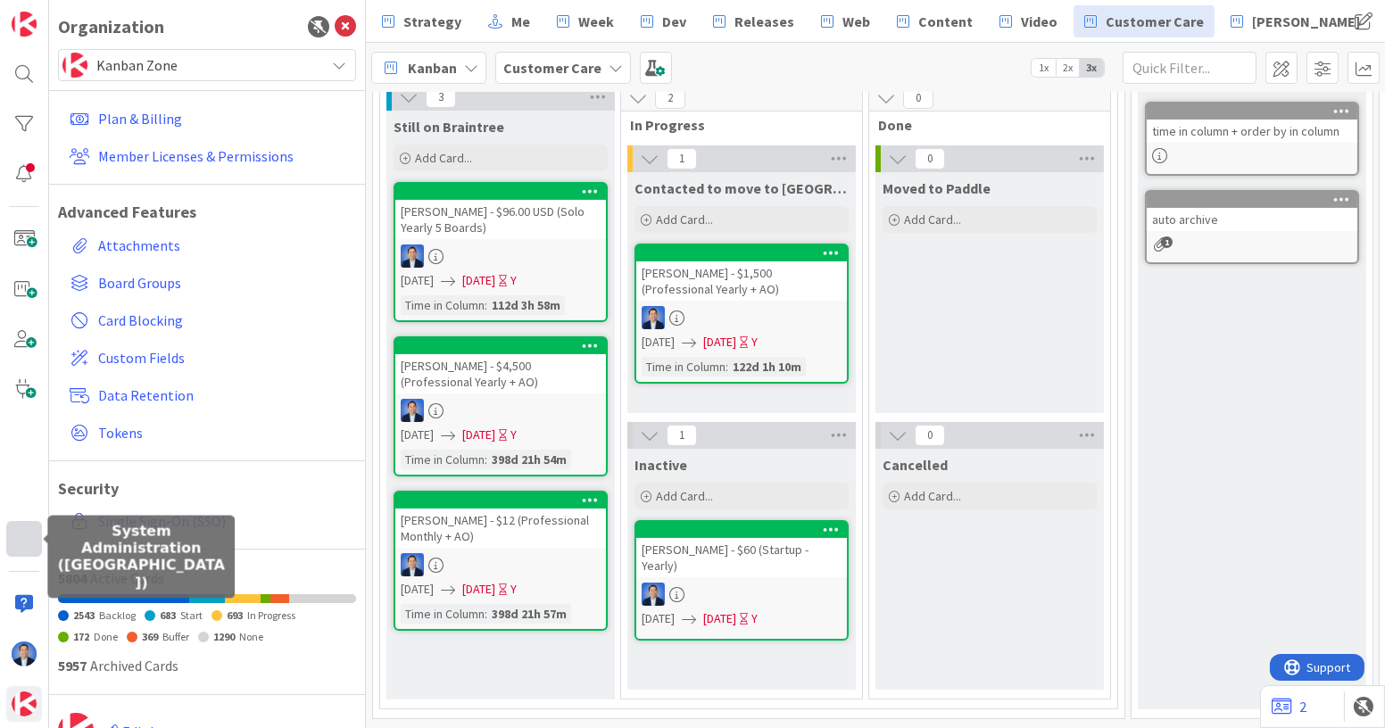
click at [29, 528] on div at bounding box center [24, 539] width 36 height 36
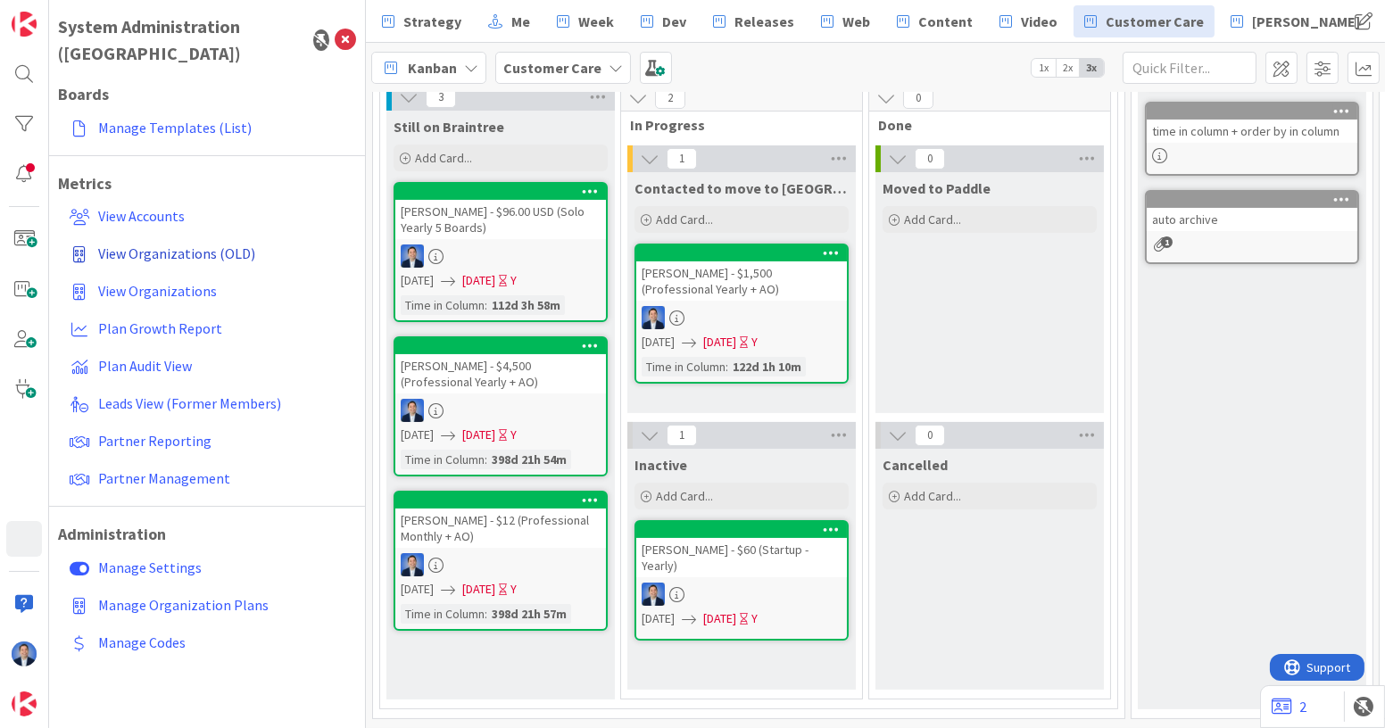
click at [210, 245] on span "View Organizations (OLD)" at bounding box center [176, 254] width 157 height 18
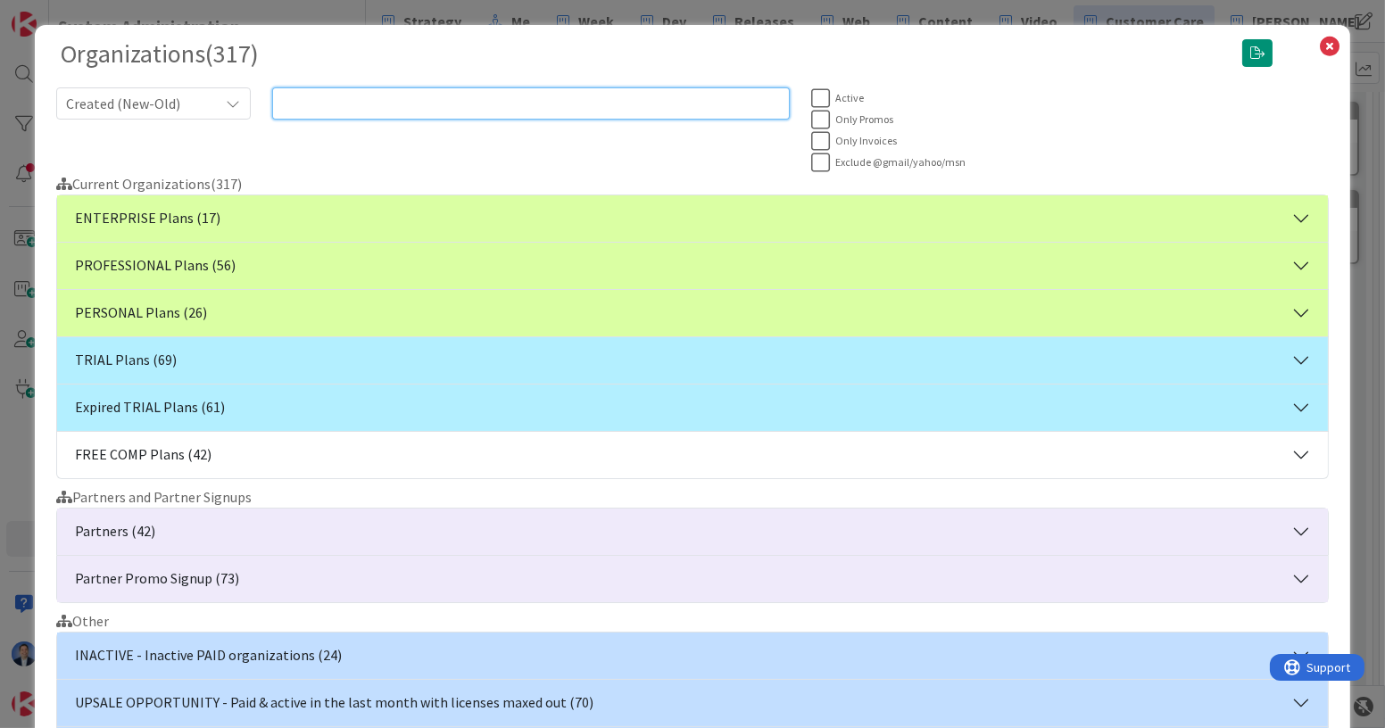
click at [471, 101] on input "text" at bounding box center [531, 103] width 518 height 32
paste input "[PERSON_NAME][EMAIL_ADDRESS][DOMAIN_NAME]"
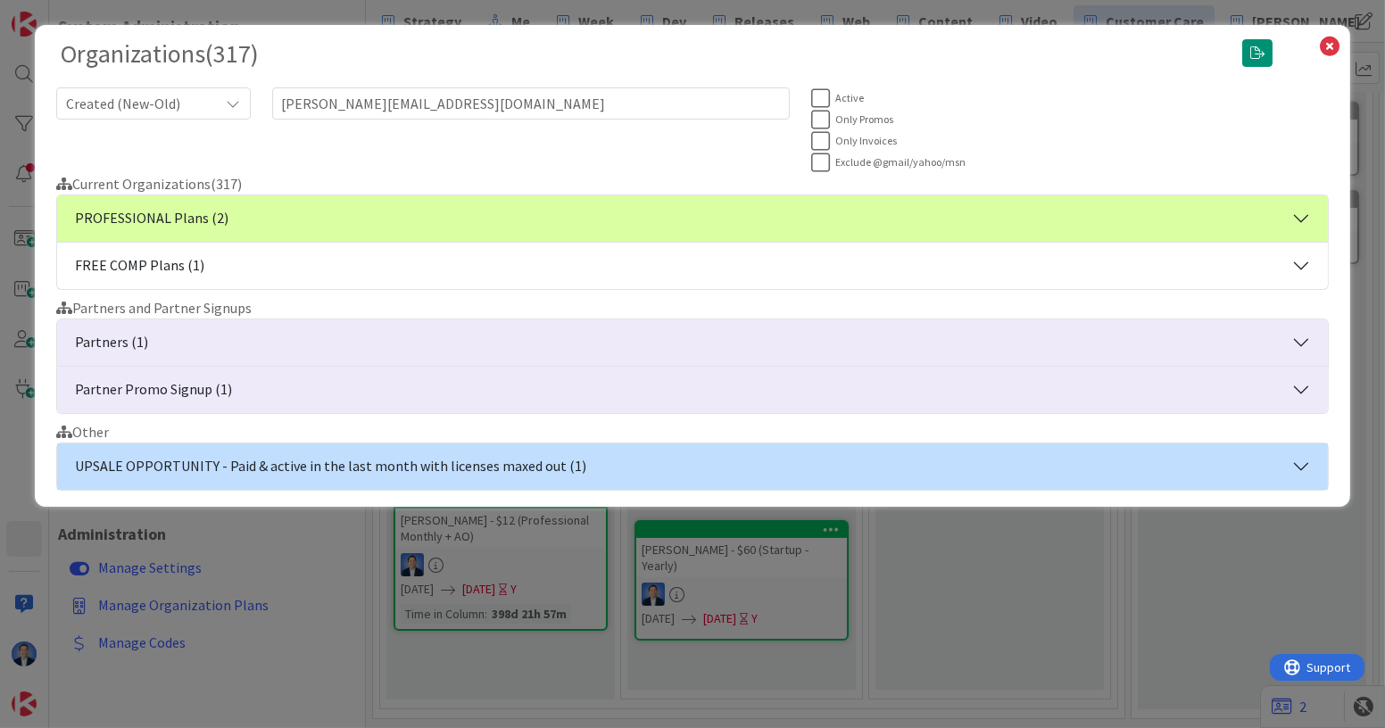
click at [353, 209] on button "PROFESSIONAL Plans (2)" at bounding box center [692, 218] width 1271 height 46
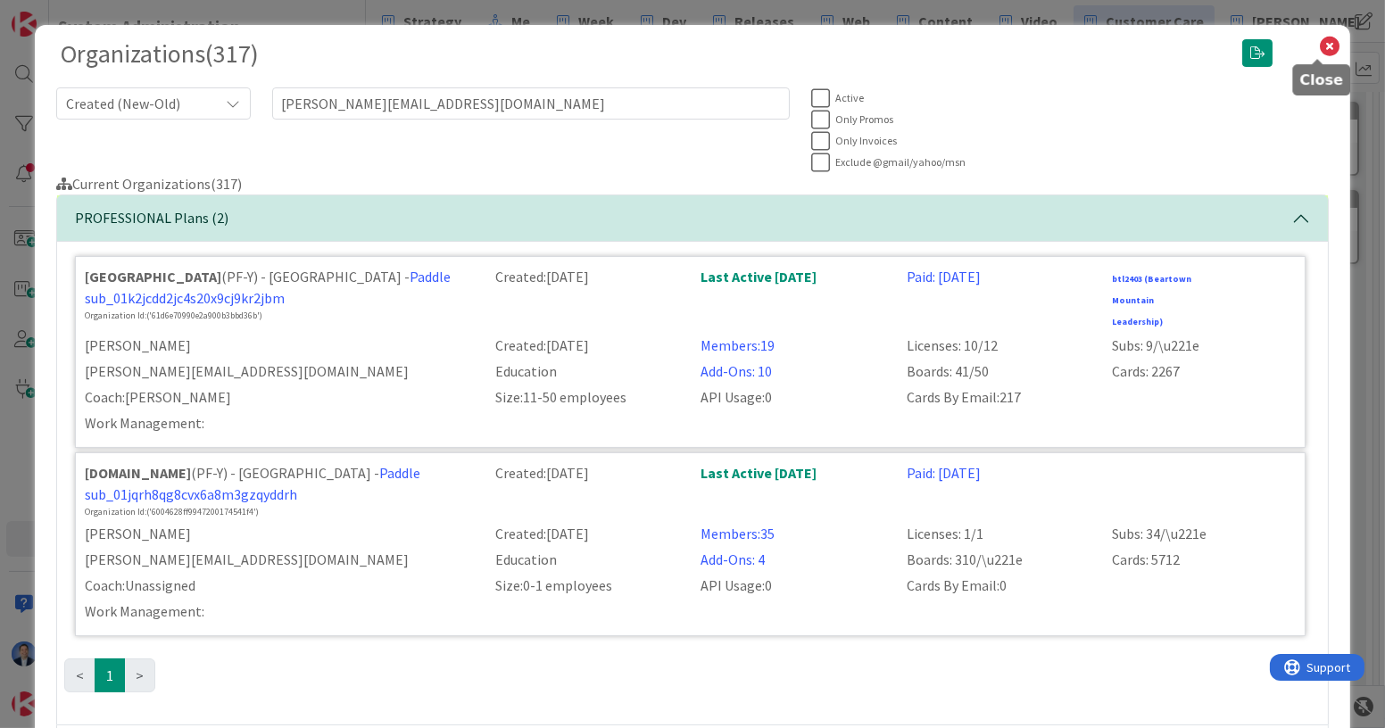
click at [1318, 50] on icon at bounding box center [1329, 46] width 23 height 25
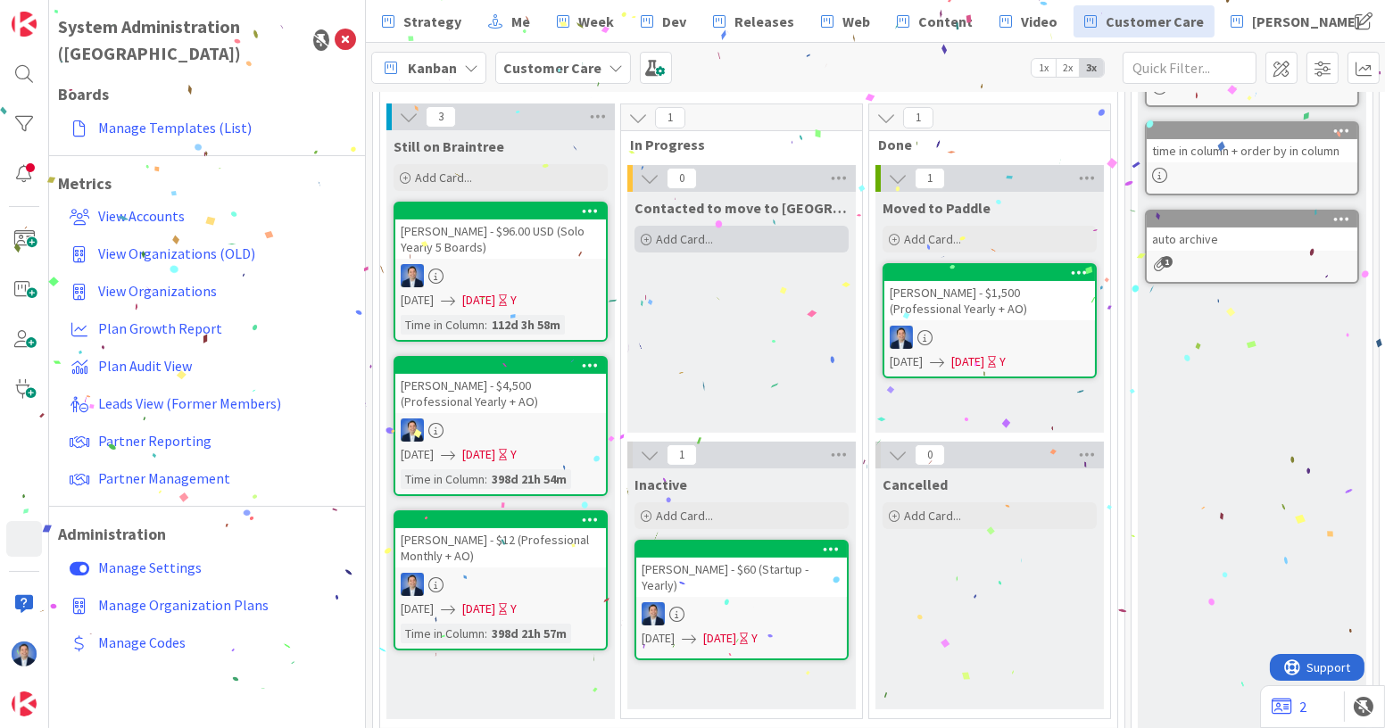
scroll to position [524, 0]
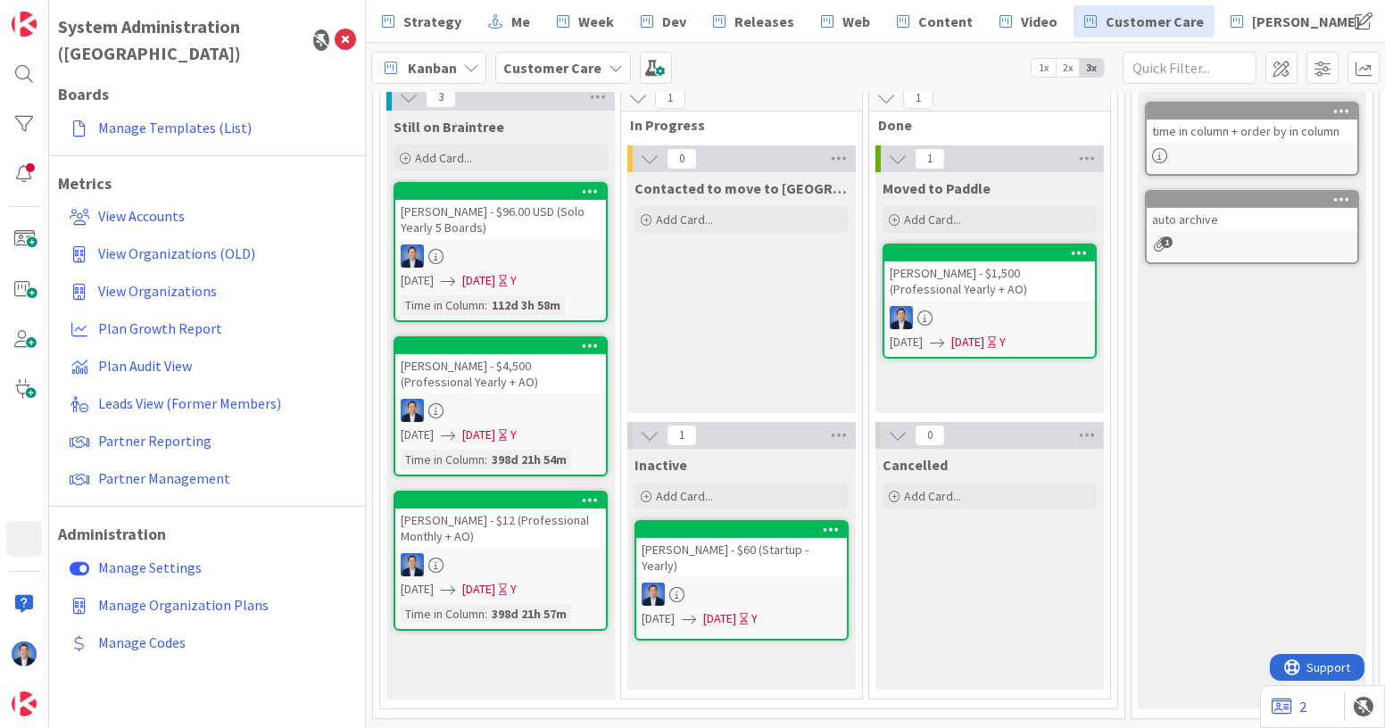
click at [514, 212] on div "[PERSON_NAME] - $96.00 USD (Solo Yearly 5 Boards)" at bounding box center [500, 219] width 211 height 39
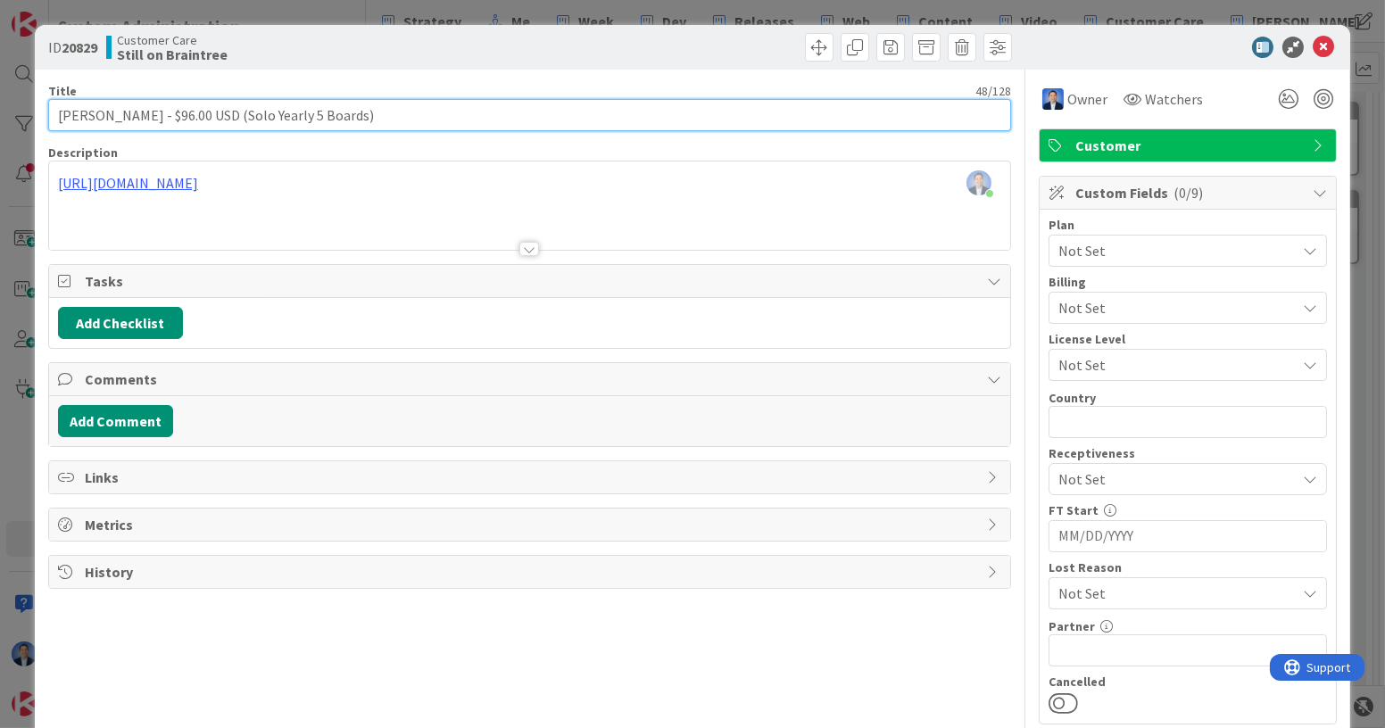
click at [97, 109] on input "[PERSON_NAME] - $96.00 USD (Solo Yearly 5 Boards)" at bounding box center [529, 115] width 963 height 32
drag, startPoint x: 97, startPoint y: 109, endPoint x: 116, endPoint y: 113, distance: 19.3
click at [116, 113] on input "[PERSON_NAME] - $96.00 USD (Solo Yearly 5 Boards)" at bounding box center [529, 115] width 963 height 32
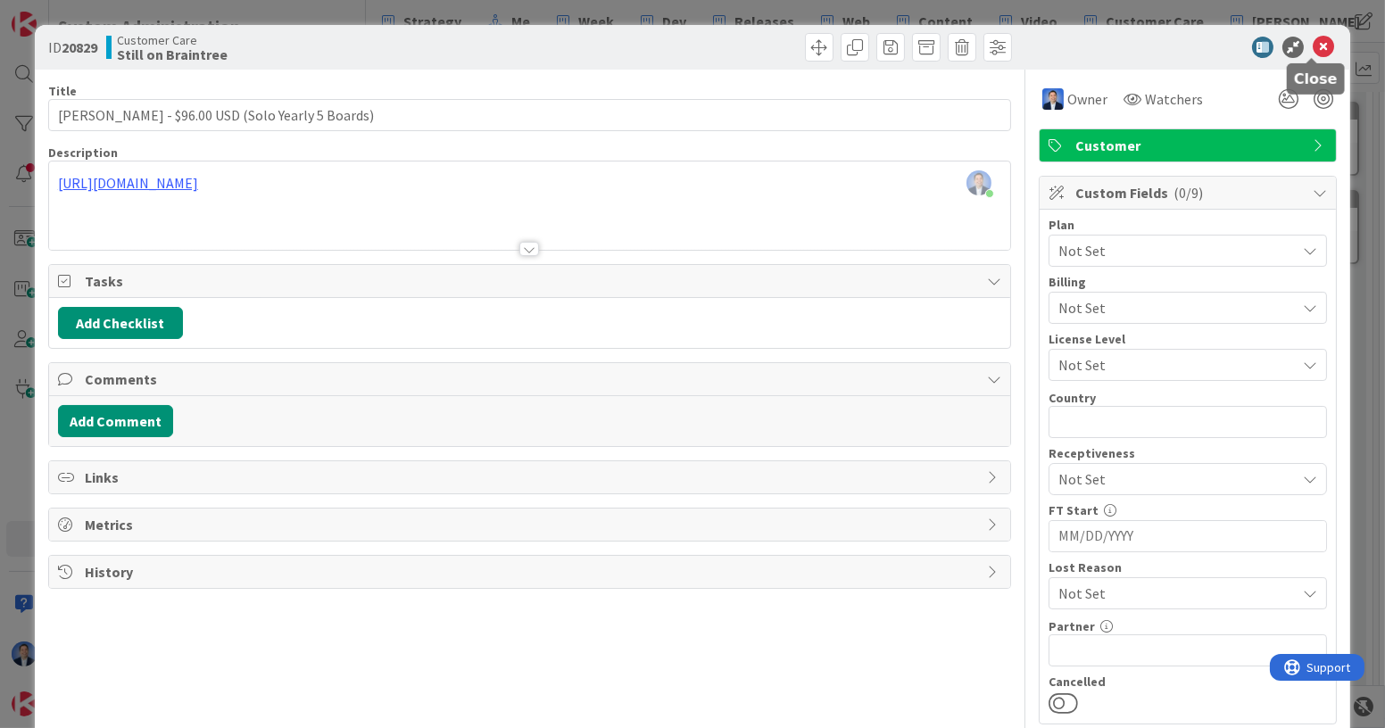
click at [1313, 48] on icon at bounding box center [1323, 47] width 21 height 21
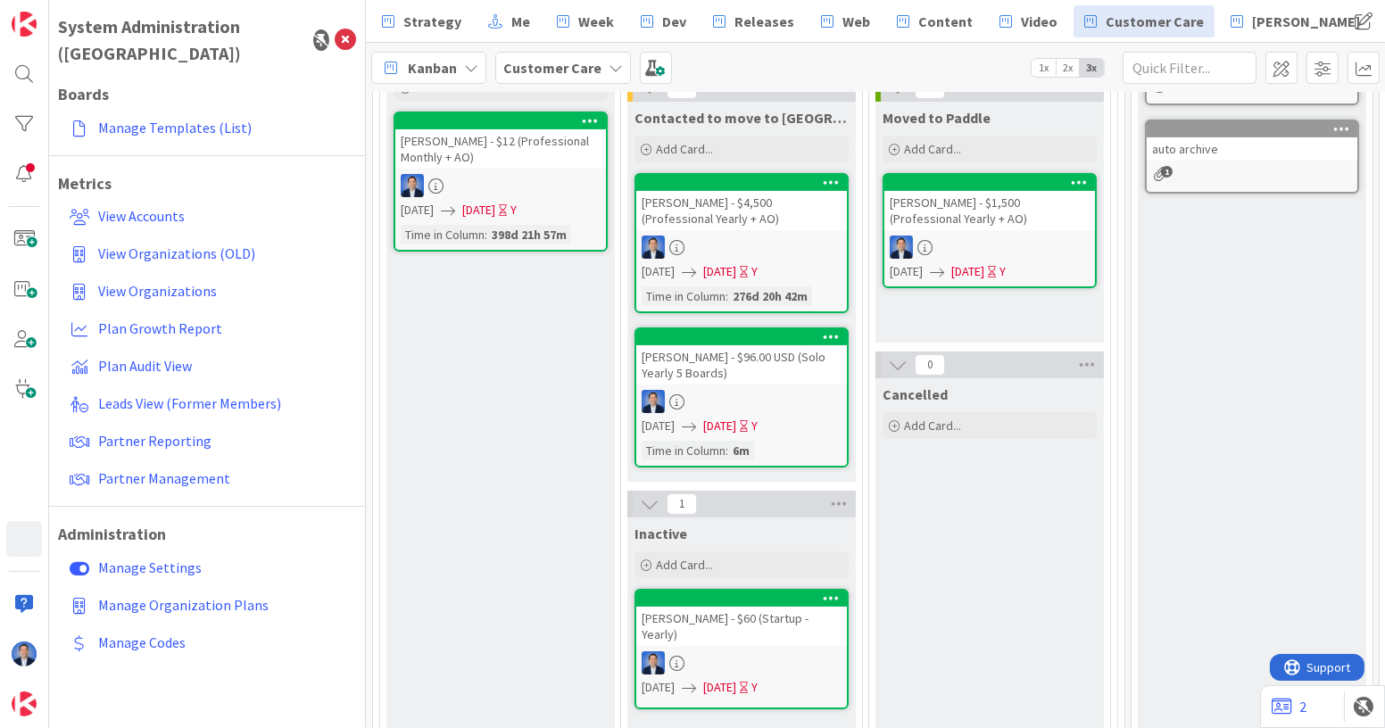
scroll to position [663, 0]
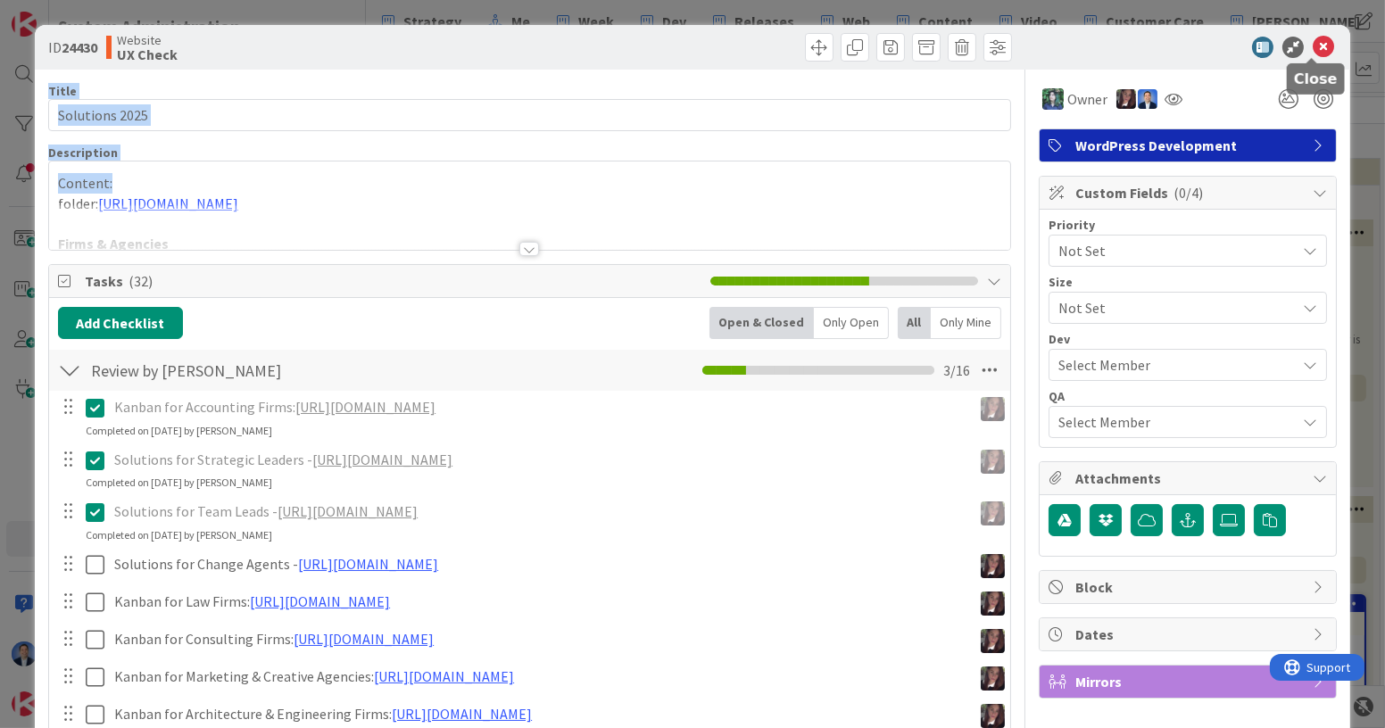
drag, startPoint x: 1308, startPoint y: 51, endPoint x: 833, endPoint y: 179, distance: 492.7
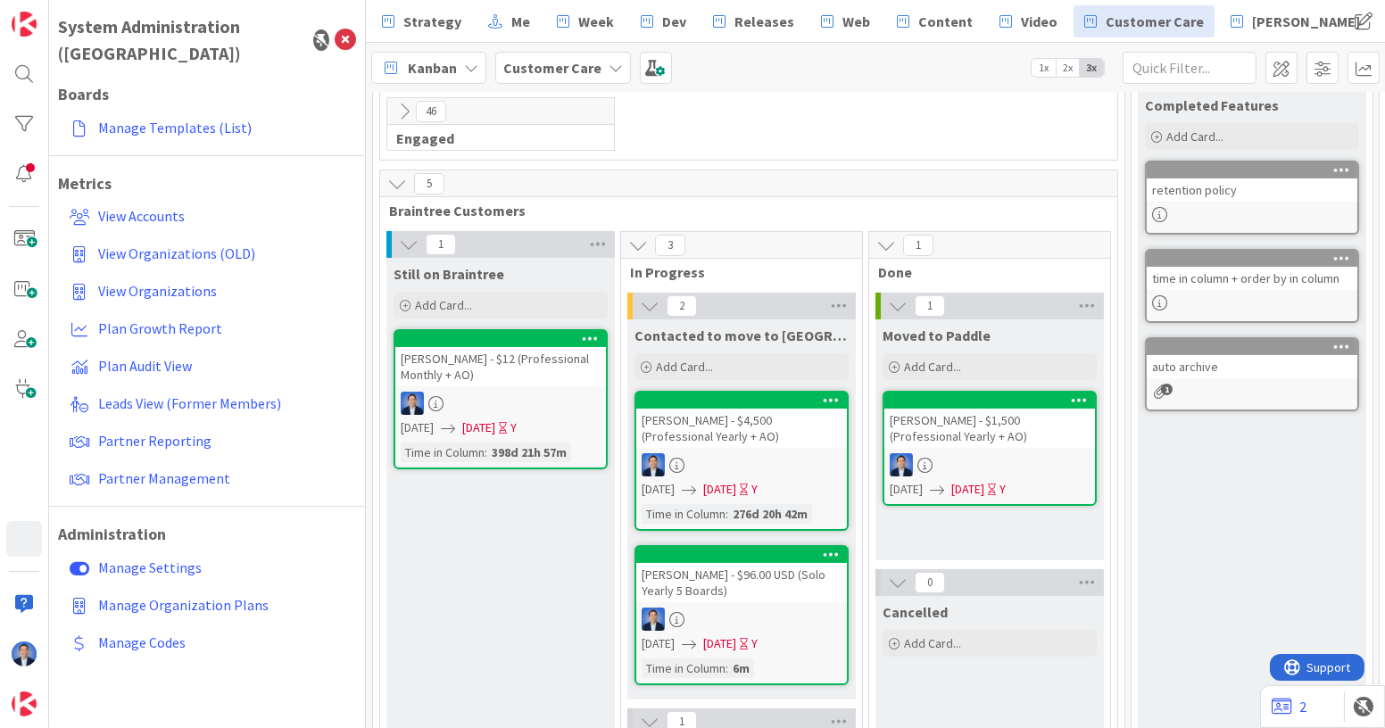
scroll to position [289, 0]
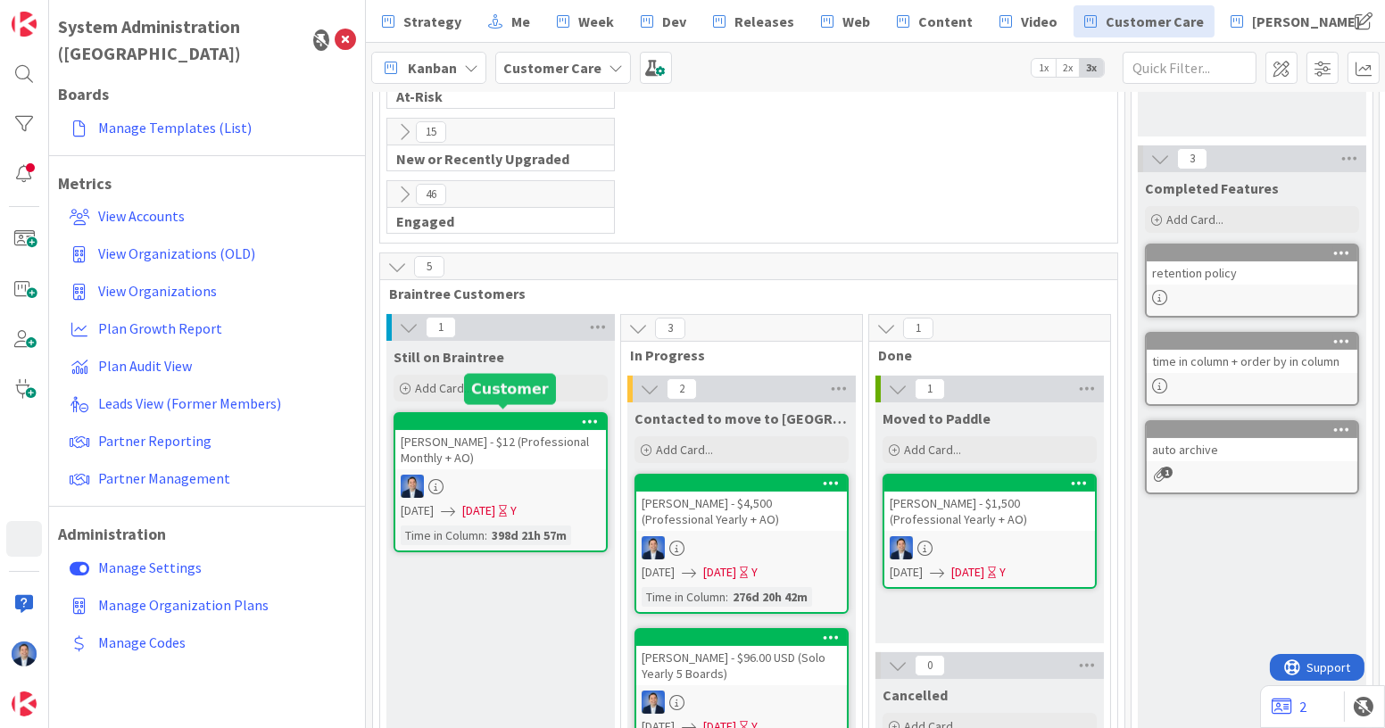
click at [486, 446] on div "Justyn Bussey - $12 (Professional Monthly + AO)" at bounding box center [500, 449] width 211 height 39
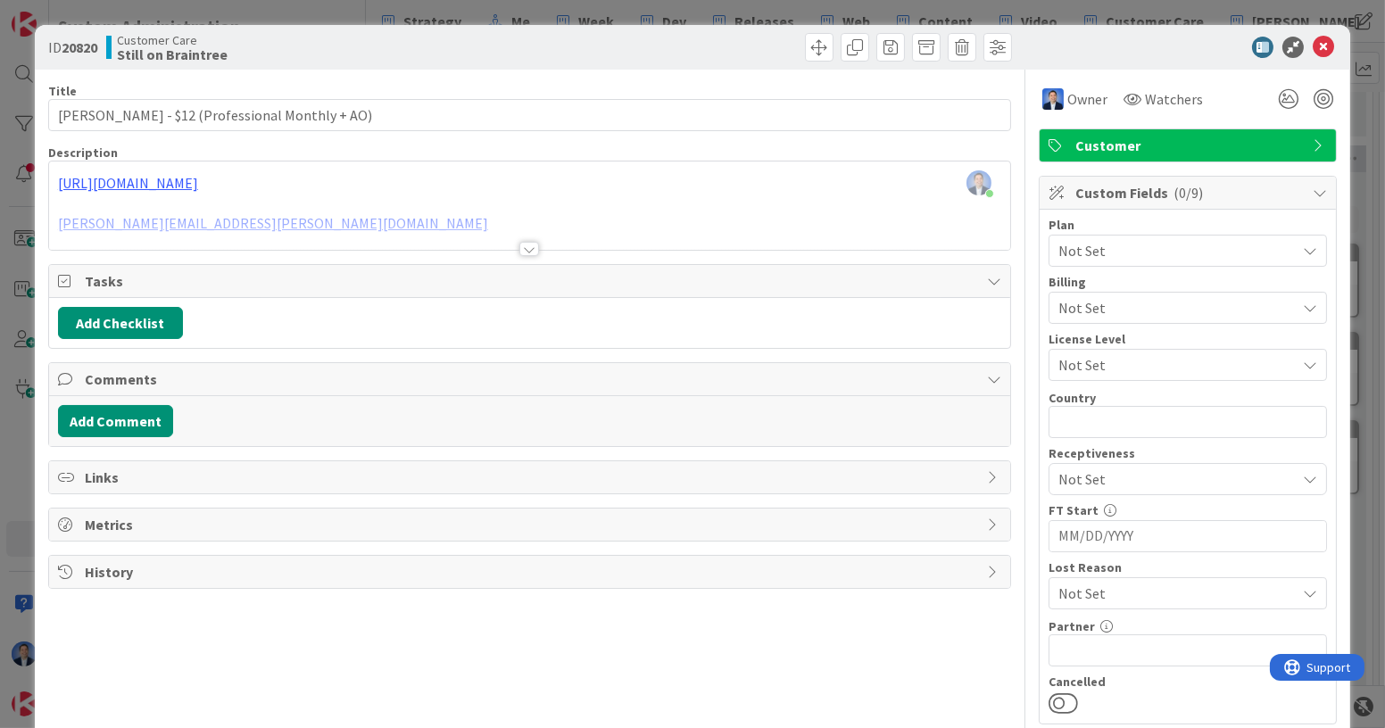
click at [245, 220] on div at bounding box center [529, 227] width 961 height 46
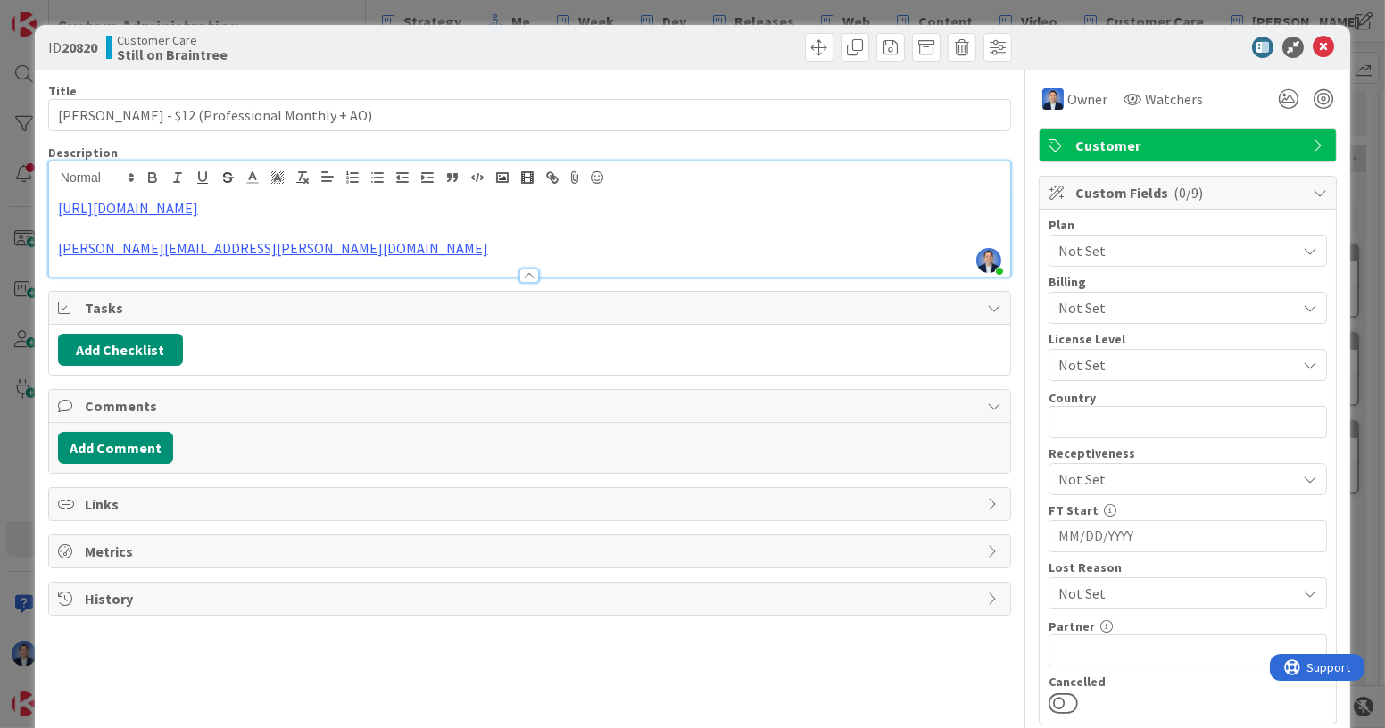
click at [243, 248] on p "[PERSON_NAME][EMAIL_ADDRESS][PERSON_NAME][DOMAIN_NAME]" at bounding box center [529, 248] width 943 height 21
copy link "[PERSON_NAME][EMAIL_ADDRESS][PERSON_NAME][DOMAIN_NAME]"
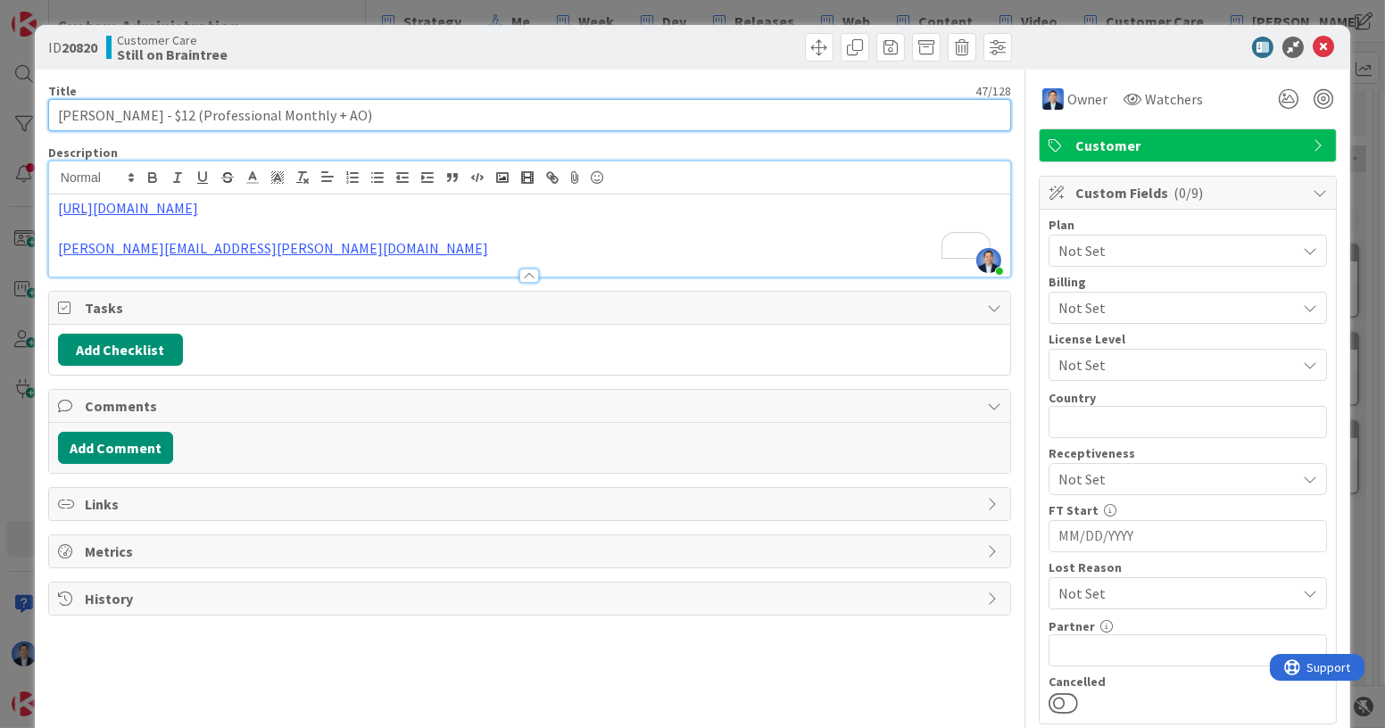
click at [75, 111] on input "[PERSON_NAME] - $12 (Professional Monthly + AO)" at bounding box center [529, 115] width 963 height 32
